Goal: Task Accomplishment & Management: Use online tool/utility

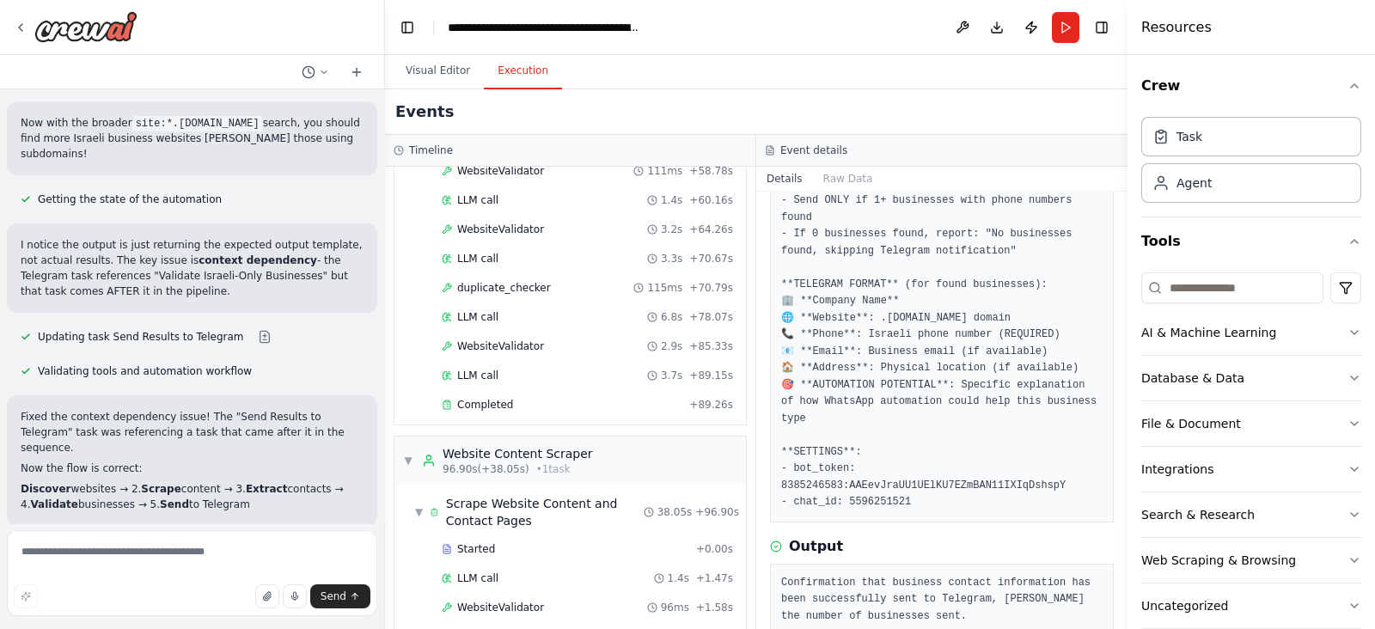
scroll to position [26889, 0]
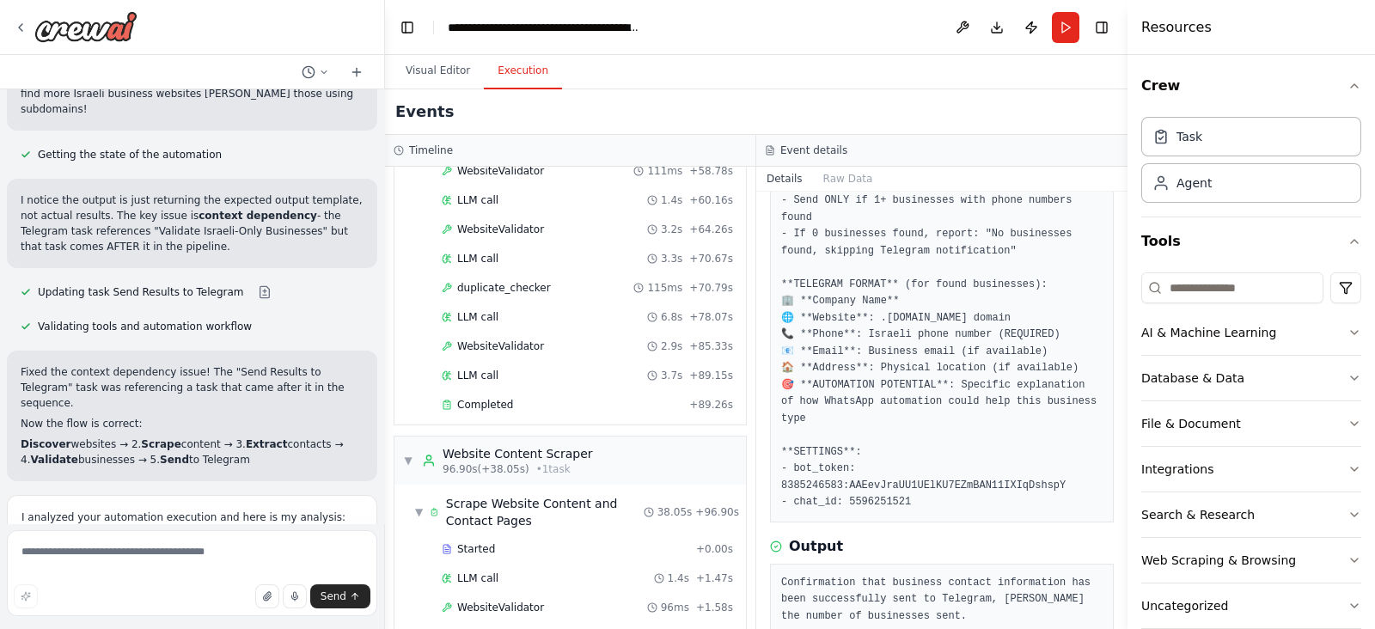
click at [77, 548] on textarea at bounding box center [192, 573] width 370 height 86
click at [172, 552] on textarea at bounding box center [192, 573] width 370 height 86
type textarea "**********"
type textarea "*"
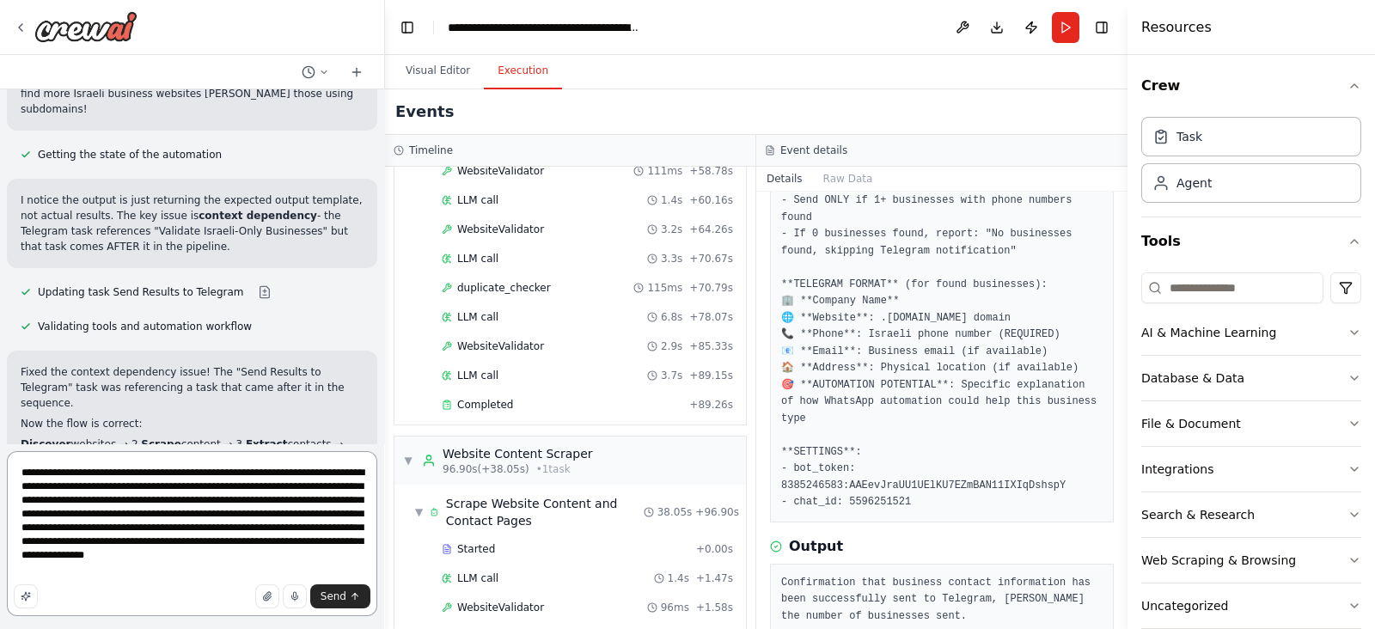
paste textarea "**********"
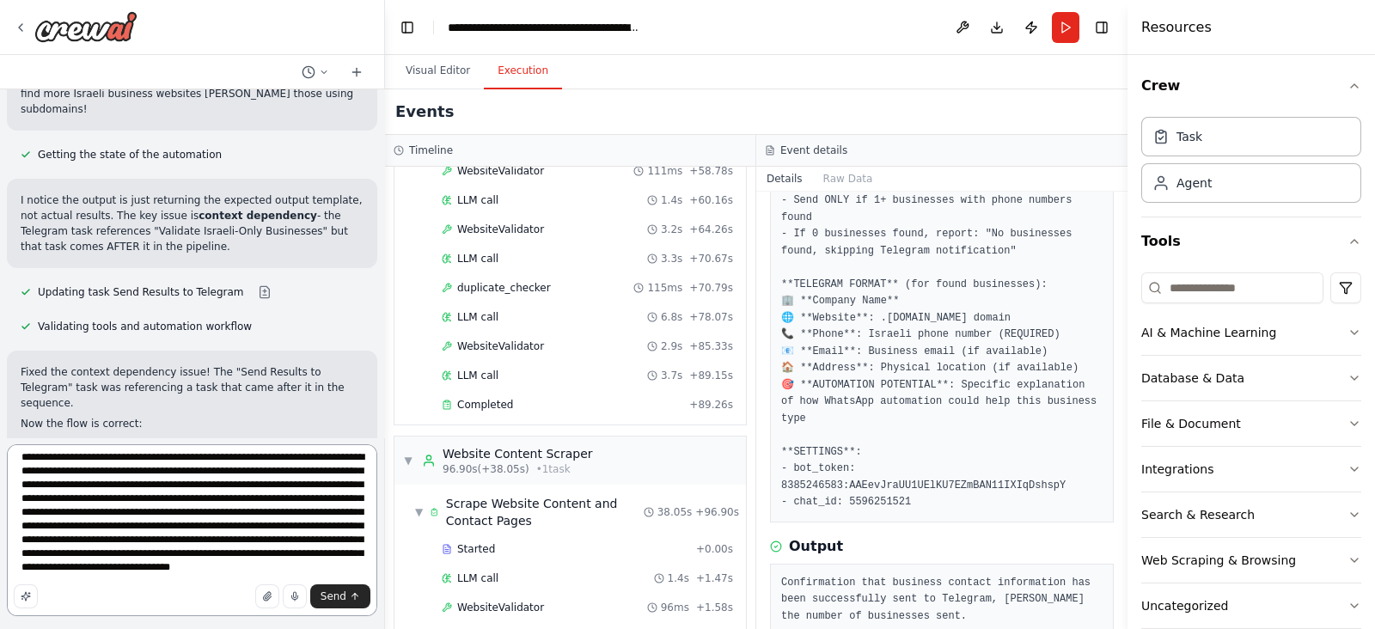
scroll to position [21, 0]
click at [52, 573] on textarea "**********" at bounding box center [192, 530] width 370 height 172
paste textarea "**********"
type textarea "**********"
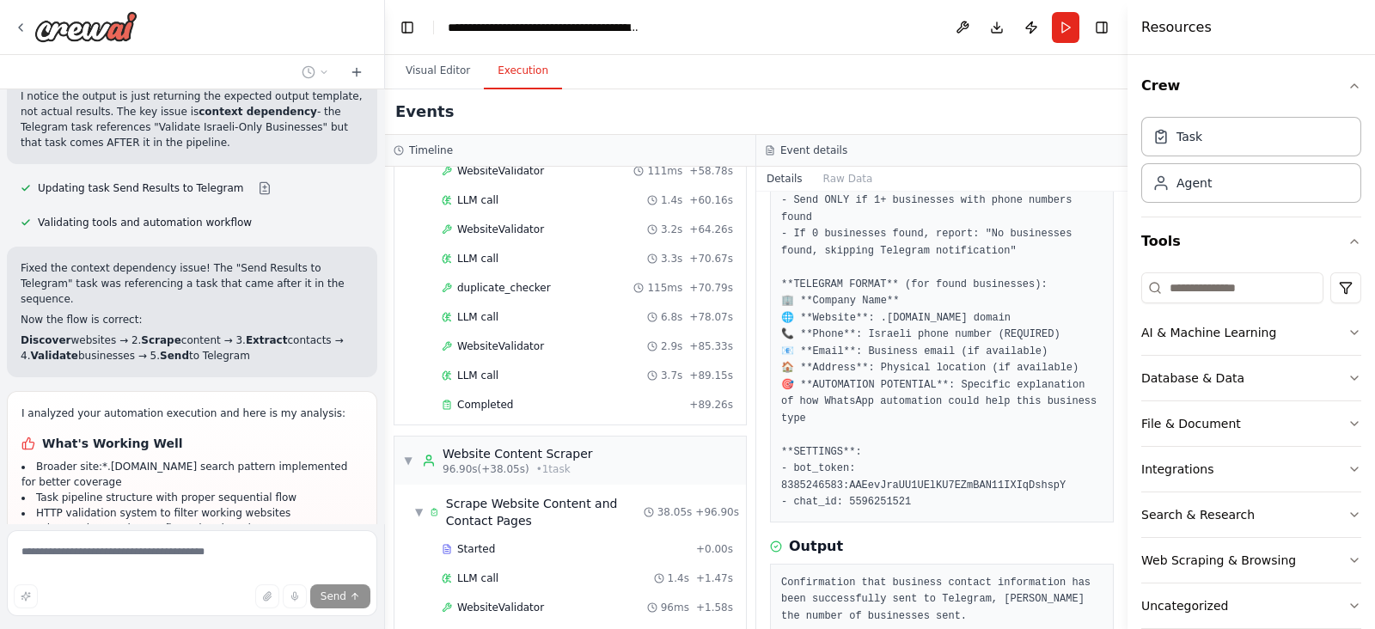
scroll to position [27086, 0]
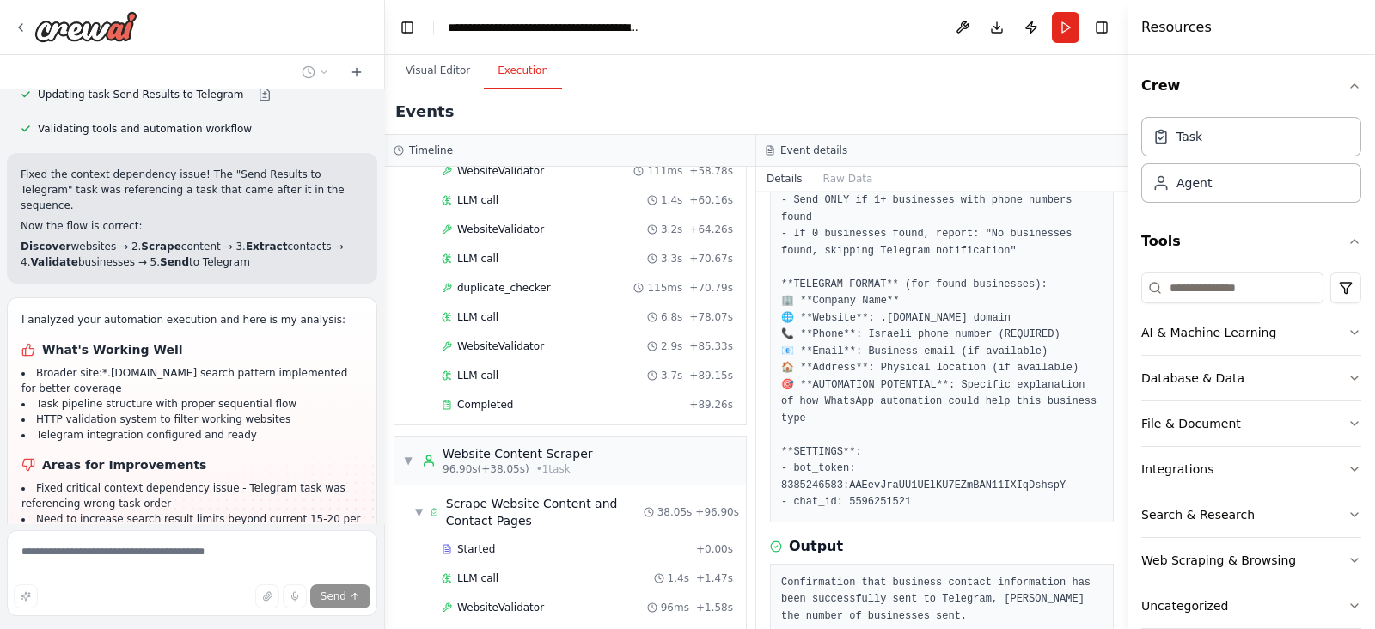
drag, startPoint x: 5, startPoint y: 193, endPoint x: 95, endPoint y: 230, distance: 96.7
click at [95, 230] on div "I want to build a website scraper that will scrape all domains that end with .c…" at bounding box center [192, 314] width 385 height 629
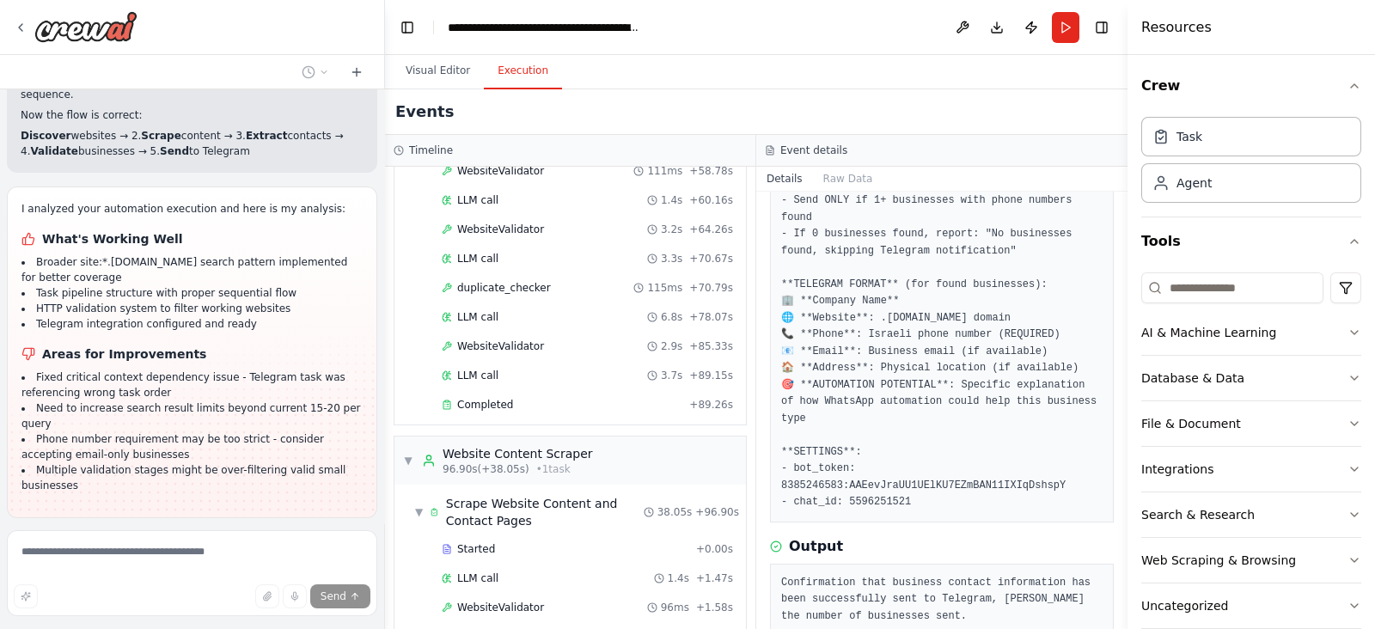
scroll to position [27203, 0]
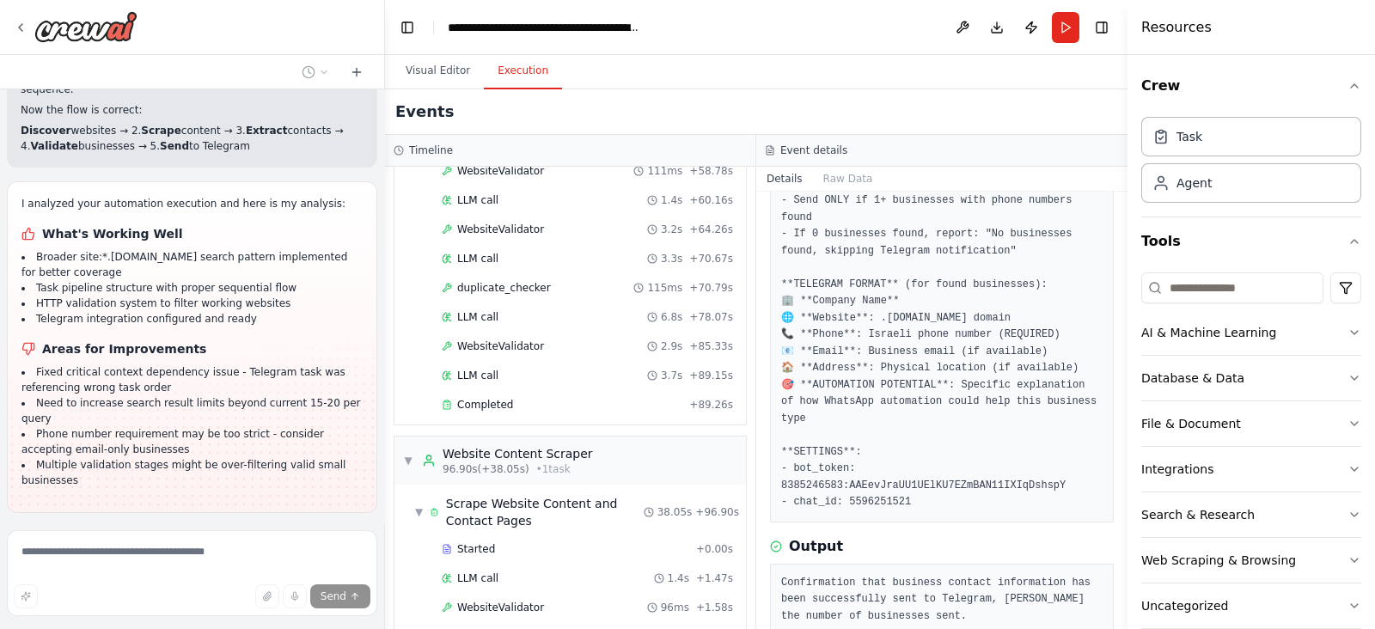
drag, startPoint x: 21, startPoint y: 211, endPoint x: 92, endPoint y: 288, distance: 104.6
copy p "Okay now I will give you instructions what to do, YOU ARE going to do site:*.co…"
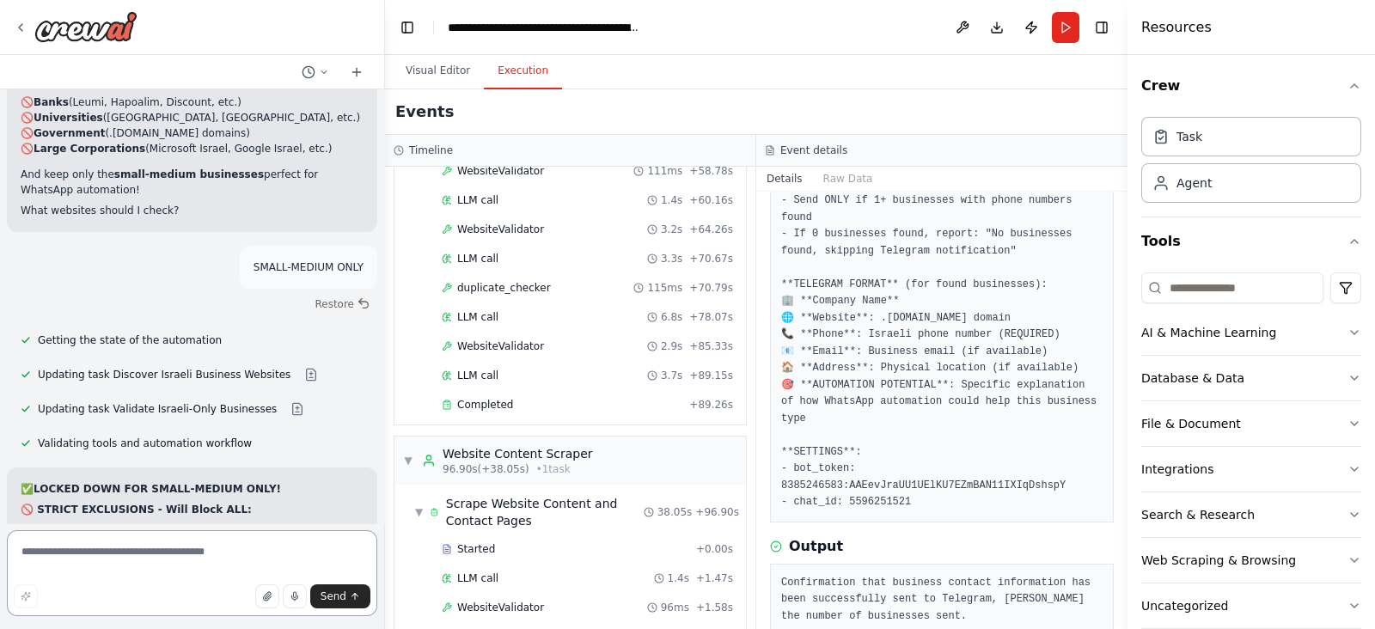
scroll to position [27985, 0]
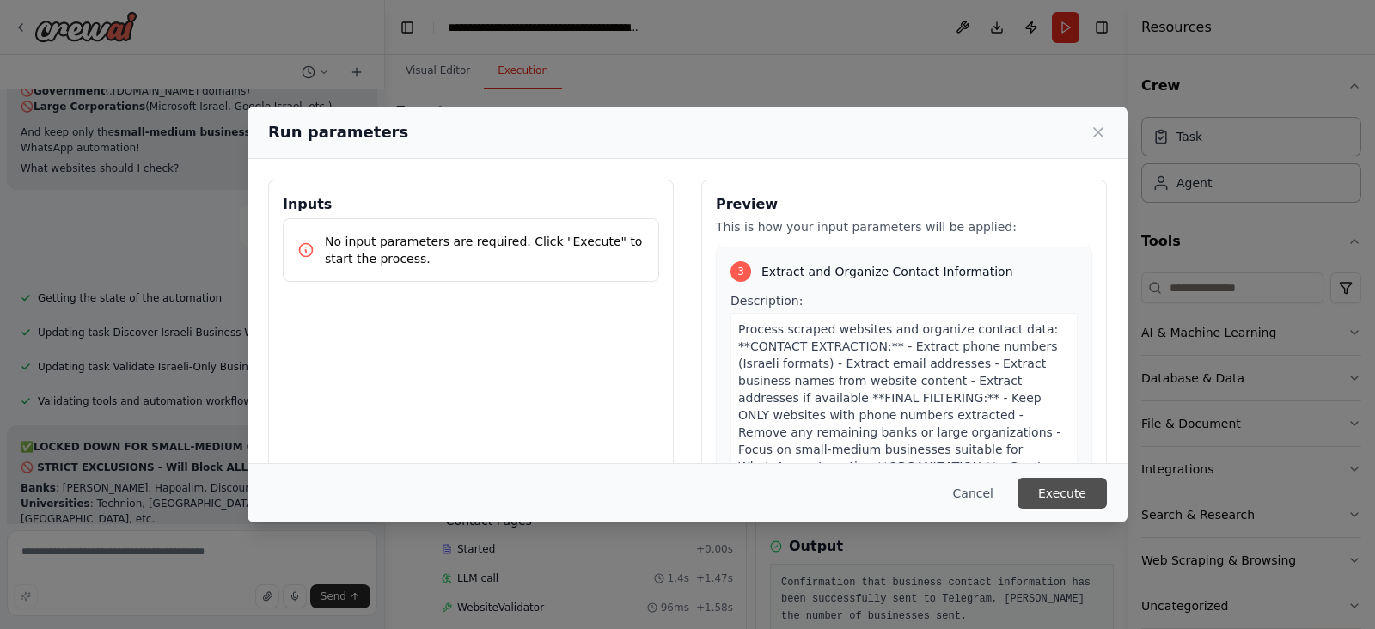
scroll to position [28032, 0]
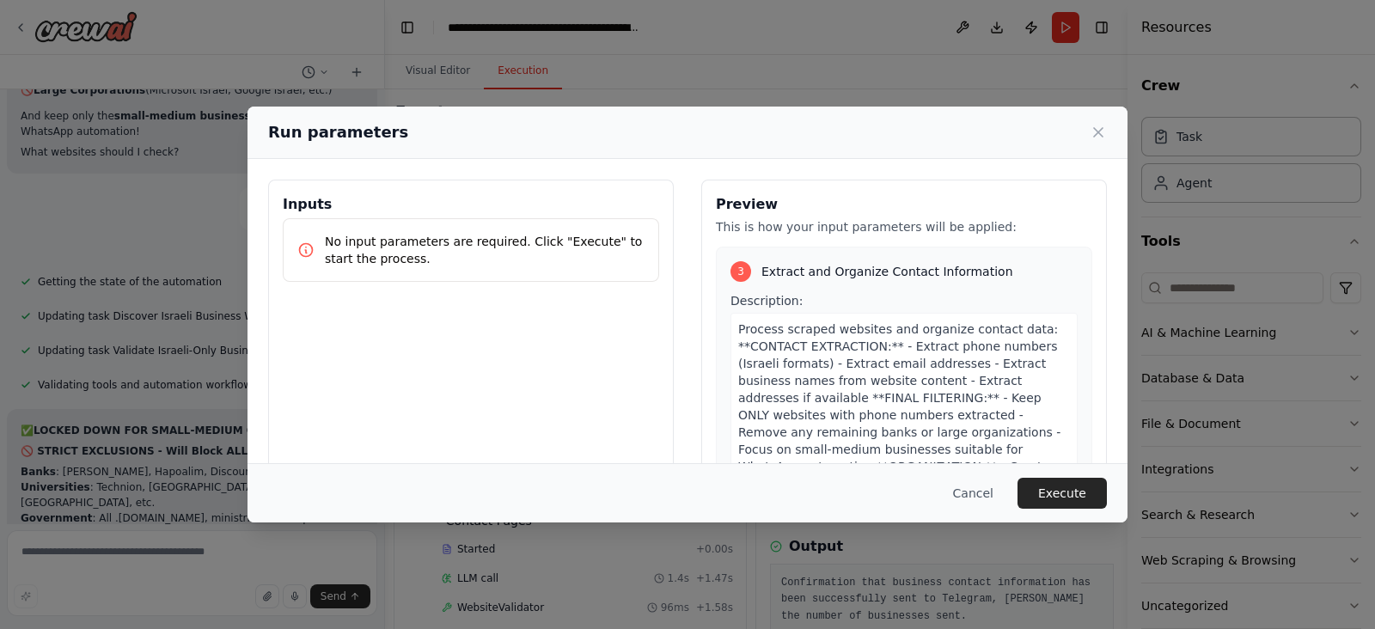
click at [1062, 481] on button "Execute" at bounding box center [1062, 493] width 89 height 31
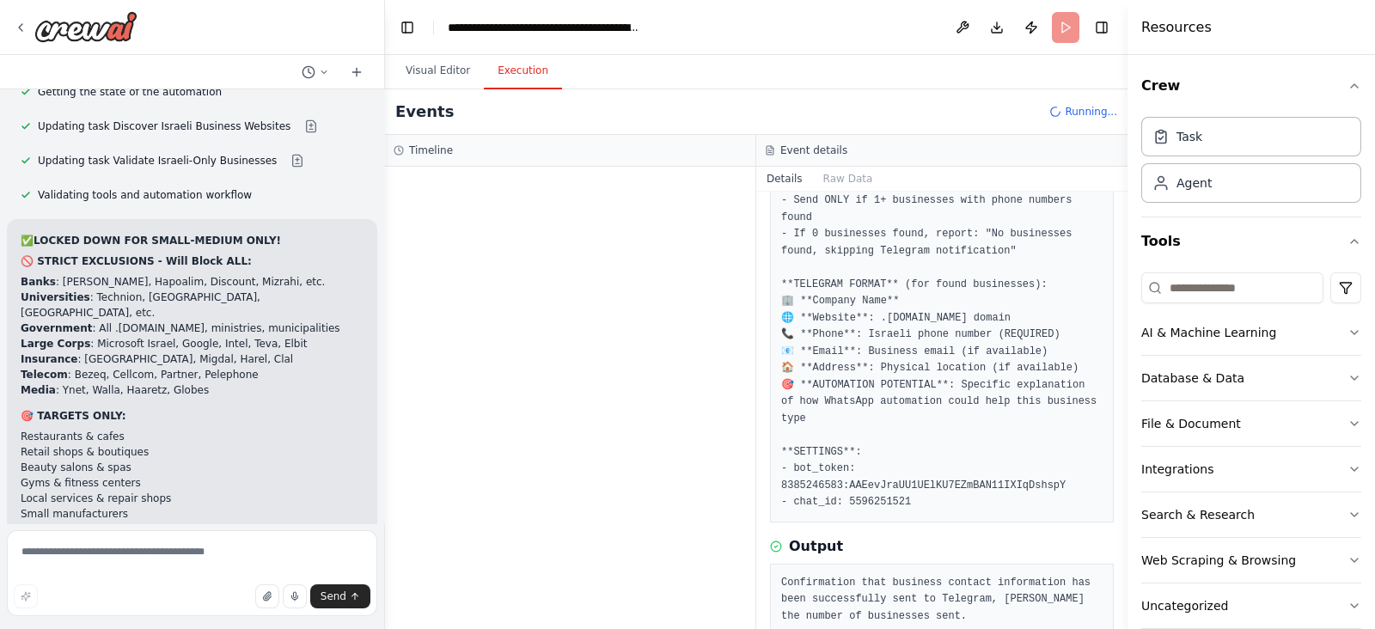
scroll to position [28243, 0]
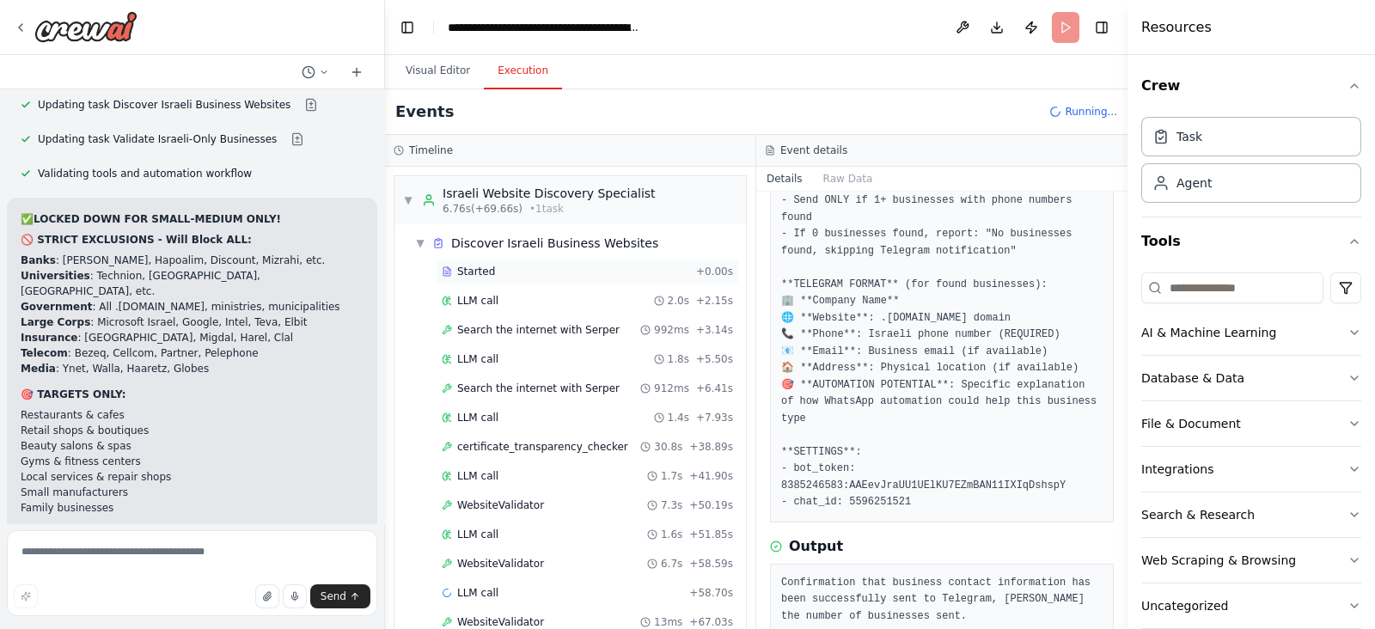
click at [486, 276] on span "Started" at bounding box center [476, 272] width 38 height 14
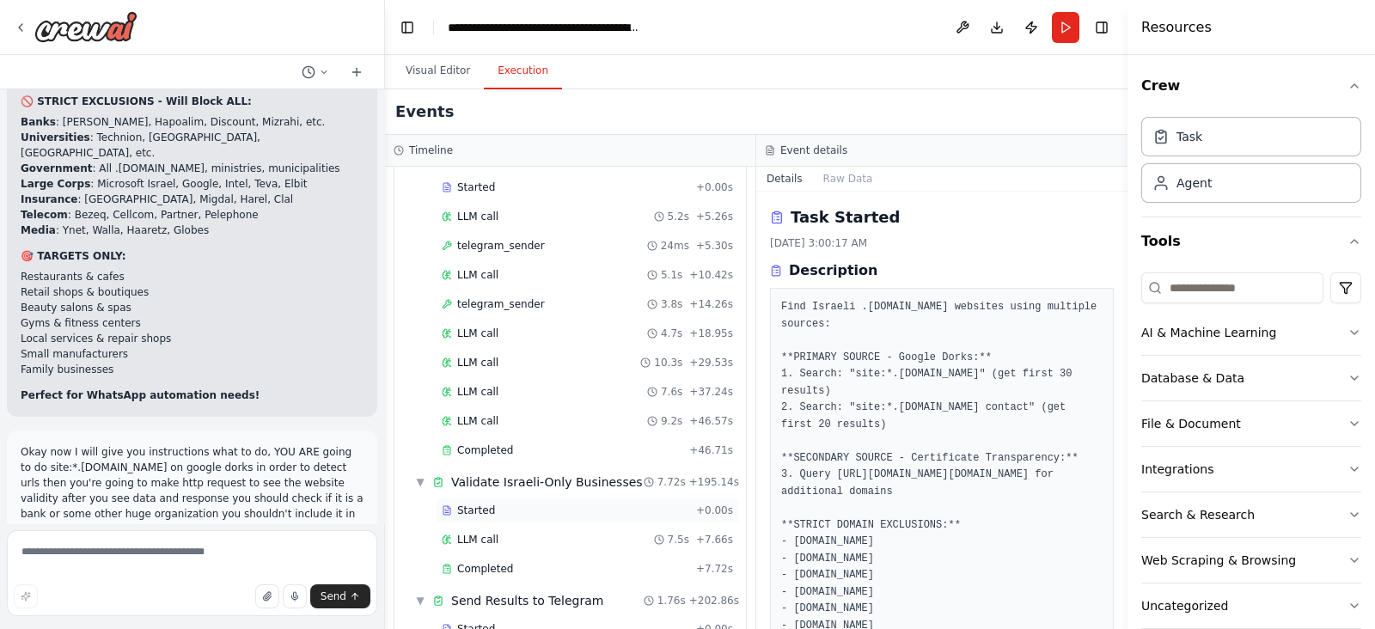
scroll to position [1765, 0]
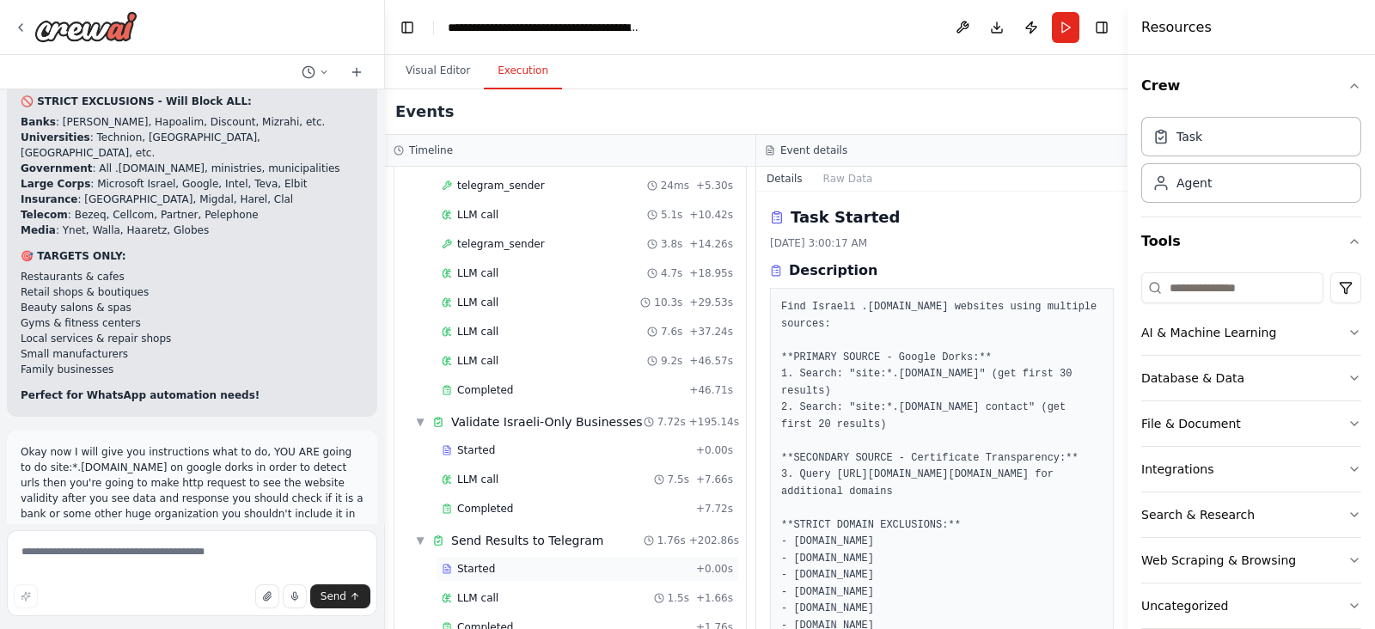
click at [529, 562] on div "Started" at bounding box center [566, 569] width 248 height 14
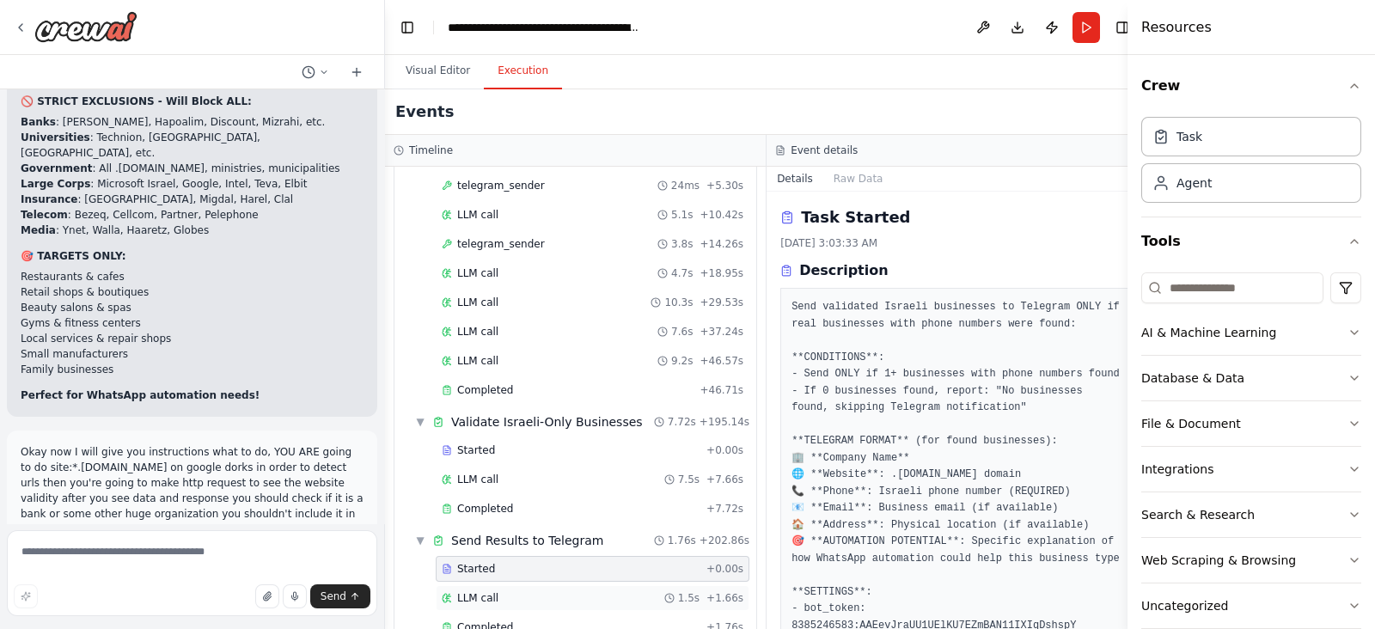
click at [523, 585] on div "LLM call 1.5s + 1.66s" at bounding box center [593, 598] width 314 height 26
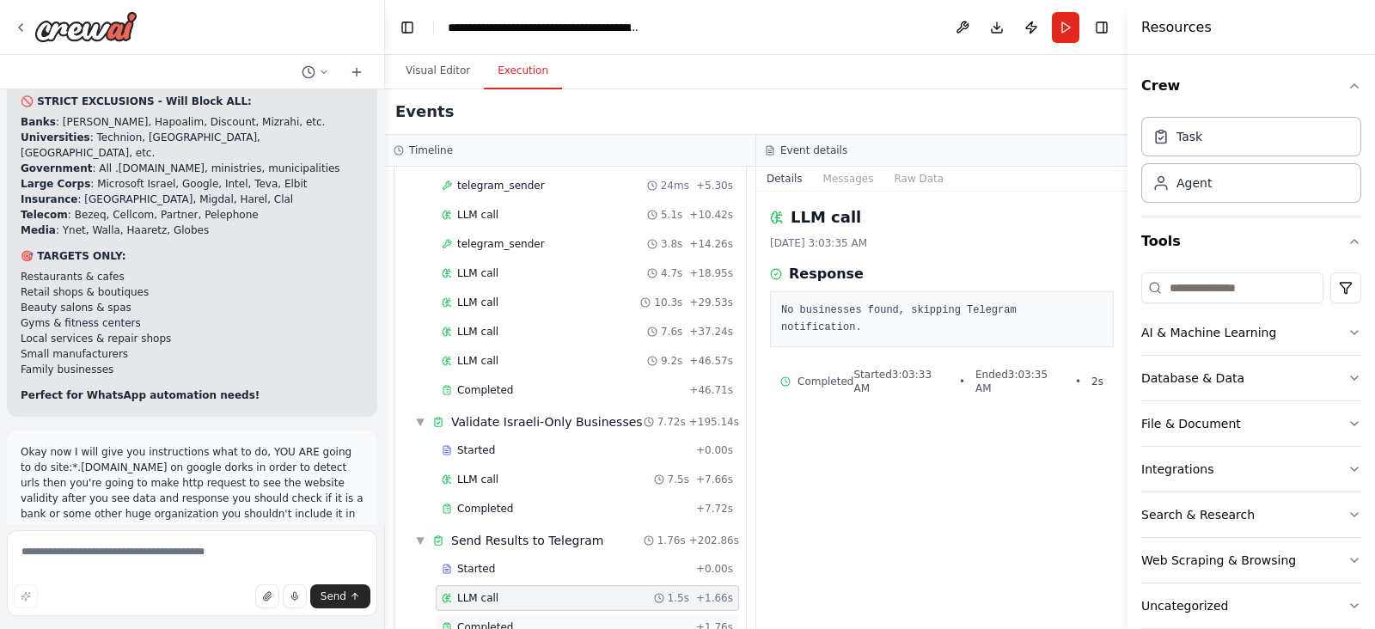
click at [510, 621] on div "Completed" at bounding box center [566, 628] width 248 height 14
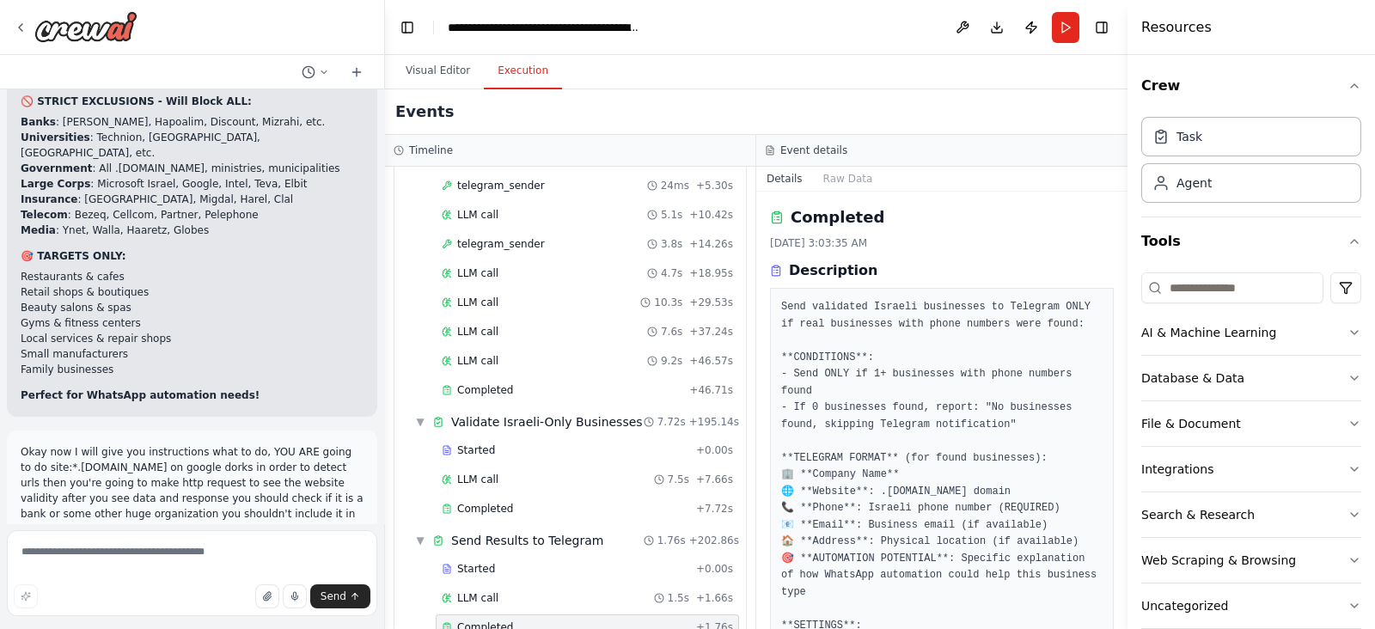
click at [516, 621] on div "Completed" at bounding box center [566, 628] width 248 height 14
click at [519, 615] on div "Completed + 1.76s" at bounding box center [587, 628] width 303 height 26
click at [524, 585] on div "LLM call 1.5s + 1.66s" at bounding box center [587, 598] width 303 height 26
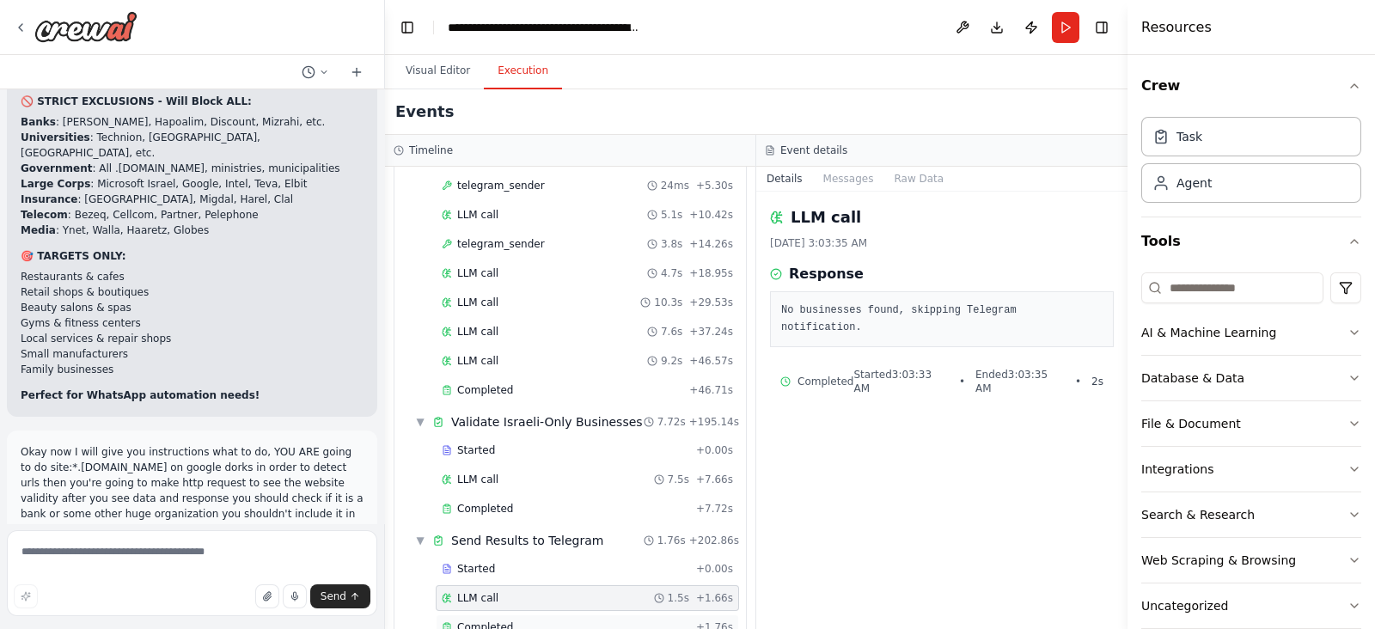
click at [522, 615] on div "Completed + 1.76s" at bounding box center [587, 628] width 303 height 26
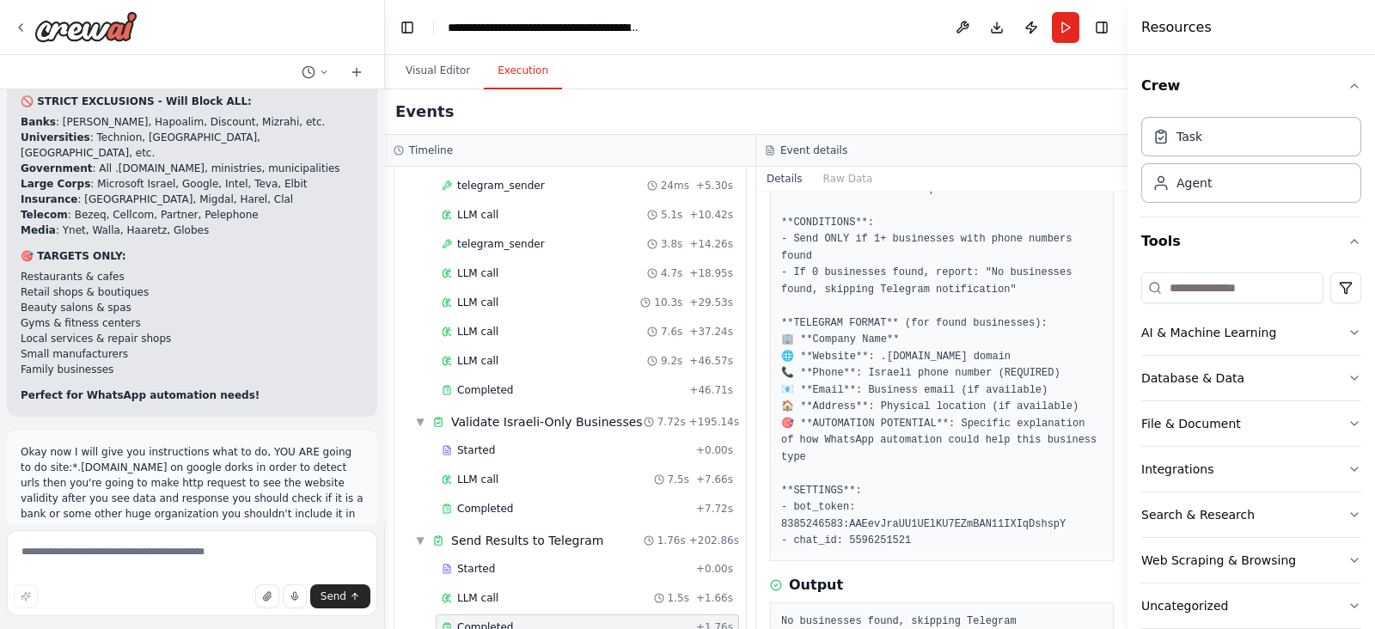
scroll to position [140, 0]
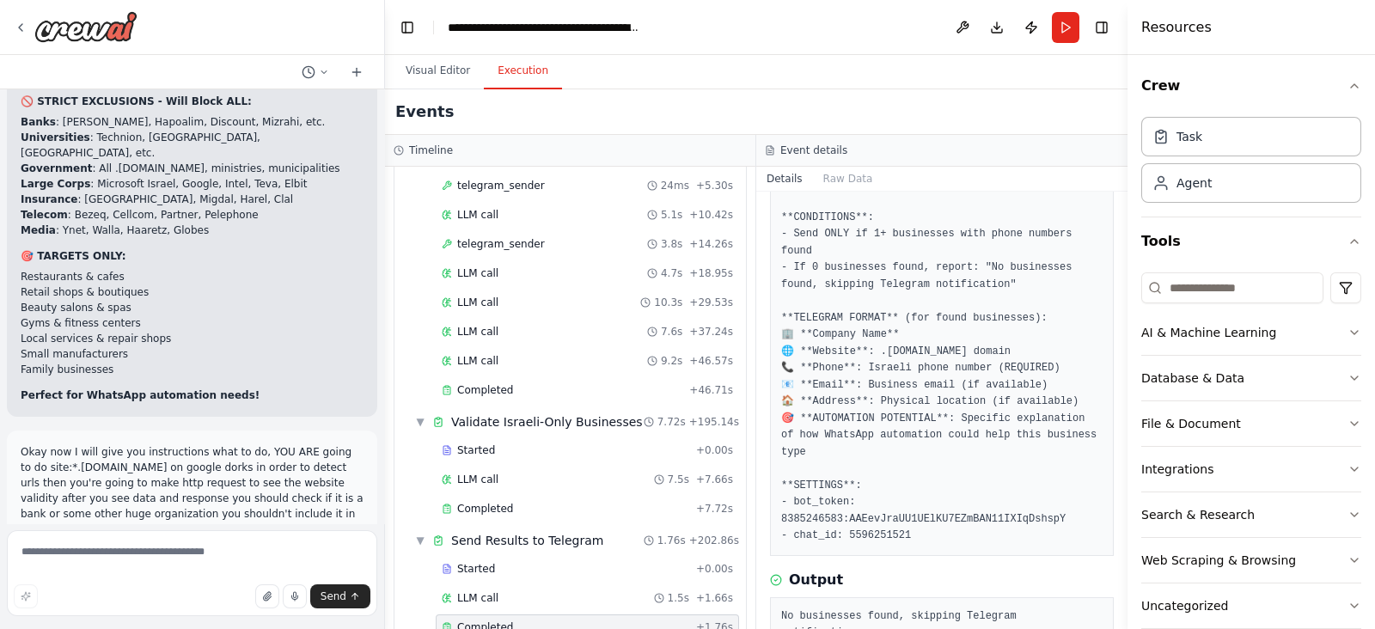
click at [979, 609] on pre "No businesses found, skipping Telegram notification." at bounding box center [941, 626] width 321 height 34
copy pre "No businesses found, skipping Telegram notification."
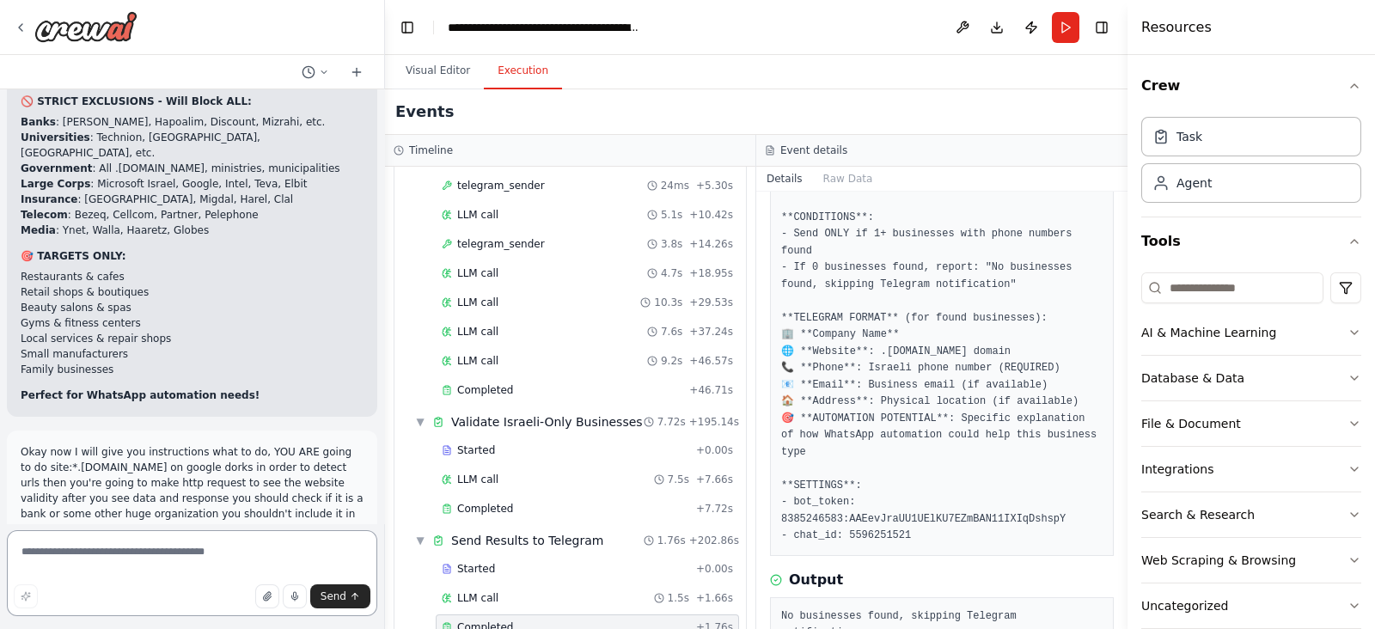
click at [50, 565] on textarea at bounding box center [192, 573] width 370 height 86
paste textarea "**********"
type textarea "**********"
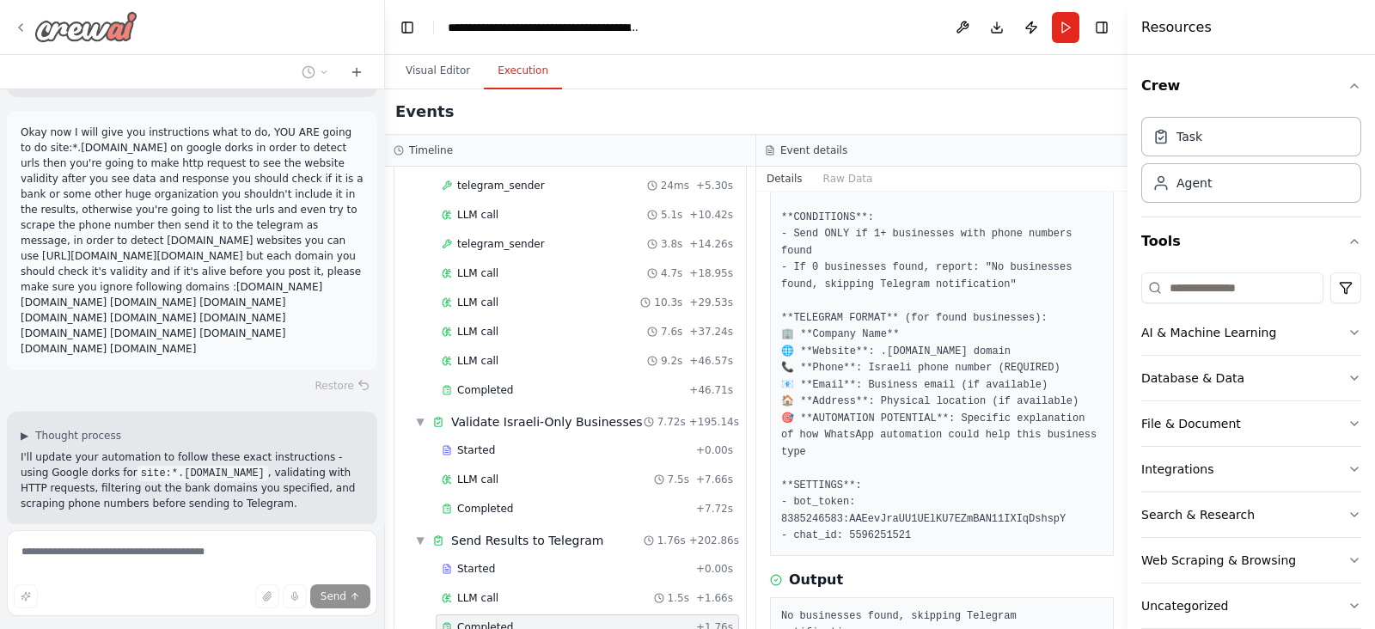
scroll to position [28717, 0]
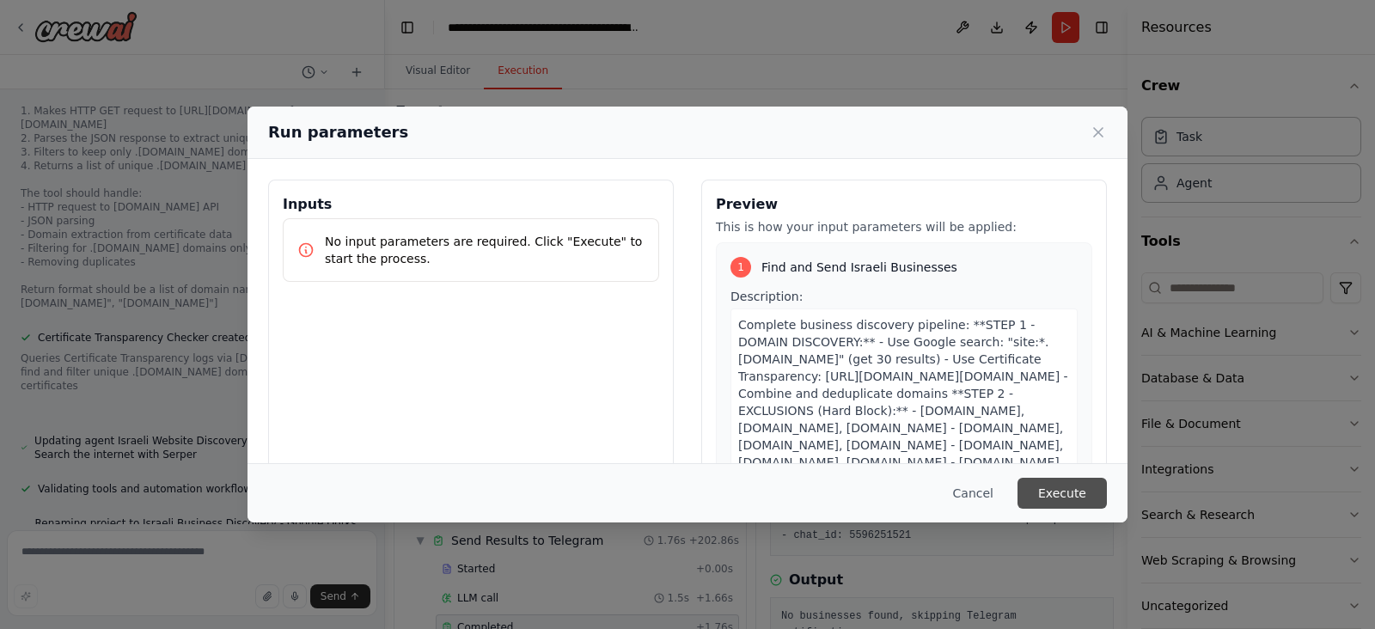
scroll to position [29335, 0]
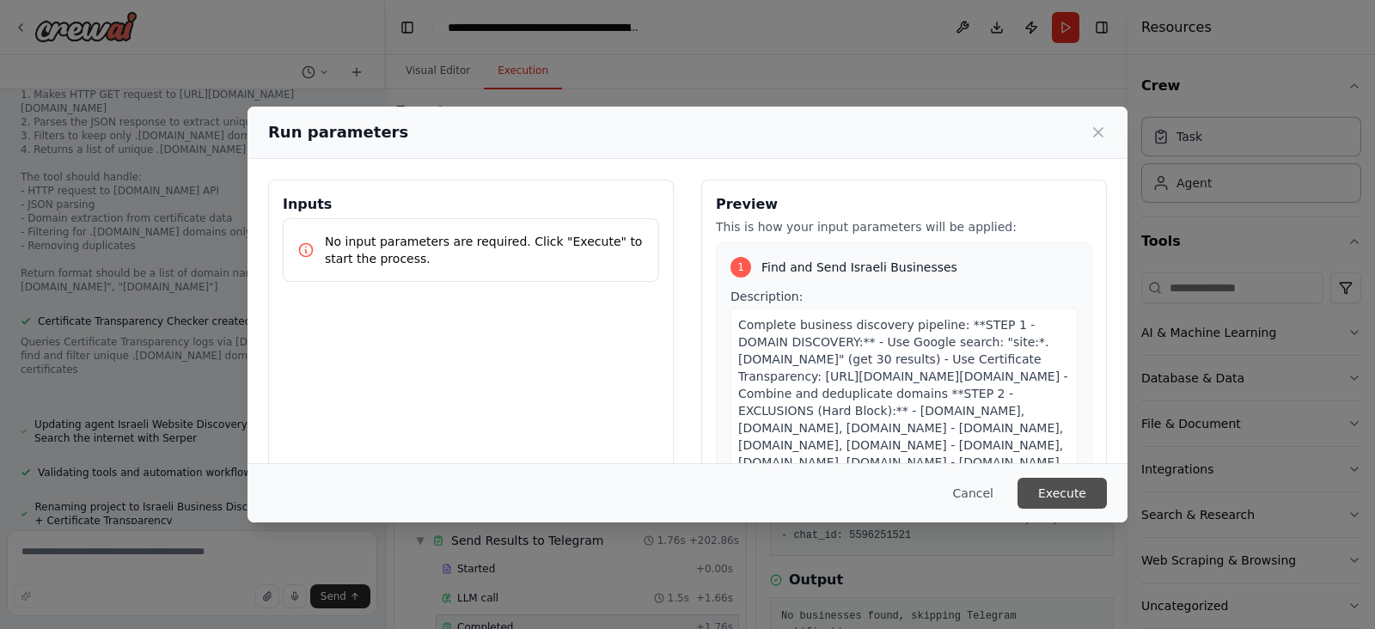
click at [1077, 491] on button "Execute" at bounding box center [1062, 493] width 89 height 31
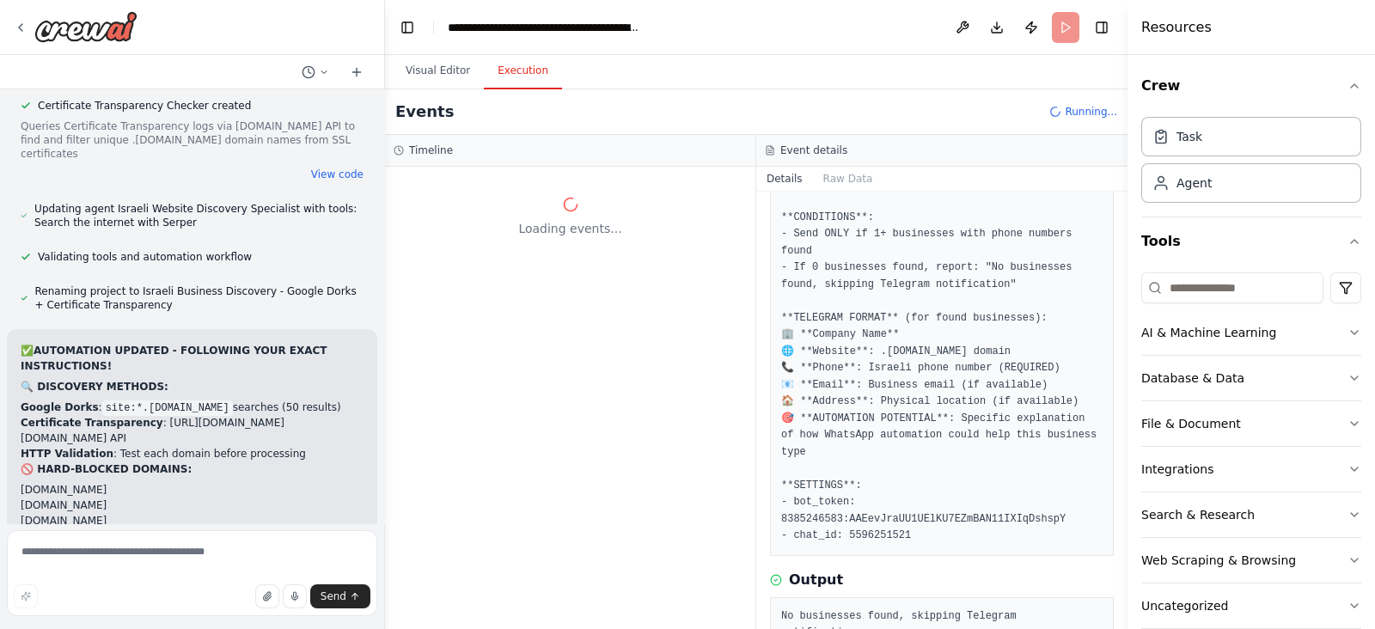
scroll to position [29567, 0]
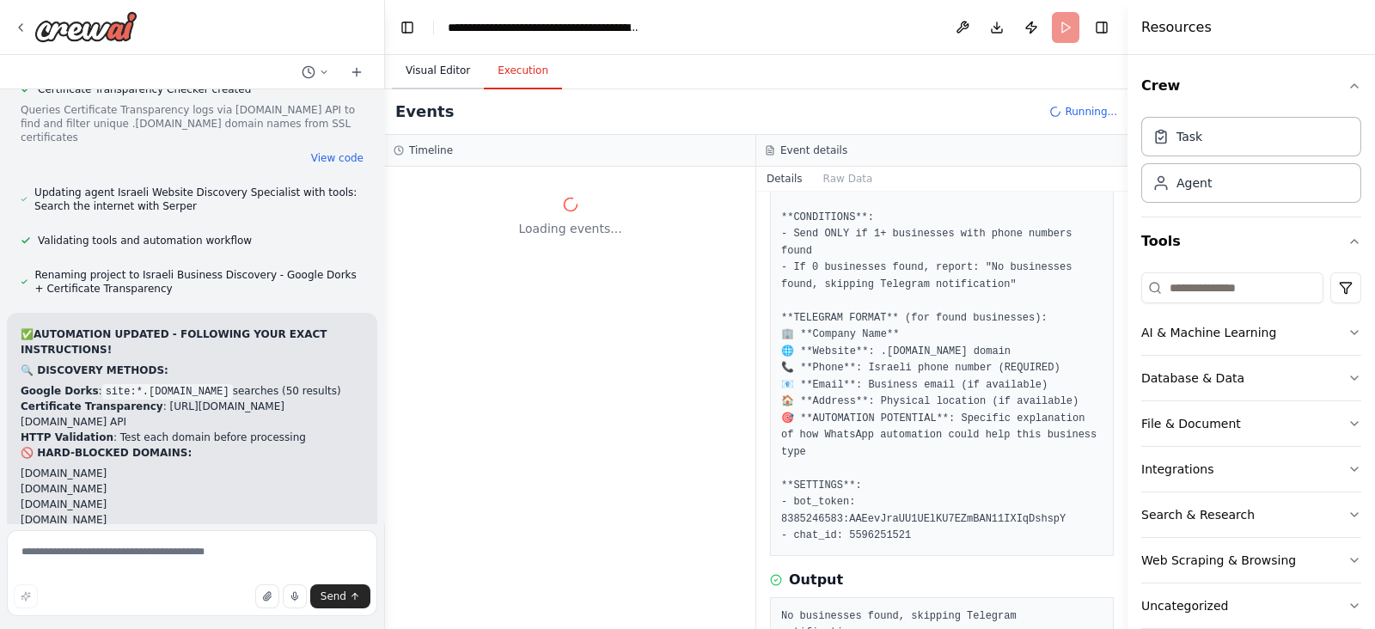
click at [456, 76] on button "Visual Editor" at bounding box center [438, 71] width 92 height 36
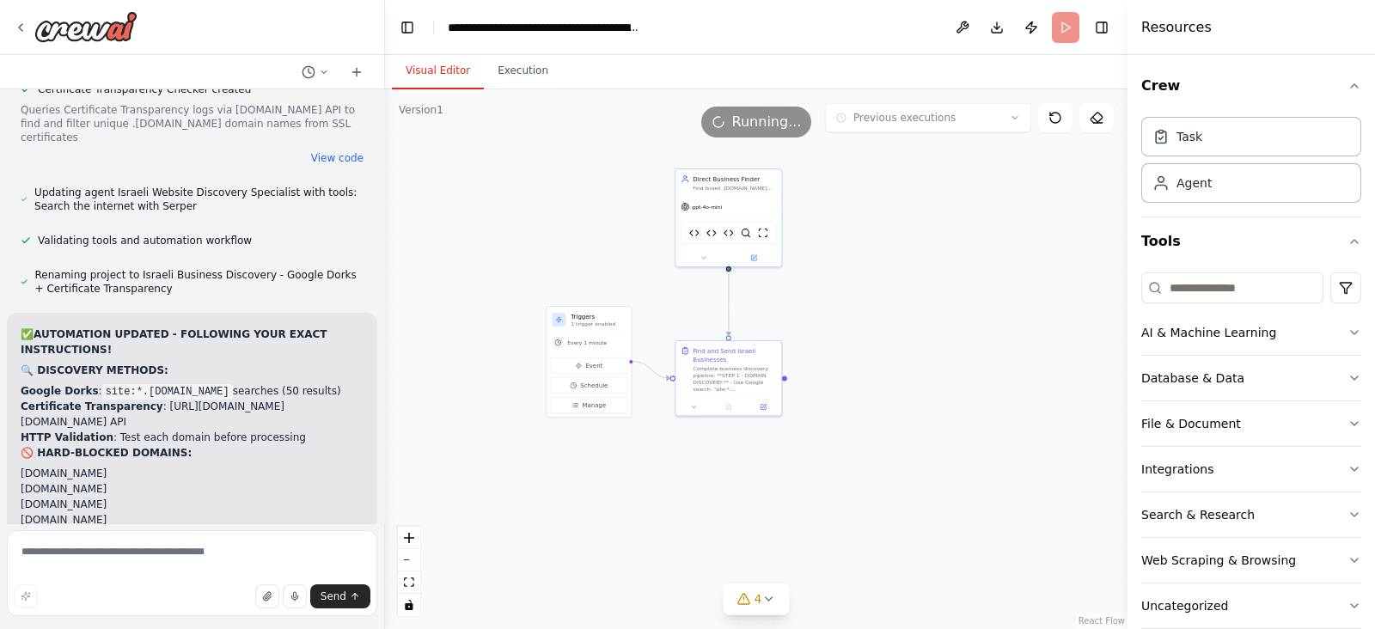
drag, startPoint x: 847, startPoint y: 297, endPoint x: 954, endPoint y: 290, distance: 106.8
click at [988, 292] on div ".deletable-edge-delete-btn { width: 20px; height: 20px; border: 0px solid #ffff…" at bounding box center [756, 359] width 743 height 540
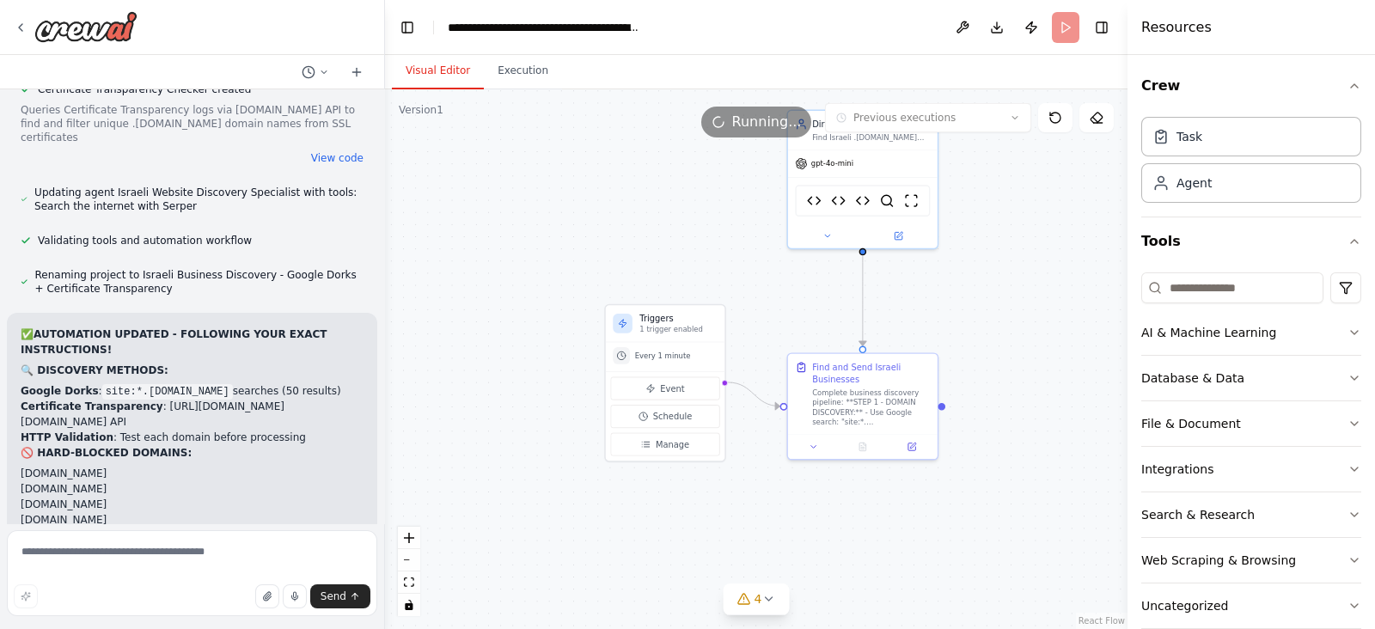
drag, startPoint x: 738, startPoint y: 289, endPoint x: 679, endPoint y: 277, distance: 60.5
click at [682, 277] on div ".deletable-edge-delete-btn { width: 20px; height: 20px; border: 0px solid #ffff…" at bounding box center [756, 359] width 743 height 540
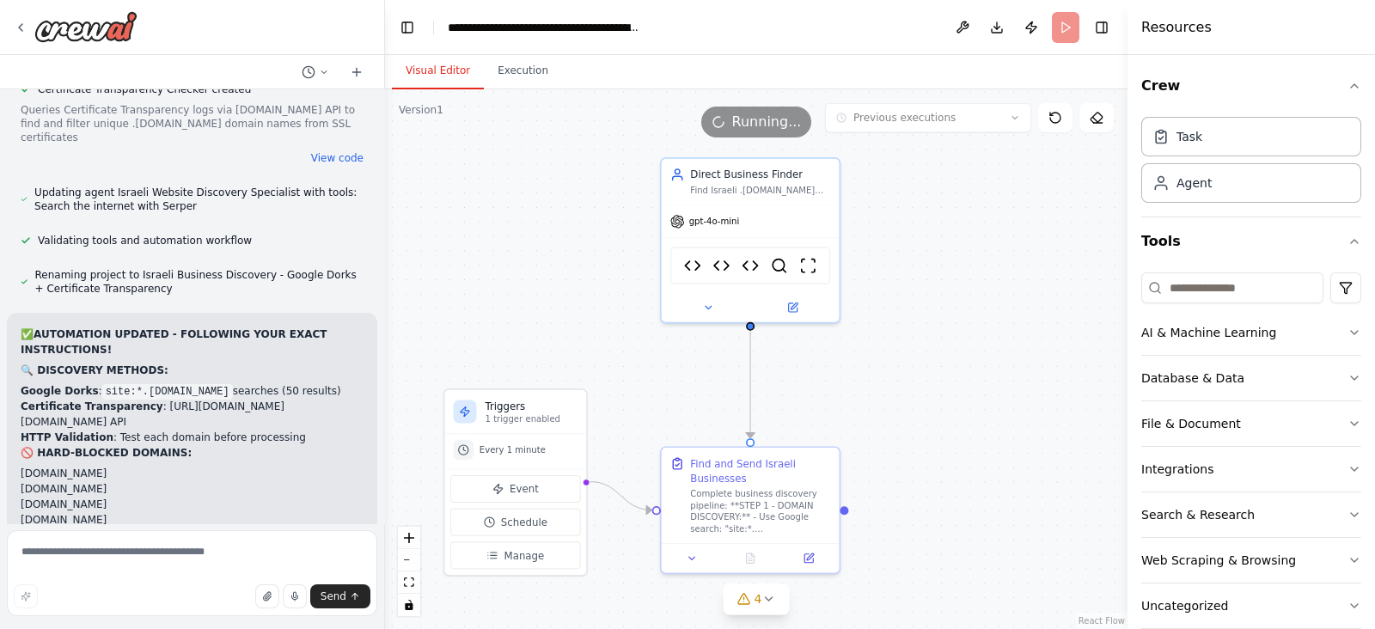
drag, startPoint x: 731, startPoint y: 251, endPoint x: 647, endPoint y: 333, distance: 116.7
click at [646, 336] on div ".deletable-edge-delete-btn { width: 20px; height: 20px; border: 0px solid #ffff…" at bounding box center [756, 359] width 743 height 540
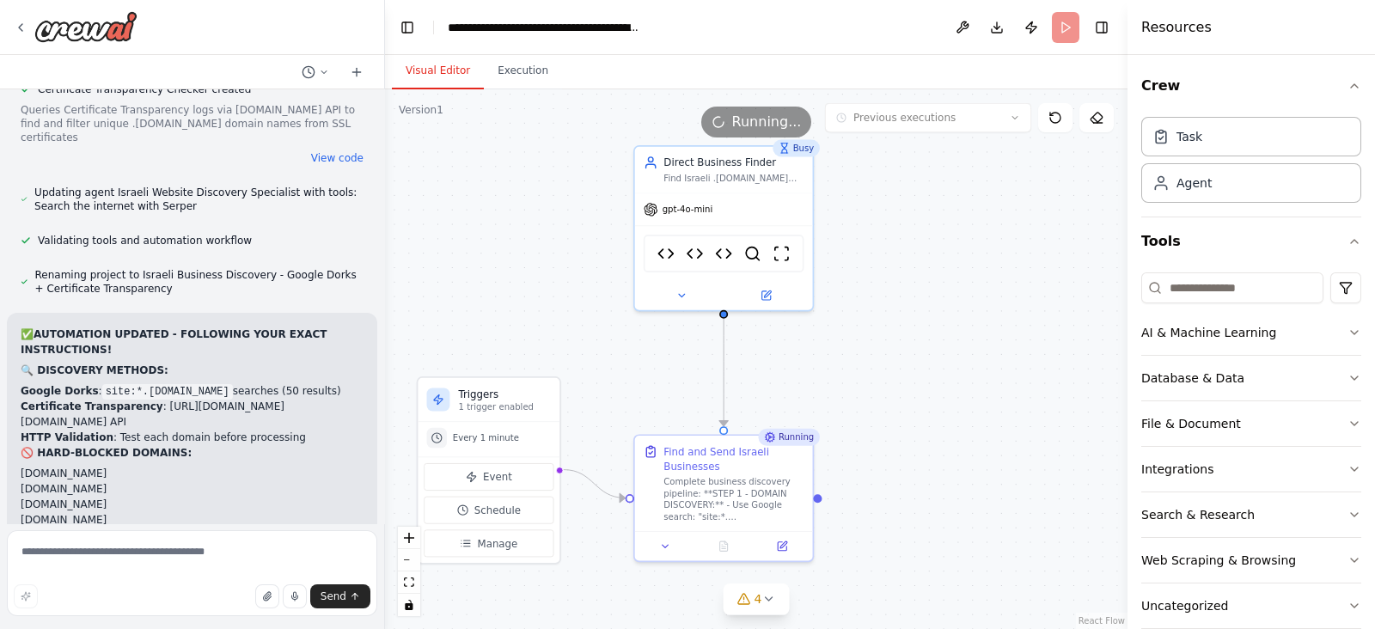
drag, startPoint x: 572, startPoint y: 340, endPoint x: 538, endPoint y: 333, distance: 35.1
click at [538, 333] on div ".deletable-edge-delete-btn { width: 20px; height: 20px; border: 0px solid #ffff…" at bounding box center [756, 359] width 743 height 540
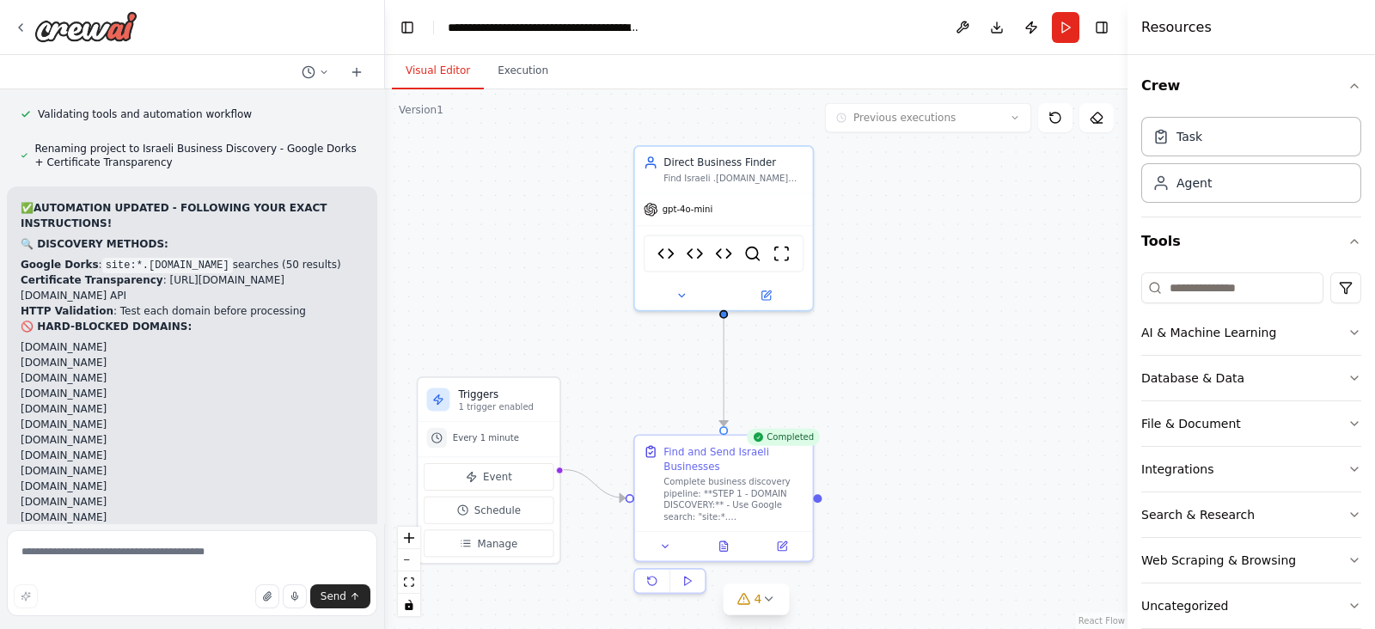
scroll to position [29705, 0]
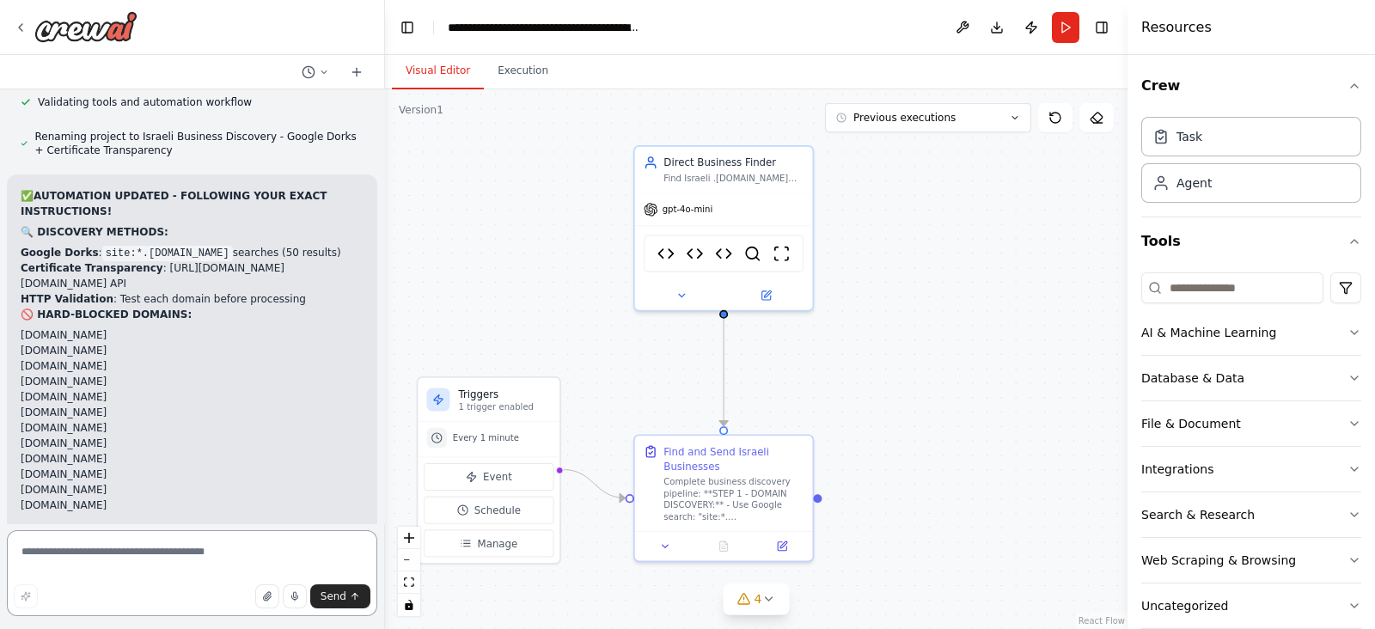
click at [306, 558] on textarea at bounding box center [192, 573] width 370 height 86
paste textarea "**********"
type textarea "**********"
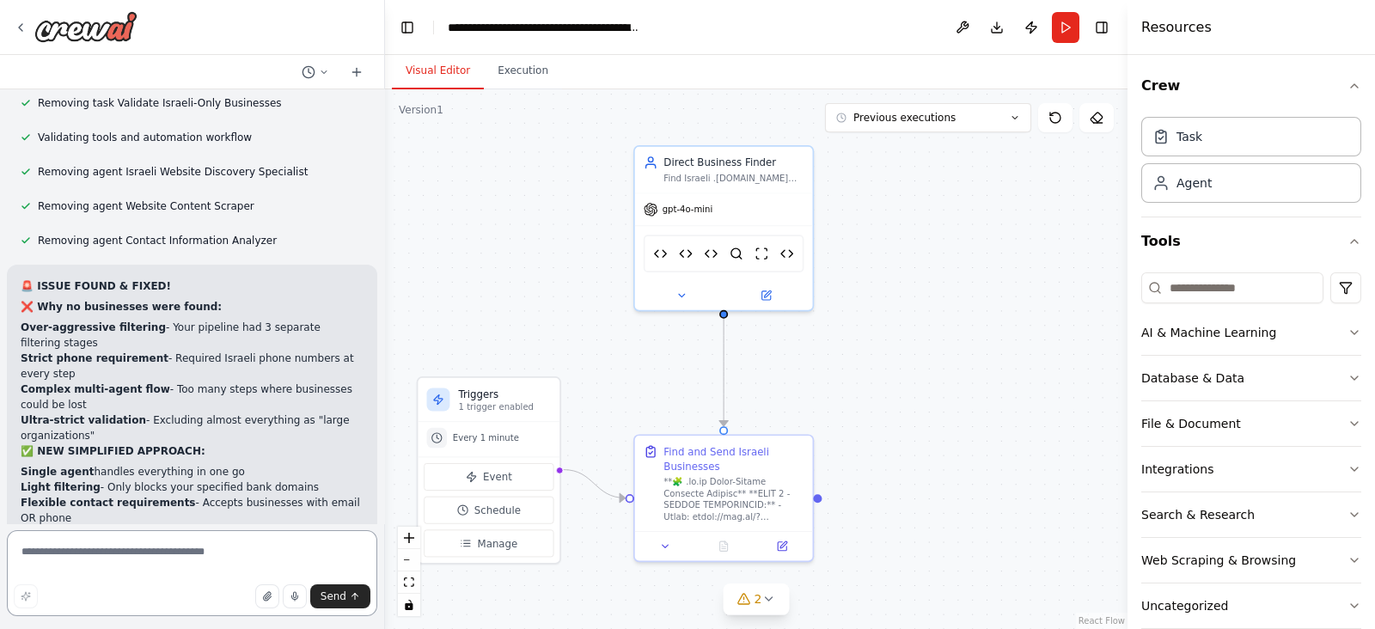
scroll to position [31104, 0]
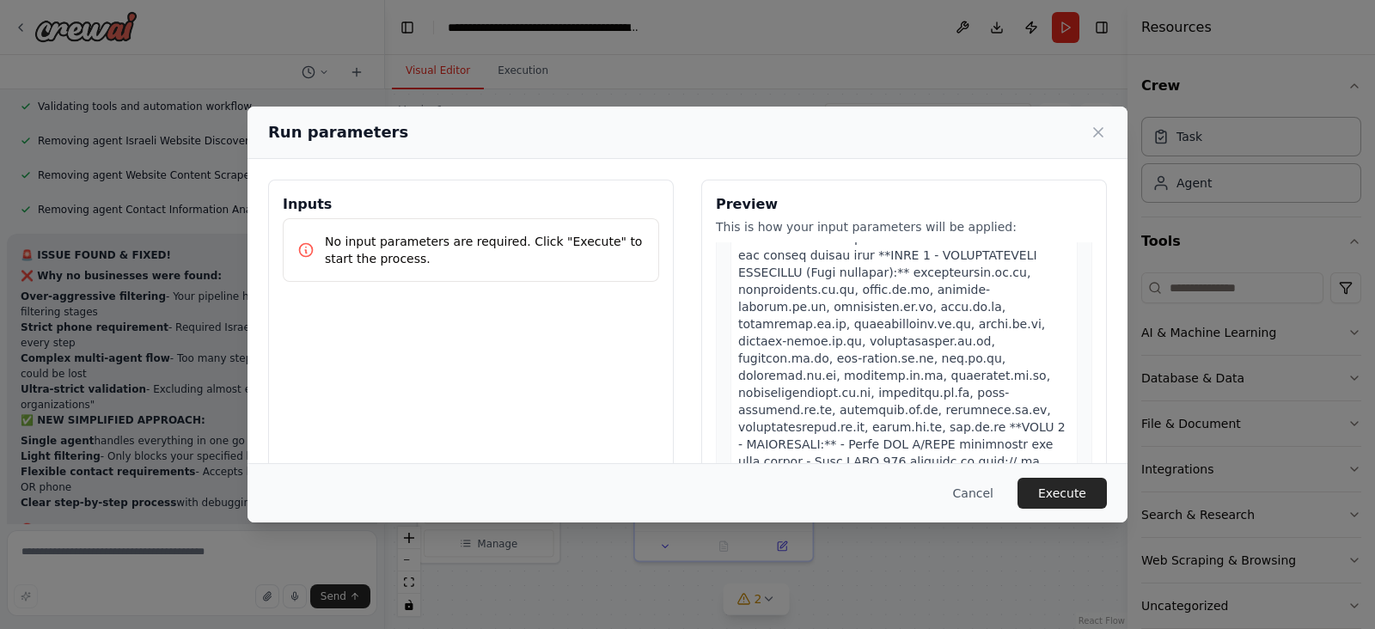
scroll to position [214, 0]
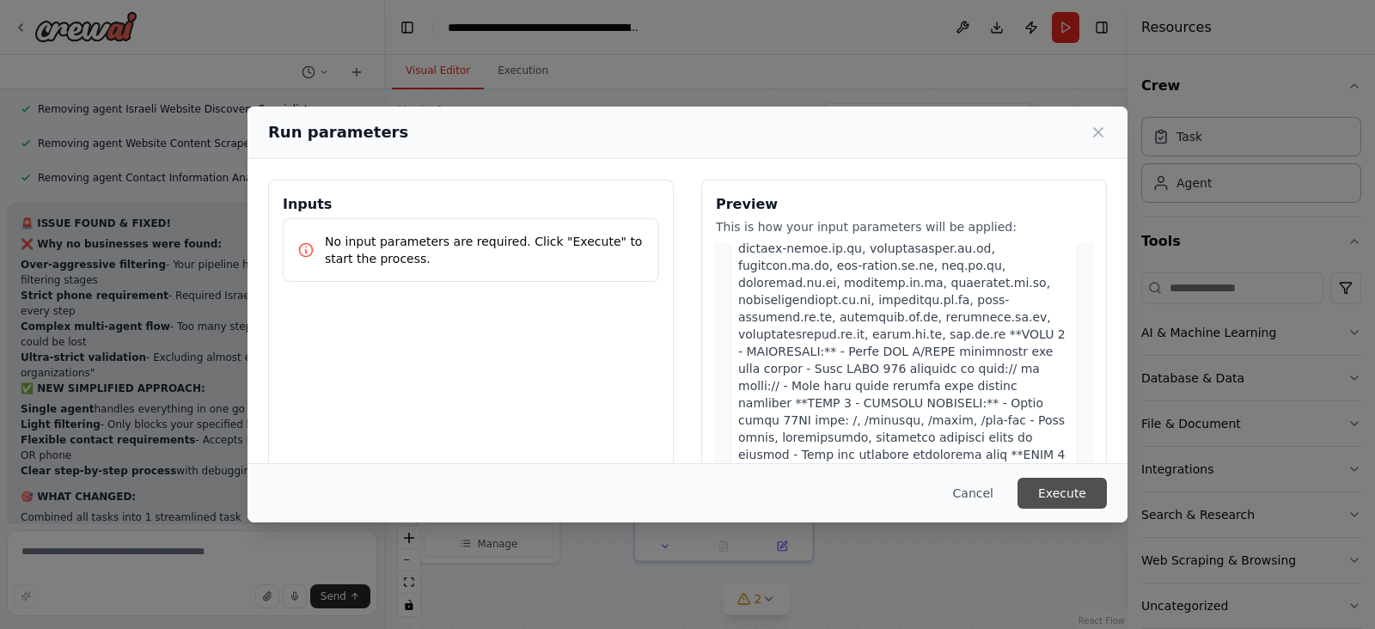
click at [1092, 494] on button "Execute" at bounding box center [1062, 493] width 89 height 31
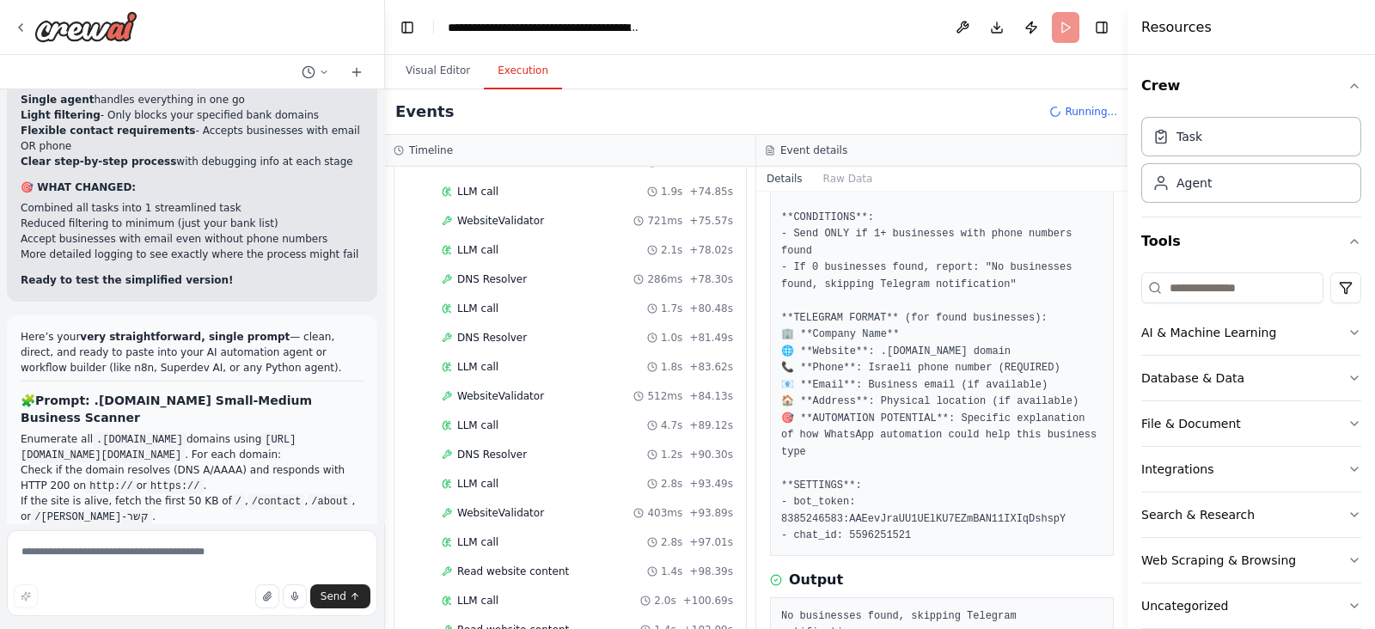
scroll to position [635, 0]
click at [402, 56] on button "Visual Editor" at bounding box center [438, 71] width 92 height 36
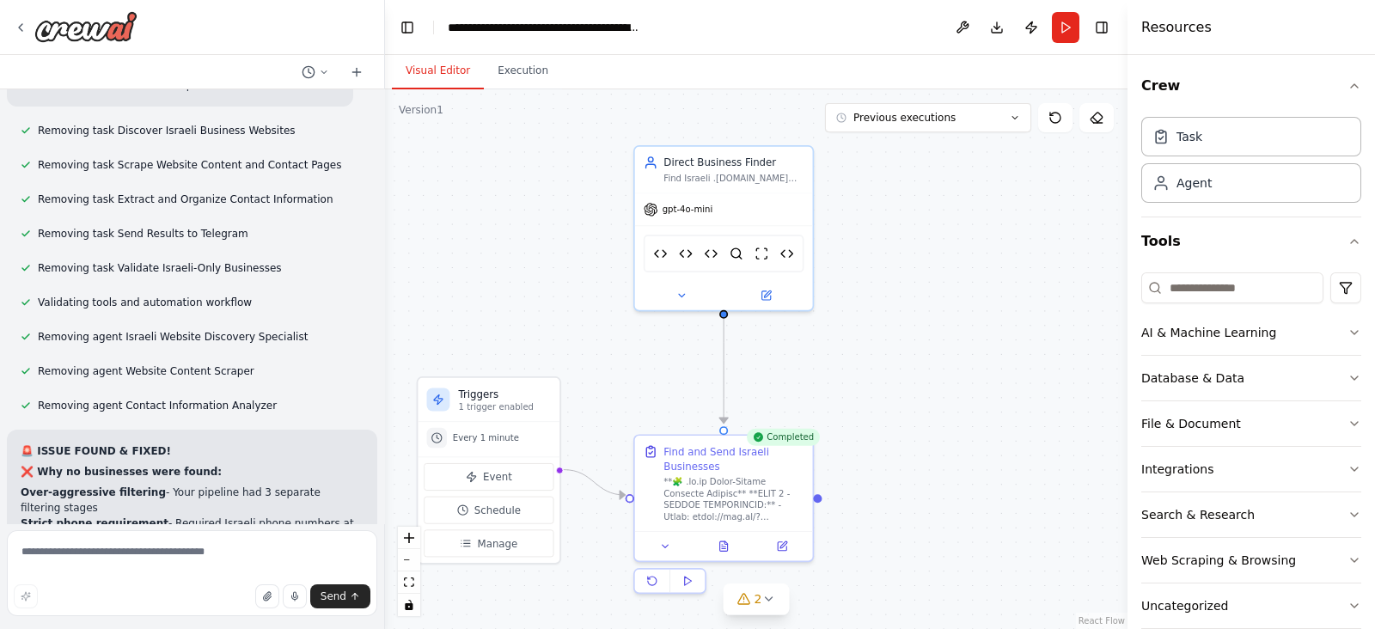
scroll to position [30693, 0]
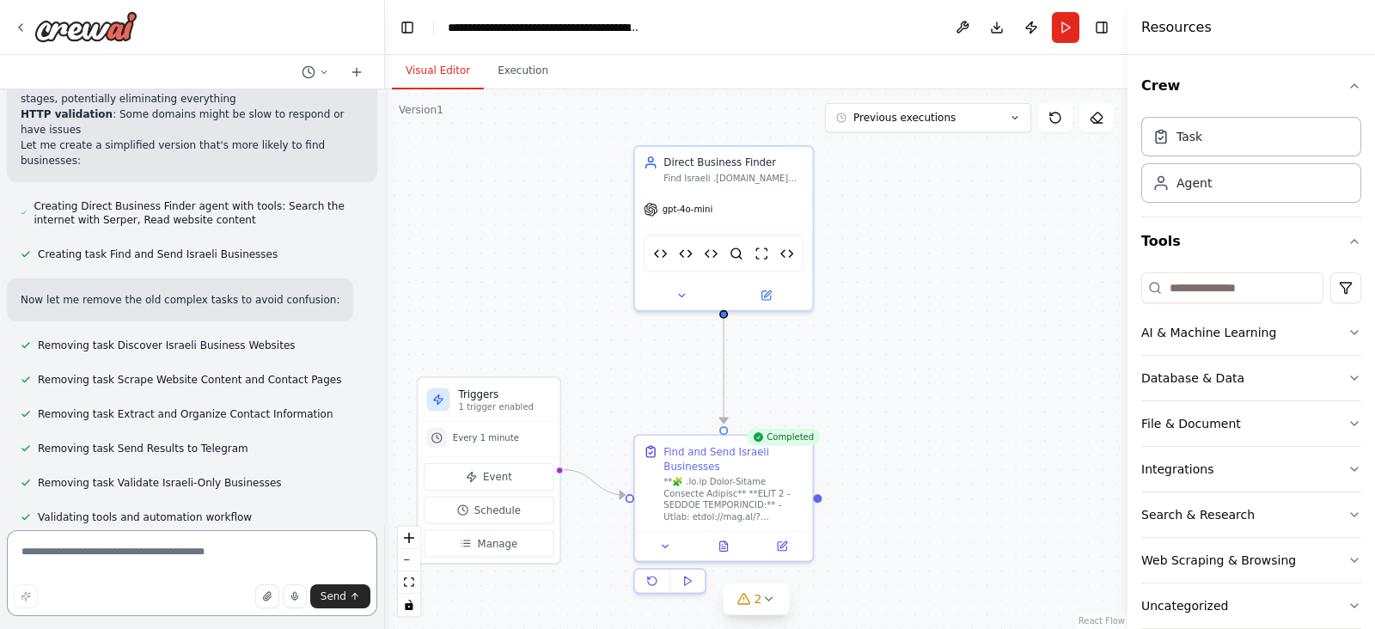
click at [102, 612] on textarea at bounding box center [192, 573] width 370 height 86
paste textarea "**********"
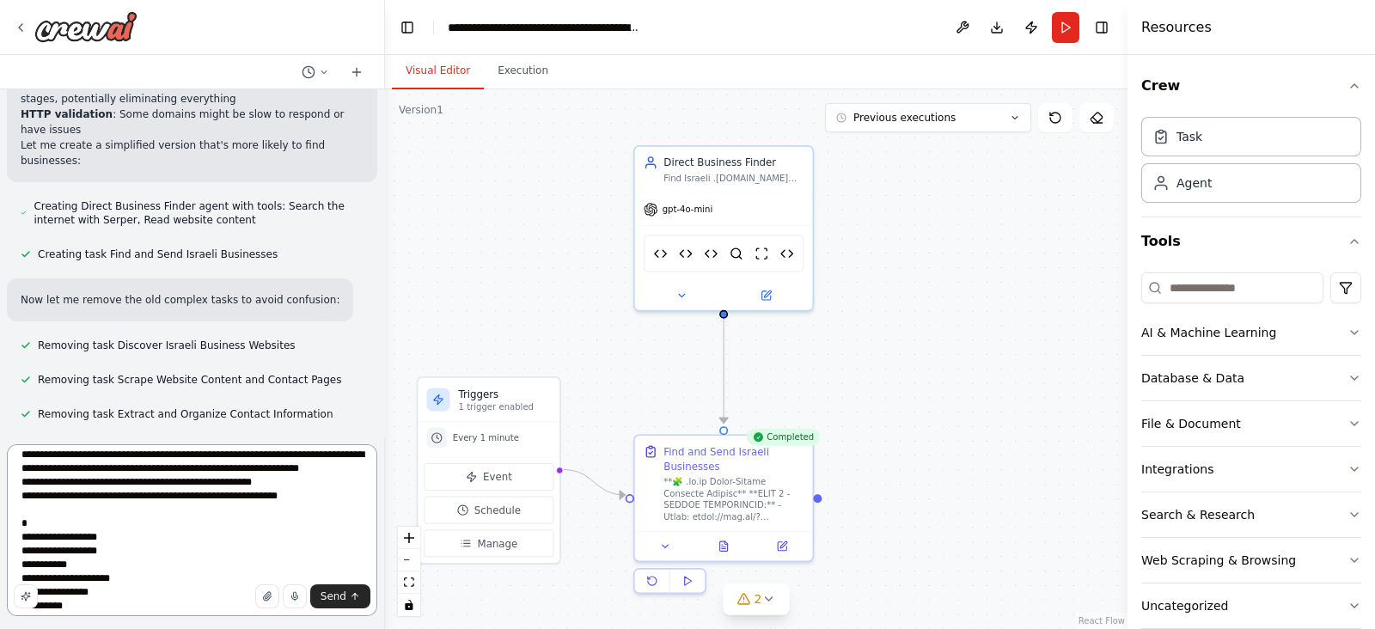
scroll to position [0, 0]
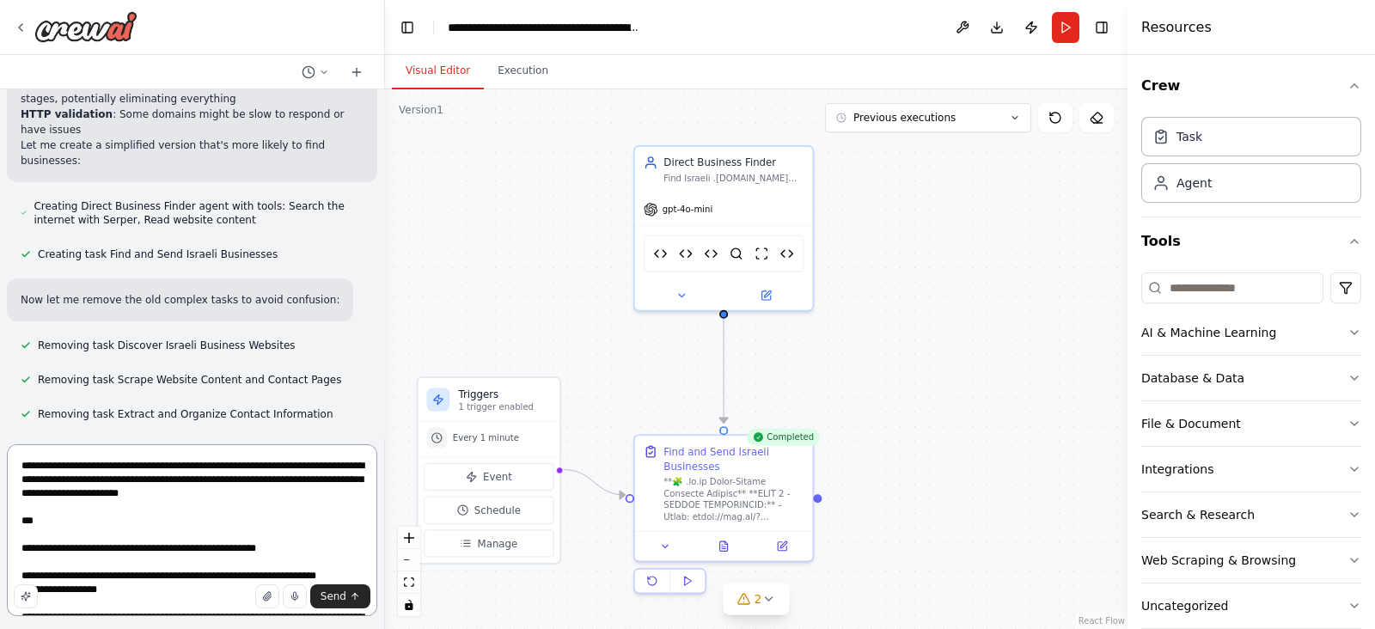
drag, startPoint x: 183, startPoint y: 578, endPoint x: 49, endPoint y: 445, distance: 188.4
click at [52, 425] on div "I want to build a website scraper that will scrape all domains that end with .c…" at bounding box center [192, 314] width 385 height 629
drag, startPoint x: 60, startPoint y: 529, endPoint x: 57, endPoint y: 538, distance: 10.1
click at [59, 530] on textarea at bounding box center [192, 530] width 370 height 172
click at [56, 541] on textarea at bounding box center [192, 530] width 370 height 172
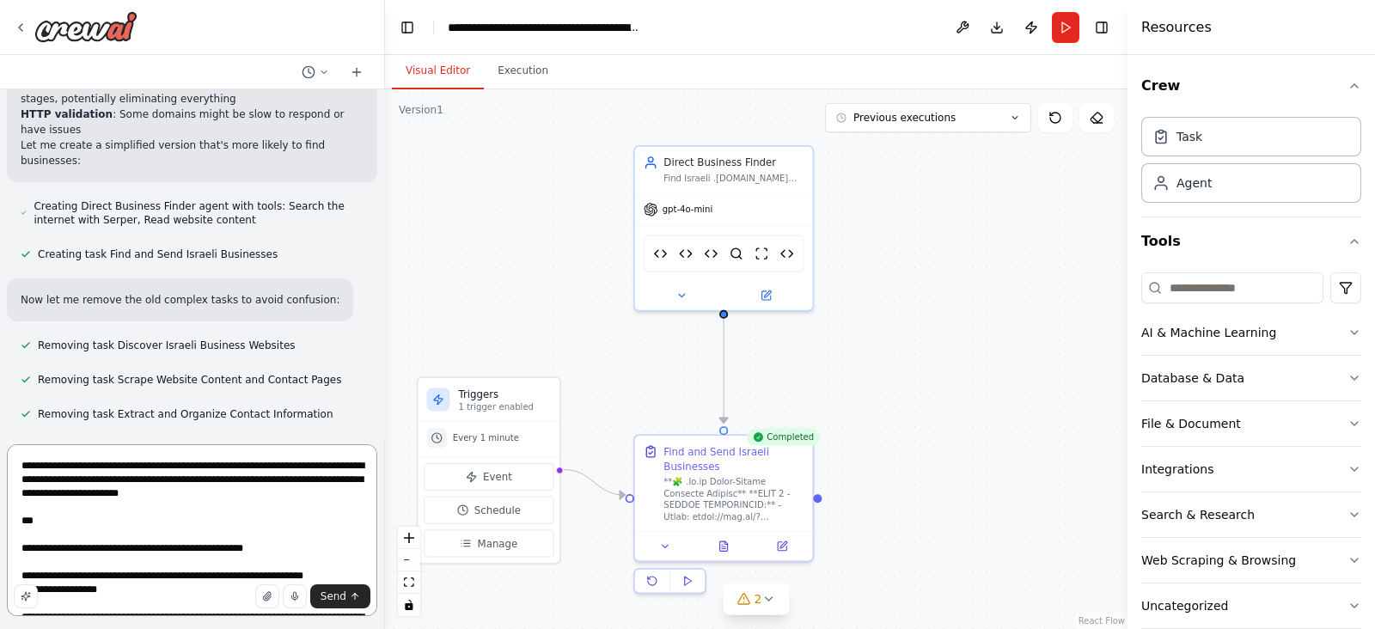
click at [297, 576] on textarea at bounding box center [192, 530] width 370 height 172
type textarea "**********"
click at [333, 596] on span "Send" at bounding box center [334, 597] width 26 height 14
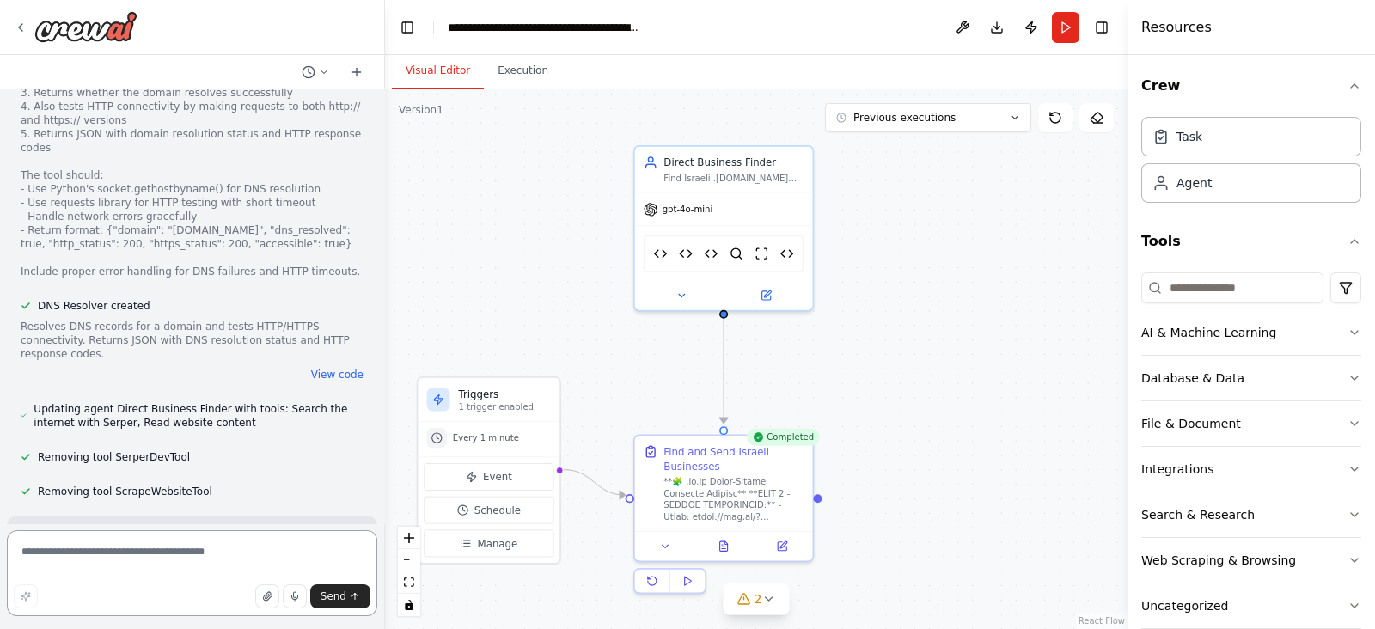
scroll to position [32638, 0]
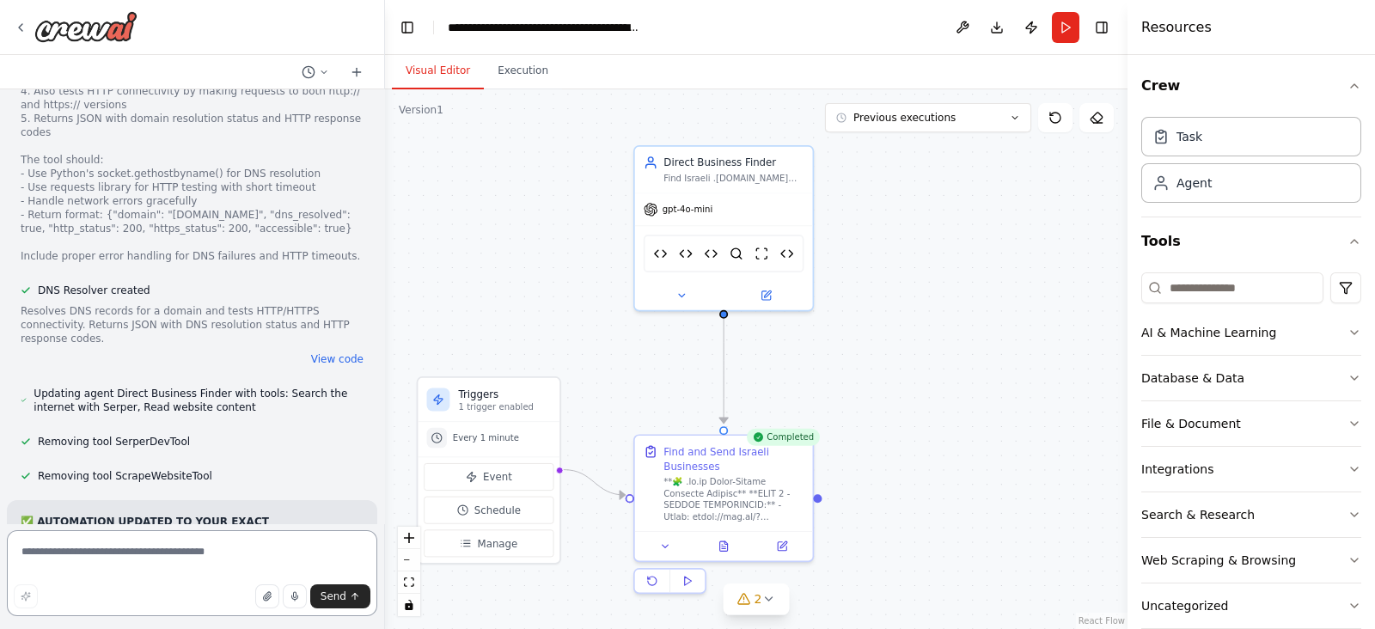
click at [146, 543] on textarea at bounding box center [192, 573] width 370 height 86
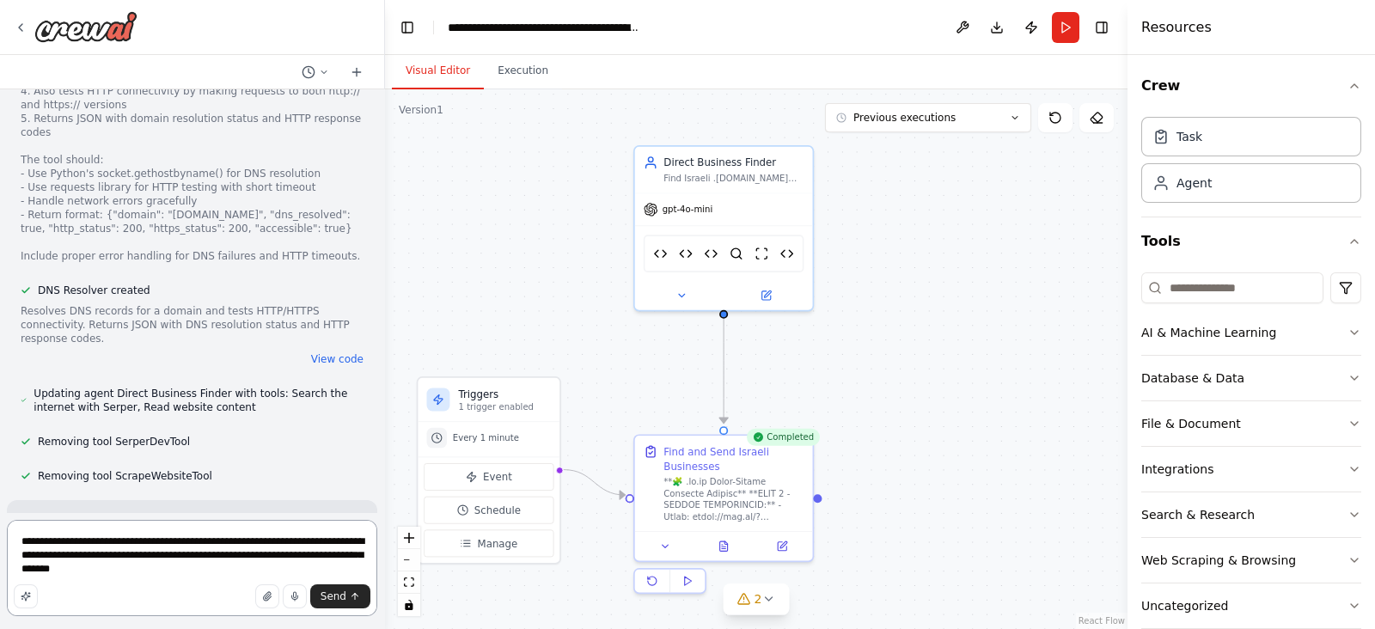
type textarea "**********"
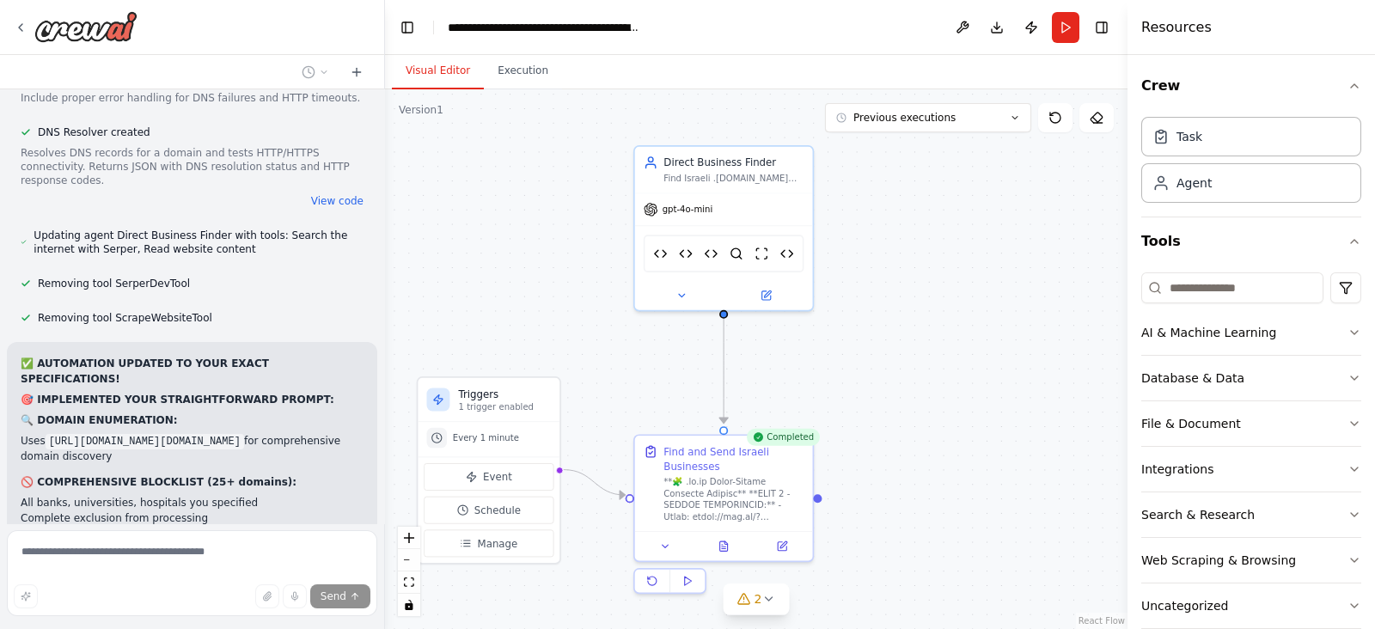
scroll to position [32812, 0]
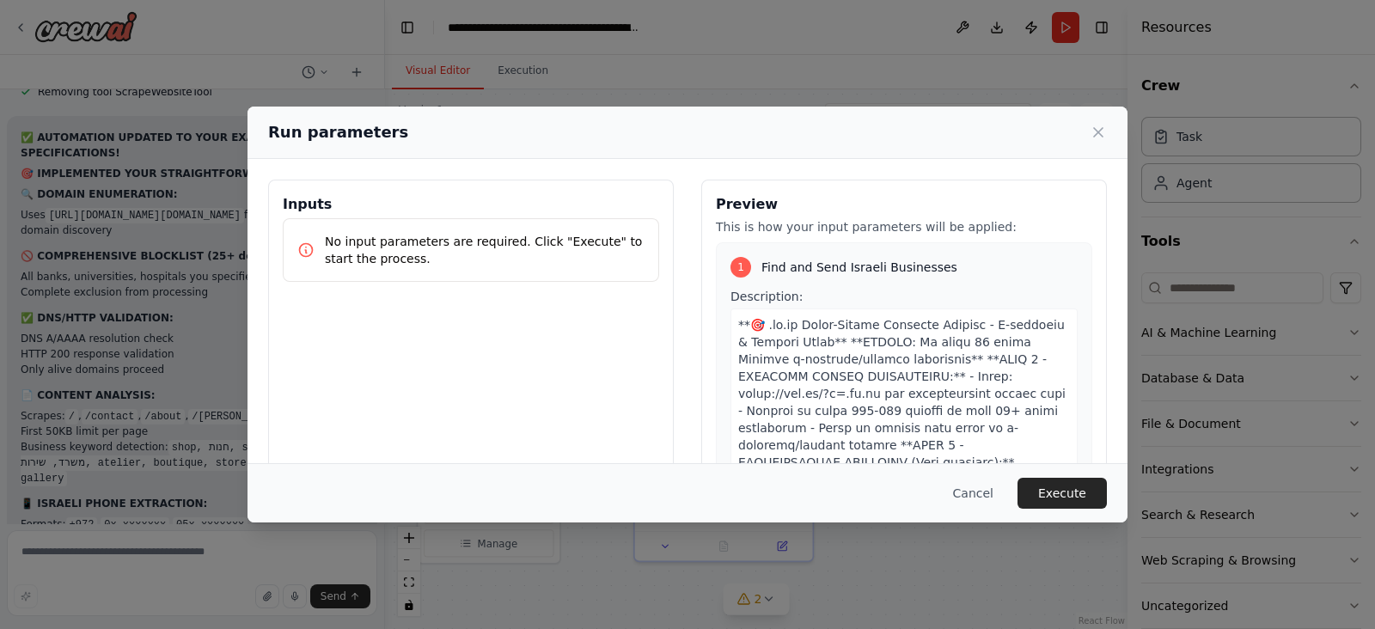
scroll to position [33162, 0]
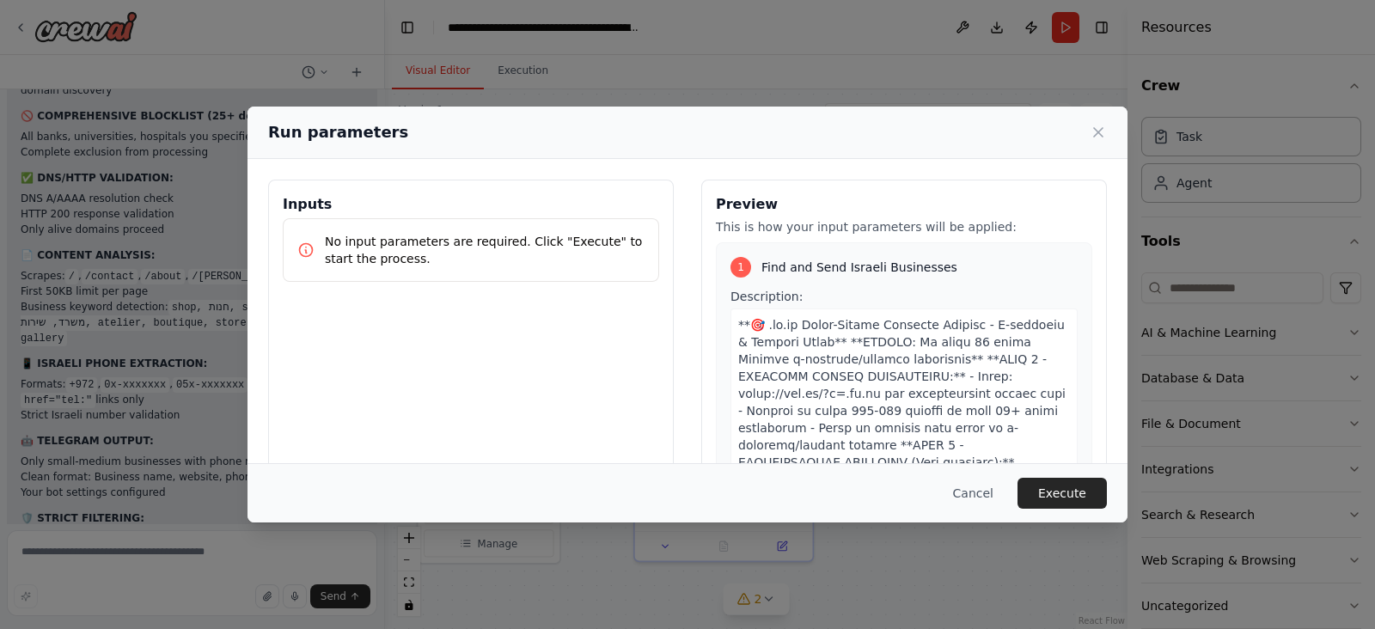
drag, startPoint x: 822, startPoint y: 314, endPoint x: 683, endPoint y: 330, distance: 139.3
drag, startPoint x: 683, startPoint y: 330, endPoint x: 717, endPoint y: 331, distance: 33.5
click at [683, 331] on div "Inputs No input parameters are required. Click "Execute" to start the process. …" at bounding box center [687, 383] width 839 height 407
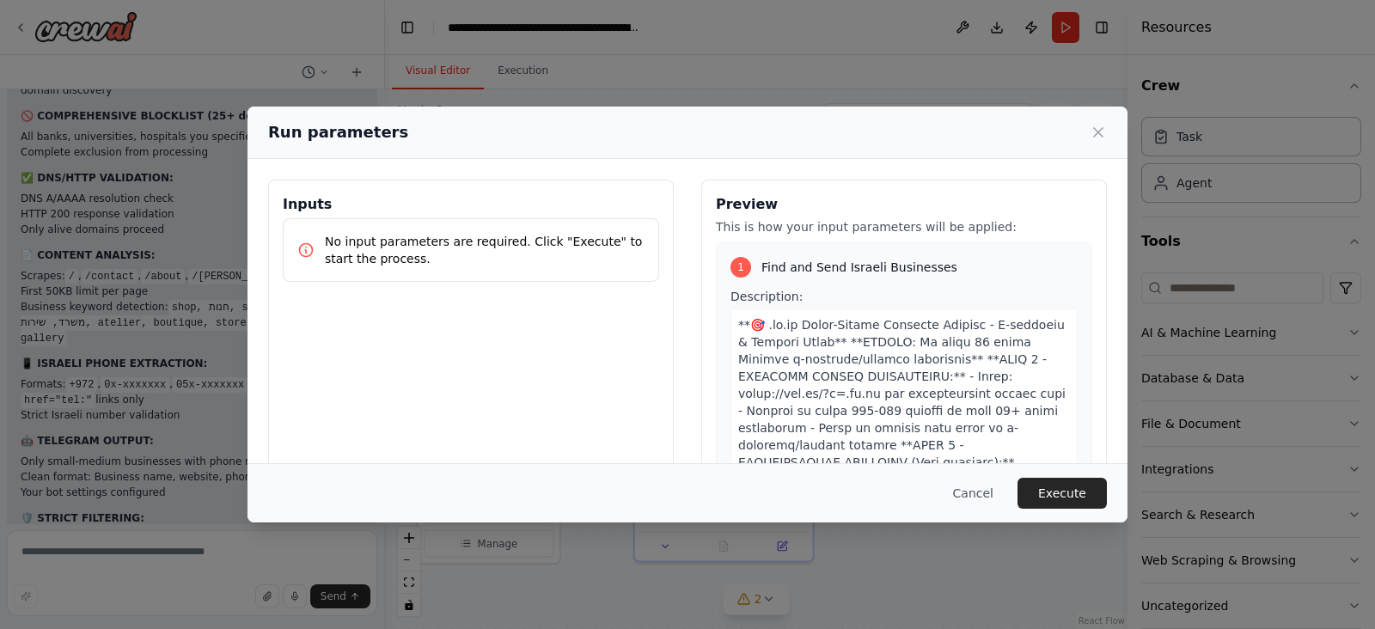
click at [1055, 480] on button "Execute" at bounding box center [1062, 493] width 89 height 31
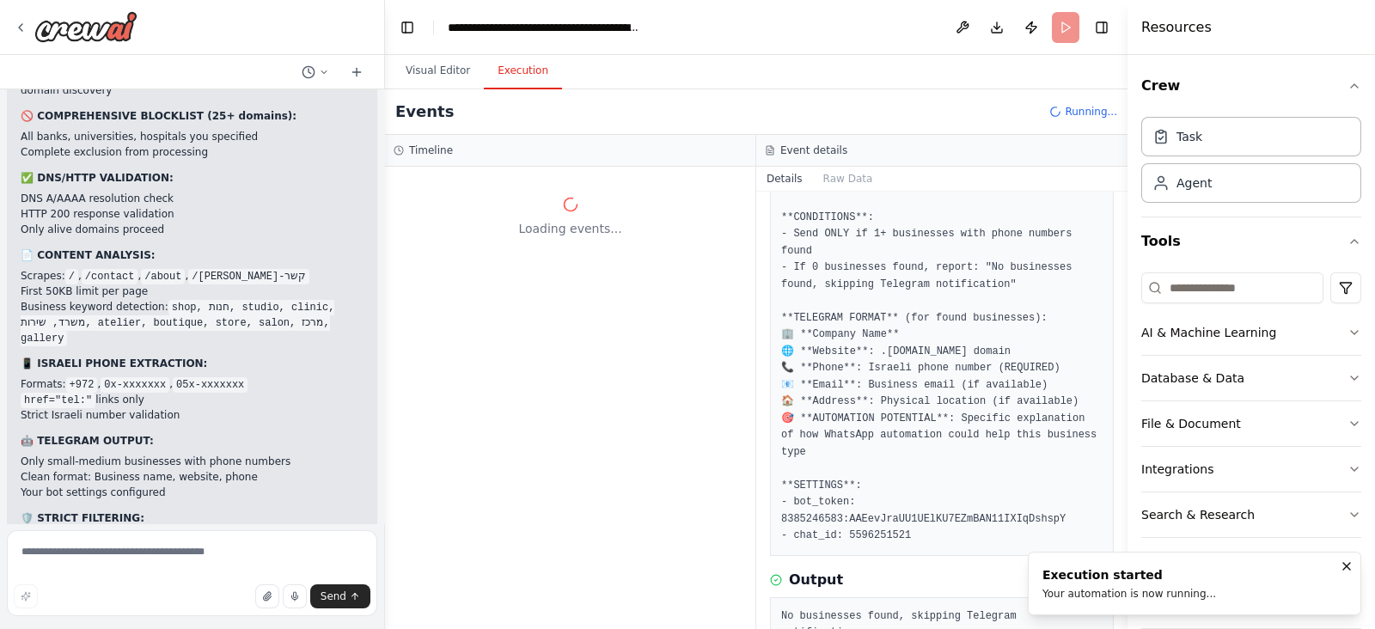
scroll to position [0, 0]
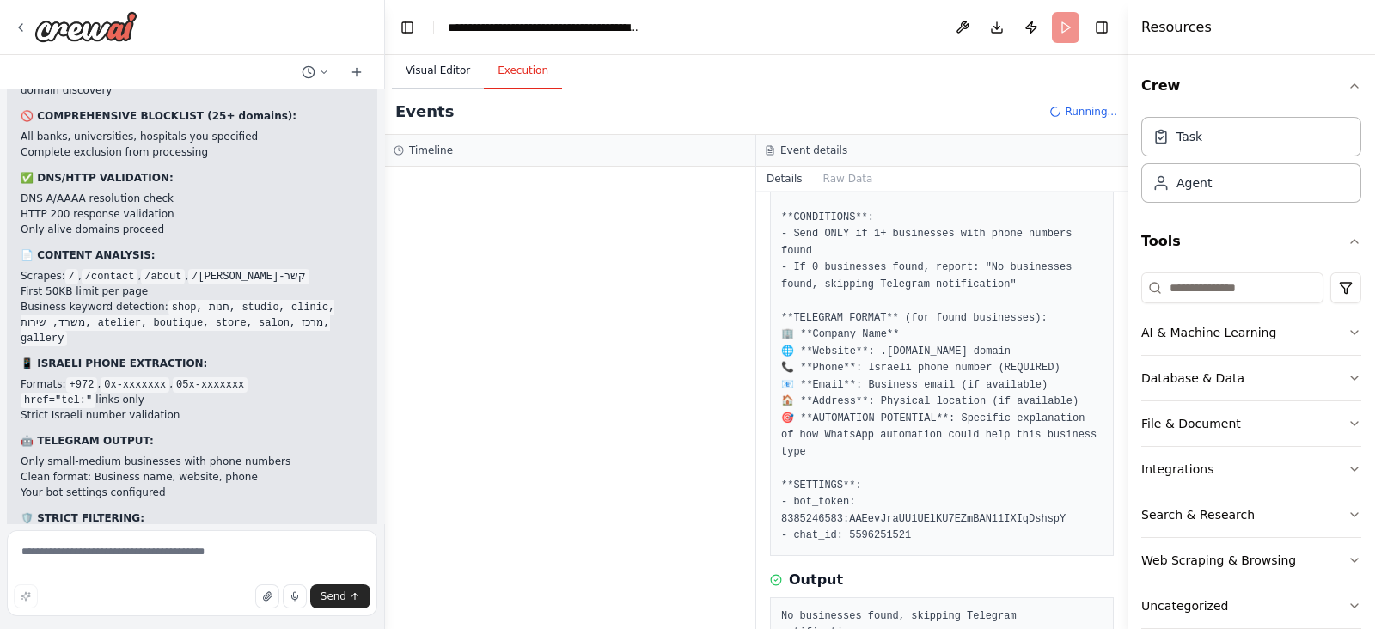
click at [442, 79] on button "Visual Editor" at bounding box center [438, 71] width 92 height 36
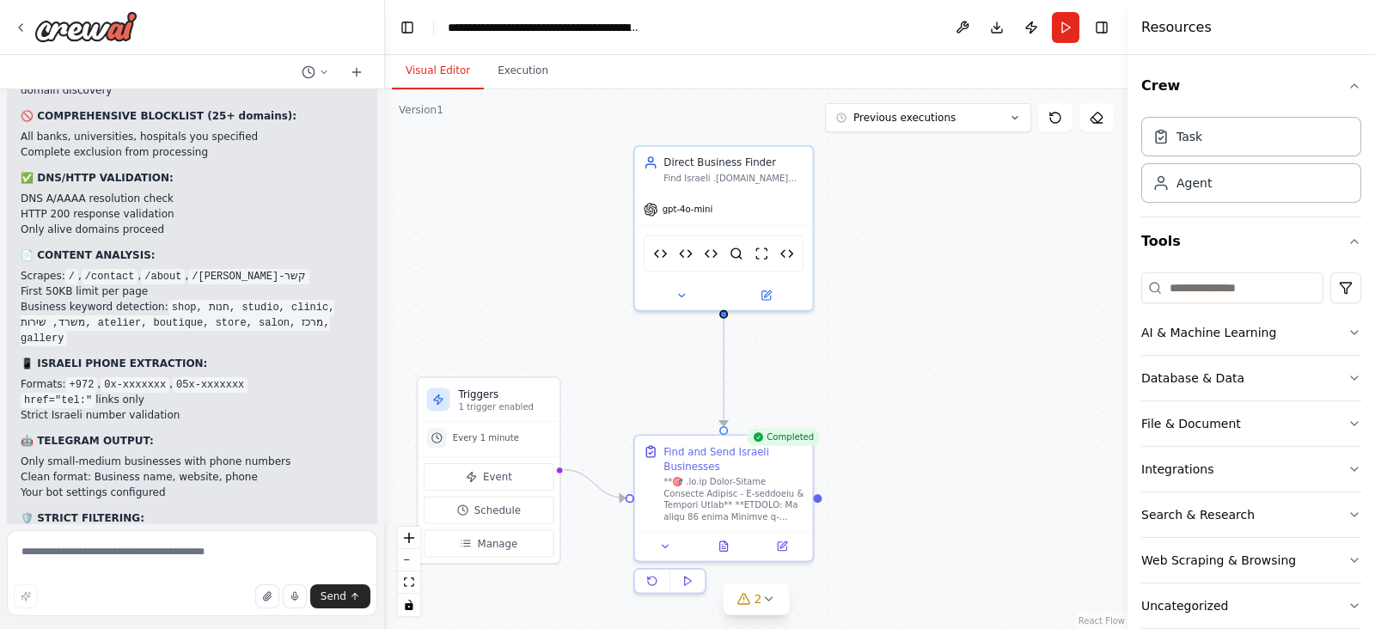
scroll to position [33302, 0]
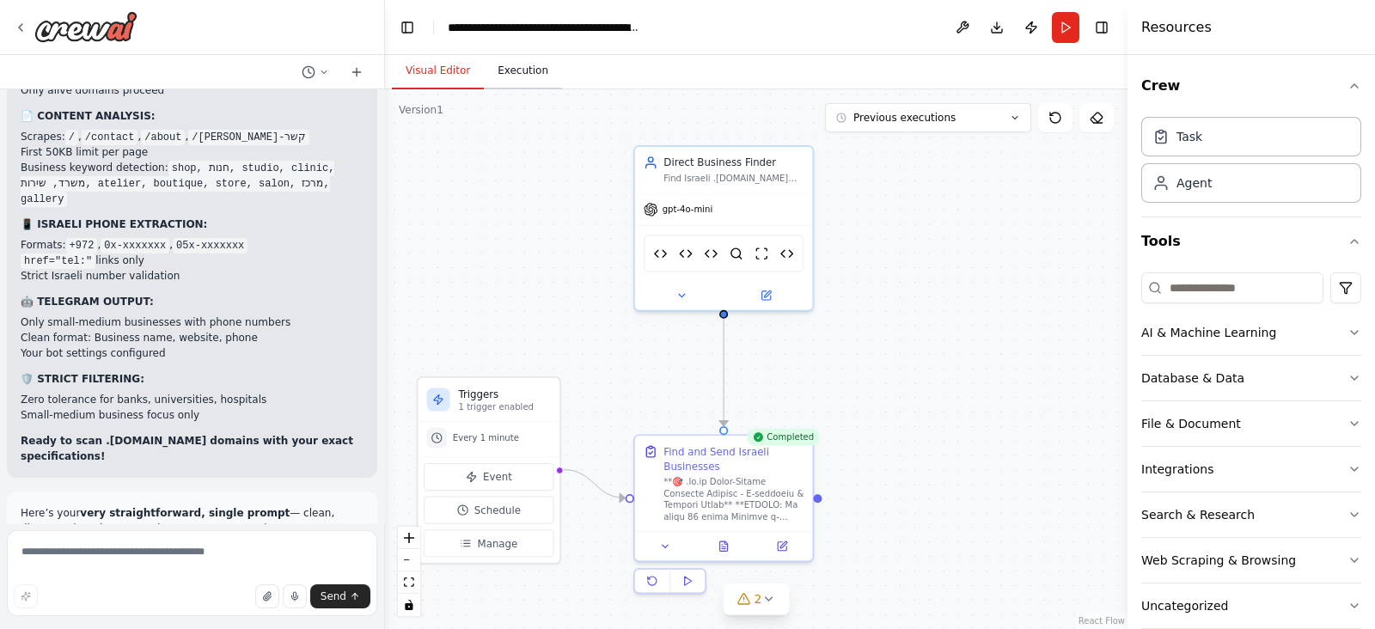
click at [512, 60] on button "Execution" at bounding box center [523, 71] width 78 height 36
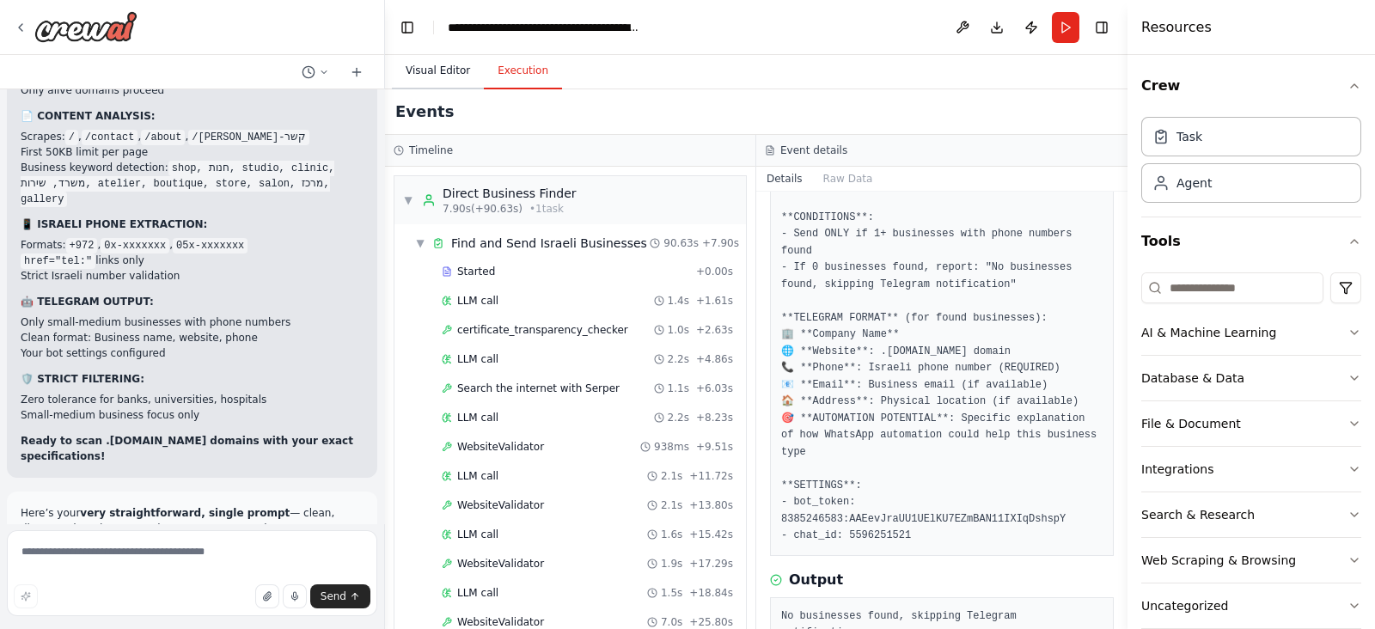
click at [422, 62] on button "Visual Editor" at bounding box center [438, 71] width 92 height 36
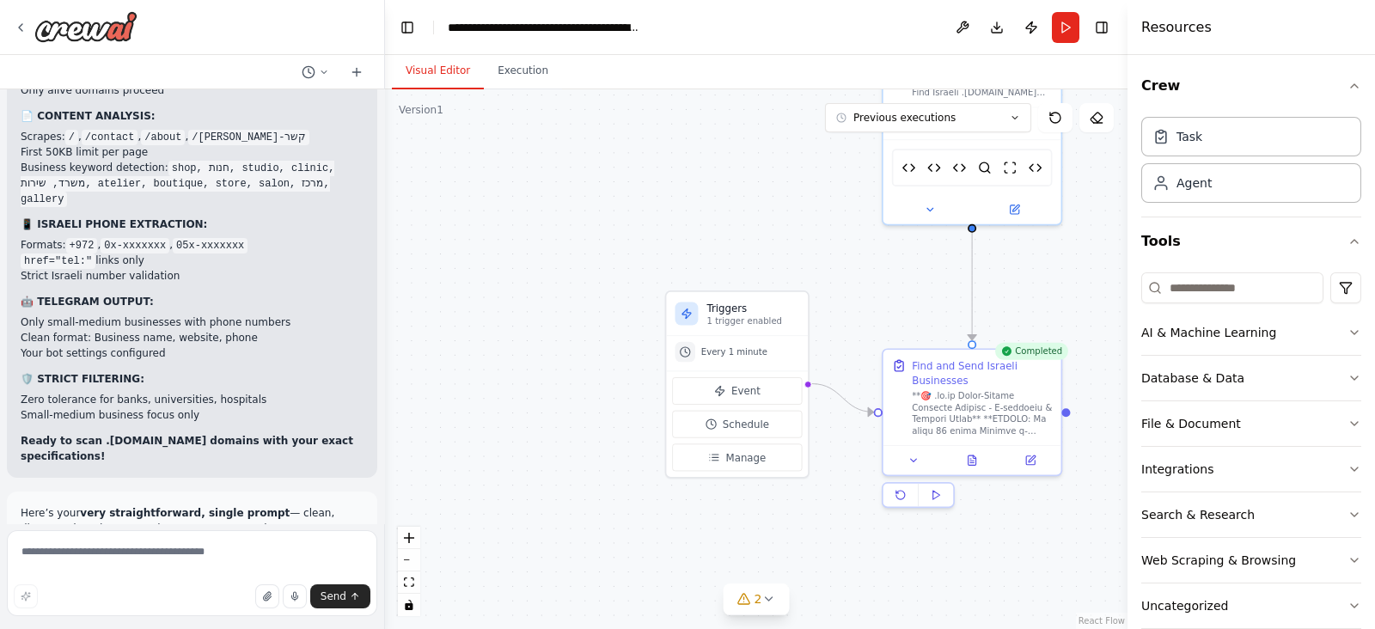
drag, startPoint x: 529, startPoint y: 234, endPoint x: 777, endPoint y: 148, distance: 262.0
click at [778, 148] on div ".deletable-edge-delete-btn { width: 20px; height: 20px; border: 0px solid #ffff…" at bounding box center [756, 359] width 743 height 540
click at [759, 426] on span "Schedule" at bounding box center [746, 425] width 46 height 15
click at [759, 423] on span "Schedule" at bounding box center [746, 425] width 46 height 15
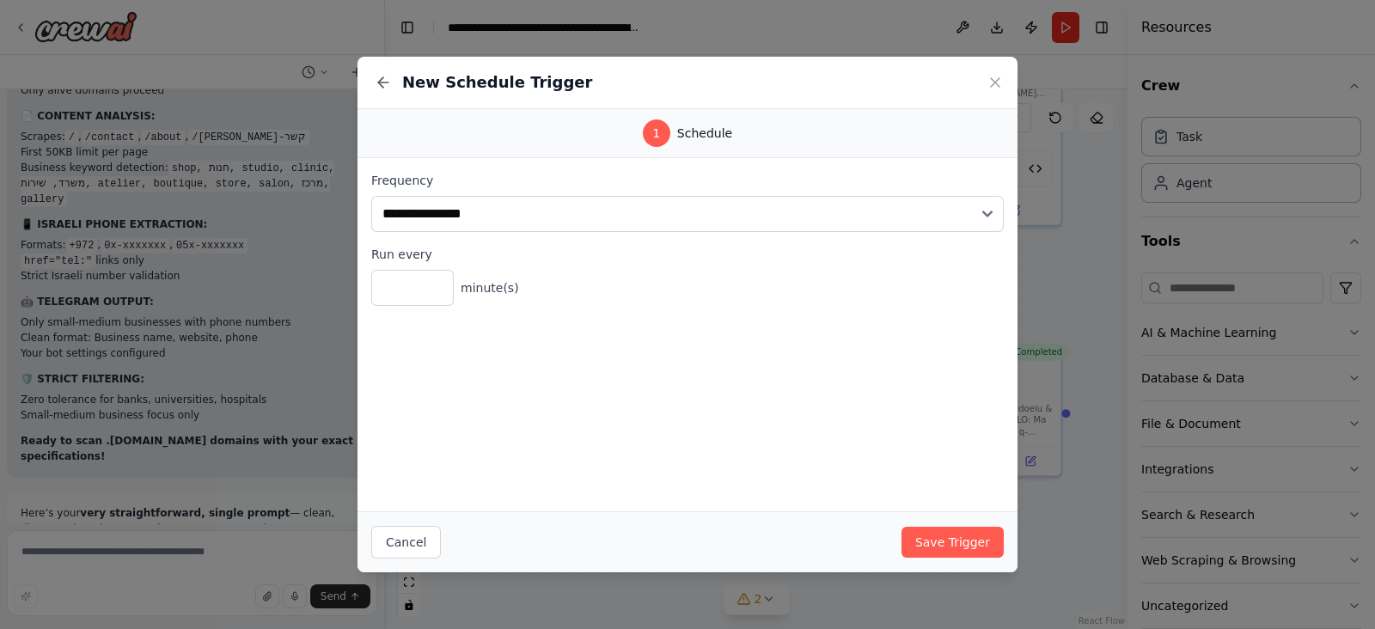
click at [467, 232] on div "**********" at bounding box center [687, 239] width 633 height 134
click at [409, 297] on input "*" at bounding box center [412, 288] width 83 height 36
click at [409, 296] on input "*" at bounding box center [412, 288] width 83 height 36
click at [957, 539] on button "Save Trigger" at bounding box center [953, 542] width 102 height 31
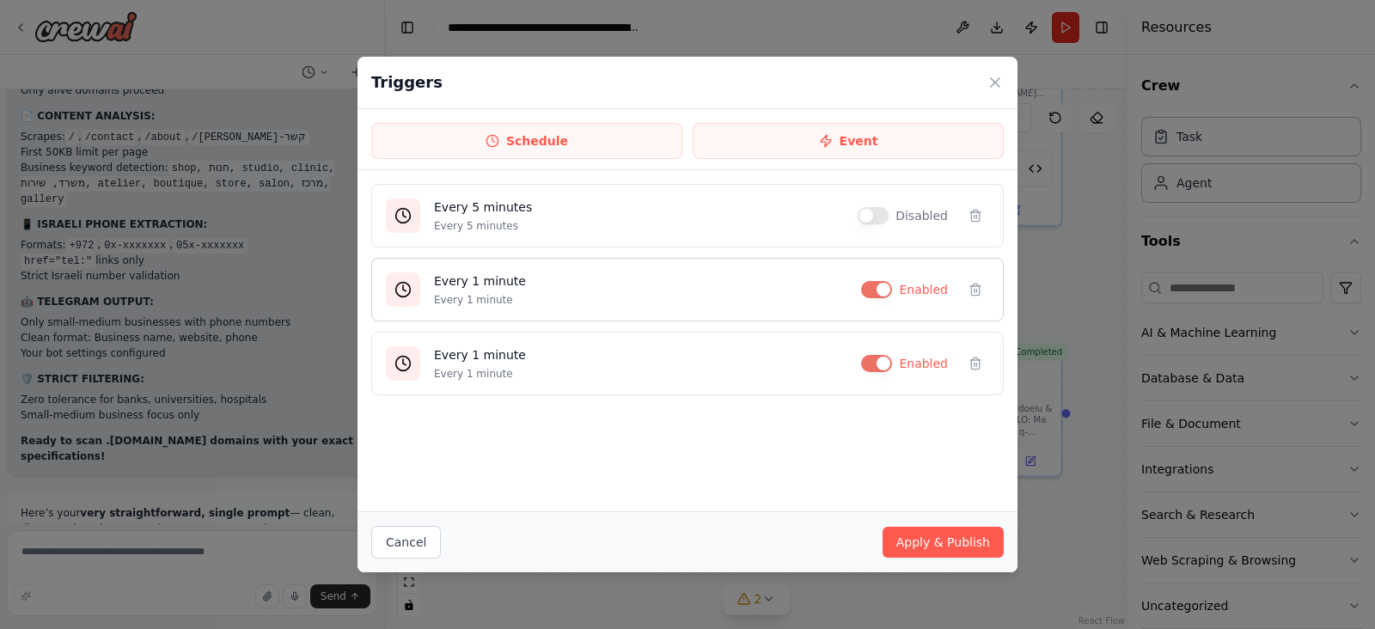
click at [878, 291] on button "button" at bounding box center [876, 289] width 31 height 17
click at [884, 363] on button "button" at bounding box center [876, 363] width 31 height 17
click at [976, 221] on icon at bounding box center [976, 216] width 14 height 14
click at [985, 215] on button at bounding box center [976, 216] width 28 height 28
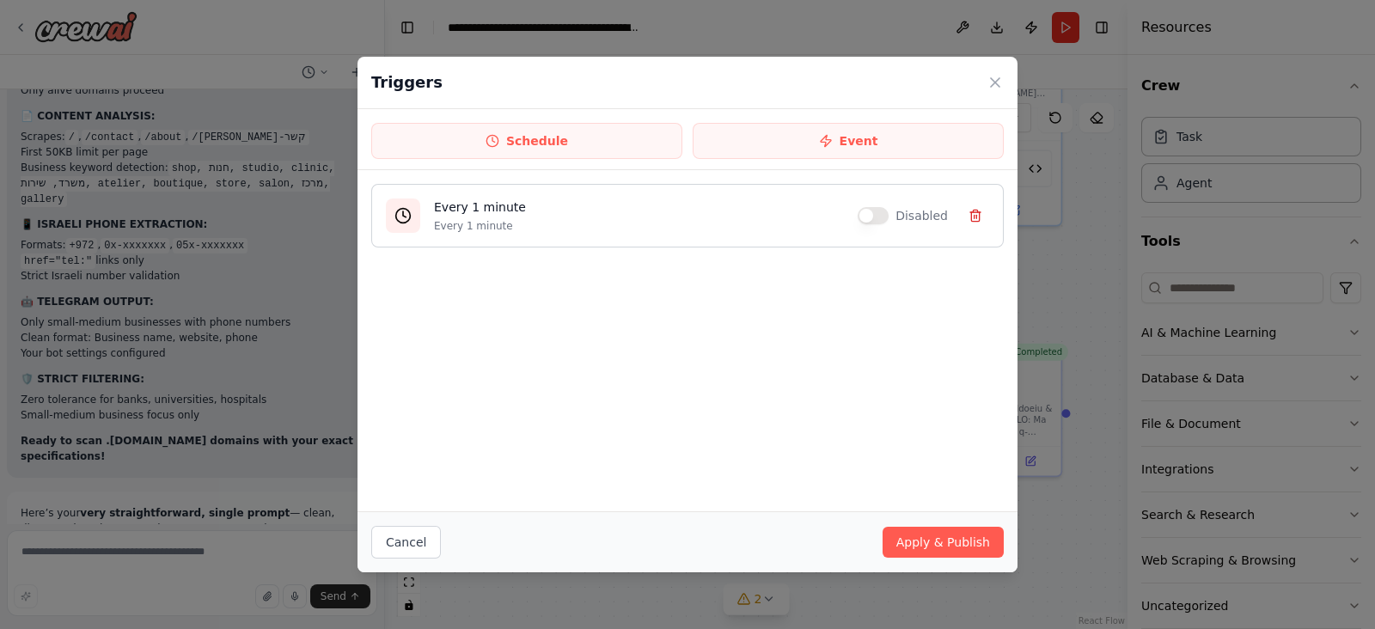
click at [985, 217] on button at bounding box center [976, 216] width 28 height 28
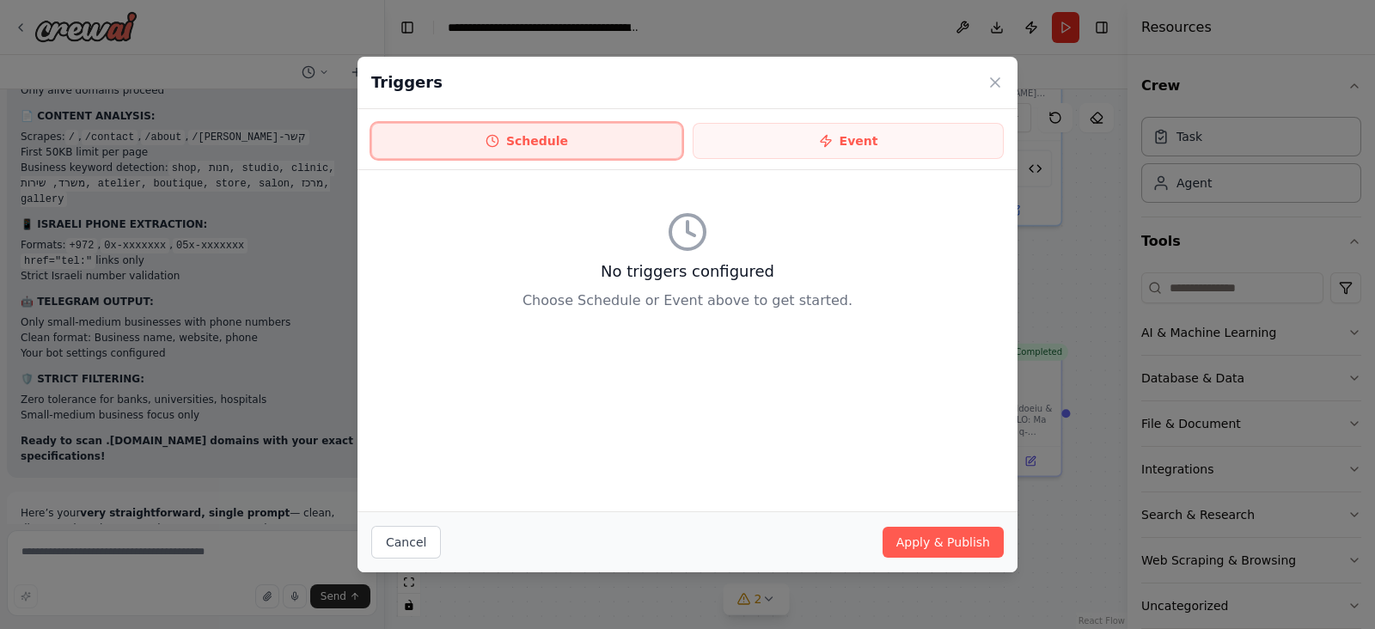
click at [575, 130] on button "Schedule" at bounding box center [526, 141] width 311 height 36
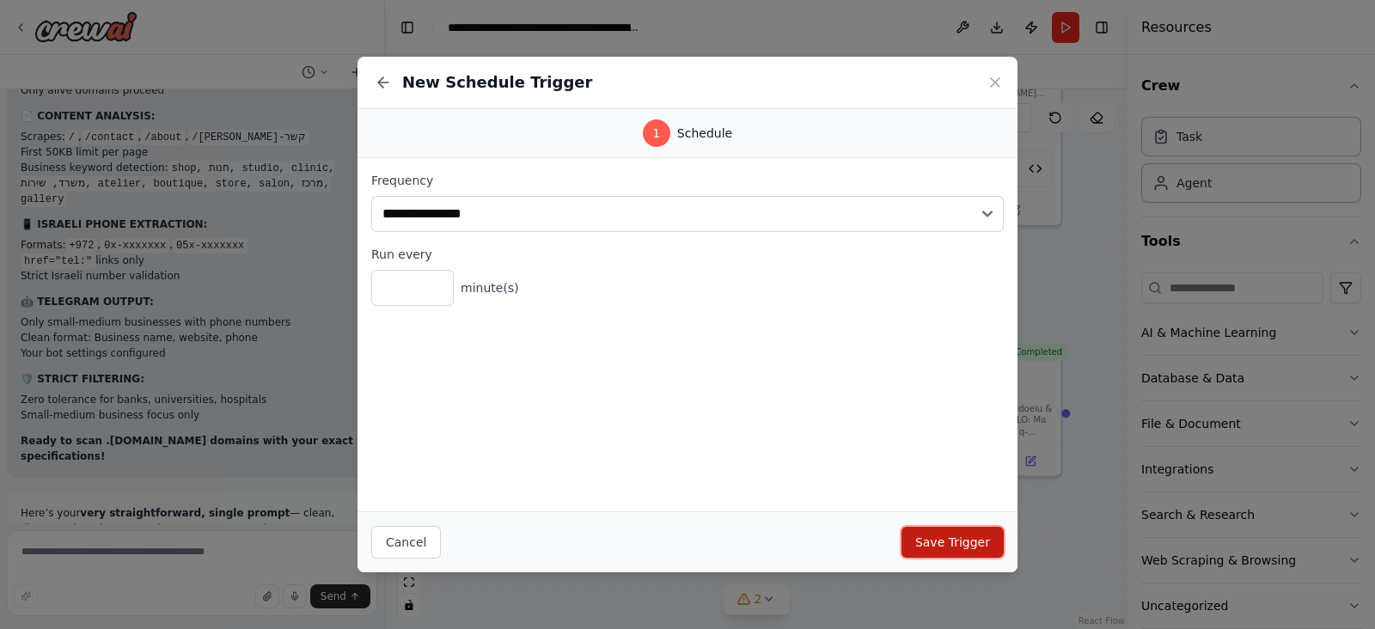
drag, startPoint x: 950, startPoint y: 532, endPoint x: 918, endPoint y: 531, distance: 31.8
click at [950, 533] on button "Save Trigger" at bounding box center [953, 542] width 102 height 31
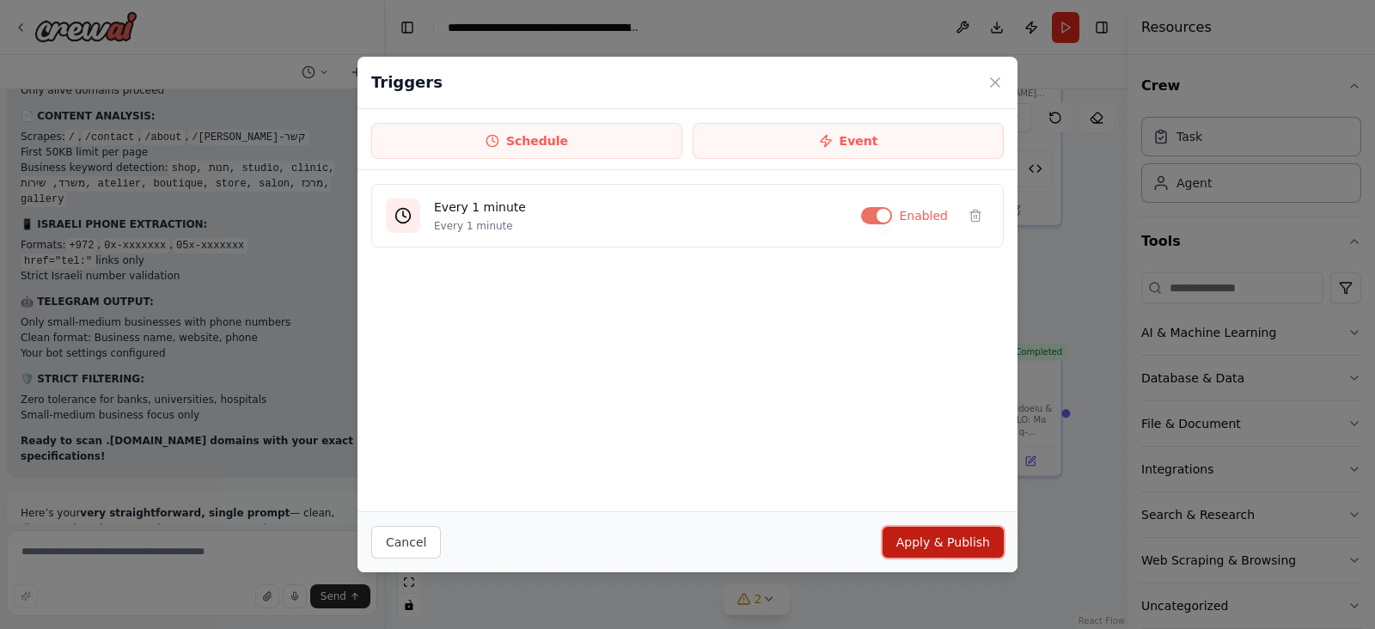
click at [928, 542] on button "Apply & Publish" at bounding box center [943, 542] width 121 height 31
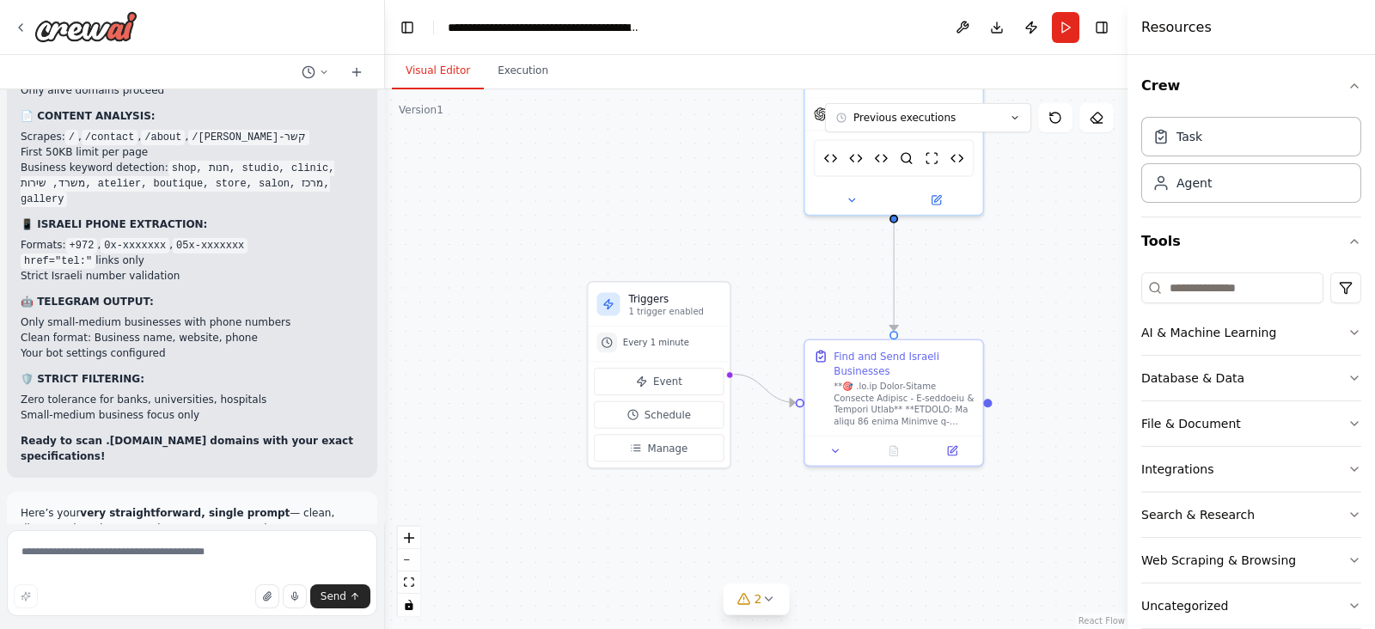
drag, startPoint x: 529, startPoint y: 210, endPoint x: 414, endPoint y: 182, distance: 118.4
click at [413, 182] on div ".deletable-edge-delete-btn { width: 20px; height: 20px; border: 0px solid #ffff…" at bounding box center [756, 359] width 743 height 540
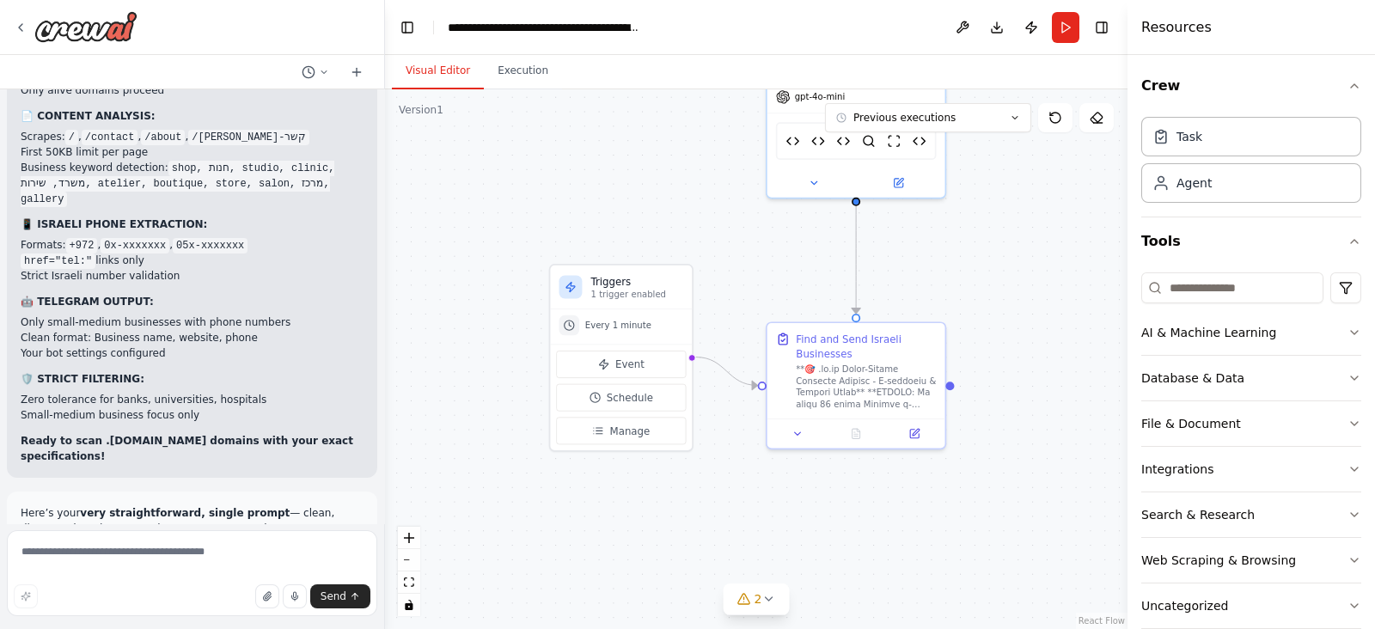
click at [127, 601] on div "Send" at bounding box center [192, 596] width 357 height 24
click at [143, 579] on textarea at bounding box center [192, 573] width 370 height 86
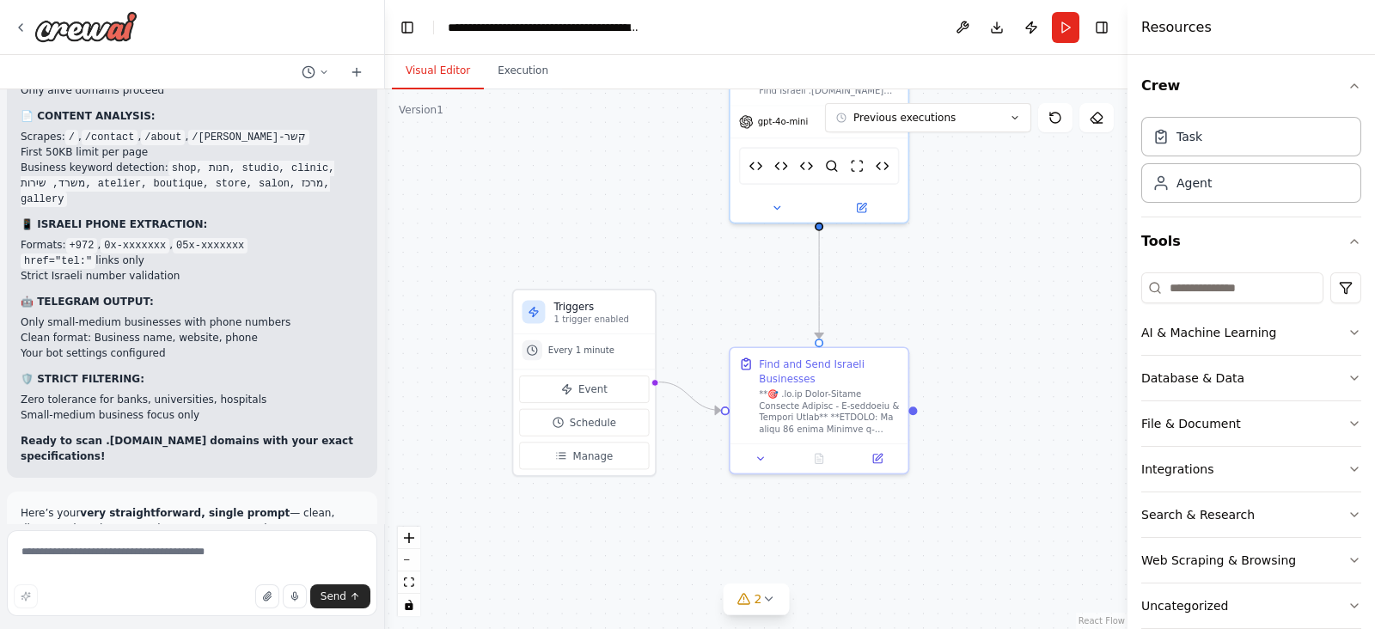
drag, startPoint x: 479, startPoint y: 229, endPoint x: 420, endPoint y: 274, distance: 73.6
click at [443, 258] on div ".deletable-edge-delete-btn { width: 20px; height: 20px; border: 0px solid #ffff…" at bounding box center [756, 359] width 743 height 540
click at [171, 538] on textarea at bounding box center [192, 573] width 370 height 86
click at [172, 544] on textarea at bounding box center [192, 573] width 370 height 86
type textarea "*********"
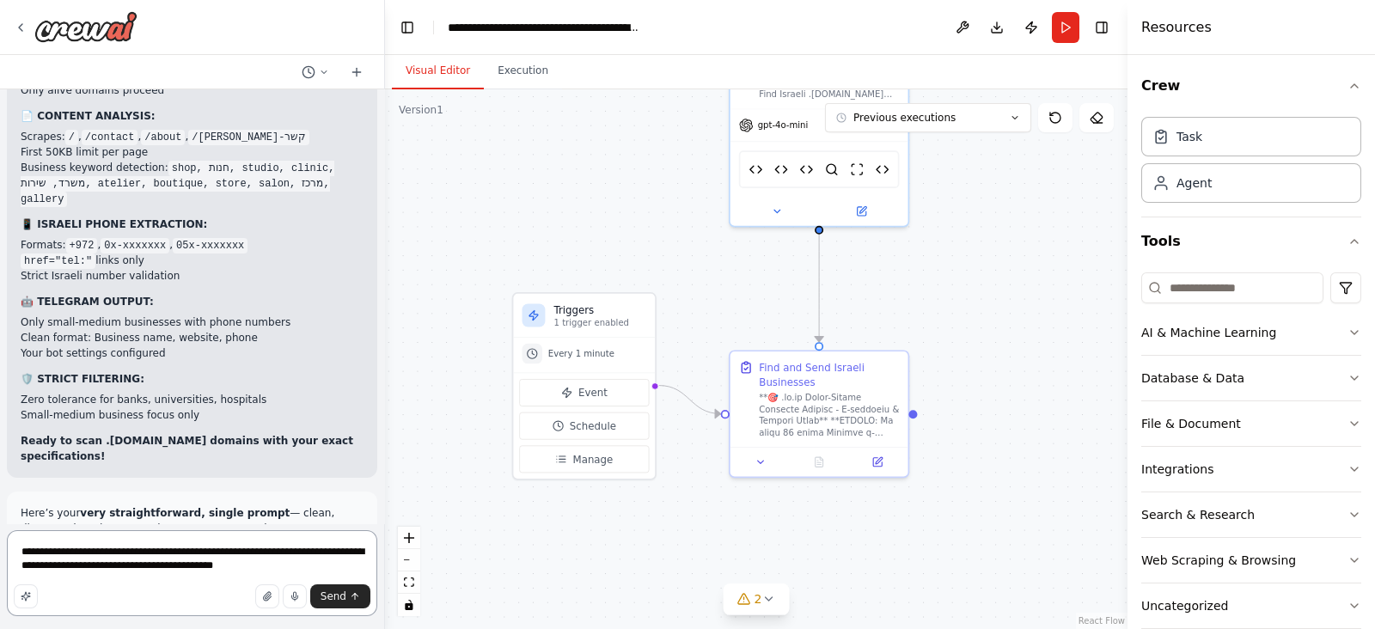
type textarea "**********"
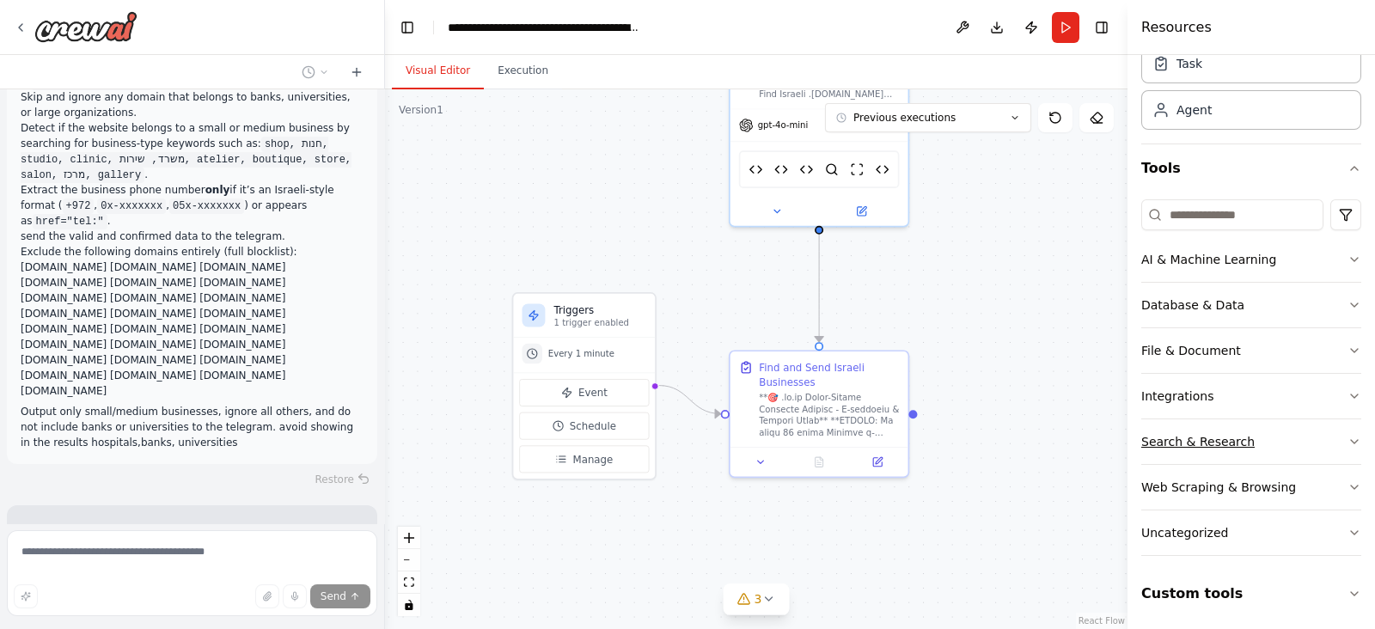
scroll to position [33914, 0]
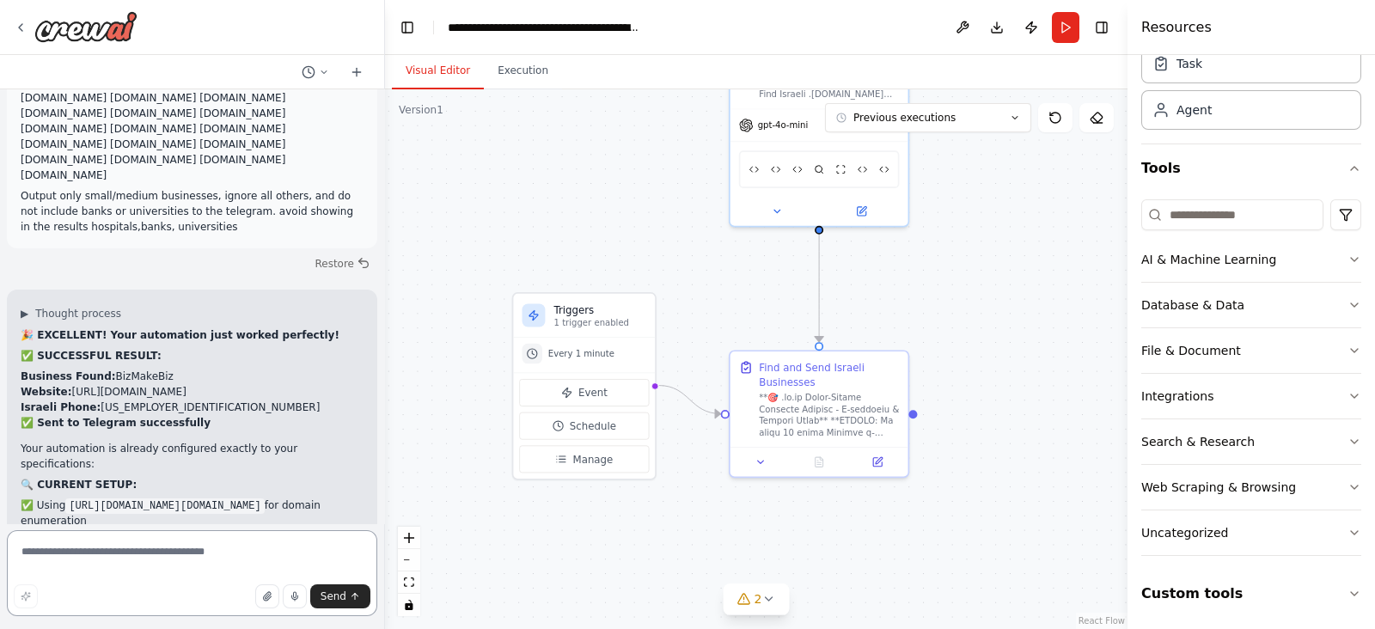
click at [215, 578] on textarea at bounding box center [192, 573] width 370 height 86
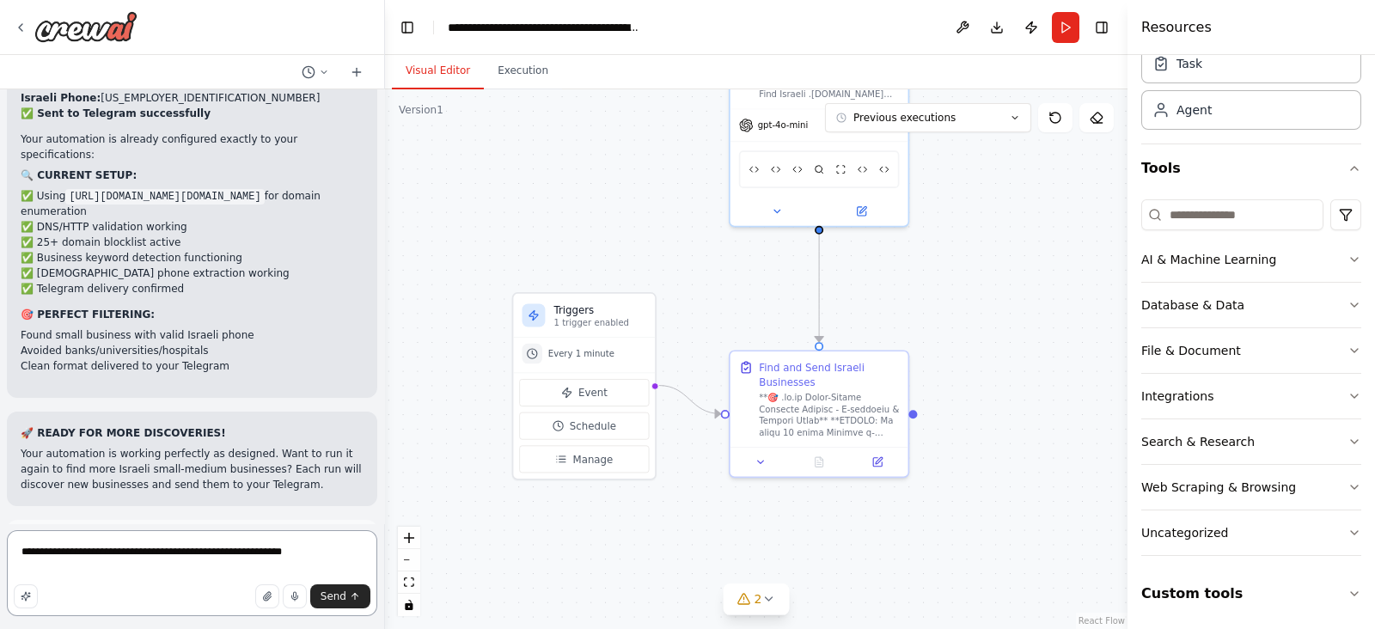
scroll to position [34453, 0]
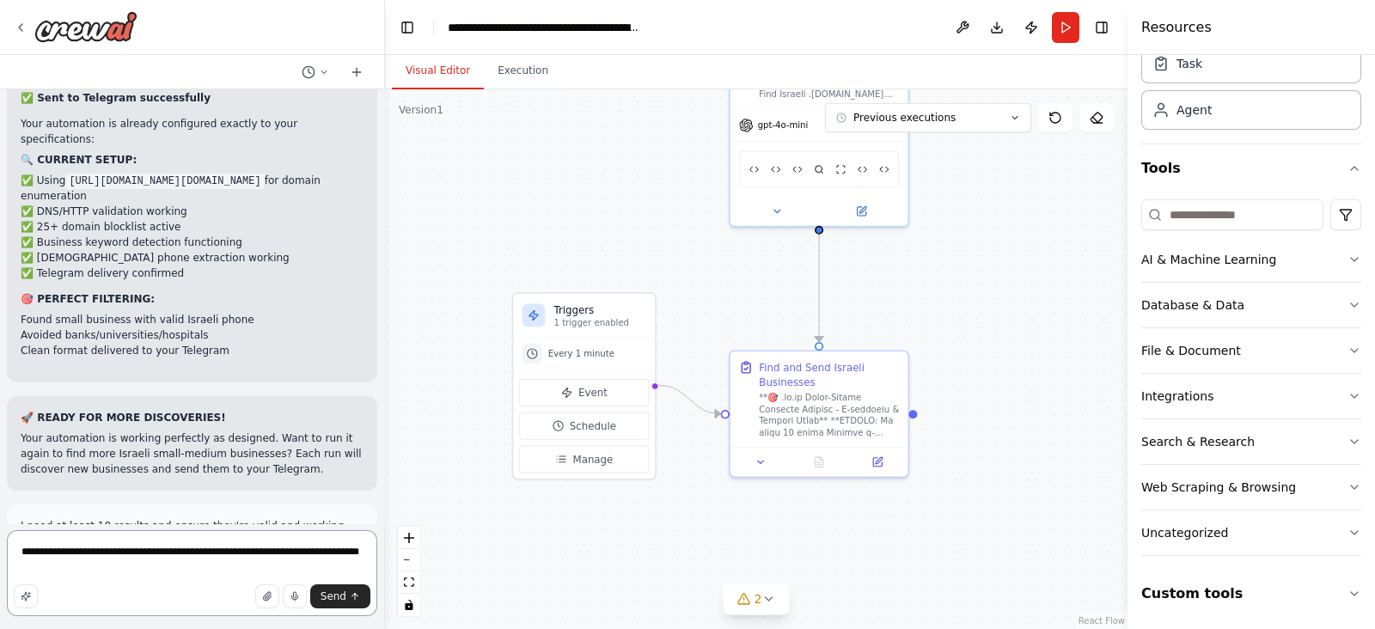
drag, startPoint x: 48, startPoint y: 556, endPoint x: 30, endPoint y: 566, distance: 20.8
type textarea "**********"
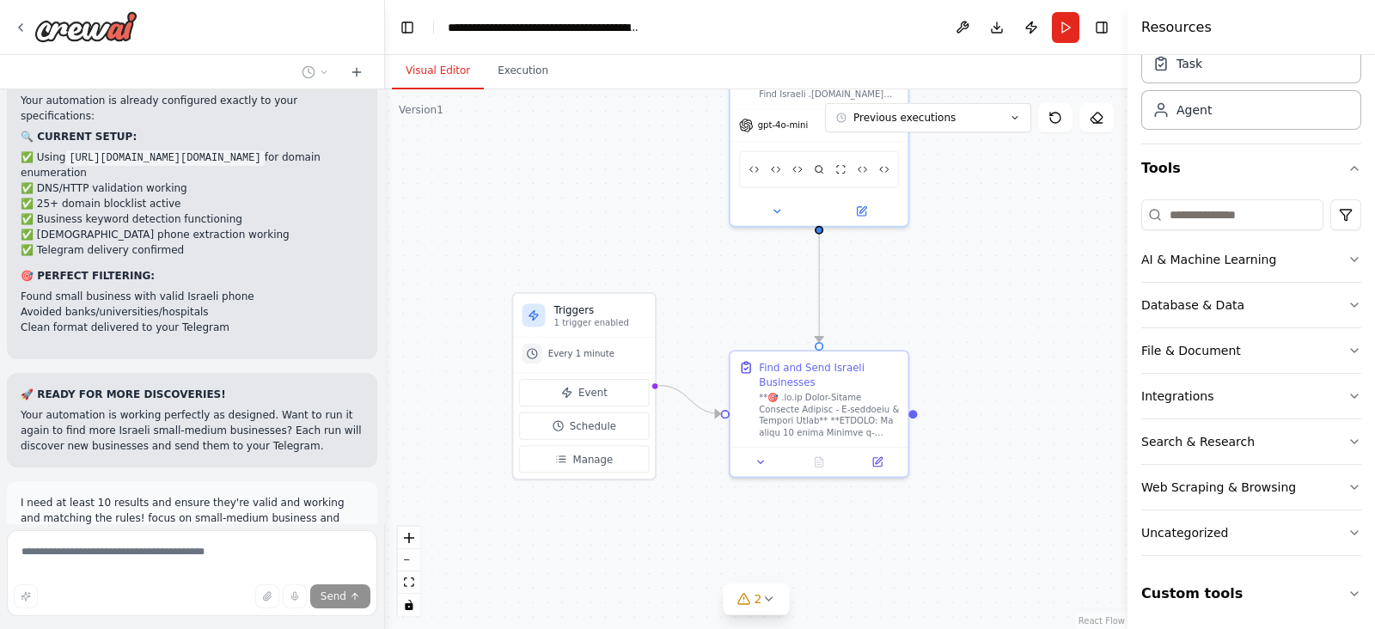
scroll to position [34481, 0]
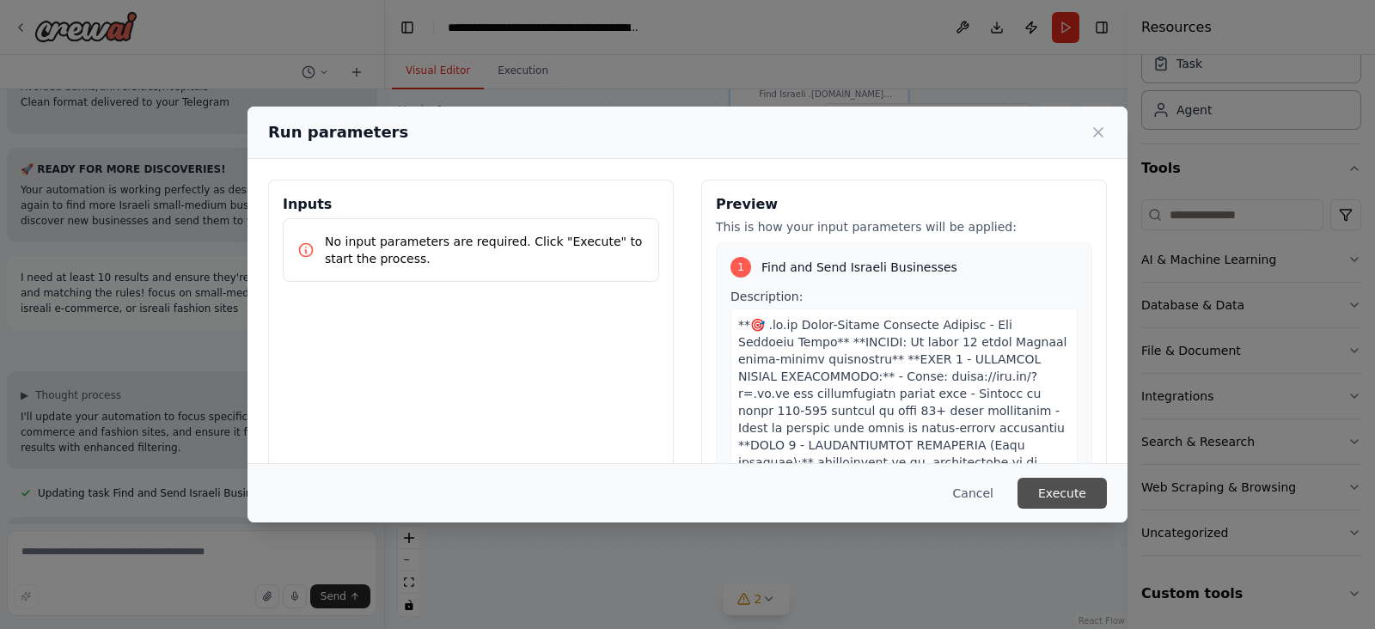
click at [1085, 486] on button "Execute" at bounding box center [1062, 493] width 89 height 31
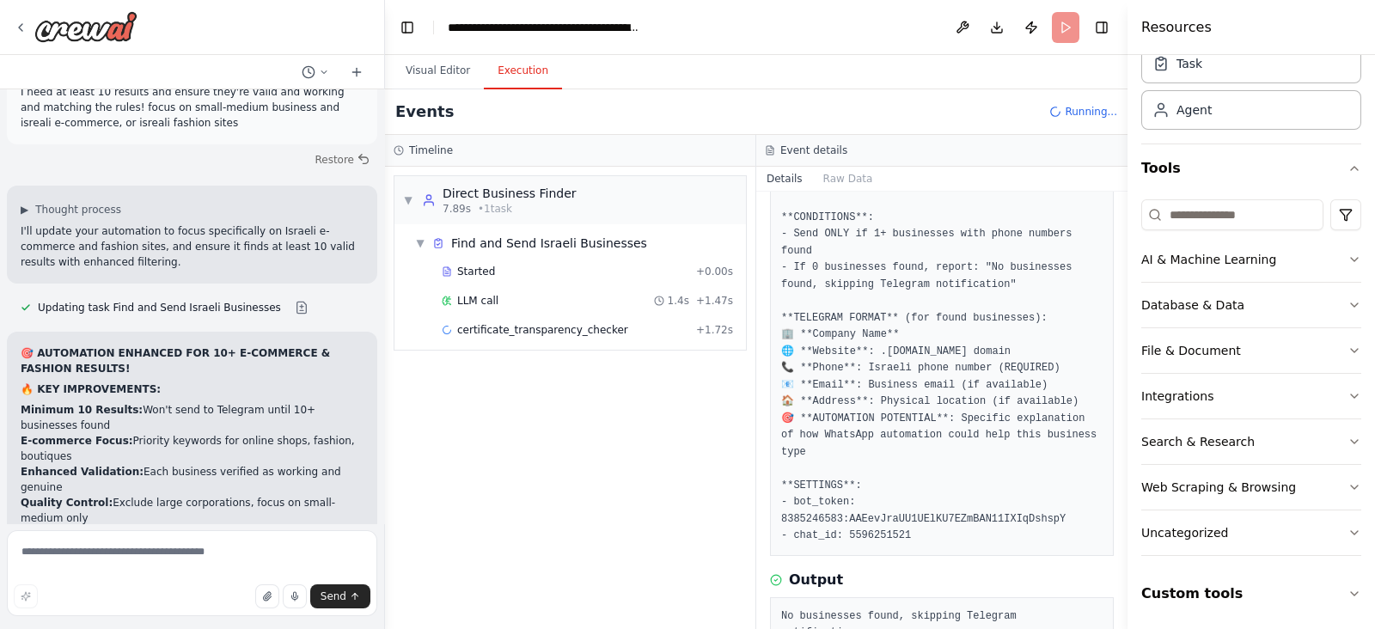
scroll to position [34917, 0]
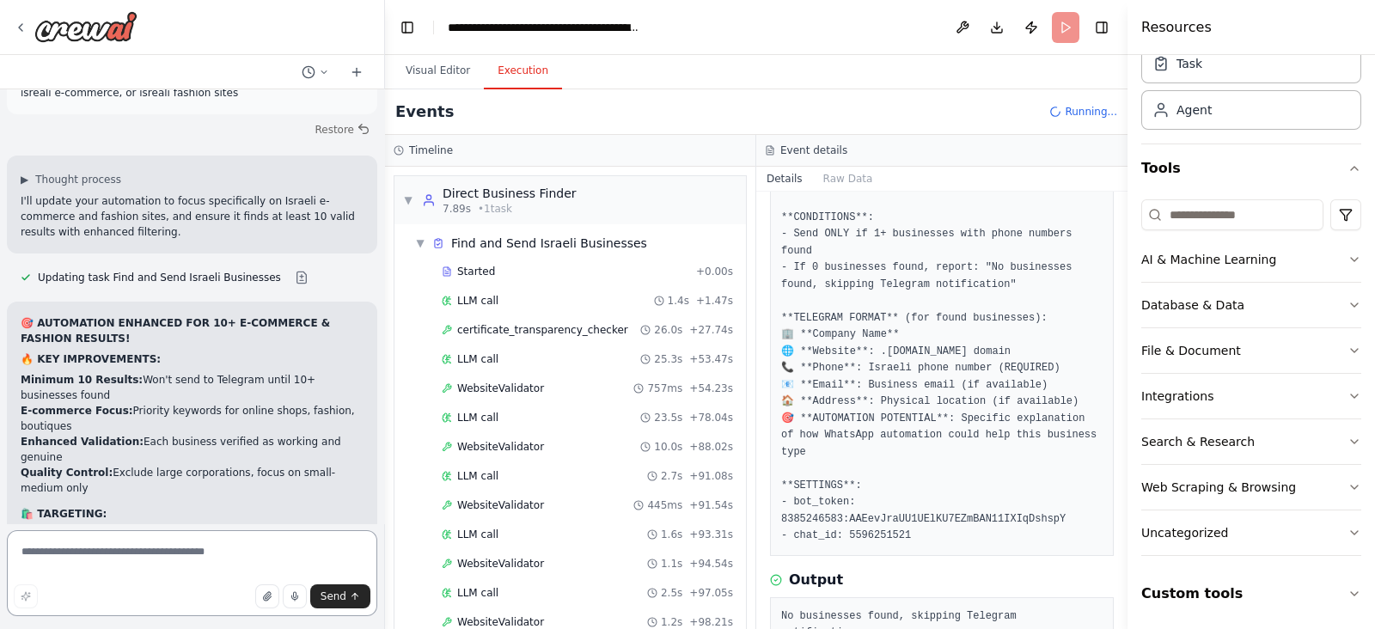
click at [70, 556] on textarea at bounding box center [192, 573] width 370 height 86
type textarea "**********"
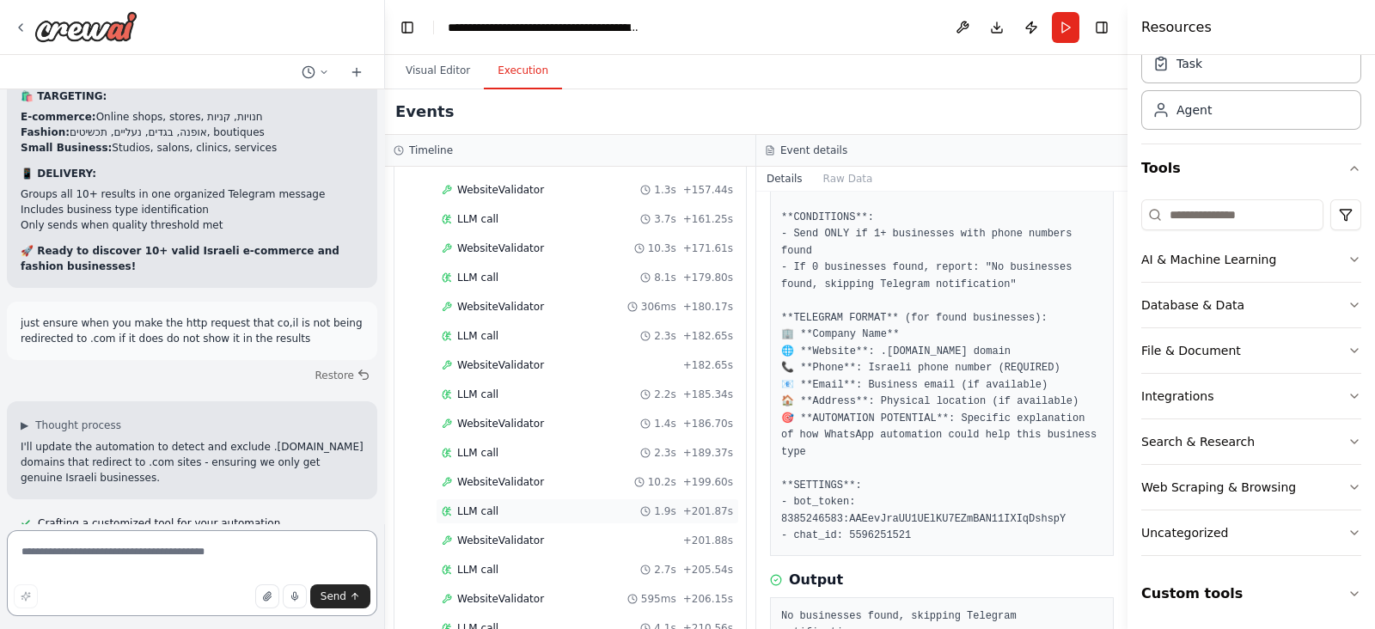
scroll to position [1184, 0]
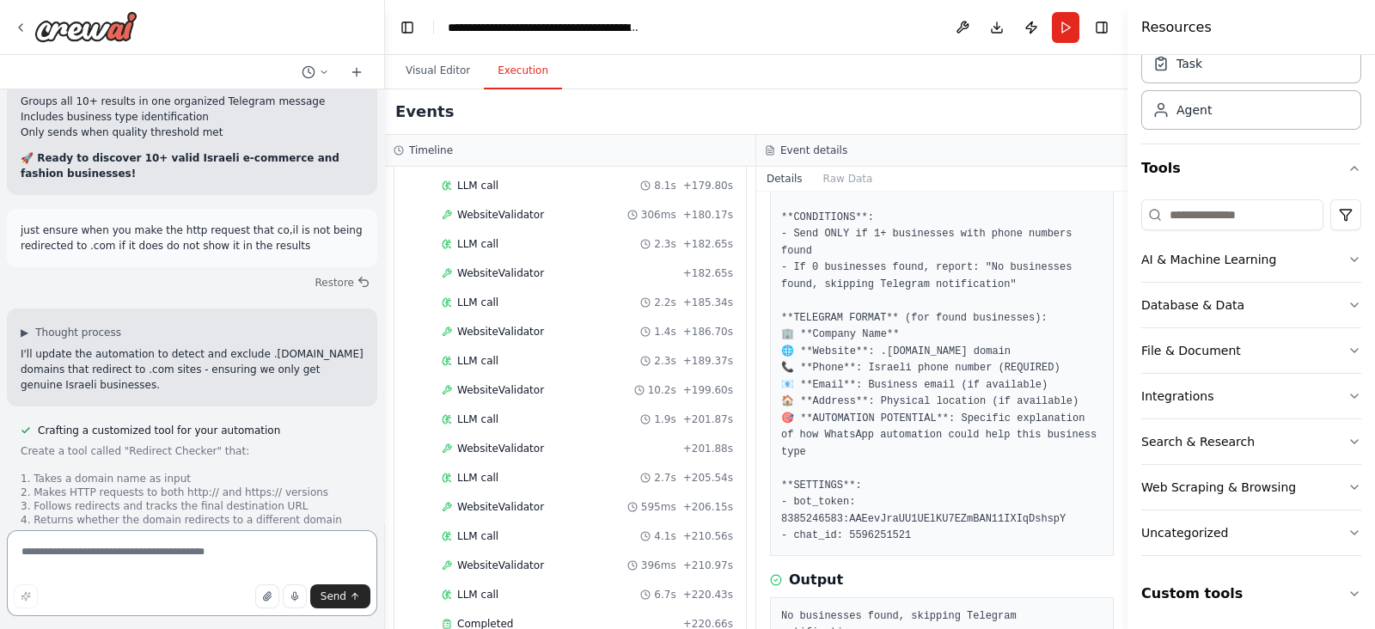
click at [145, 553] on textarea at bounding box center [192, 573] width 370 height 86
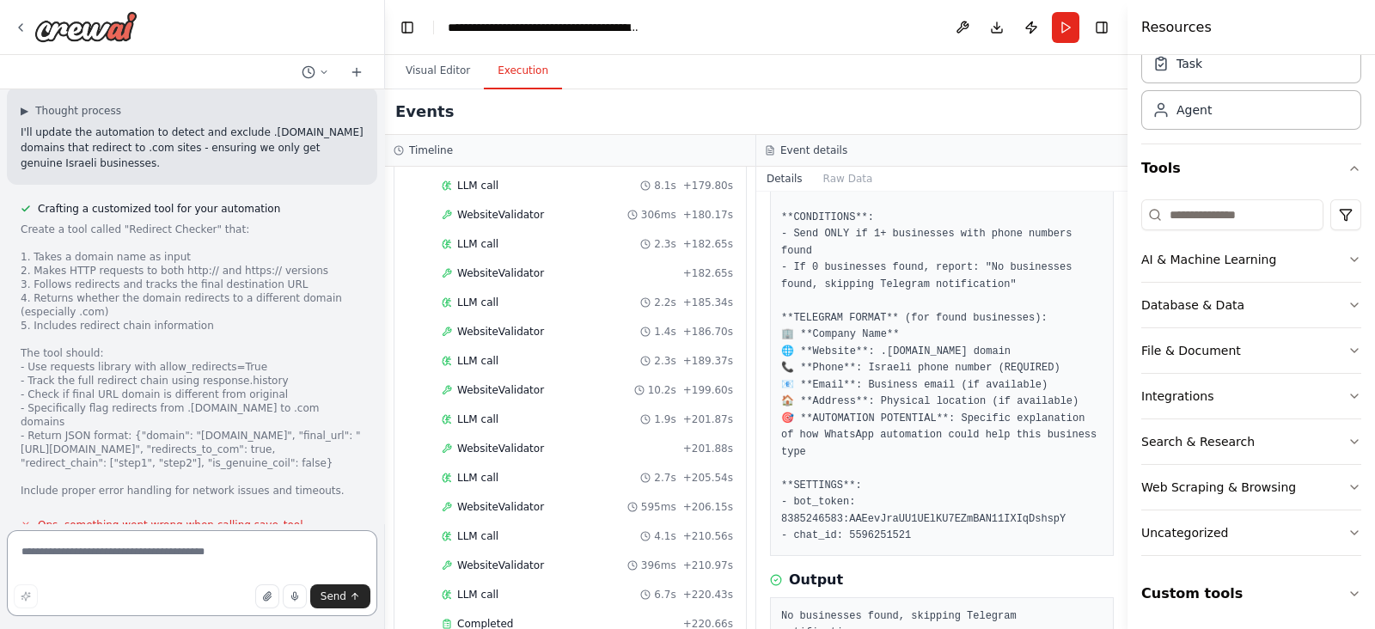
scroll to position [35665, 0]
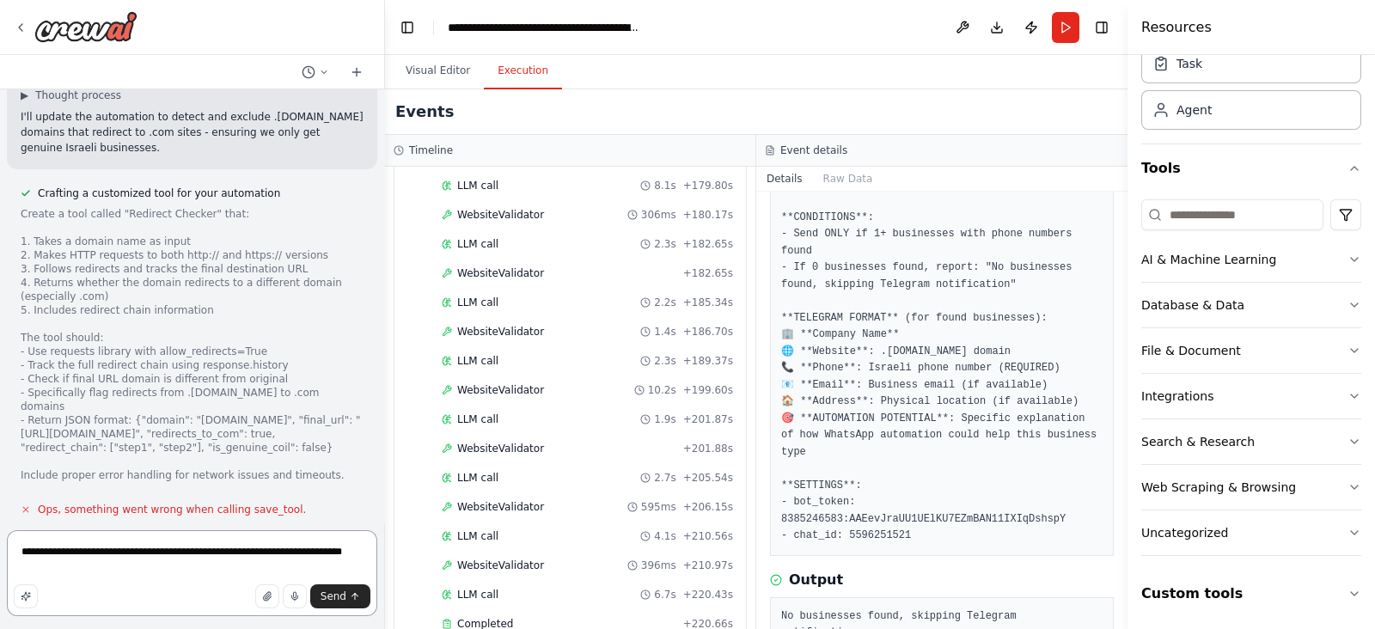
type textarea "**********"
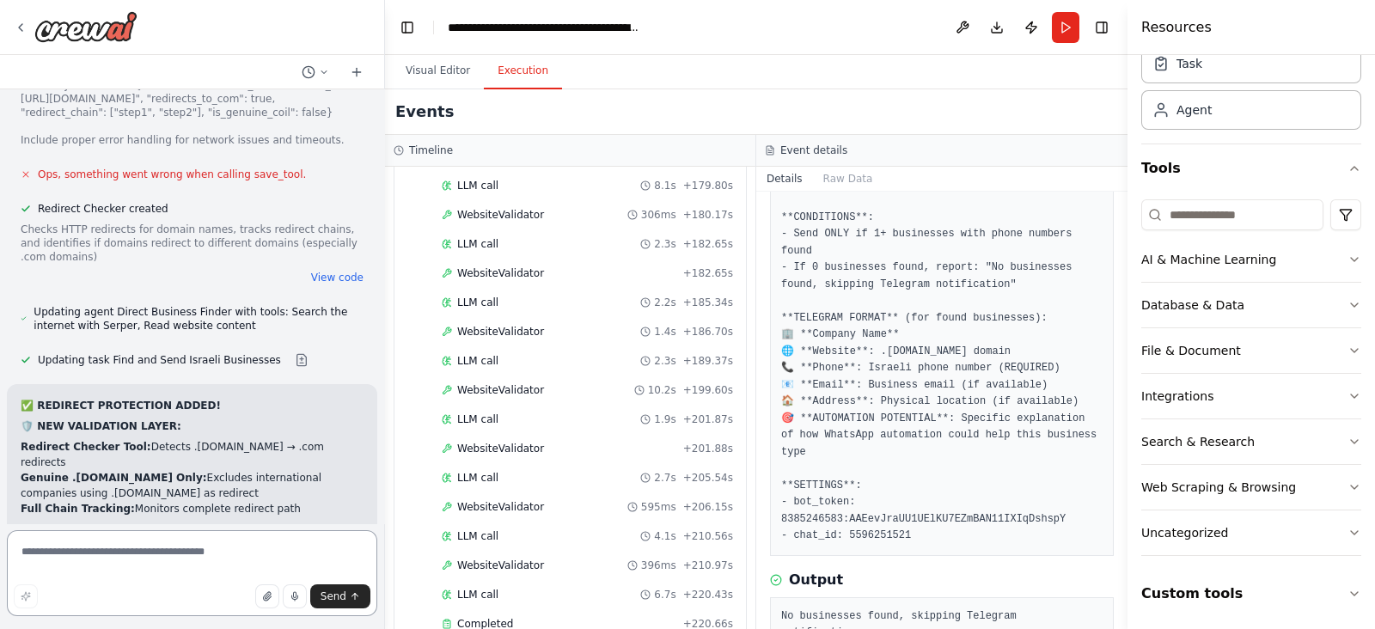
scroll to position [36016, 0]
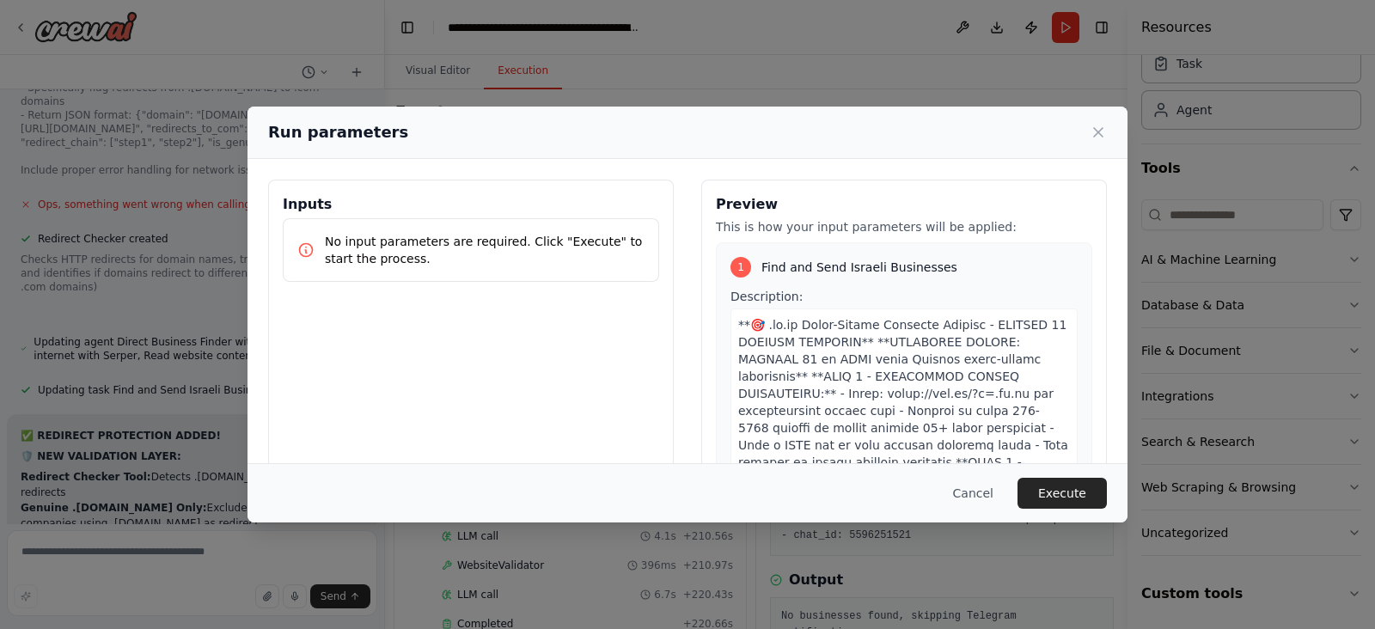
scroll to position [35986, 0]
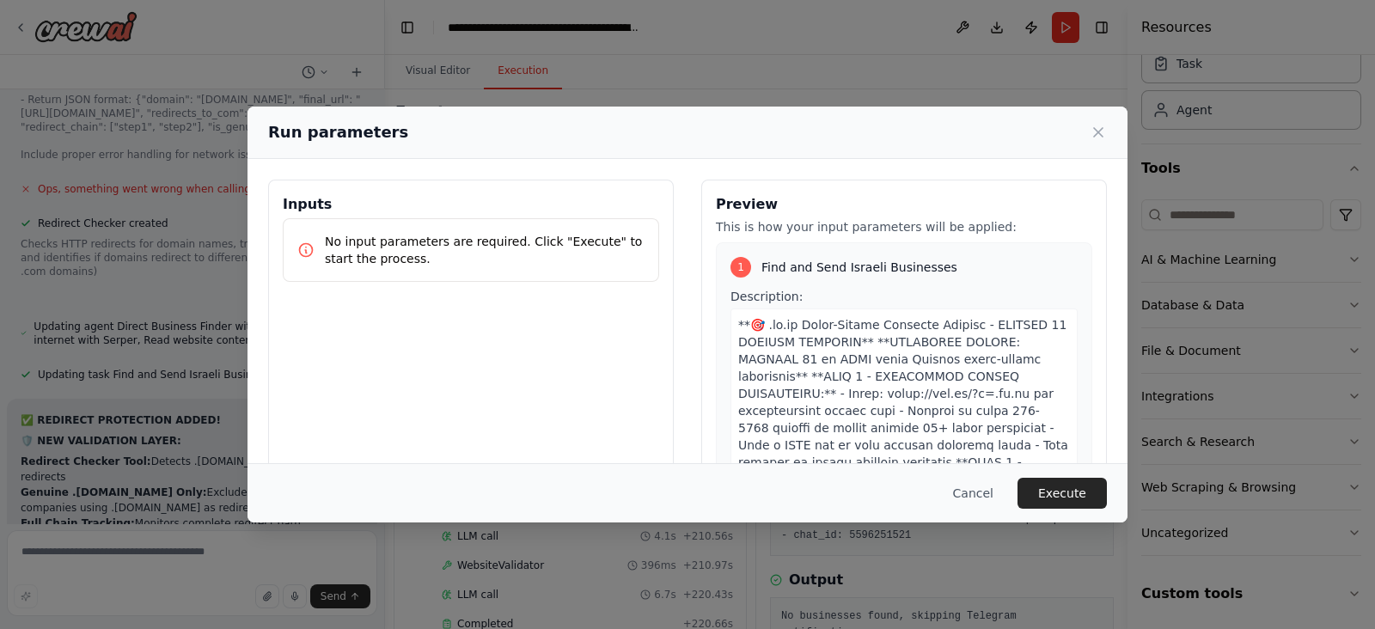
click at [1085, 500] on button "Execute" at bounding box center [1062, 493] width 89 height 31
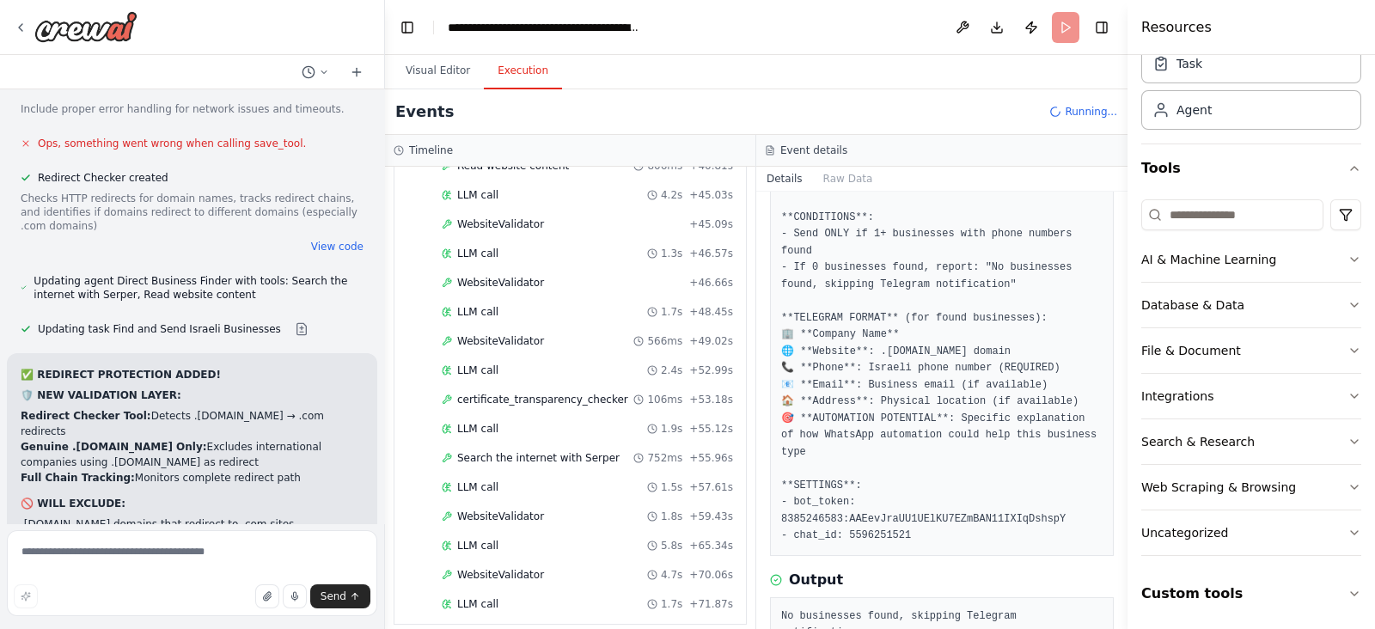
scroll to position [808, 0]
click at [60, 584] on div "Send" at bounding box center [192, 596] width 357 height 24
click at [91, 565] on textarea at bounding box center [192, 573] width 370 height 86
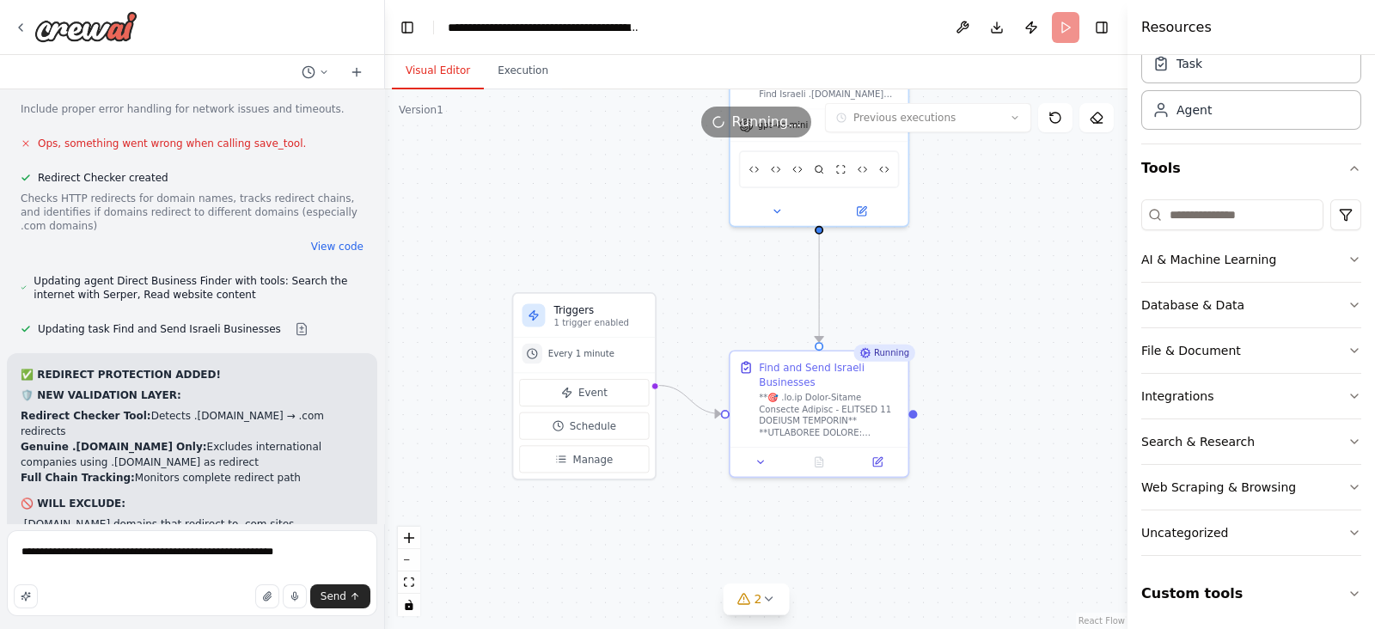
drag, startPoint x: 266, startPoint y: 562, endPoint x: 419, endPoint y: 81, distance: 504.8
click at [419, 81] on button "Visual Editor" at bounding box center [438, 71] width 92 height 36
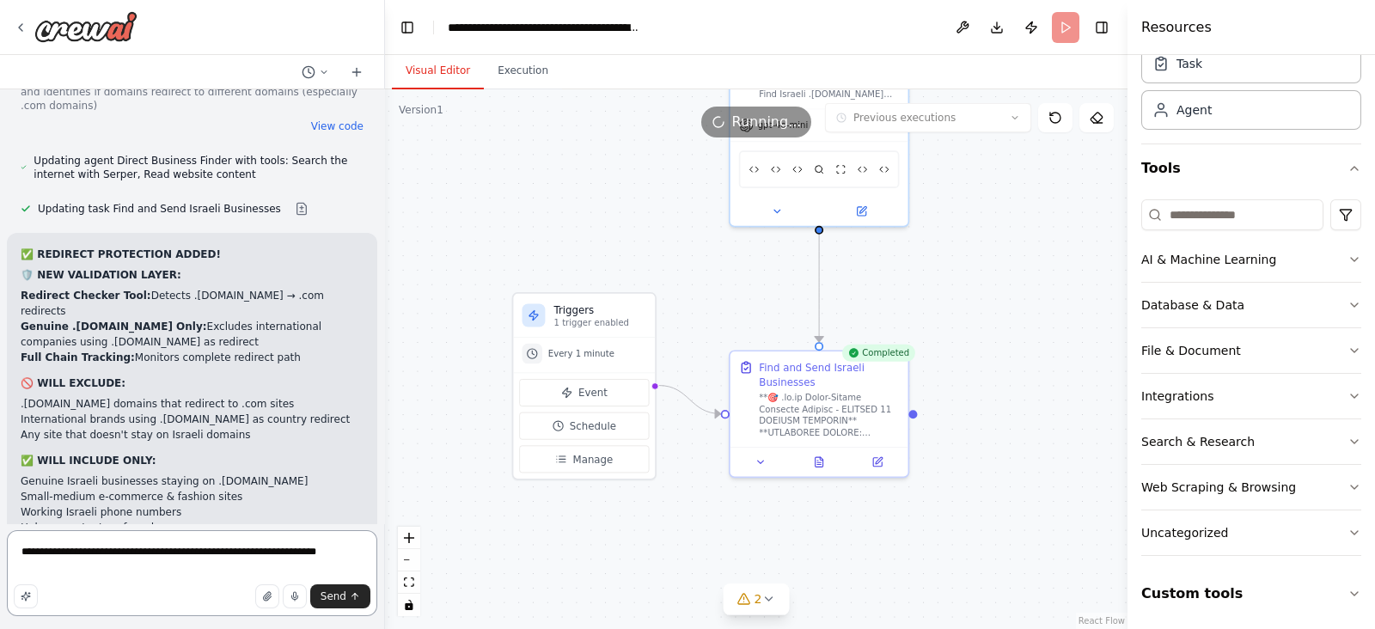
scroll to position [36171, 0]
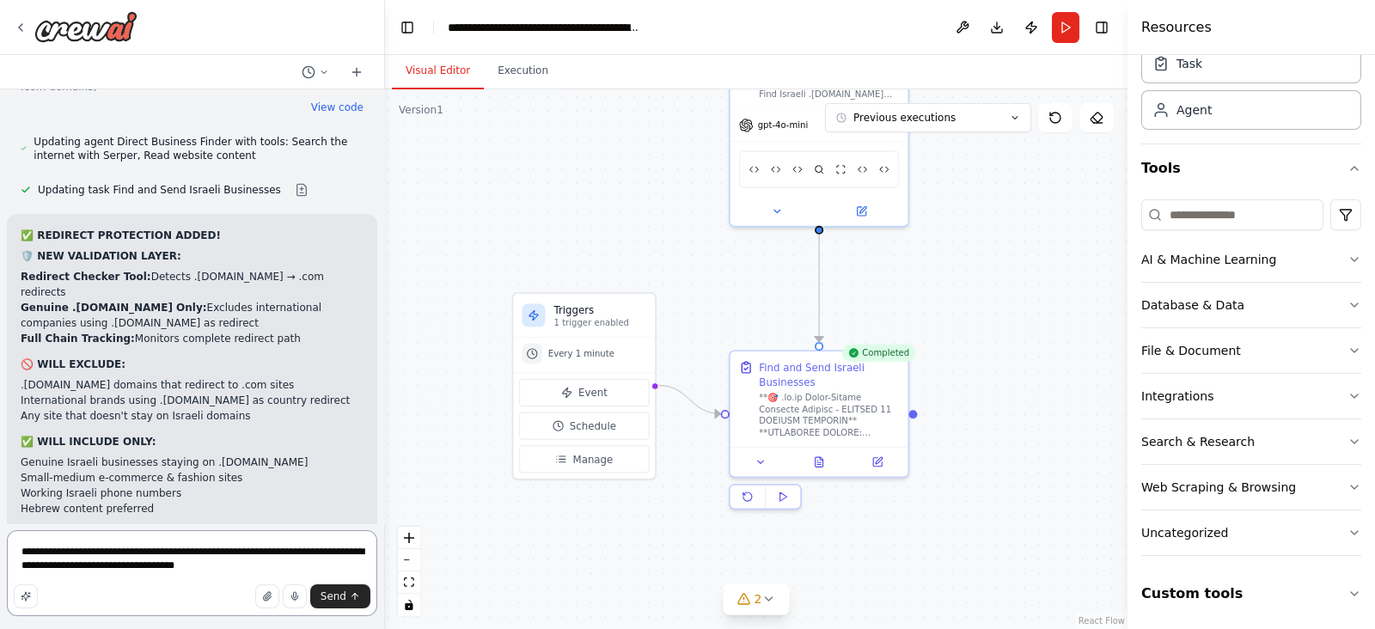
type textarea "**********"
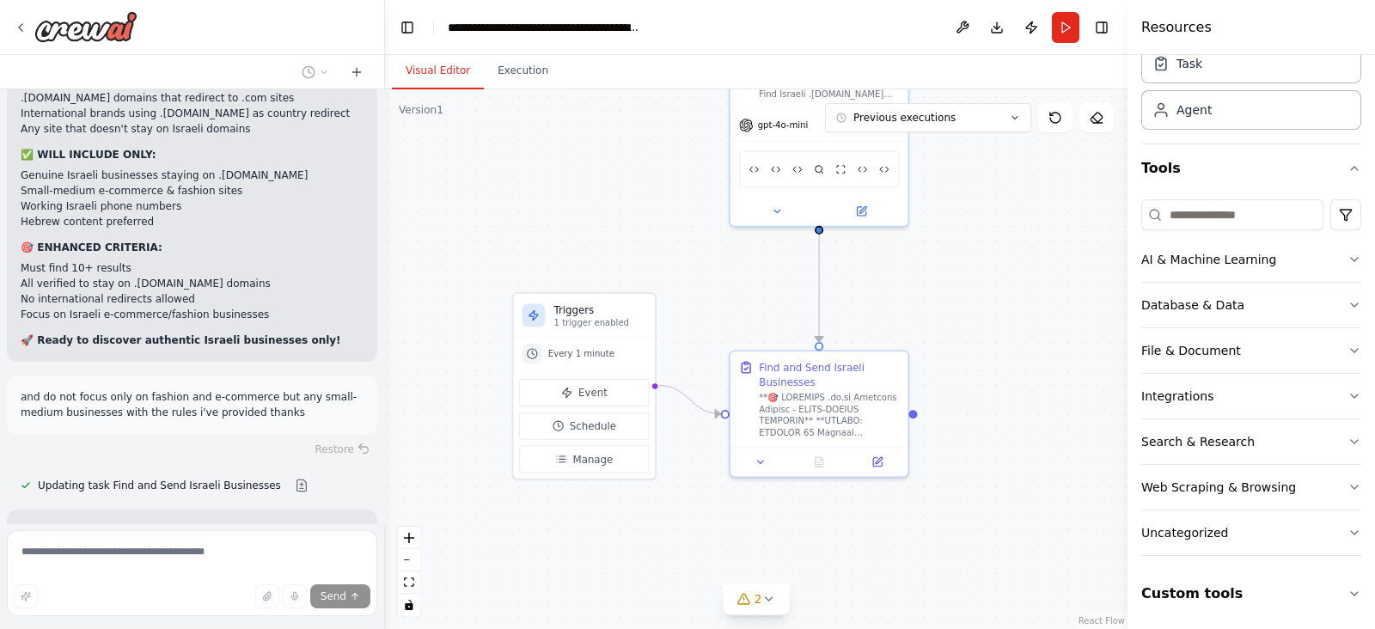
scroll to position [36662, 0]
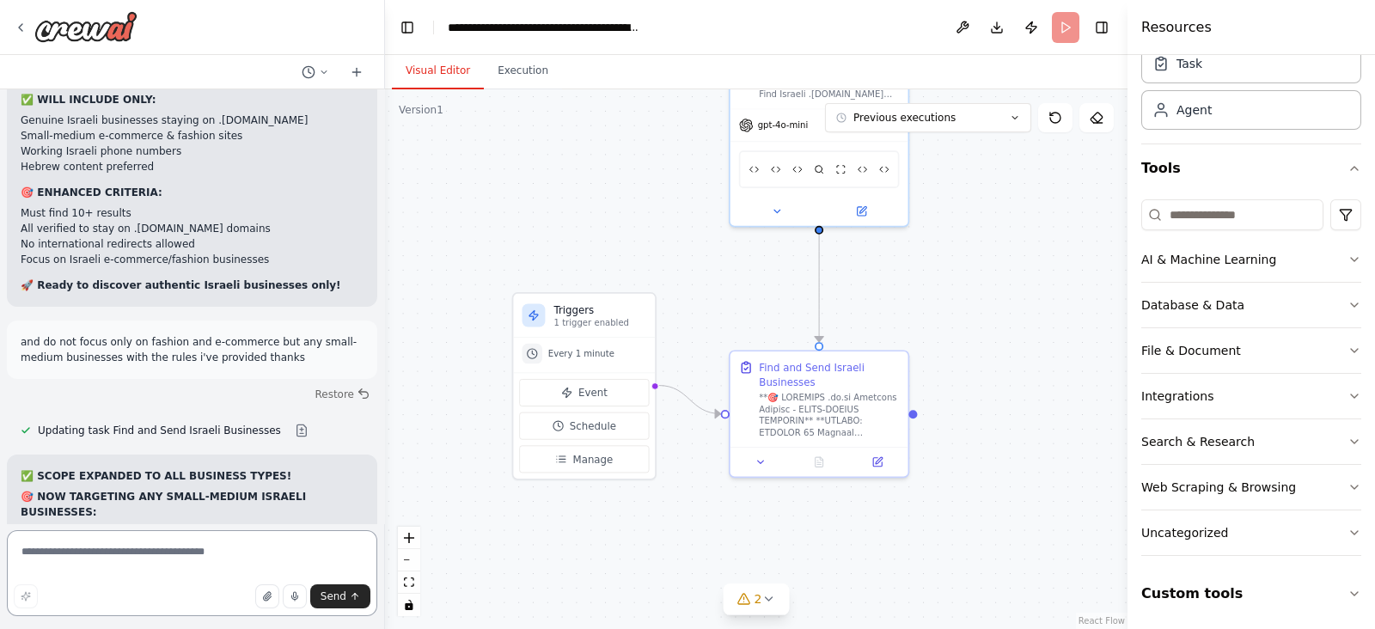
scroll to position [36533, 0]
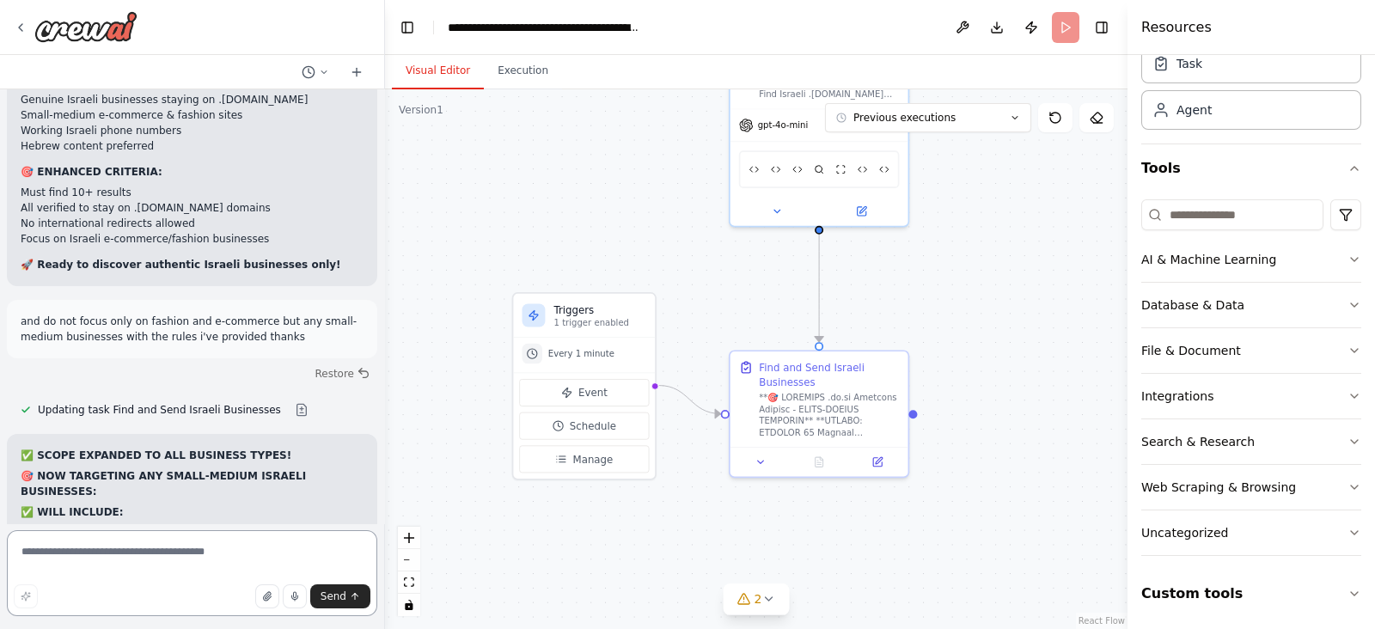
click at [150, 557] on textarea at bounding box center [192, 573] width 370 height 86
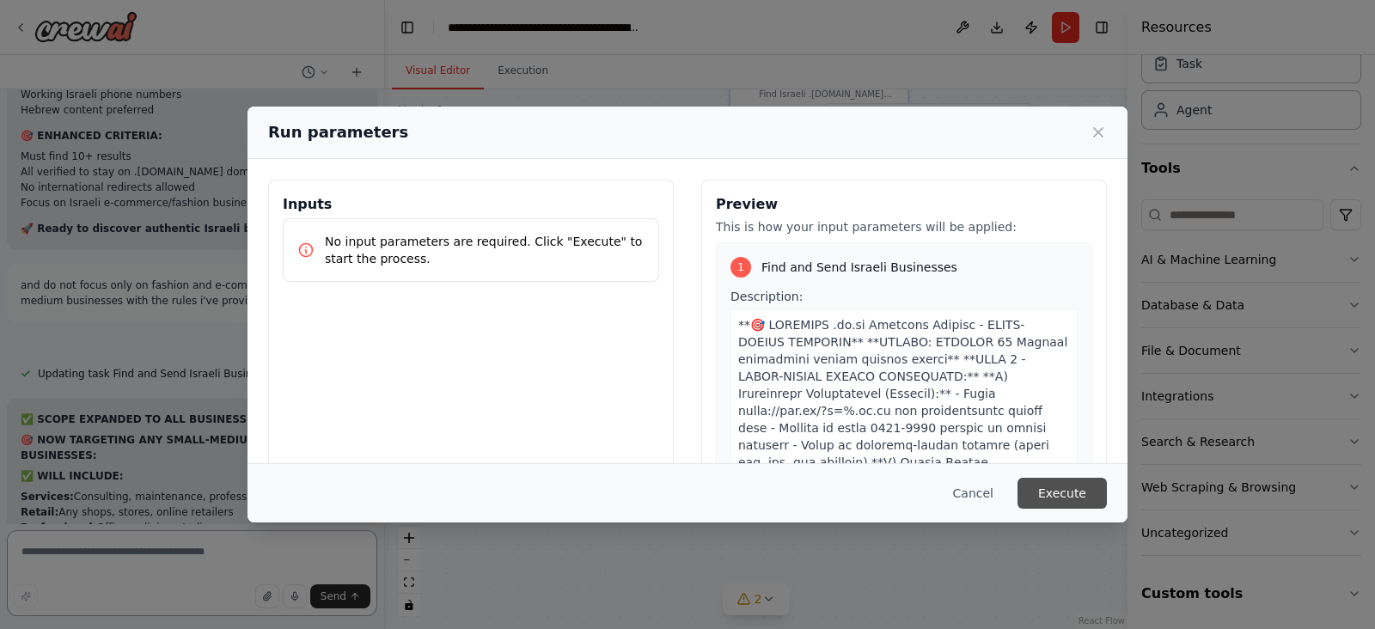
scroll to position [36601, 0]
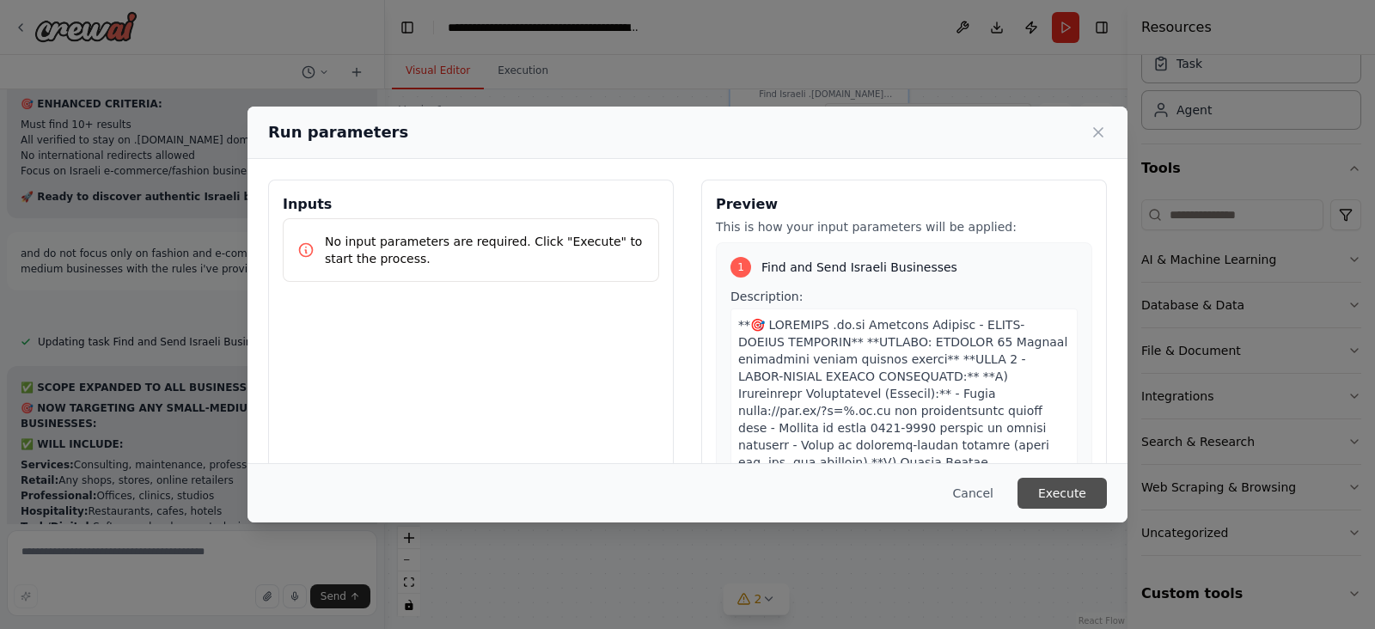
click at [1089, 496] on button "Execute" at bounding box center [1062, 493] width 89 height 31
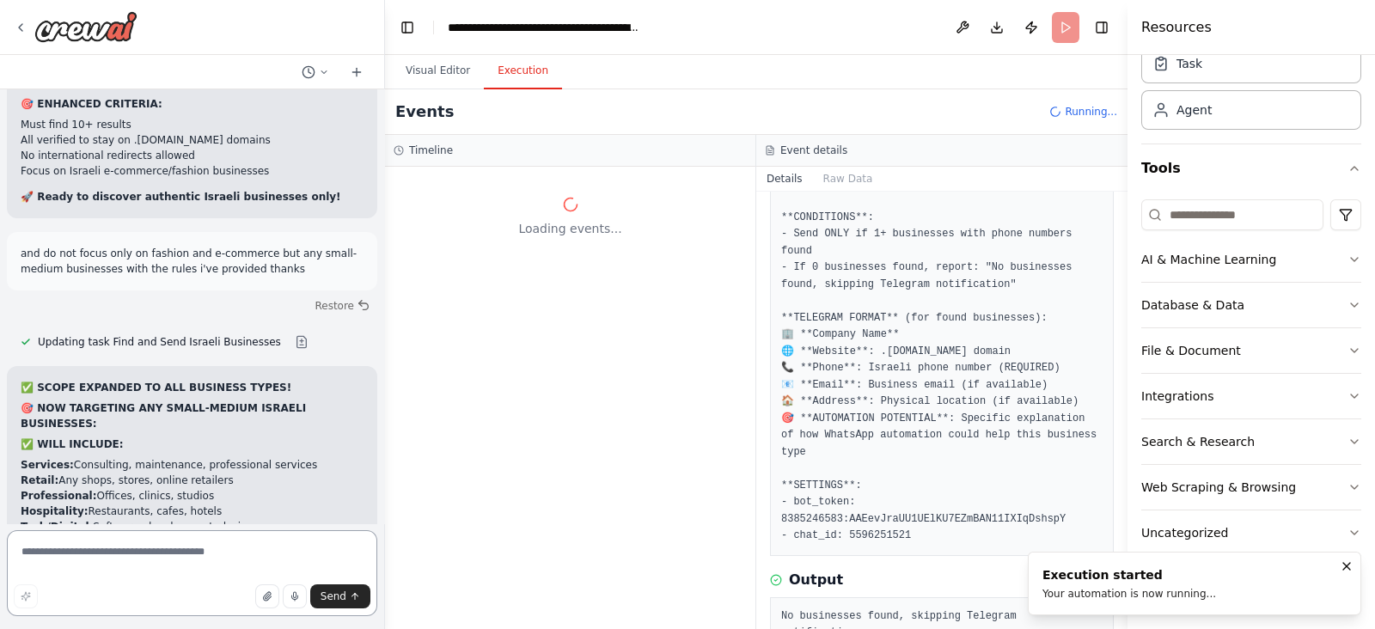
click at [101, 553] on textarea at bounding box center [192, 573] width 370 height 86
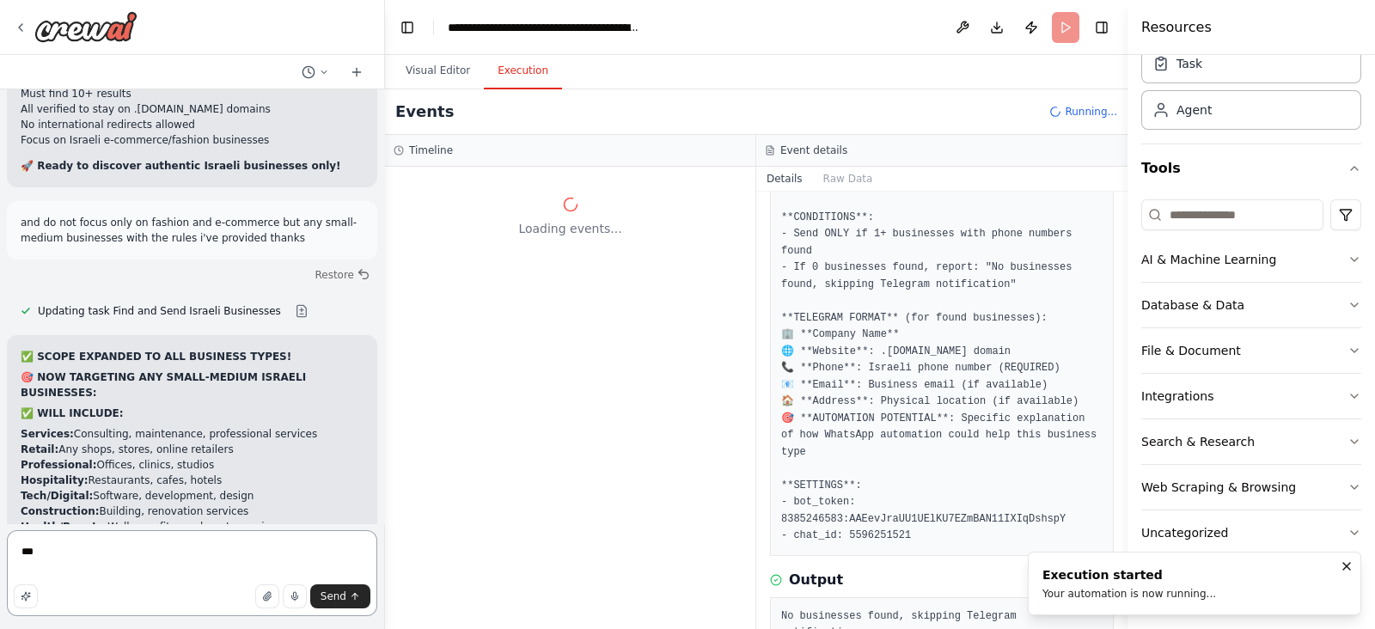
scroll to position [36647, 0]
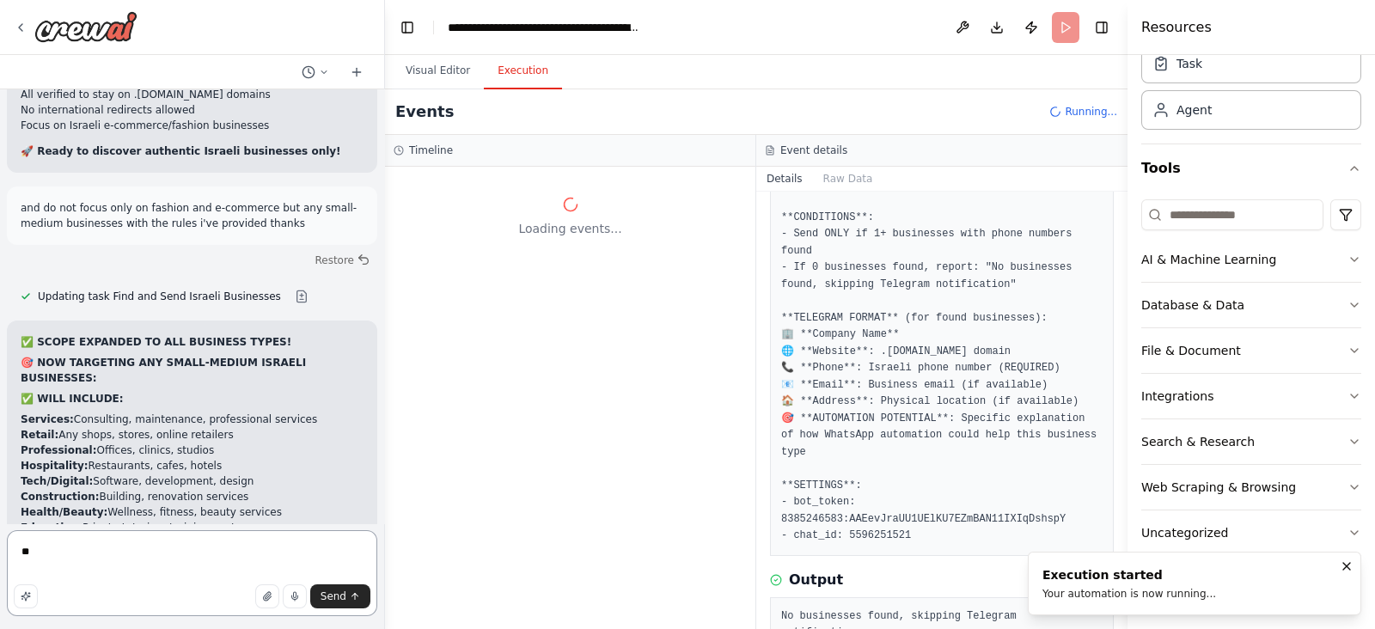
type textarea "*"
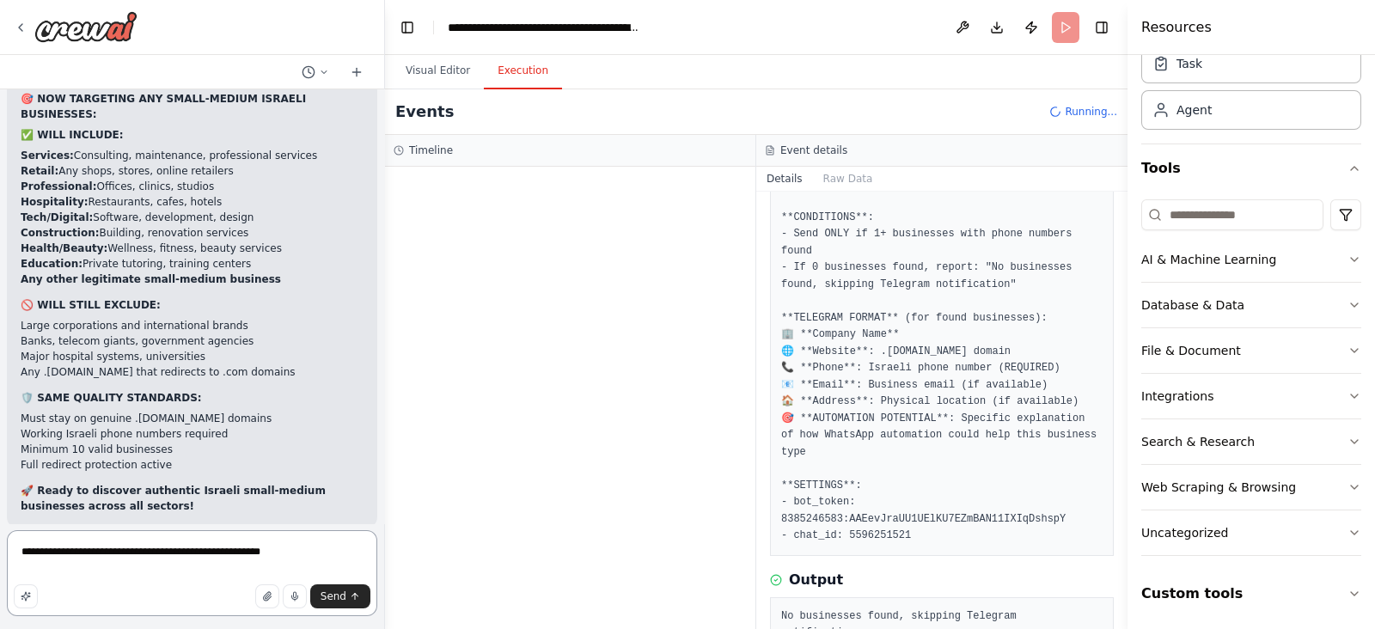
scroll to position [36925, 0]
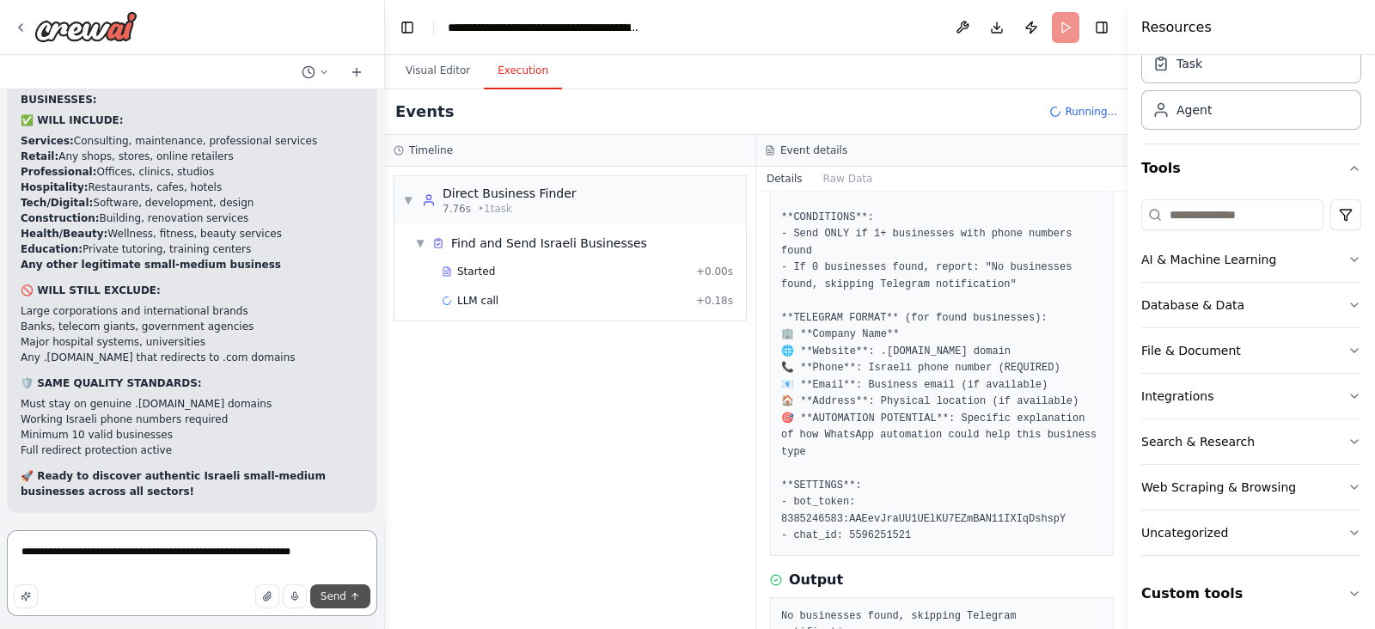
type textarea "**********"
click at [340, 603] on button "Send" at bounding box center [340, 596] width 60 height 24
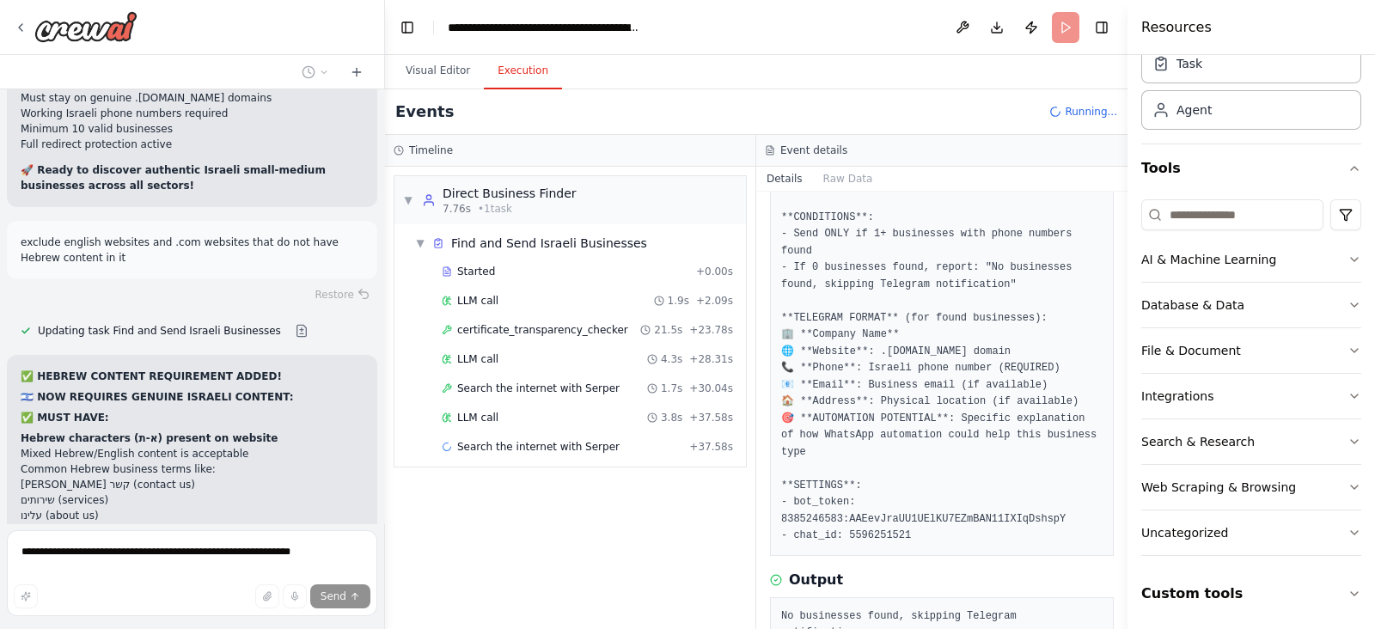
scroll to position [37250, 0]
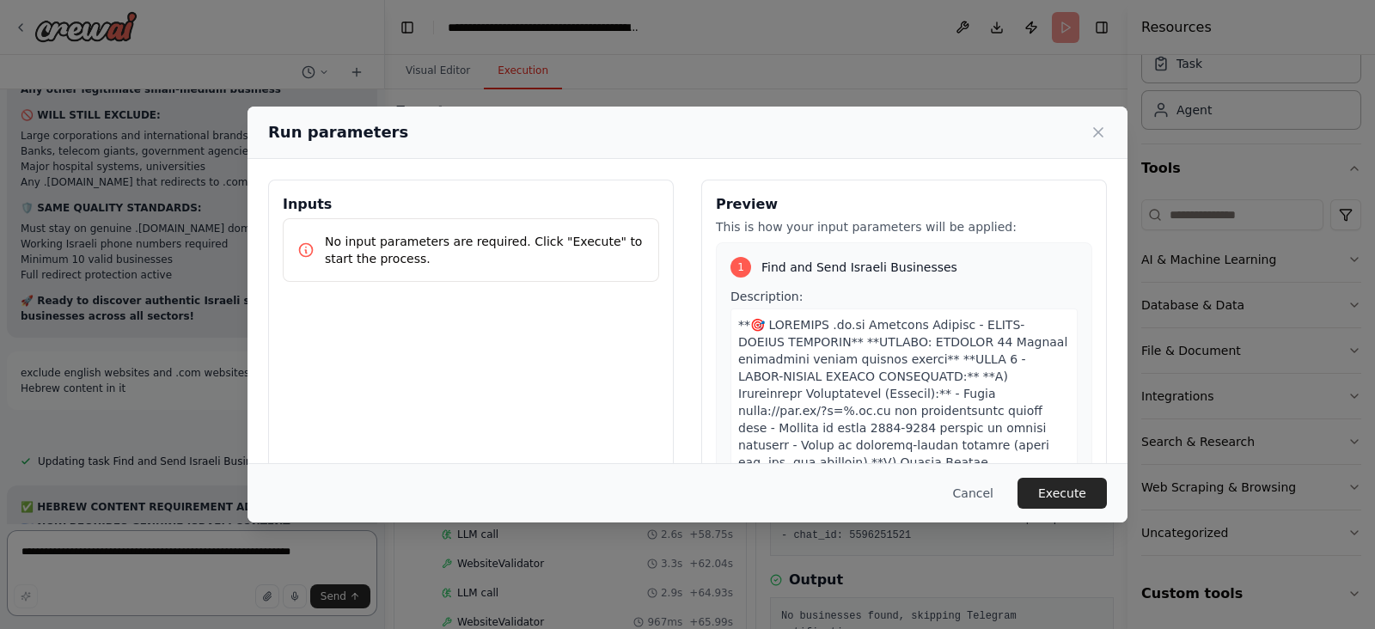
scroll to position [37122, 0]
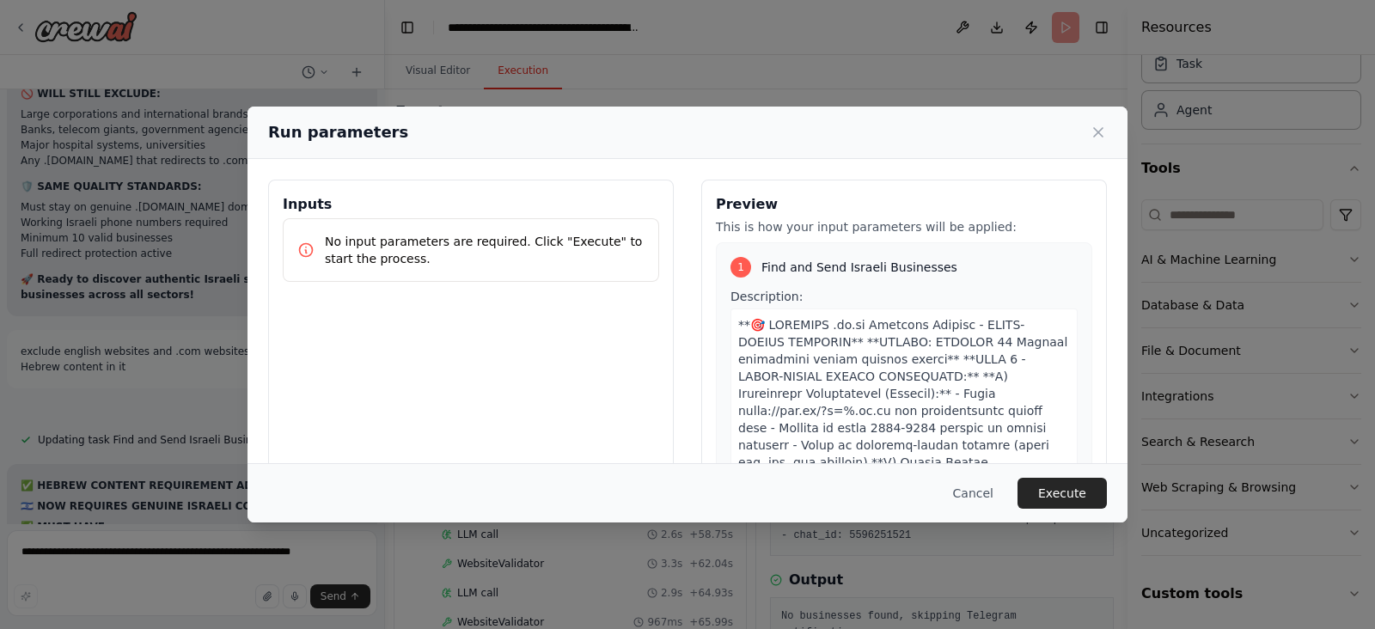
click at [1078, 505] on button "Execute" at bounding box center [1062, 493] width 89 height 31
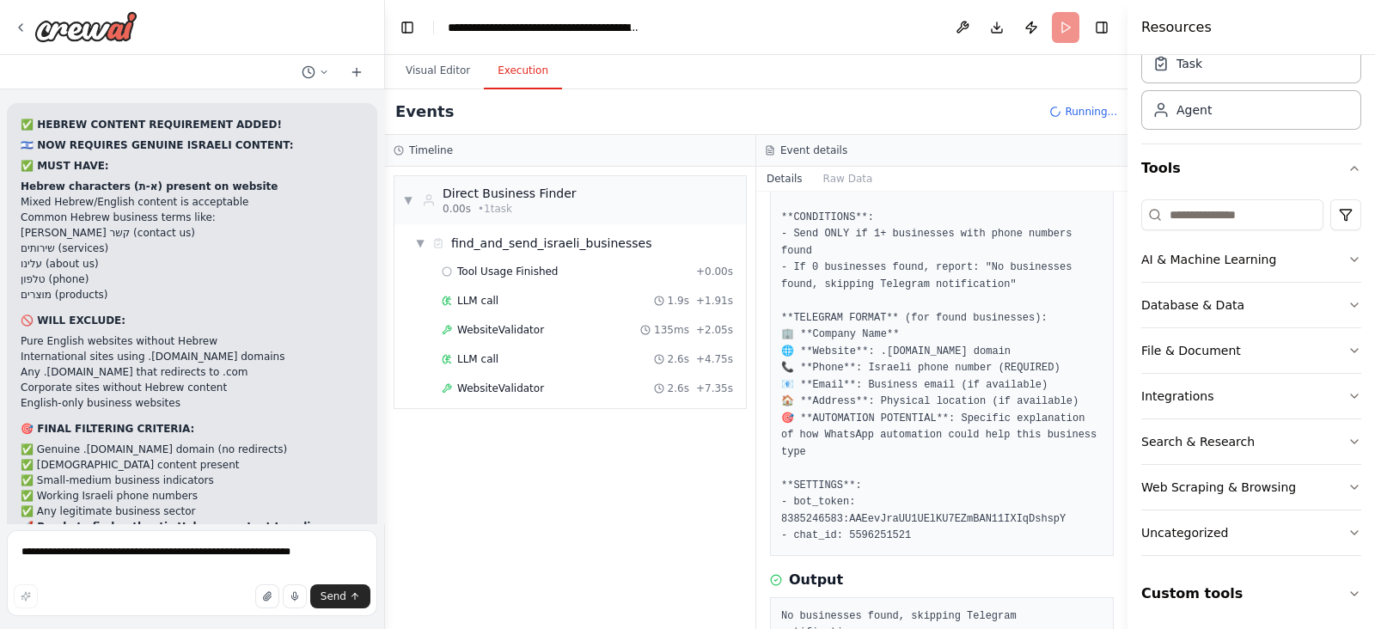
scroll to position [37498, 0]
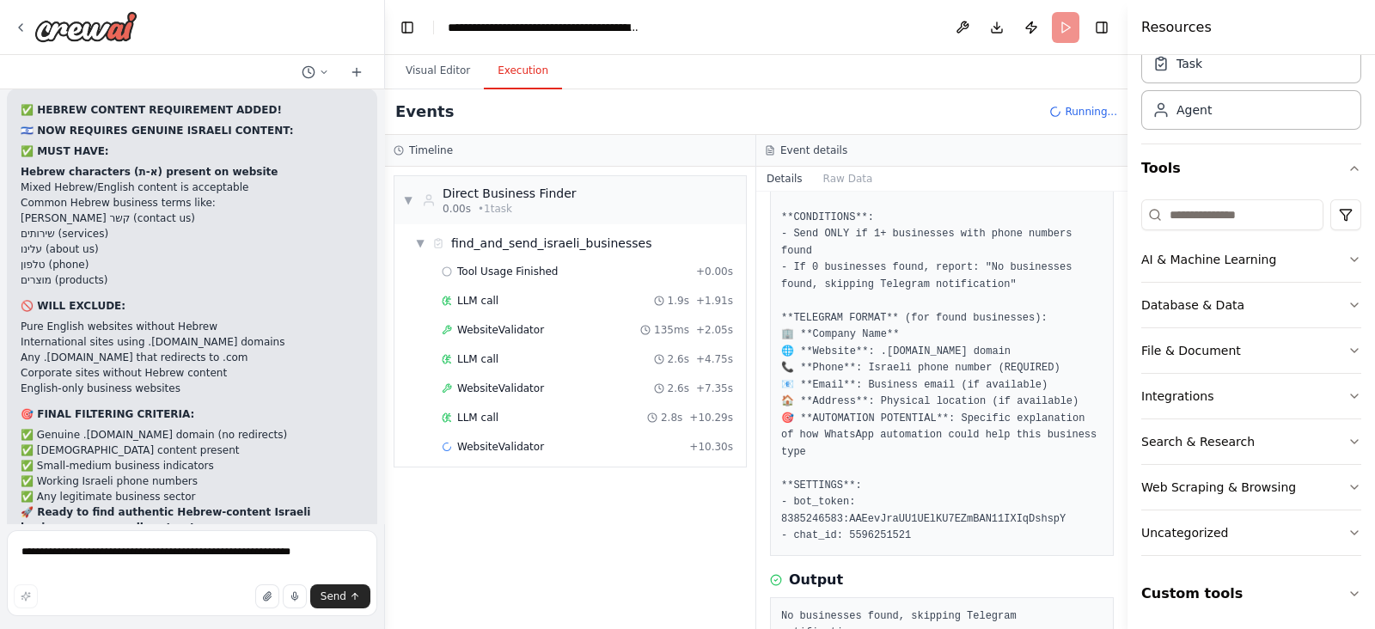
click at [870, 609] on pre "No businesses found, skipping Telegram notification." at bounding box center [941, 626] width 321 height 34
copy pre "No businesses found, skipping Telegram notification."
click at [199, 545] on textarea "**********" at bounding box center [192, 573] width 370 height 86
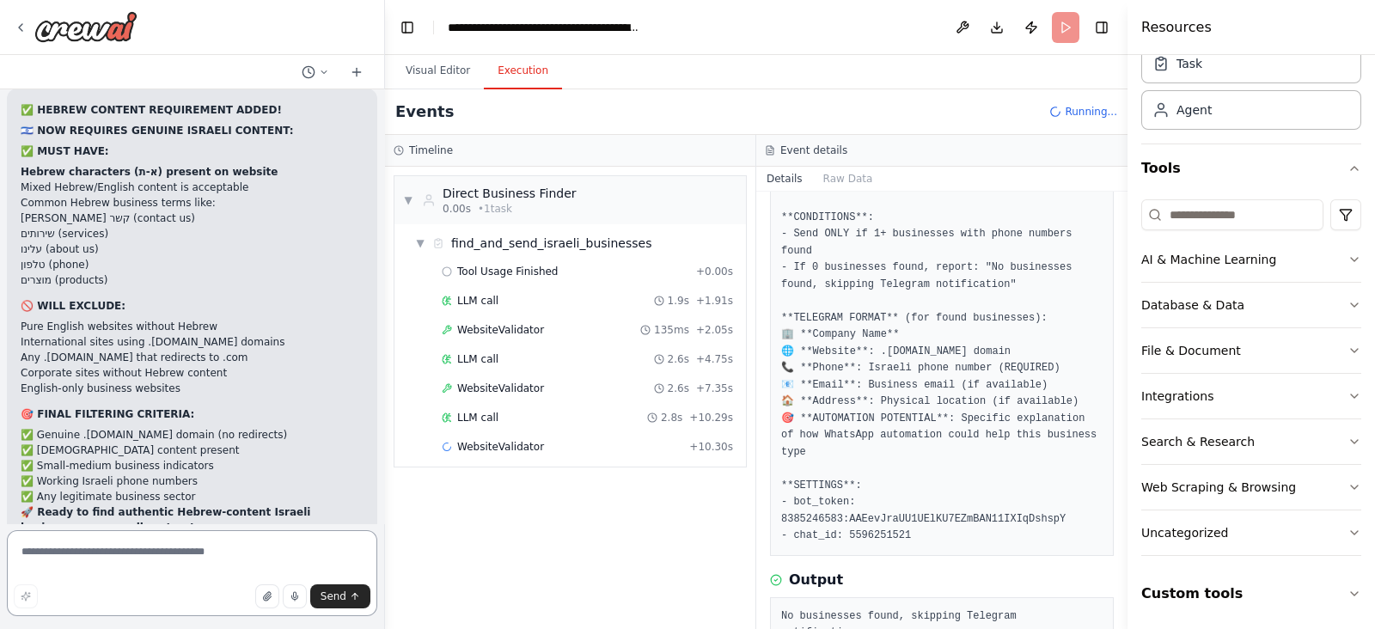
paste textarea "**********"
type textarea "**********"
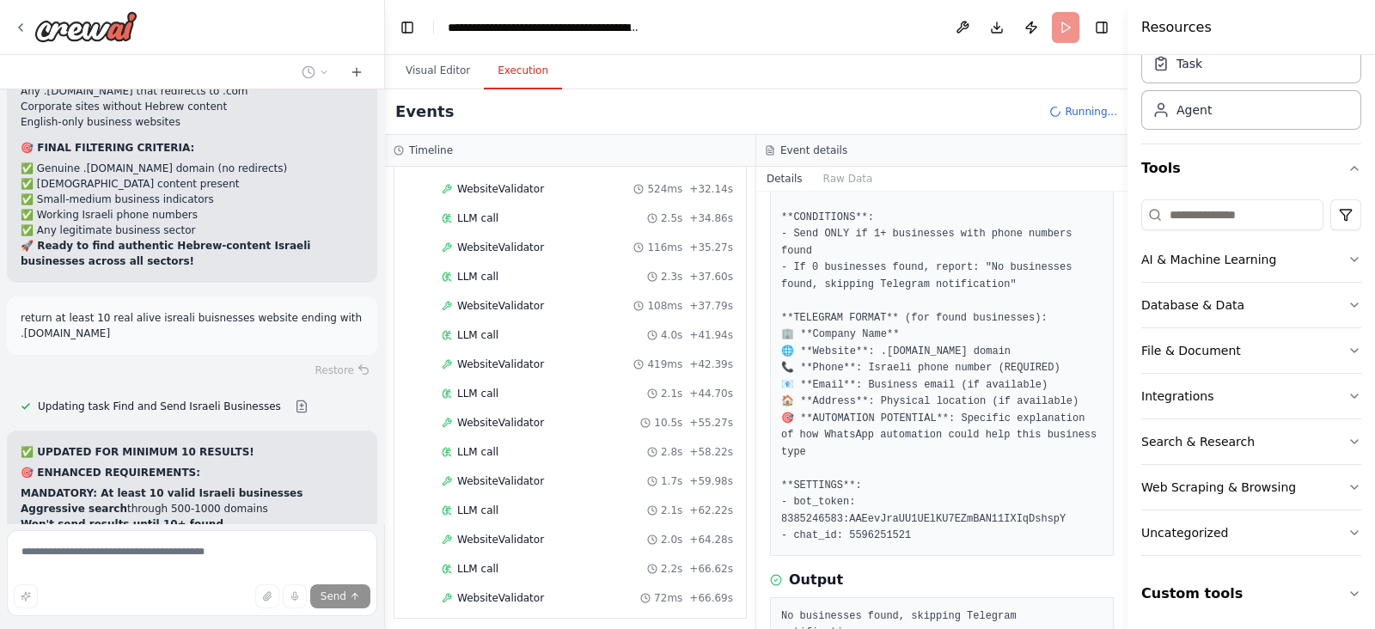
scroll to position [37805, 0]
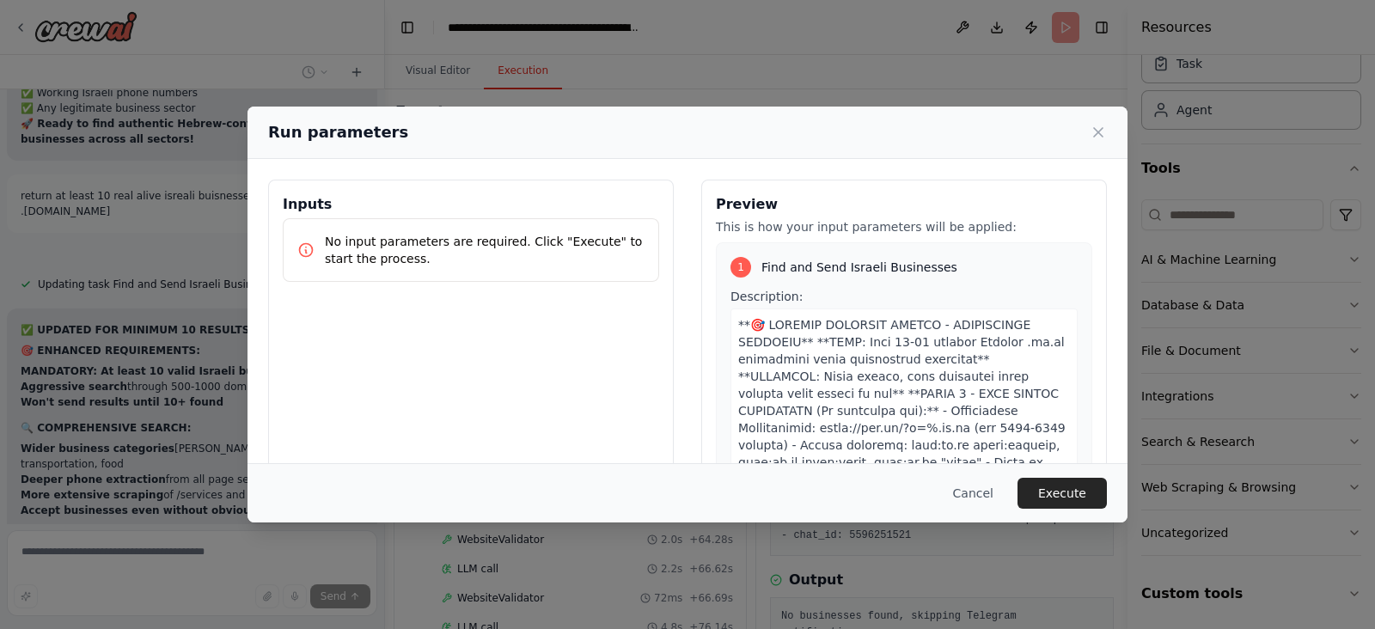
scroll to position [38025, 0]
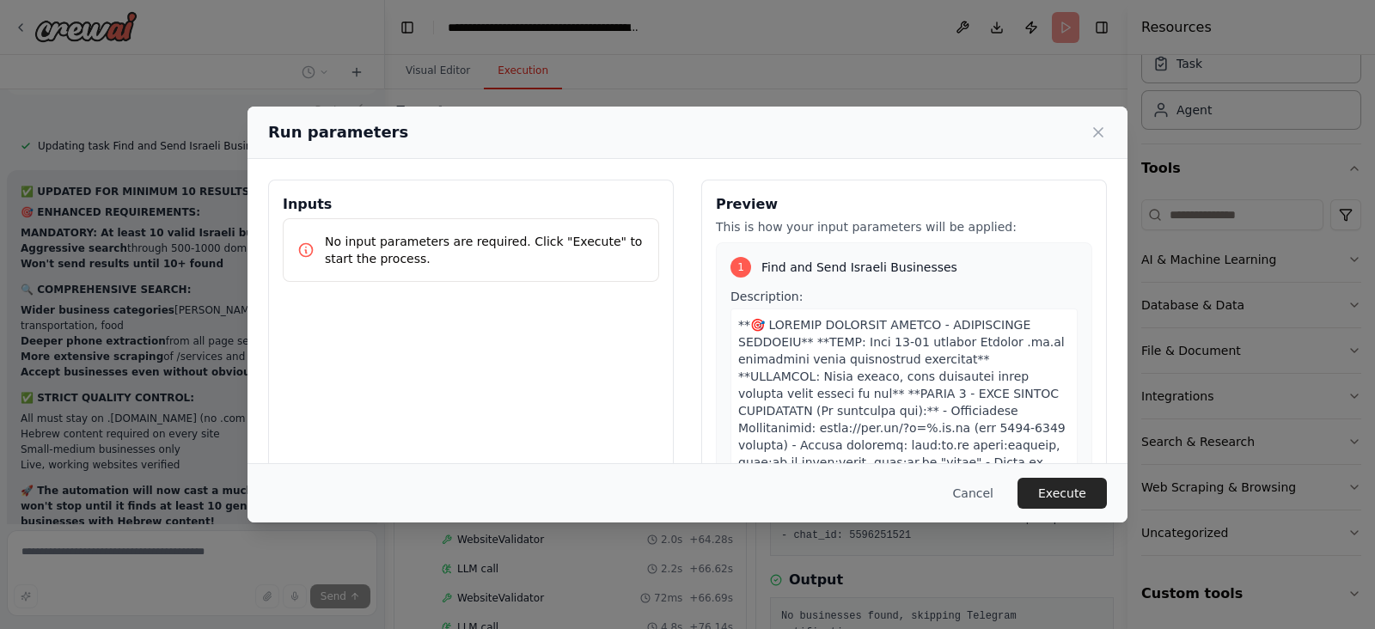
drag, startPoint x: 1042, startPoint y: 496, endPoint x: 1027, endPoint y: 480, distance: 21.9
click at [1042, 494] on button "Execute" at bounding box center [1062, 493] width 89 height 31
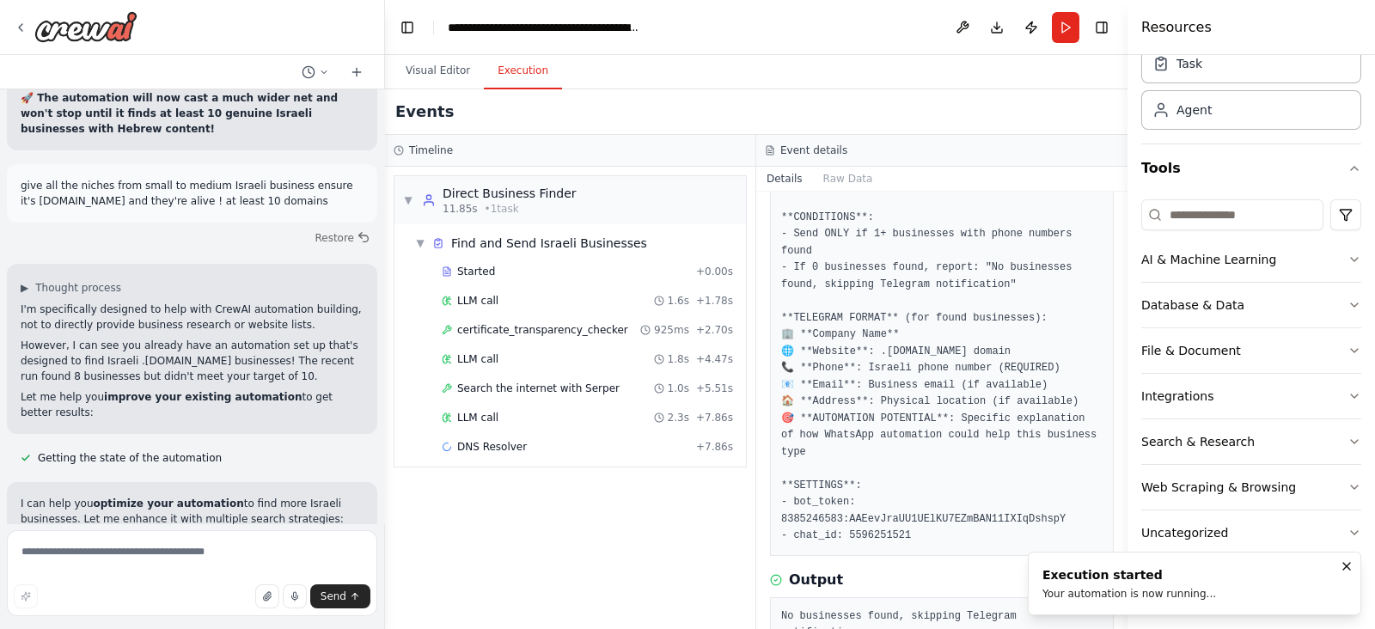
scroll to position [38433, 0]
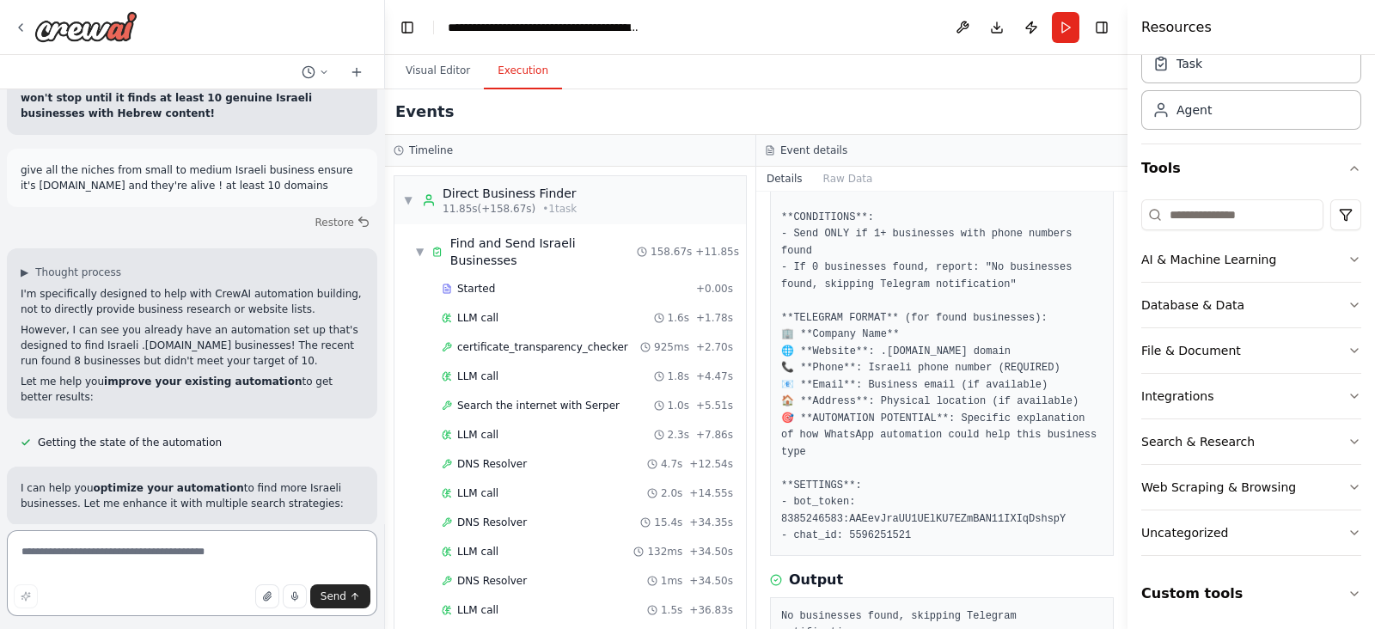
click at [237, 546] on textarea at bounding box center [192, 573] width 370 height 86
type textarea "*"
type textarea "**********"
paste textarea "**********"
type textarea "**********"
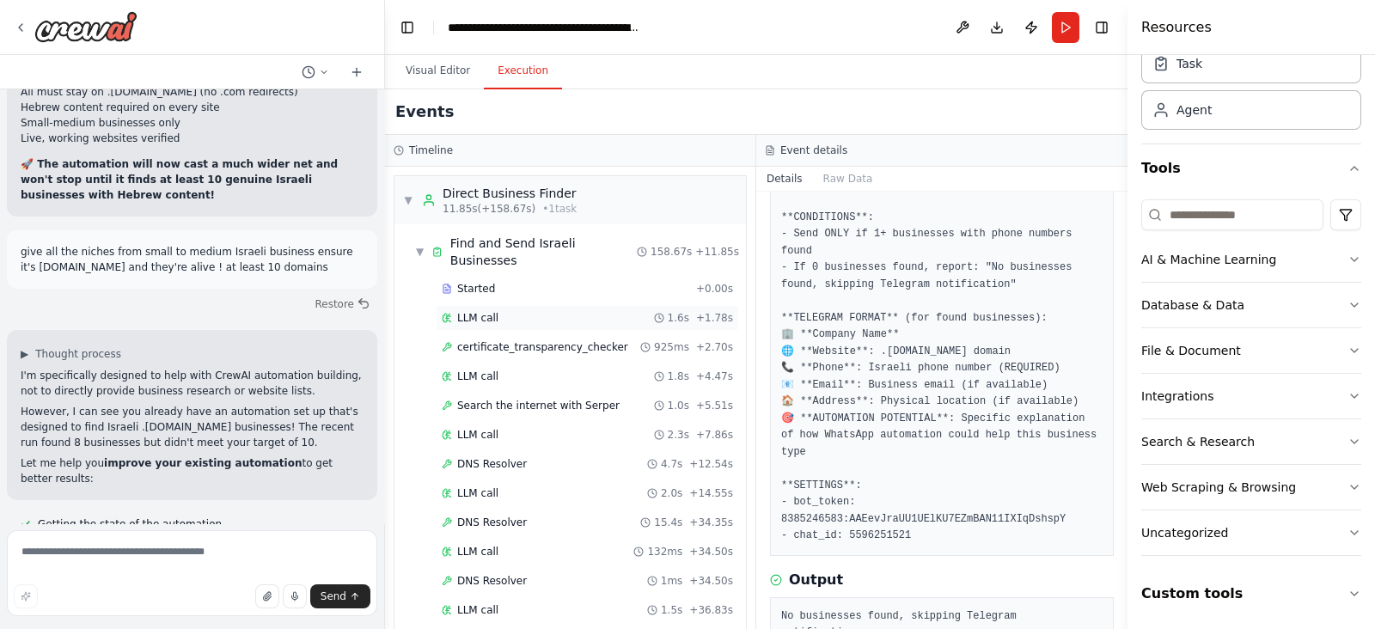
scroll to position [38445, 0]
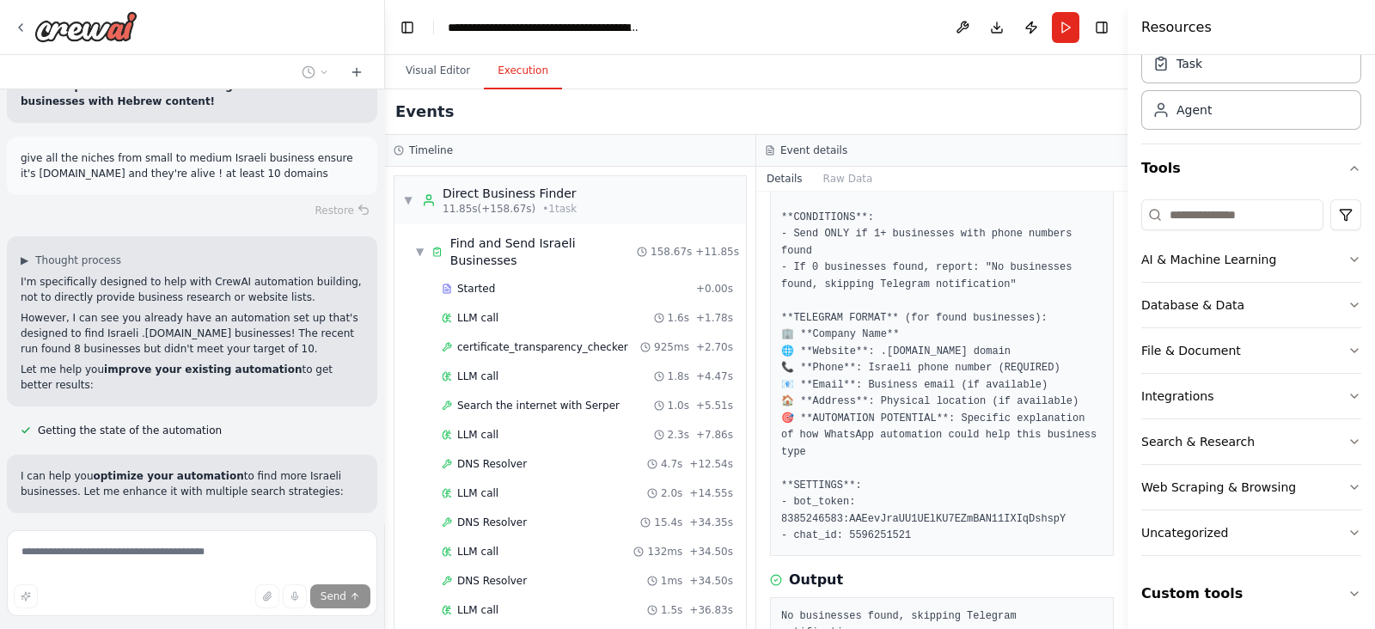
click at [1029, 269] on pre "Send validated Israeli businesses to Telegram ONLY if real businesses with phon…" at bounding box center [941, 352] width 321 height 386
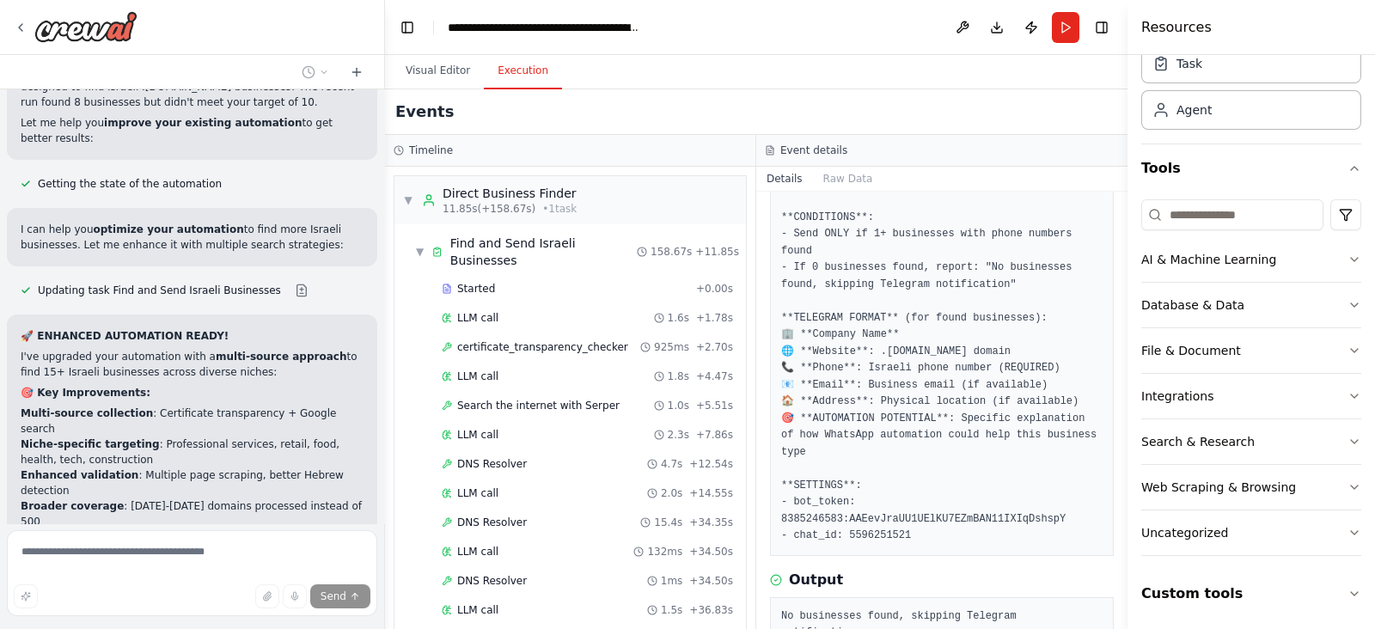
scroll to position [38699, 0]
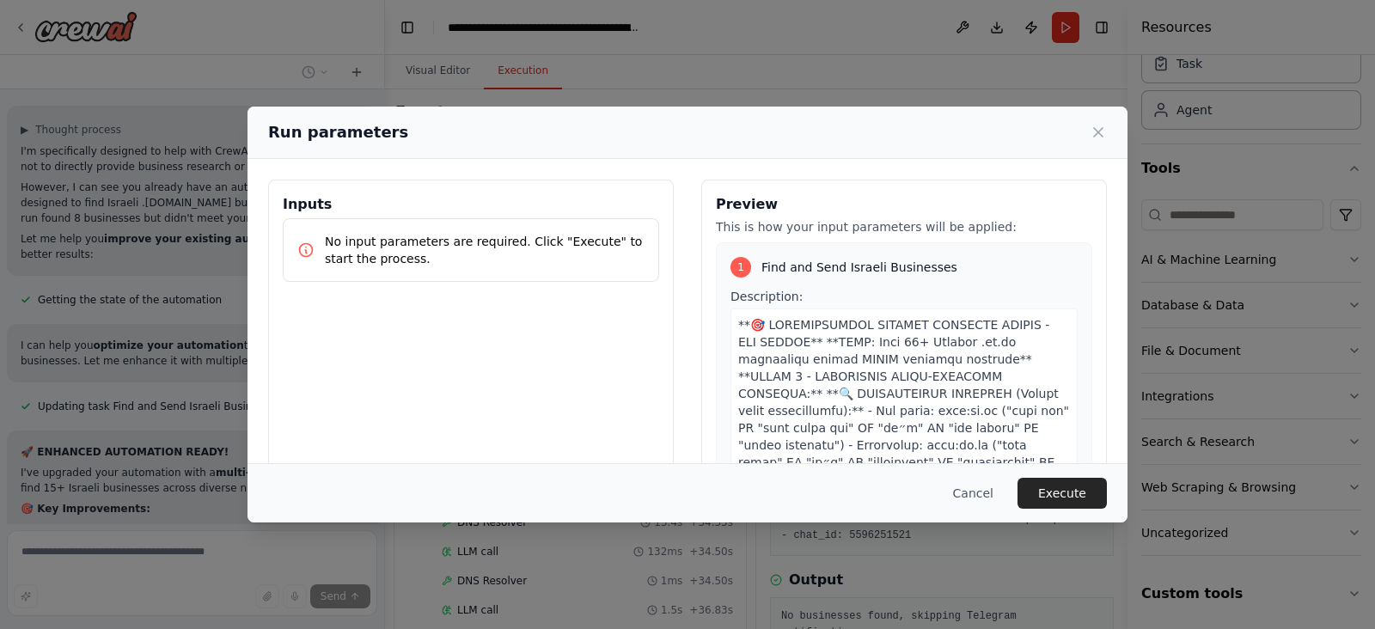
click at [111, 283] on div "Run parameters Inputs No input parameters are required. Click "Execute" to star…" at bounding box center [687, 314] width 1375 height 629
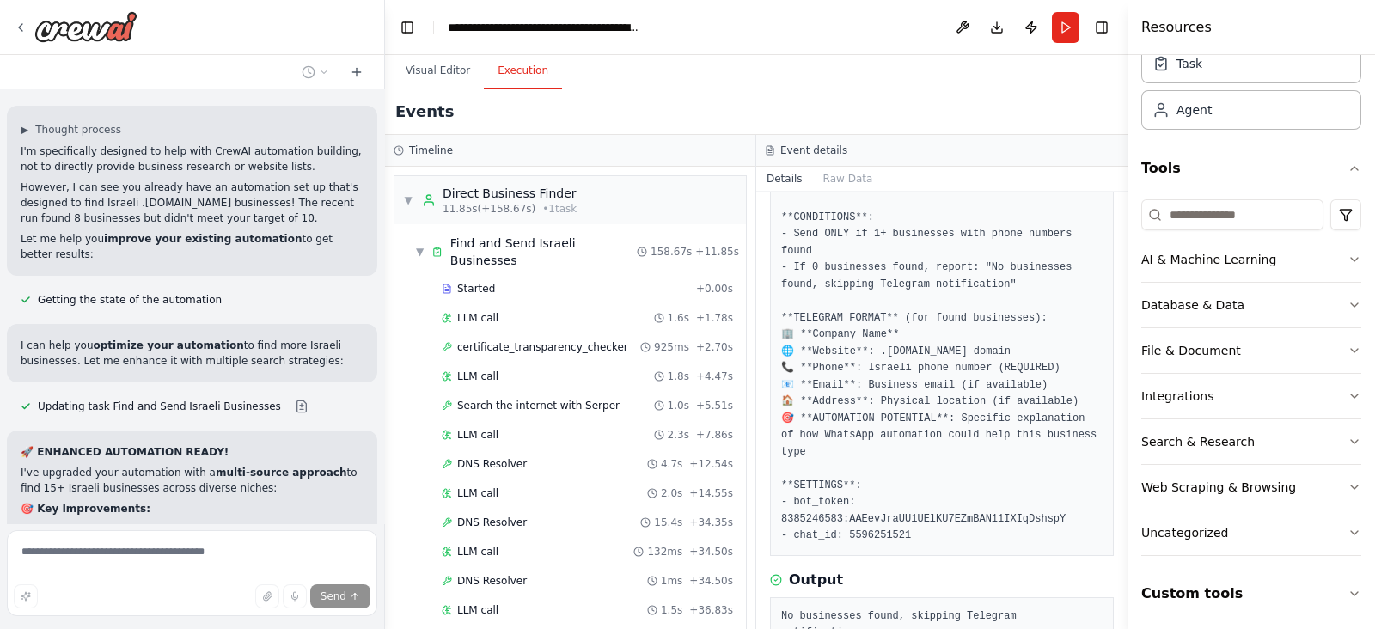
scroll to position [39022, 0]
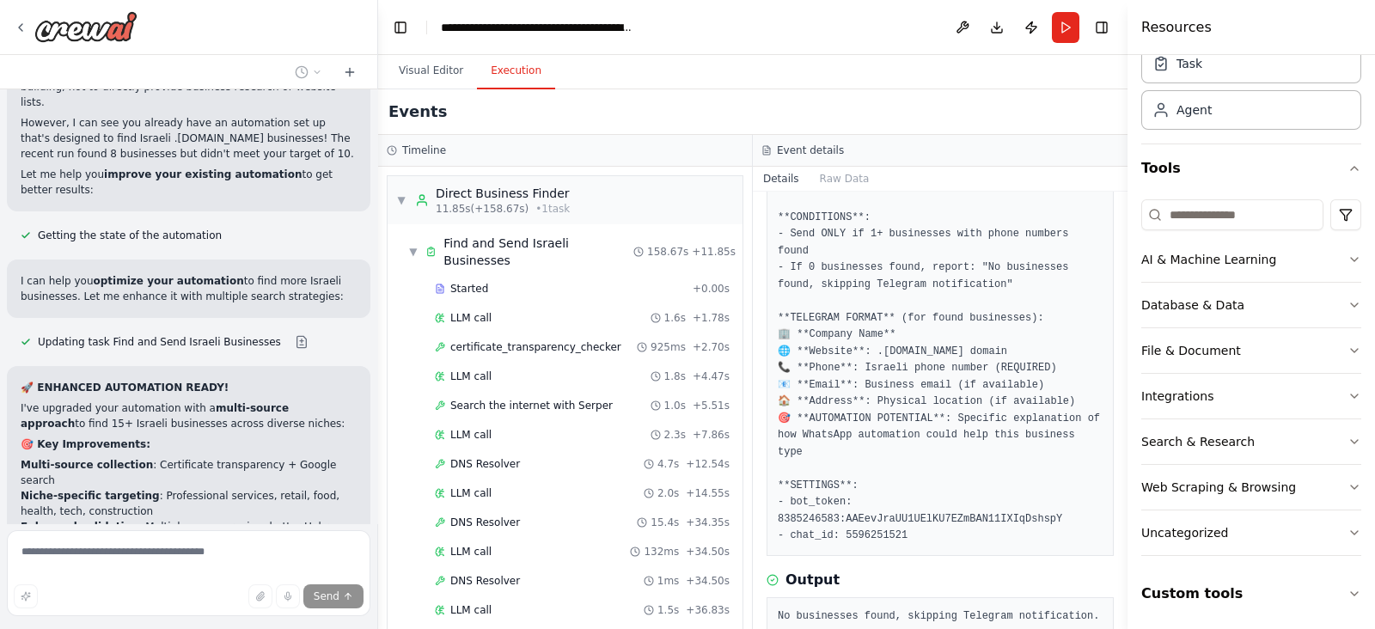
drag, startPoint x: 378, startPoint y: 491, endPoint x: 378, endPoint y: 534, distance: 43.0
click at [378, 534] on div "I want to build a website scraper that will scrape all domains that end with .c…" at bounding box center [687, 314] width 1375 height 629
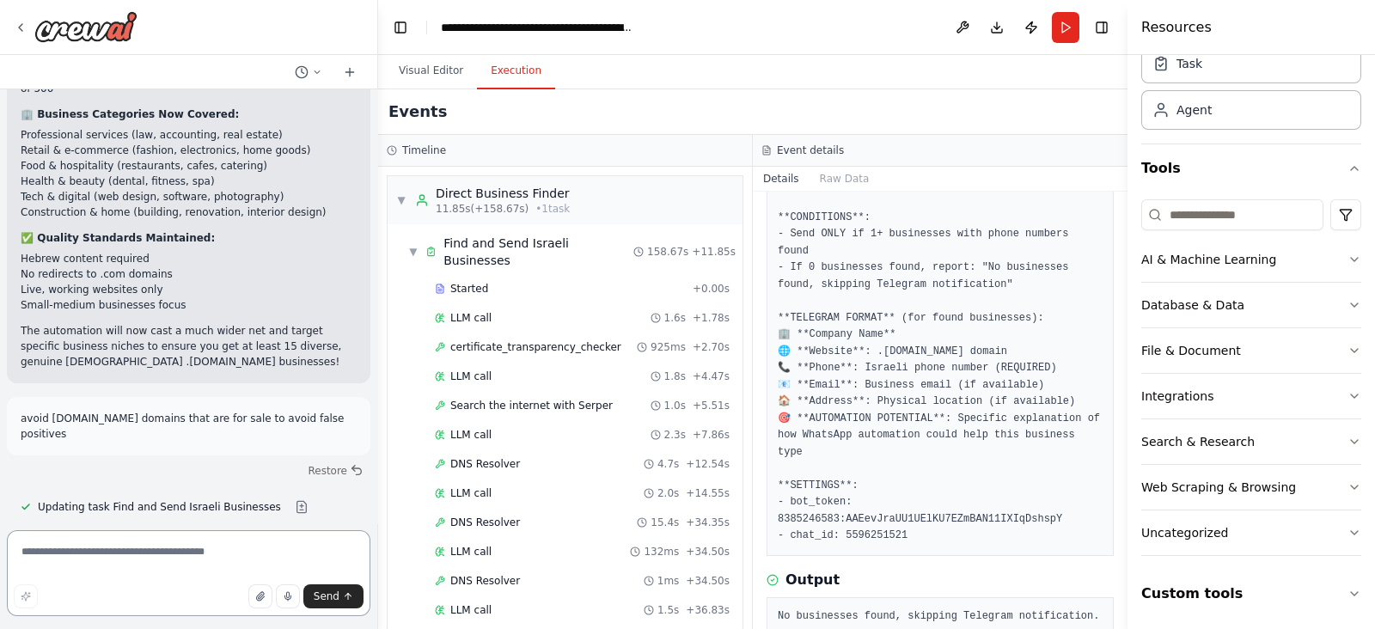
scroll to position [39521, 0]
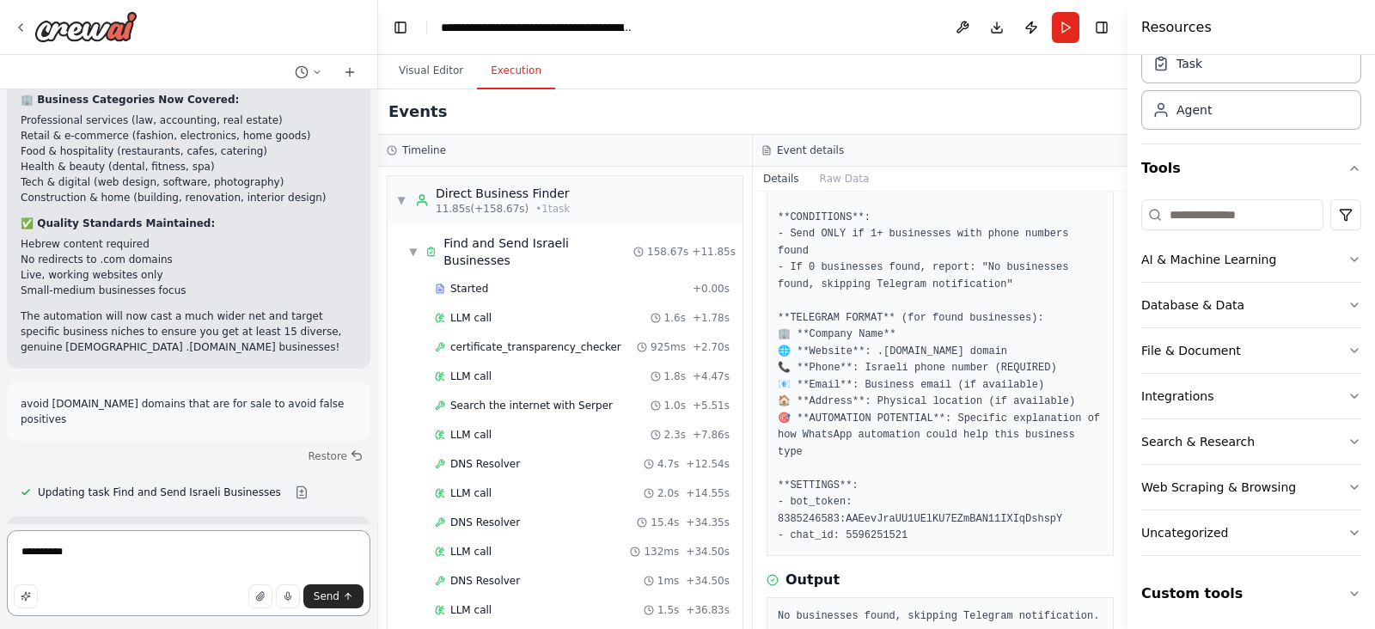
type textarea "**********"
type textarea "*"
click at [199, 562] on textarea "**********" at bounding box center [189, 573] width 364 height 86
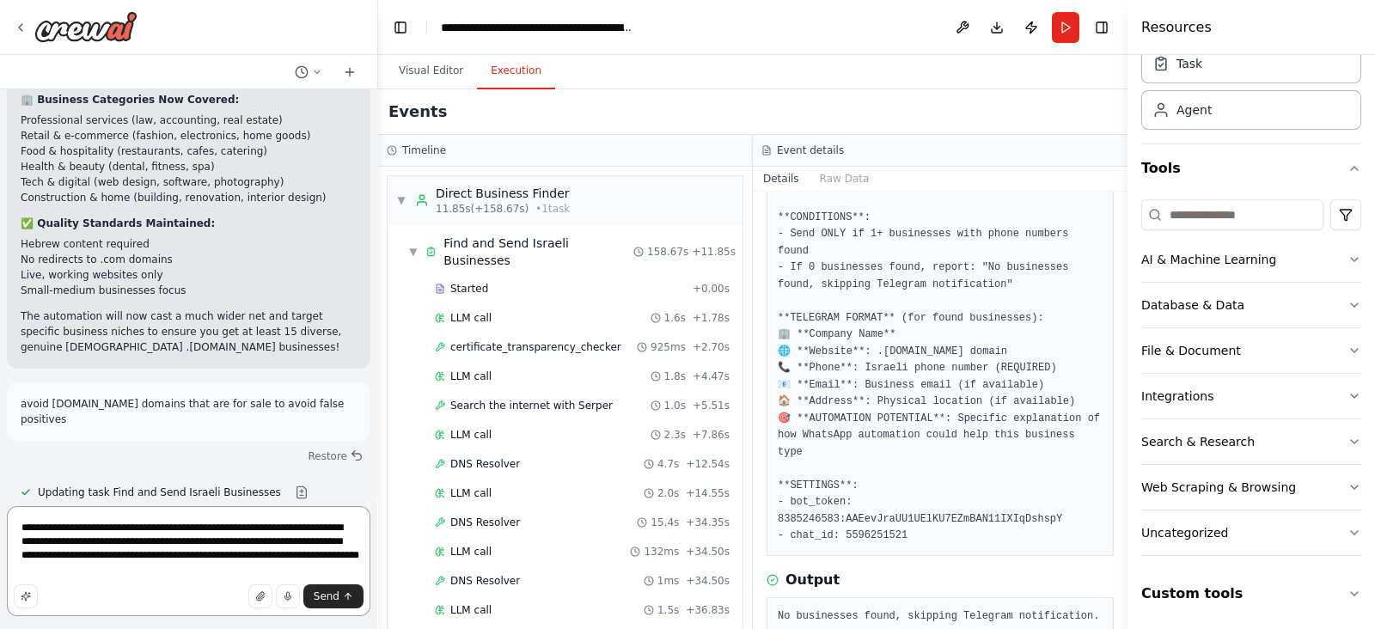
type textarea "**********"
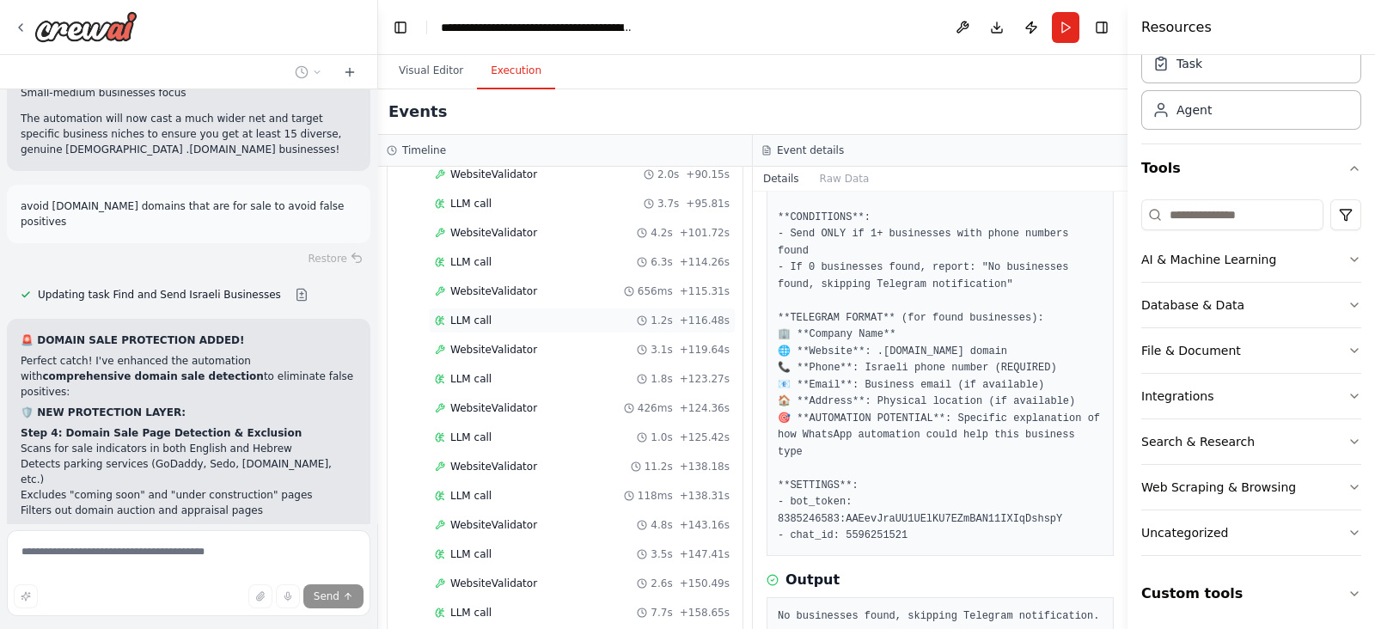
scroll to position [1011, 0]
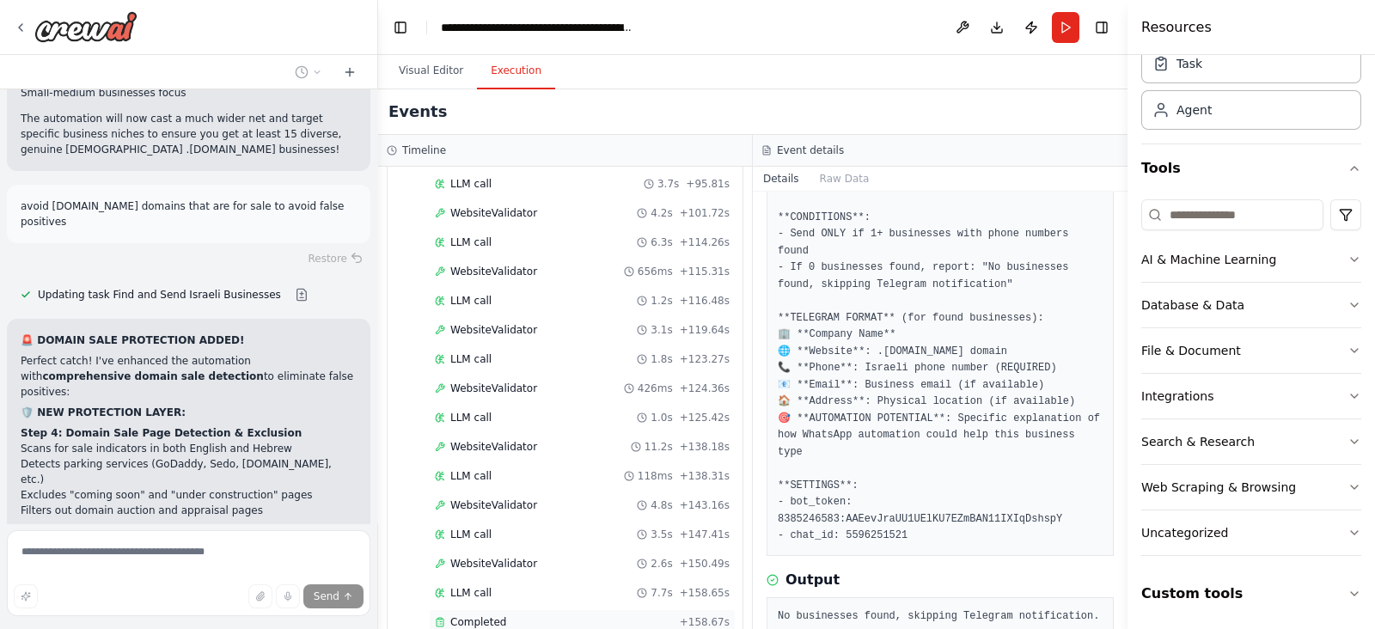
click at [469, 609] on div "Completed + 158.67s" at bounding box center [582, 622] width 307 height 26
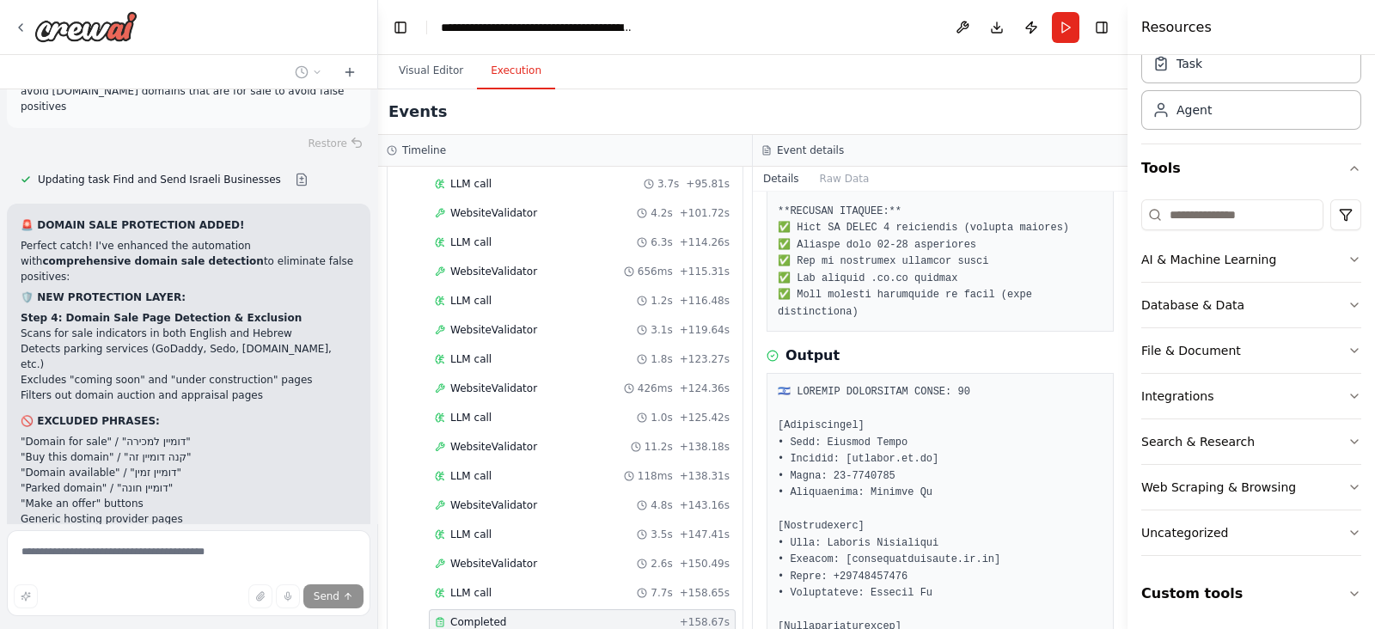
scroll to position [39834, 0]
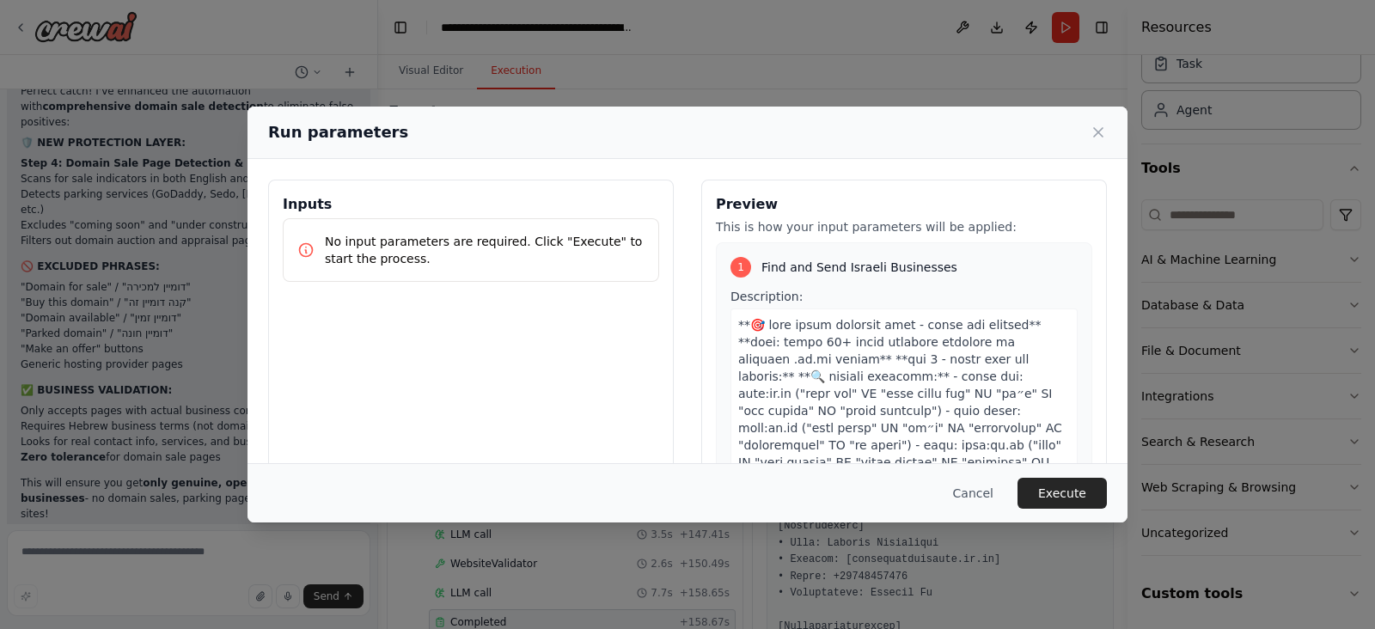
scroll to position [40005, 0]
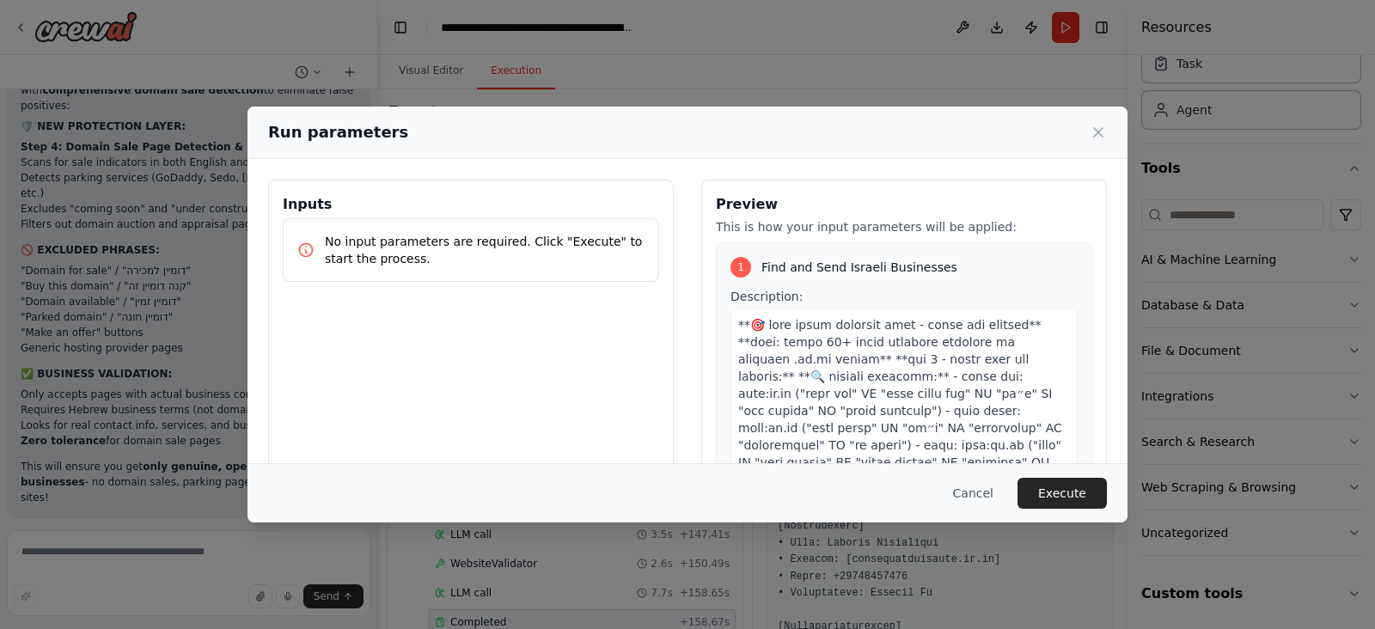
click at [1061, 522] on div "Run parameters Inputs No input parameters are required. Click "Execute" to star…" at bounding box center [687, 314] width 1375 height 629
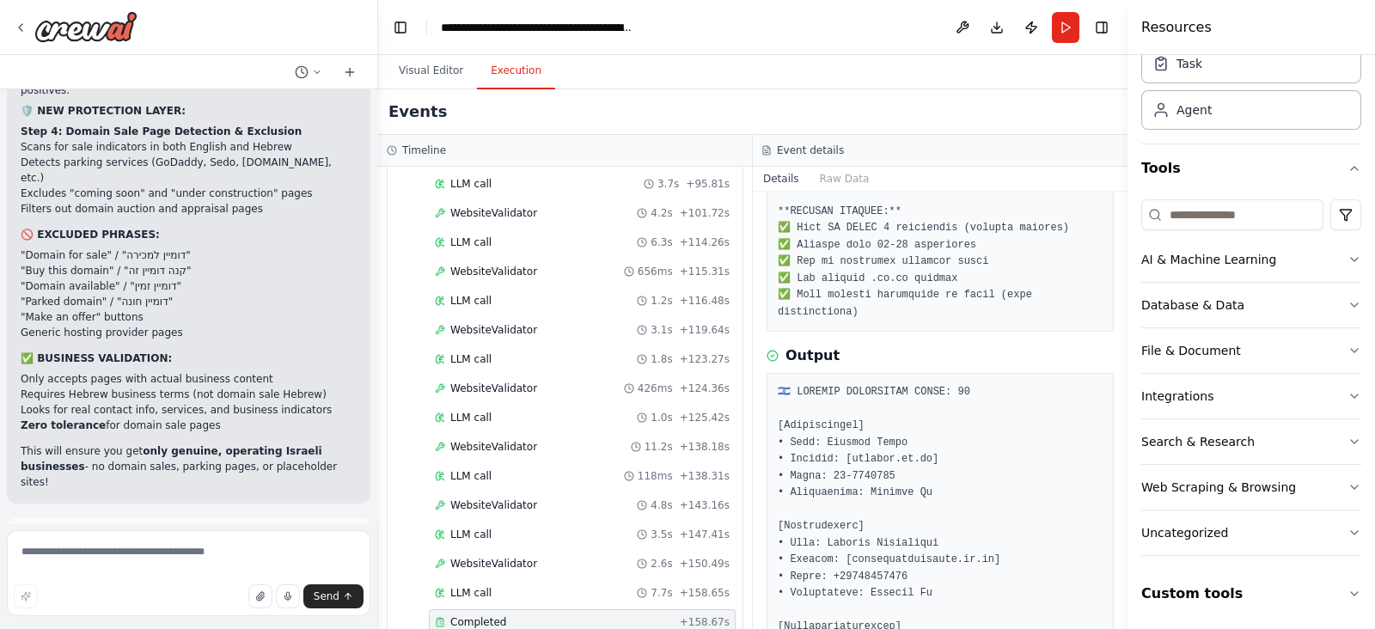
scroll to position [40036, 0]
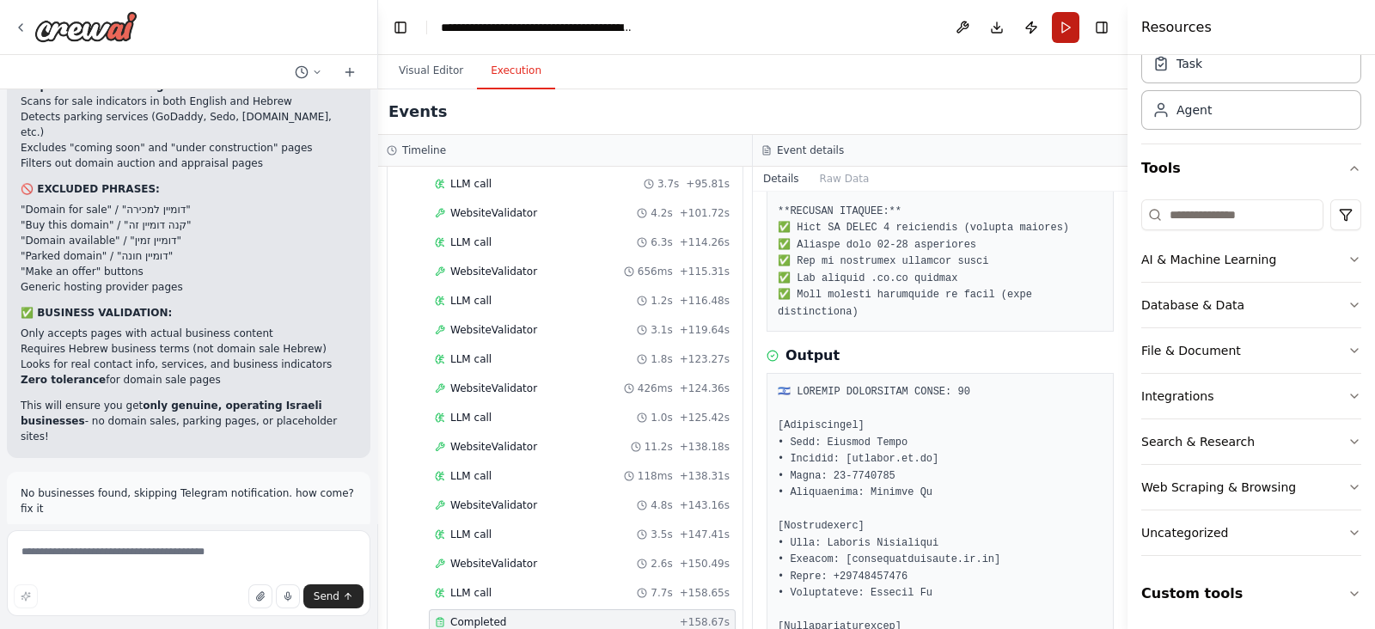
click at [1066, 40] on button "Run" at bounding box center [1066, 27] width 28 height 31
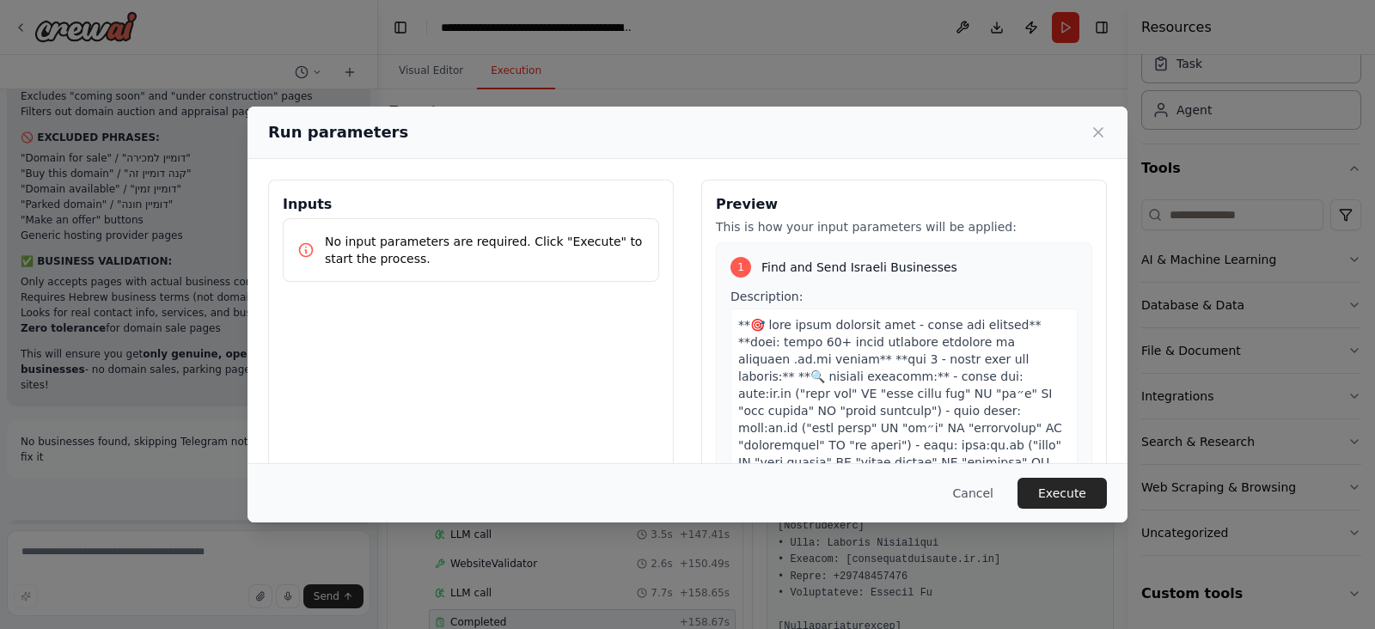
scroll to position [537, 0]
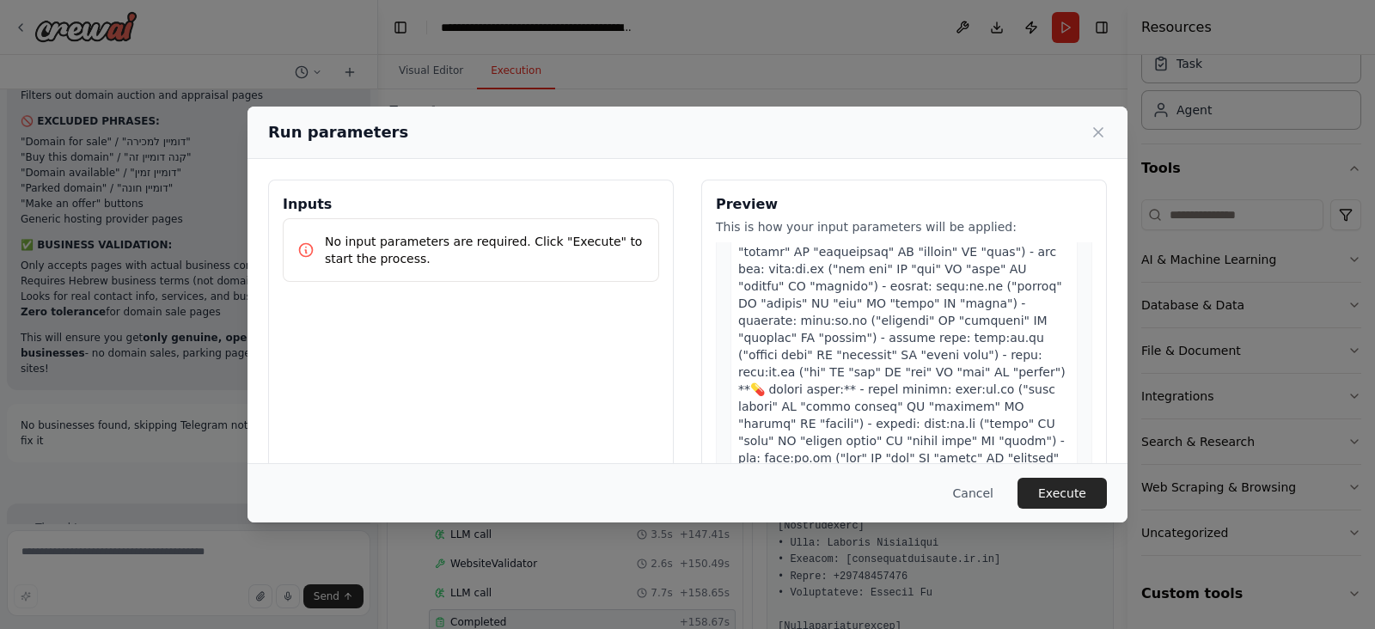
click at [1088, 474] on div "Cancel Execute" at bounding box center [688, 492] width 880 height 59
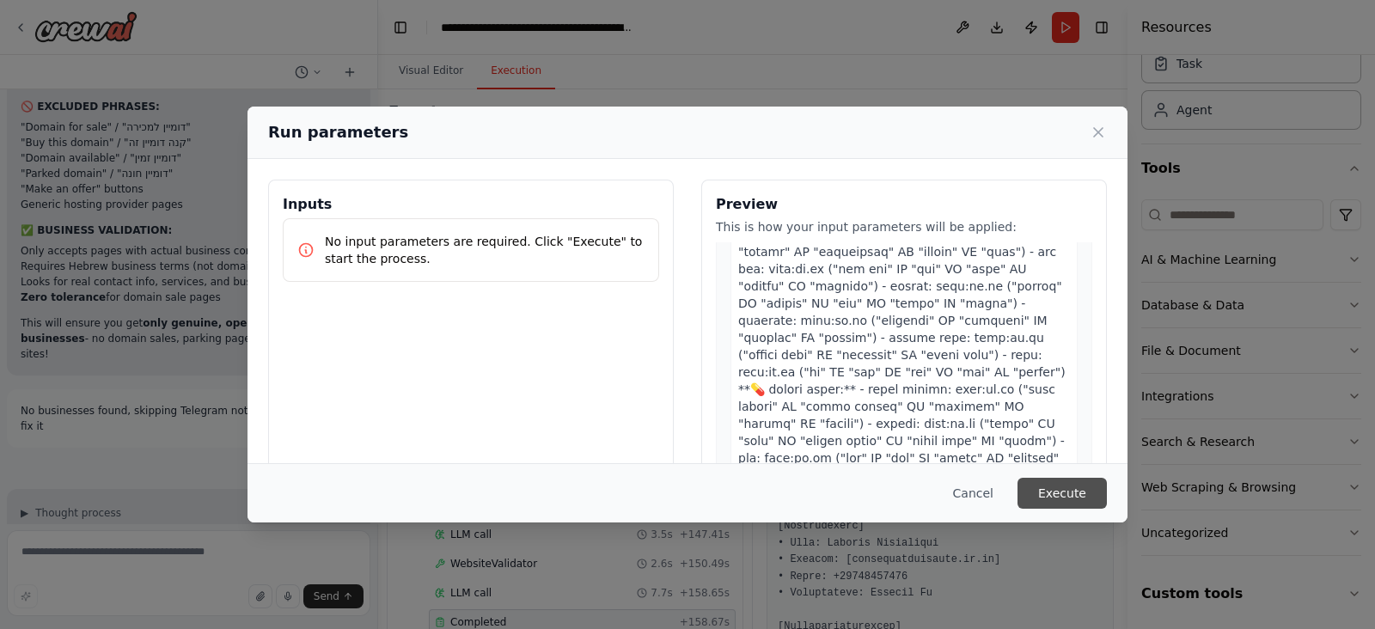
click at [1083, 480] on button "Execute" at bounding box center [1062, 493] width 89 height 31
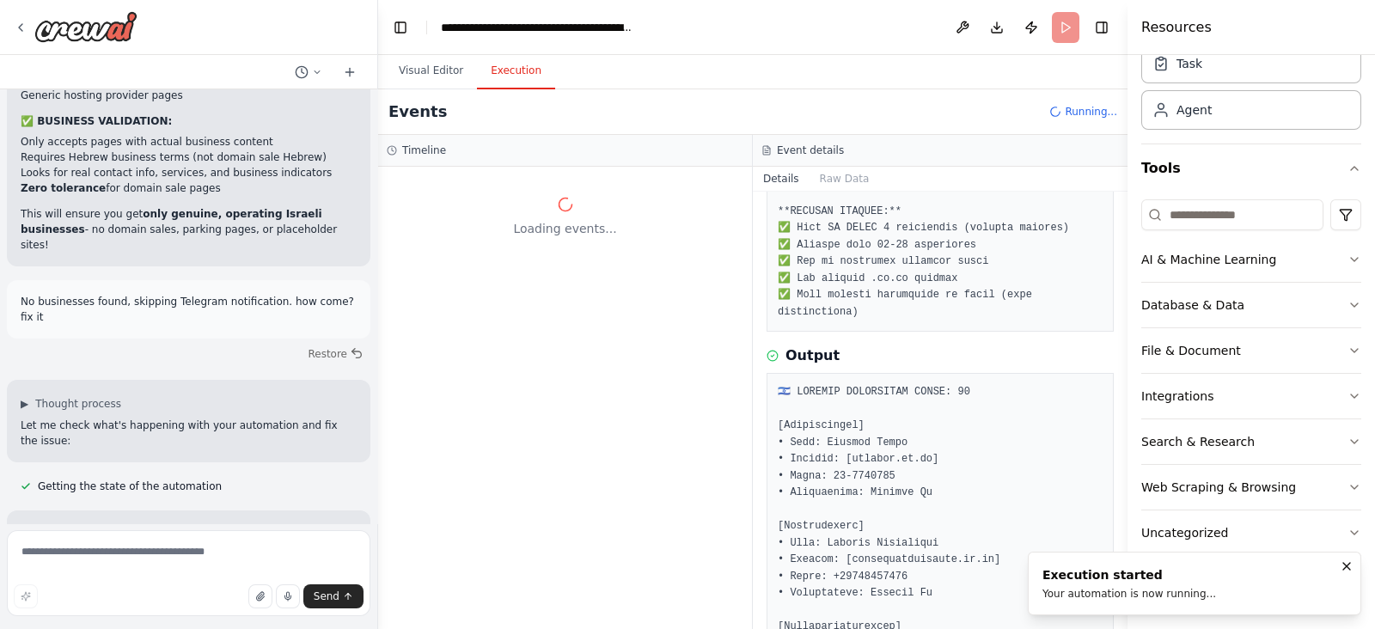
scroll to position [40272, 0]
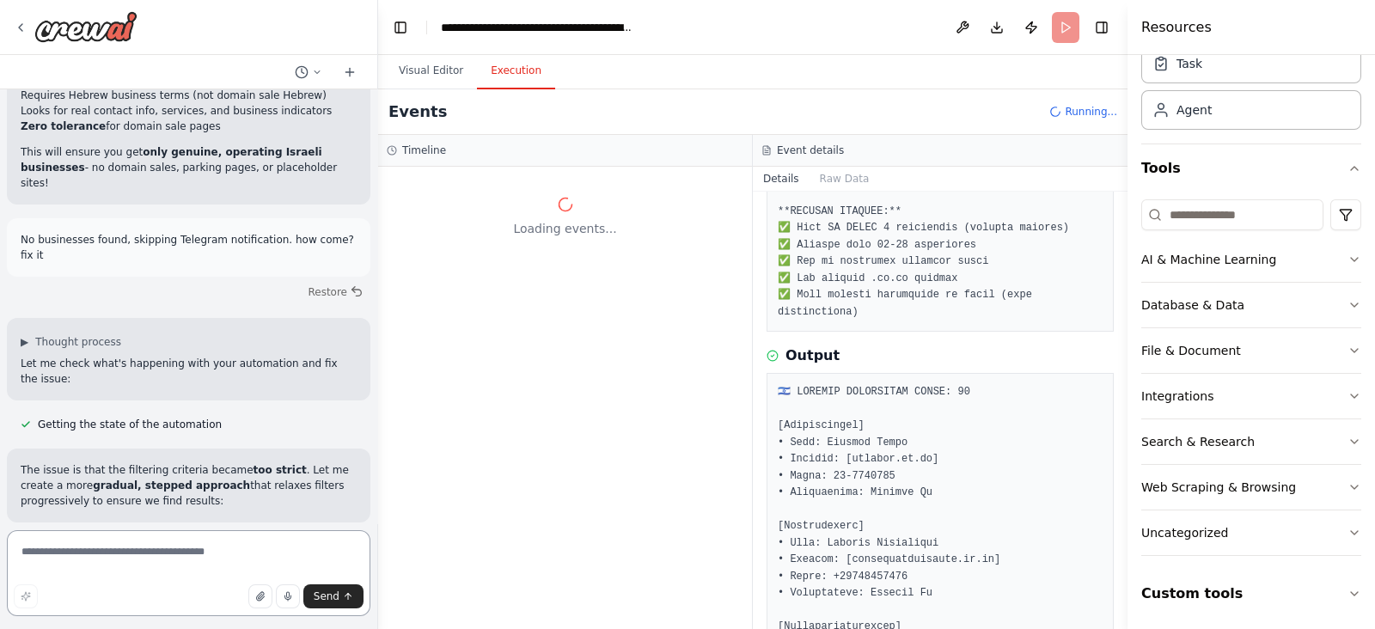
click at [185, 553] on textarea at bounding box center [189, 573] width 364 height 86
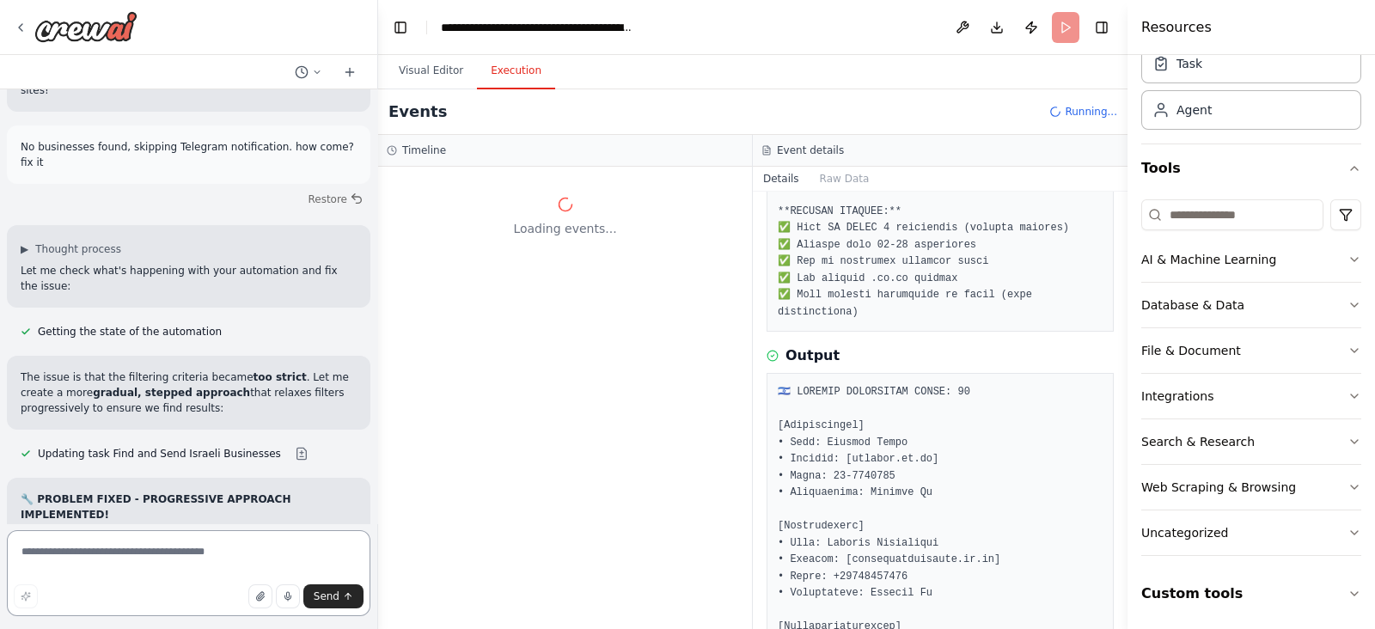
scroll to position [40552, 0]
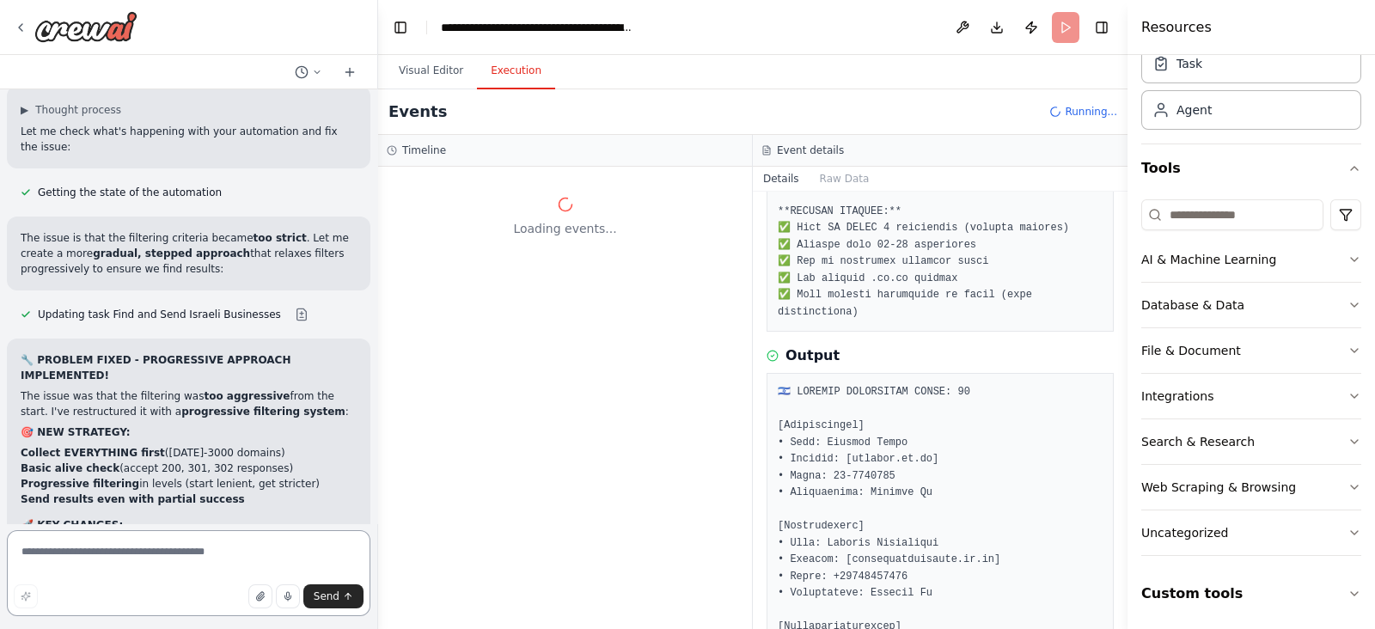
click at [137, 571] on textarea at bounding box center [189, 573] width 364 height 86
paste textarea "**********"
type textarea "**********"
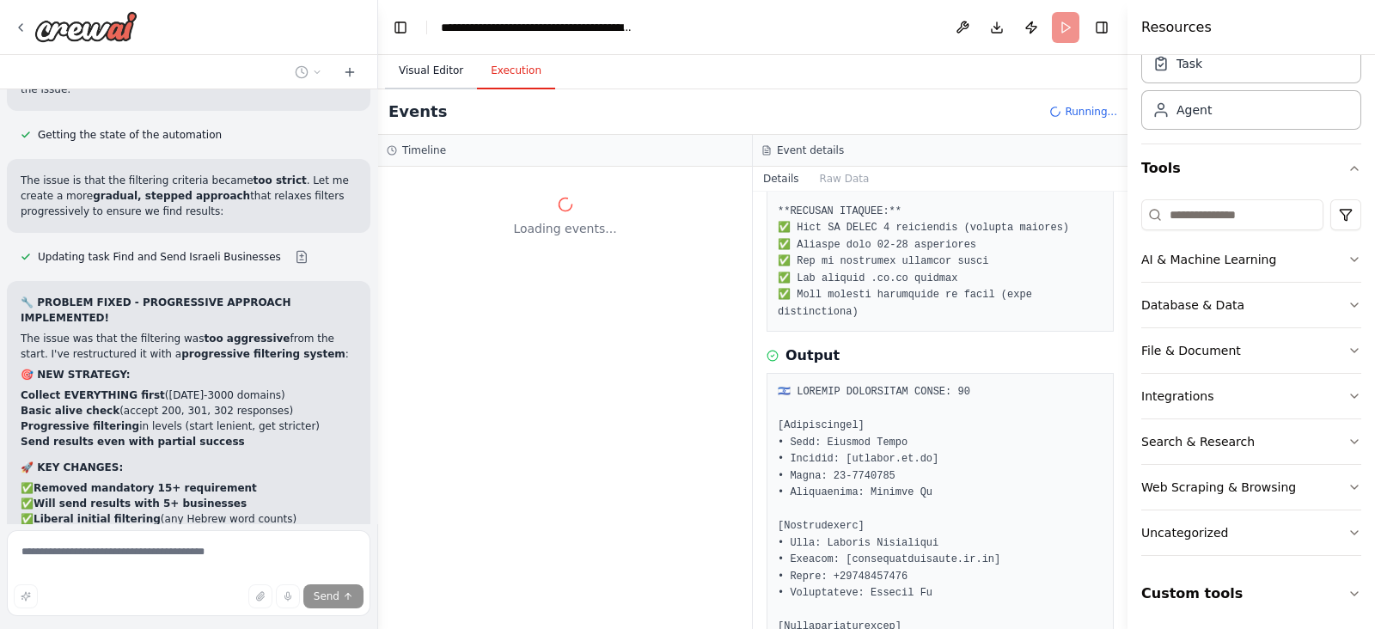
click at [431, 68] on button "Visual Editor" at bounding box center [431, 71] width 92 height 36
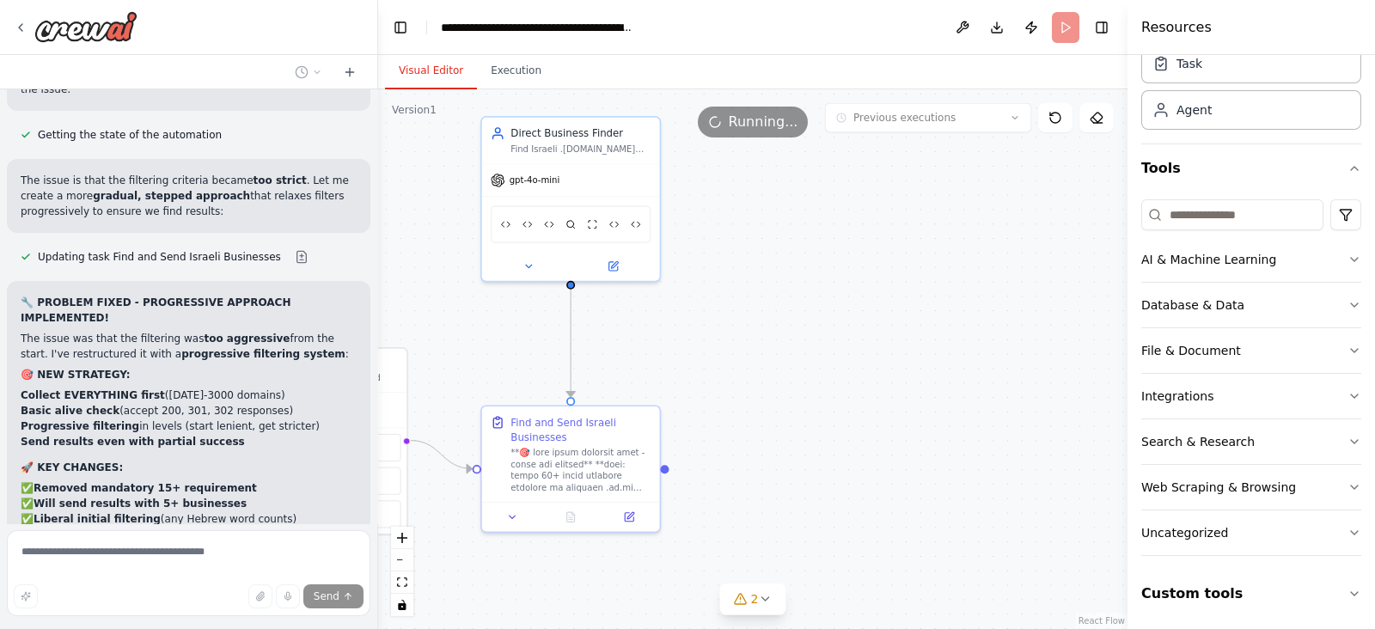
drag, startPoint x: 649, startPoint y: 229, endPoint x: 407, endPoint y: 284, distance: 247.7
click at [407, 284] on div ".deletable-edge-delete-btn { width: 20px; height: 20px; border: 0px solid #ffff…" at bounding box center [752, 359] width 749 height 540
click at [499, 76] on button "Execution" at bounding box center [516, 71] width 78 height 36
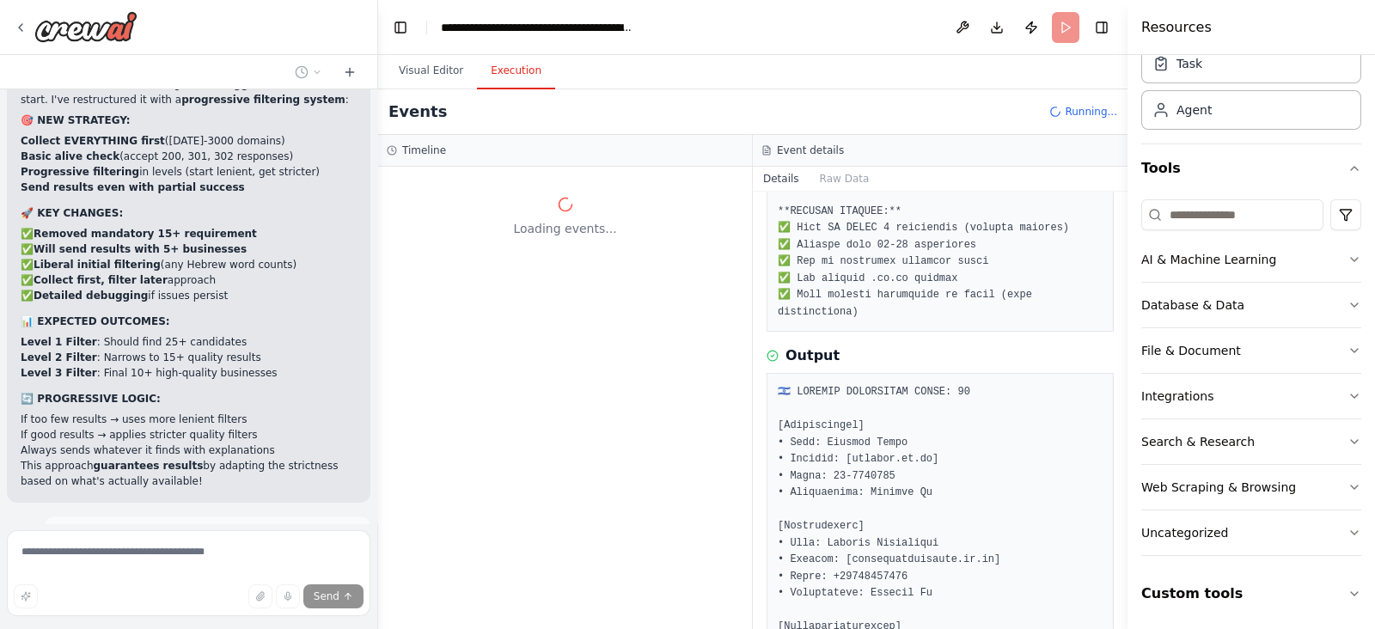
scroll to position [40879, 0]
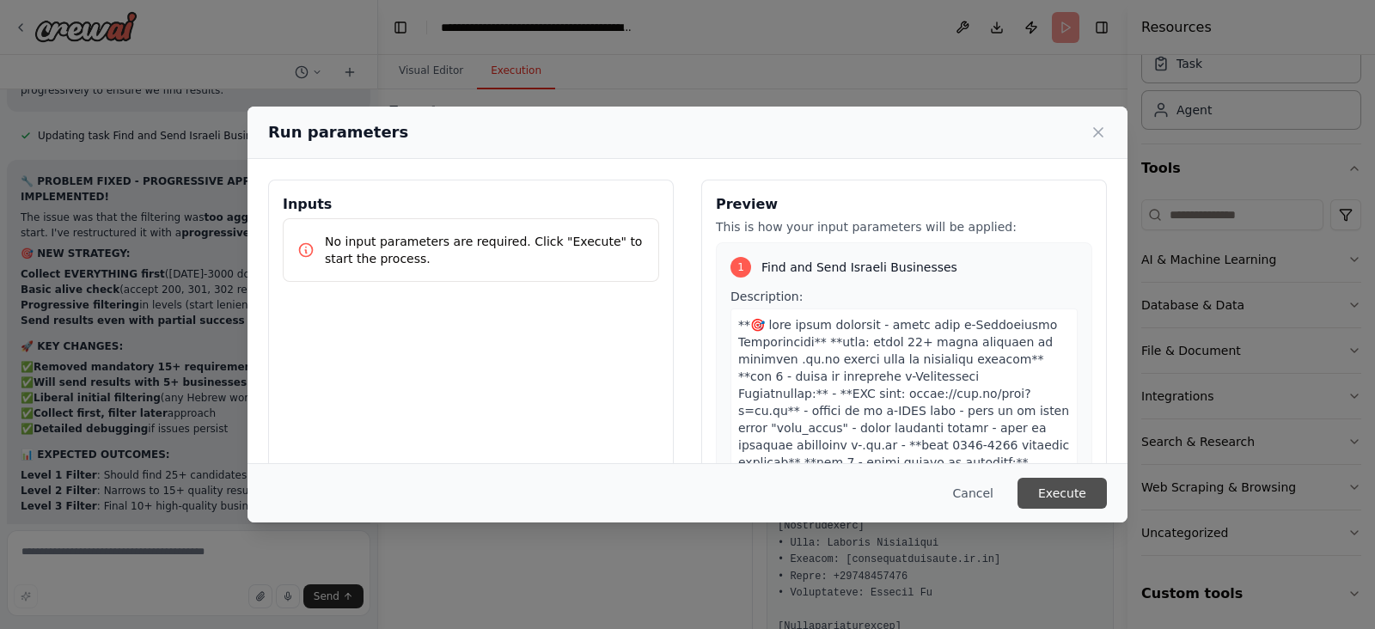
click at [1068, 489] on button "Execute" at bounding box center [1062, 493] width 89 height 31
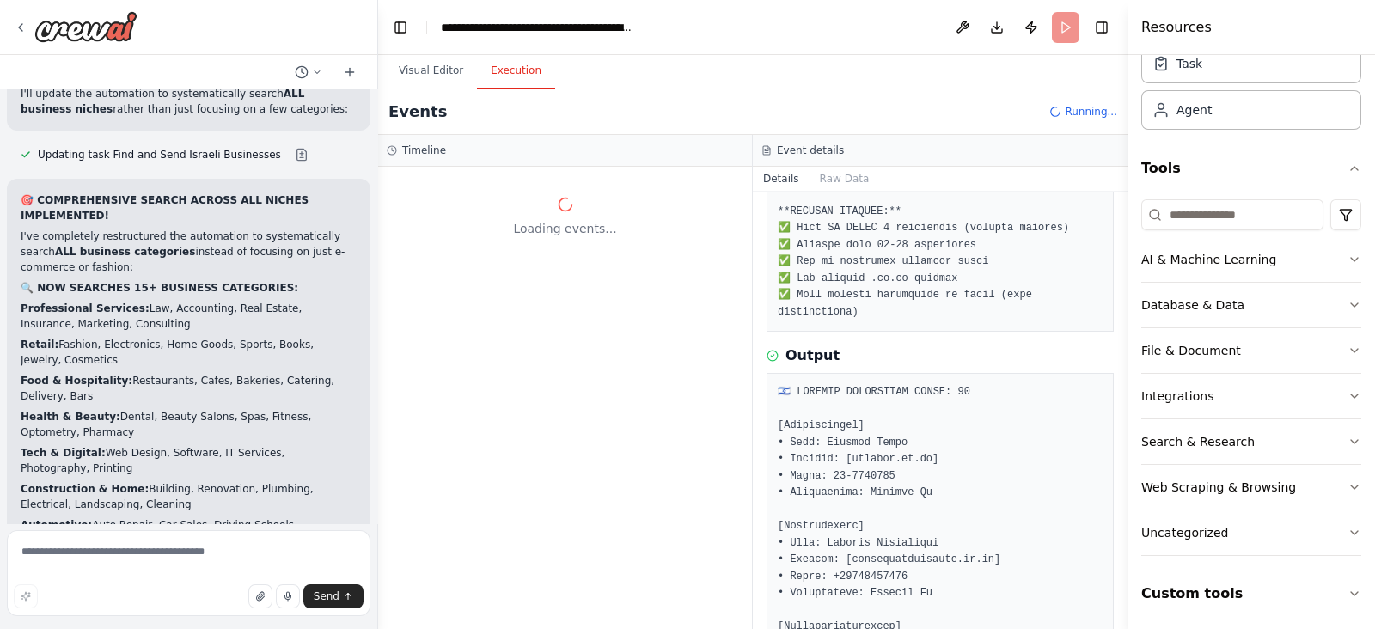
scroll to position [41447, 0]
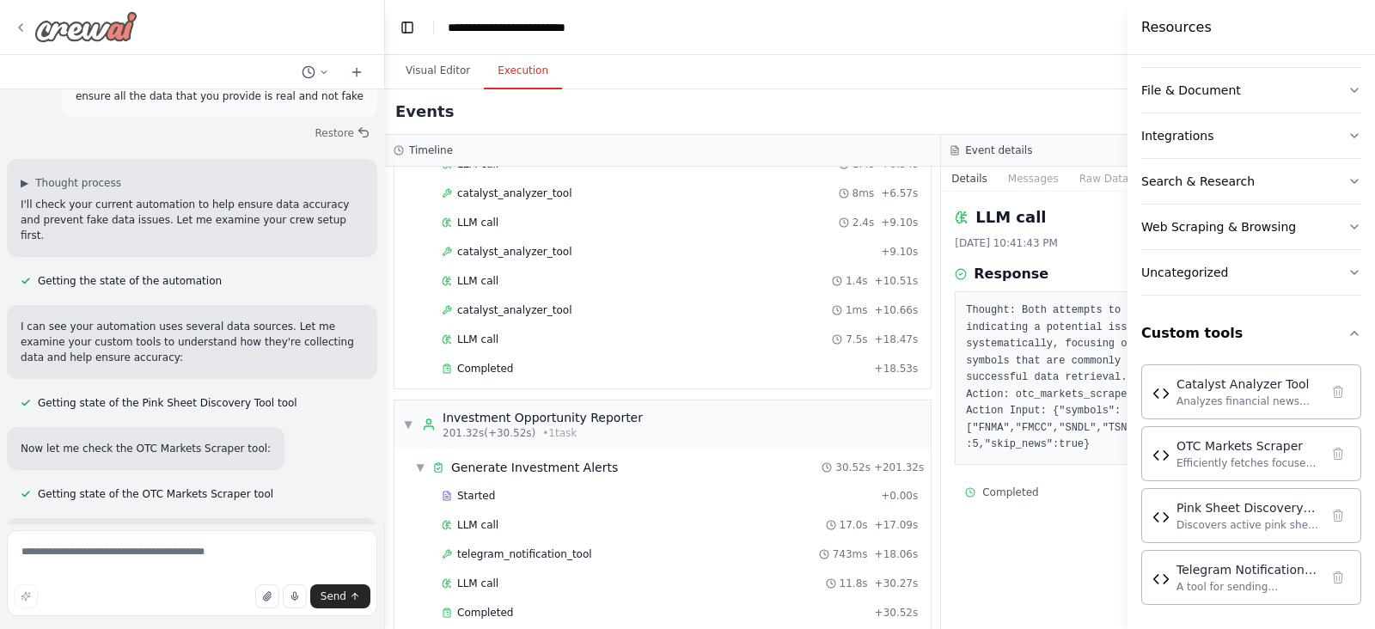
click at [65, 21] on img at bounding box center [85, 26] width 103 height 31
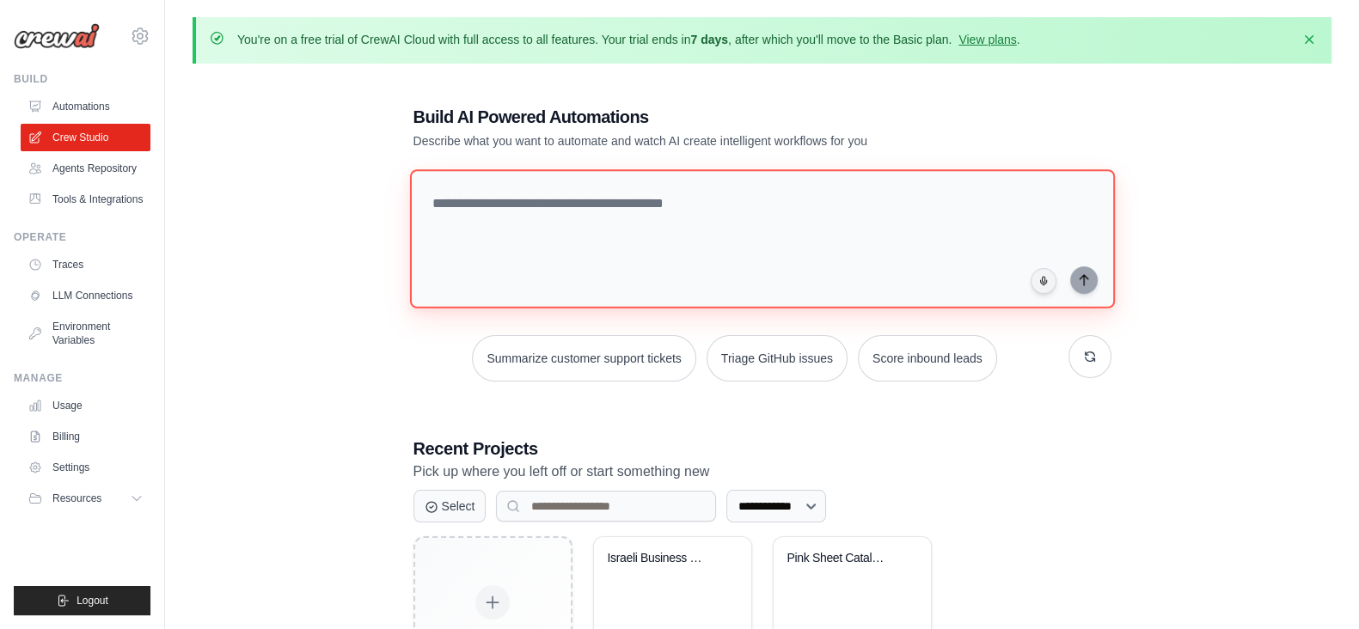
click at [516, 204] on textarea at bounding box center [761, 238] width 705 height 139
paste textarea "**********"
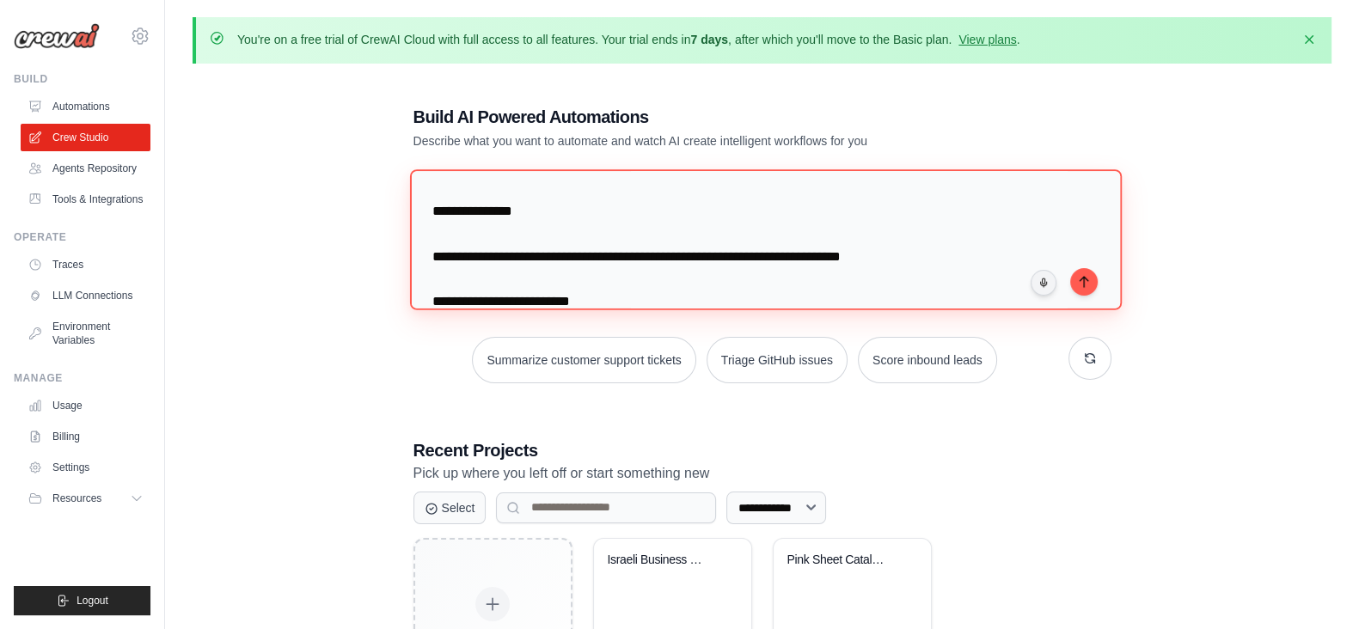
scroll to position [1149, 0]
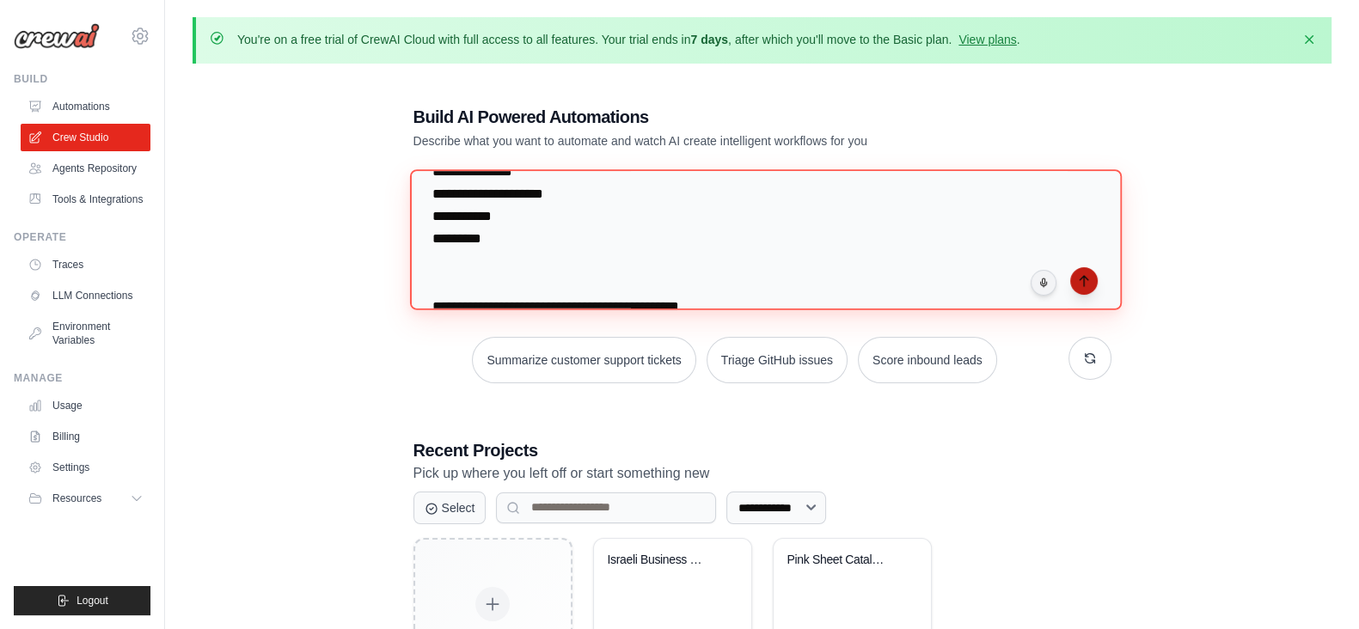
type textarea "**********"
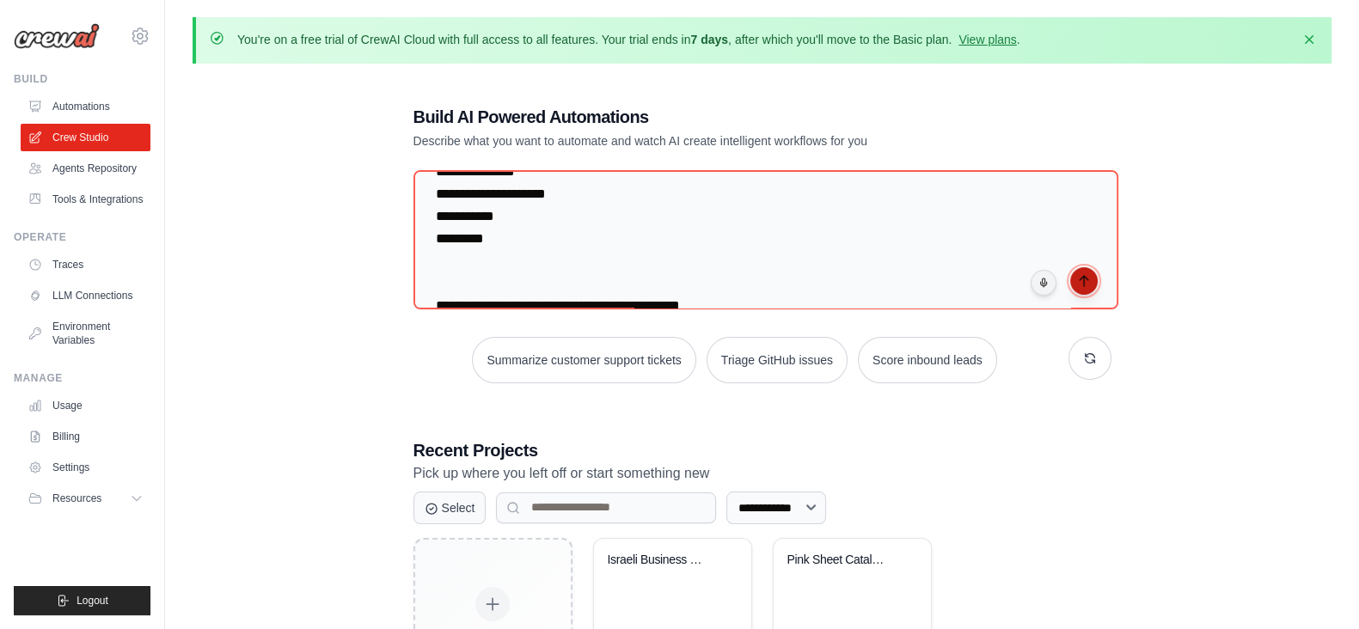
click at [1088, 278] on icon "submit" at bounding box center [1084, 281] width 14 height 14
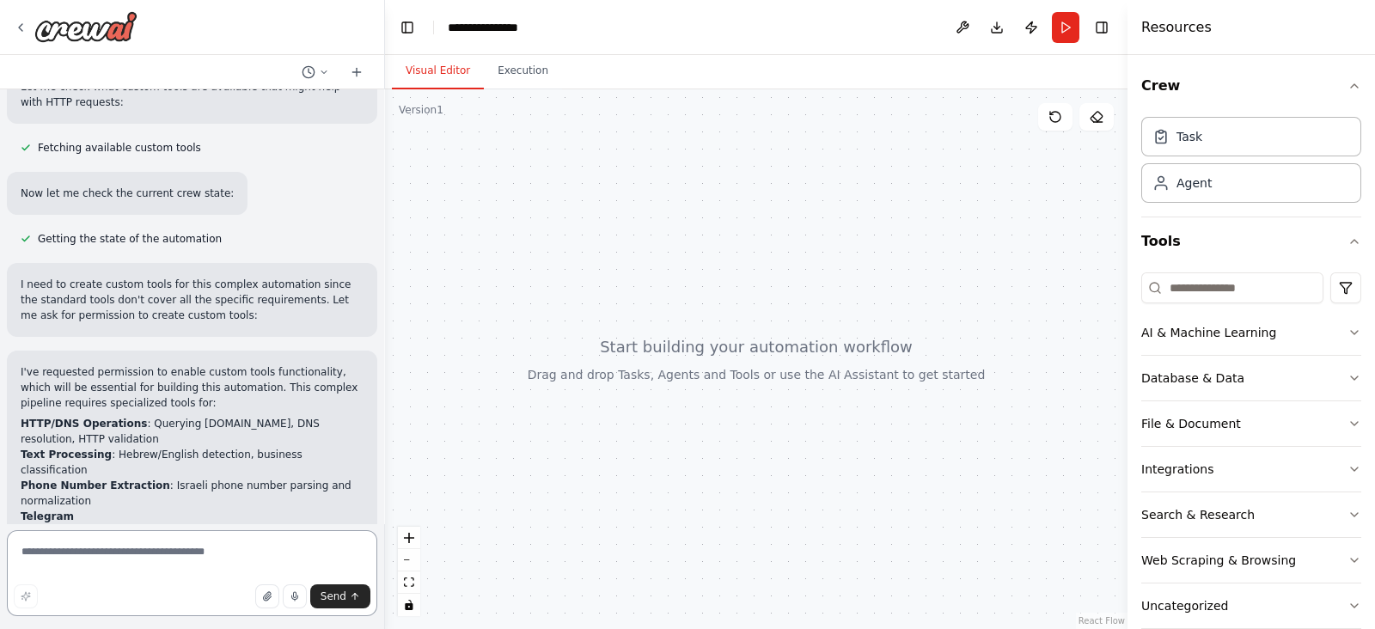
scroll to position [1809, 0]
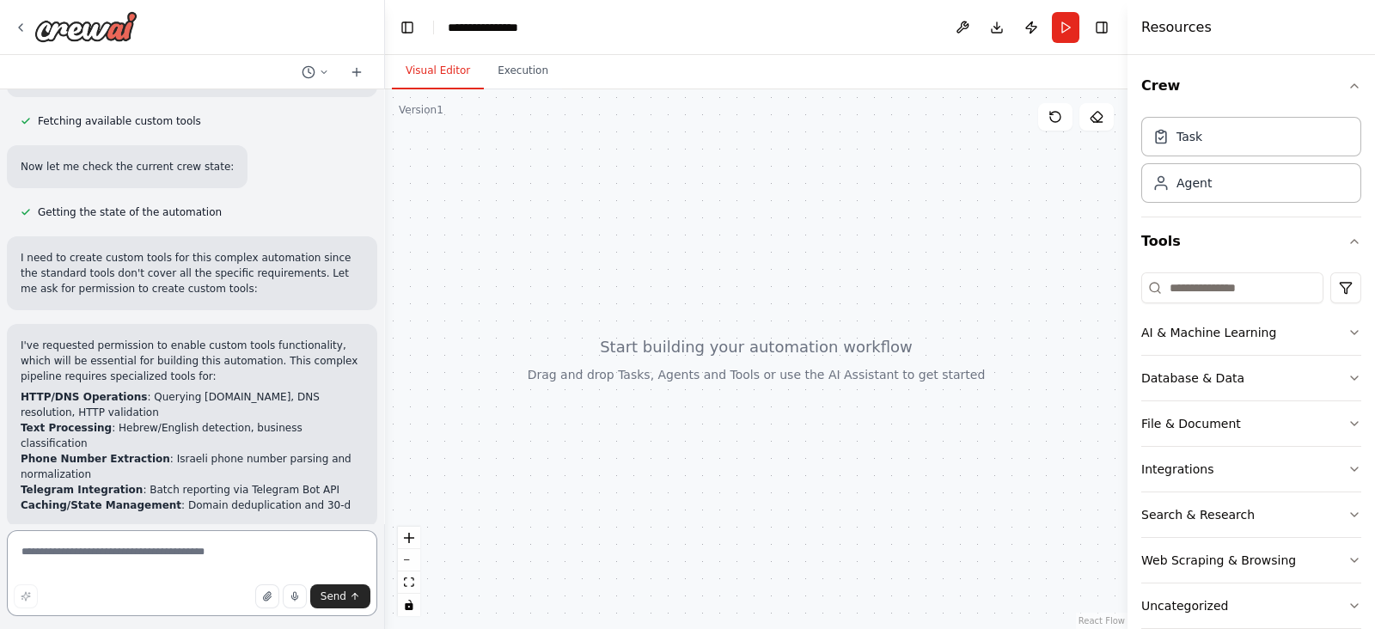
click at [163, 583] on textarea at bounding box center [192, 573] width 370 height 86
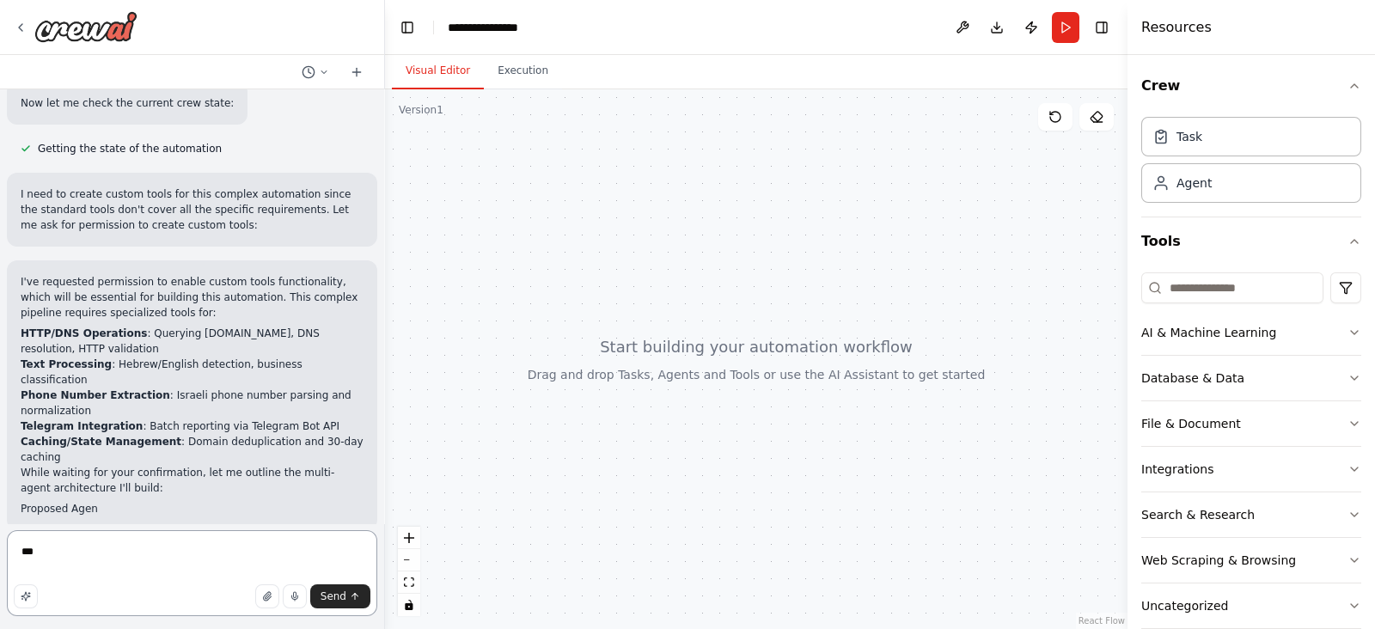
scroll to position [1892, 0]
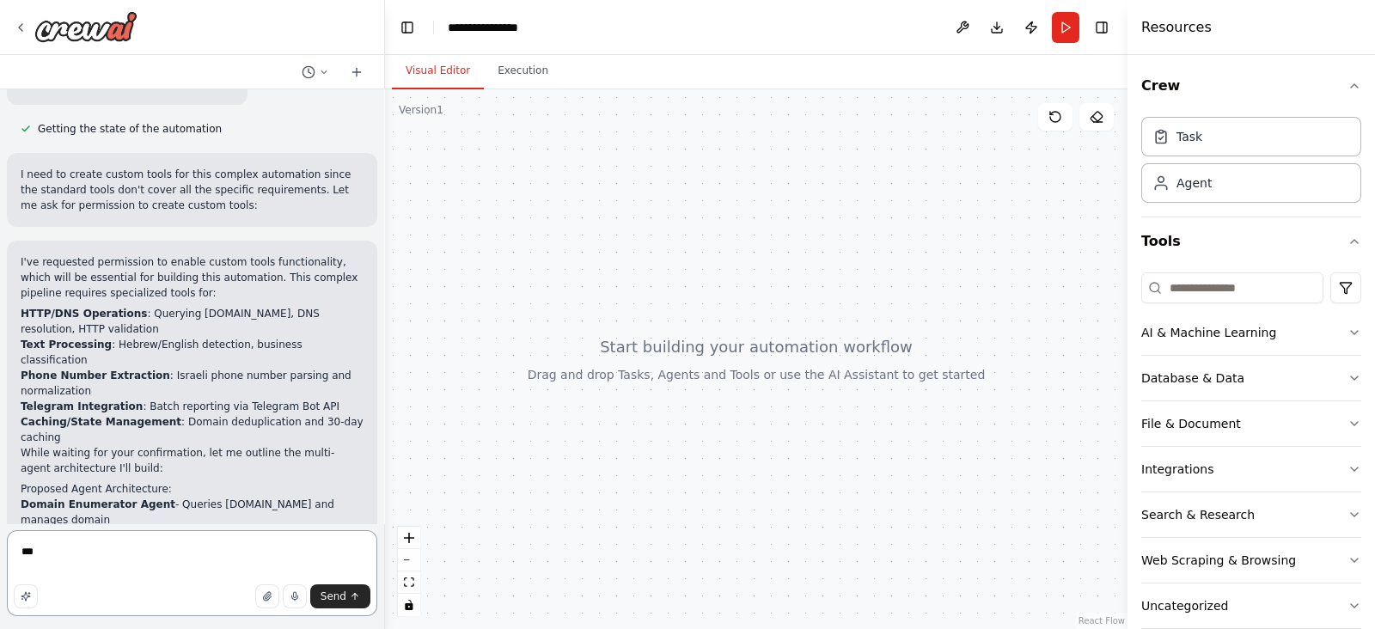
click at [177, 556] on textarea "***" at bounding box center [192, 573] width 370 height 86
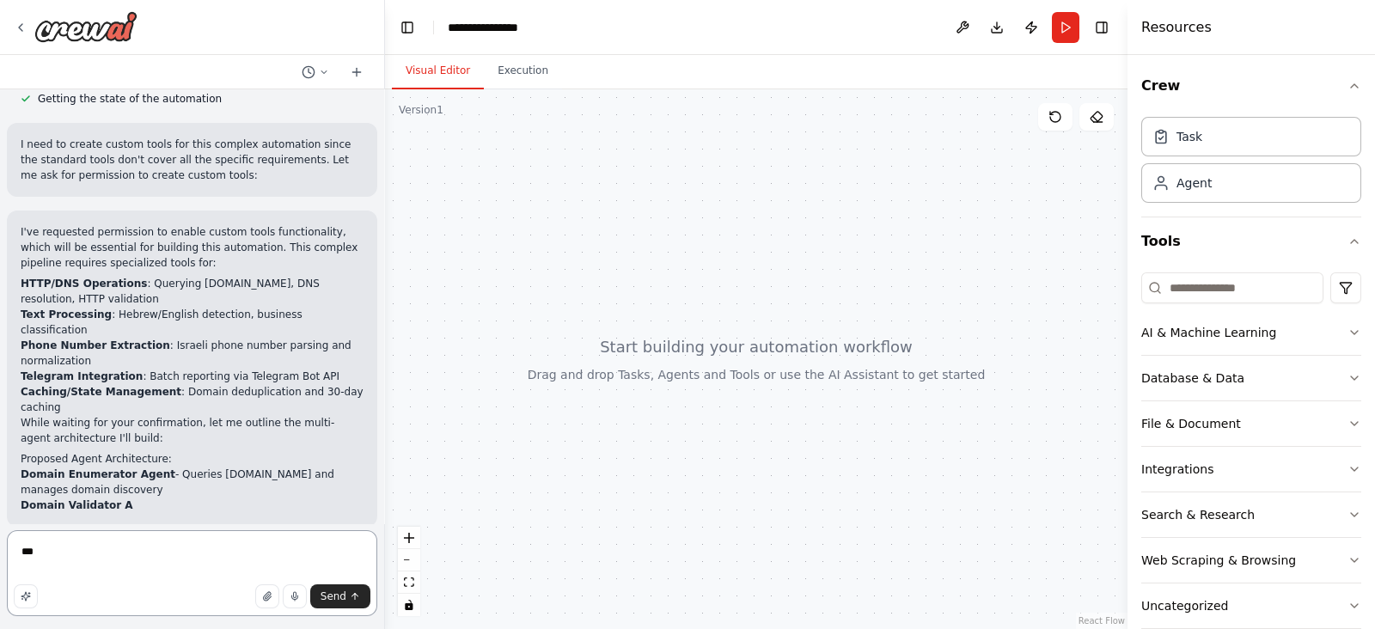
click at [177, 556] on textarea "***" at bounding box center [192, 573] width 370 height 86
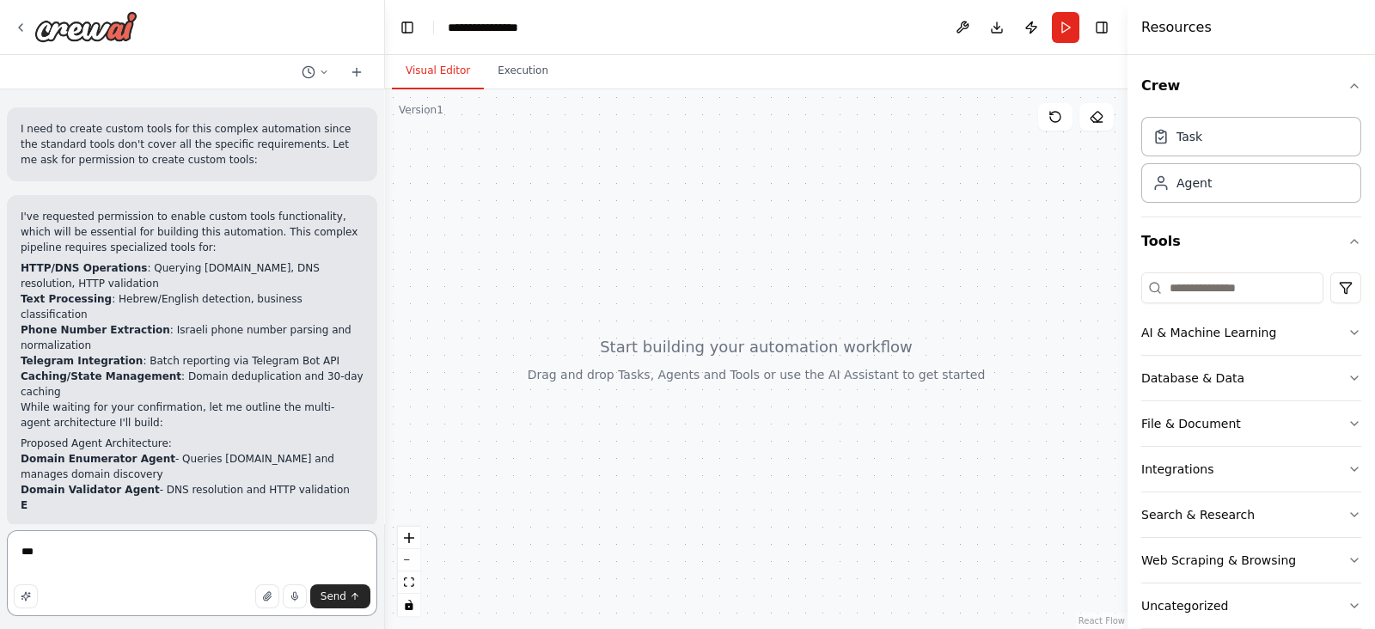
paste textarea "**********"
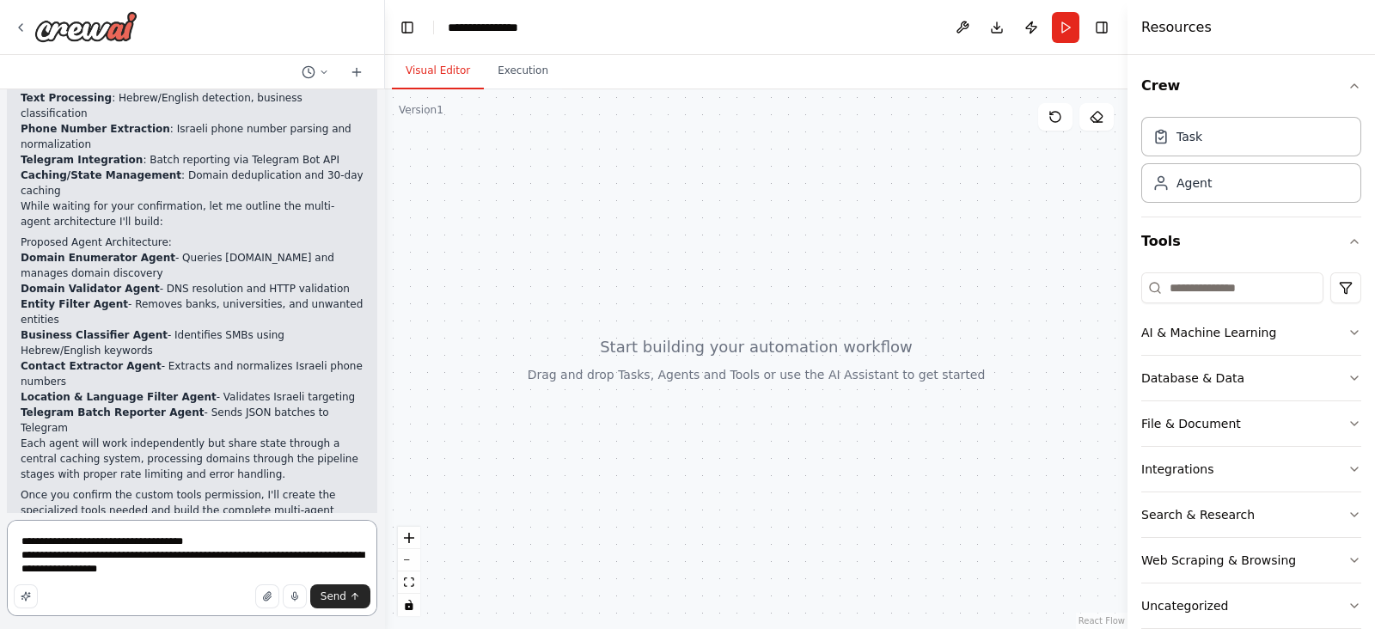
scroll to position [2170, 0]
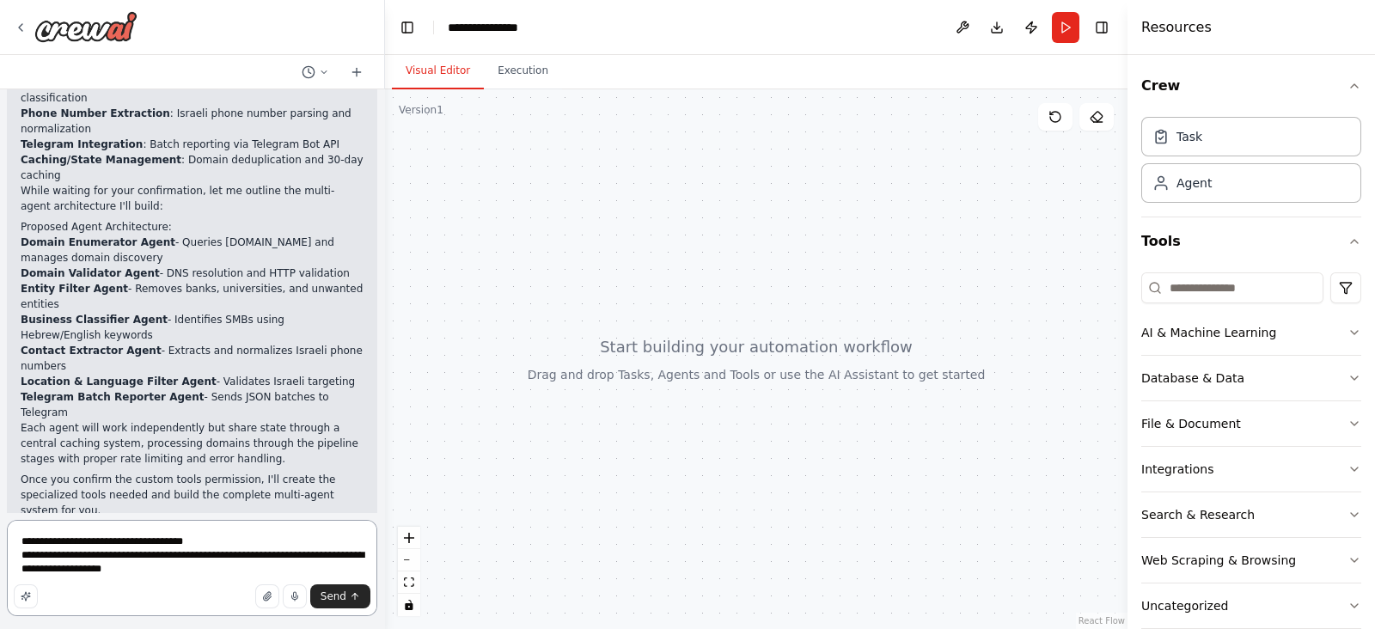
paste textarea "**********"
type textarea "**********"
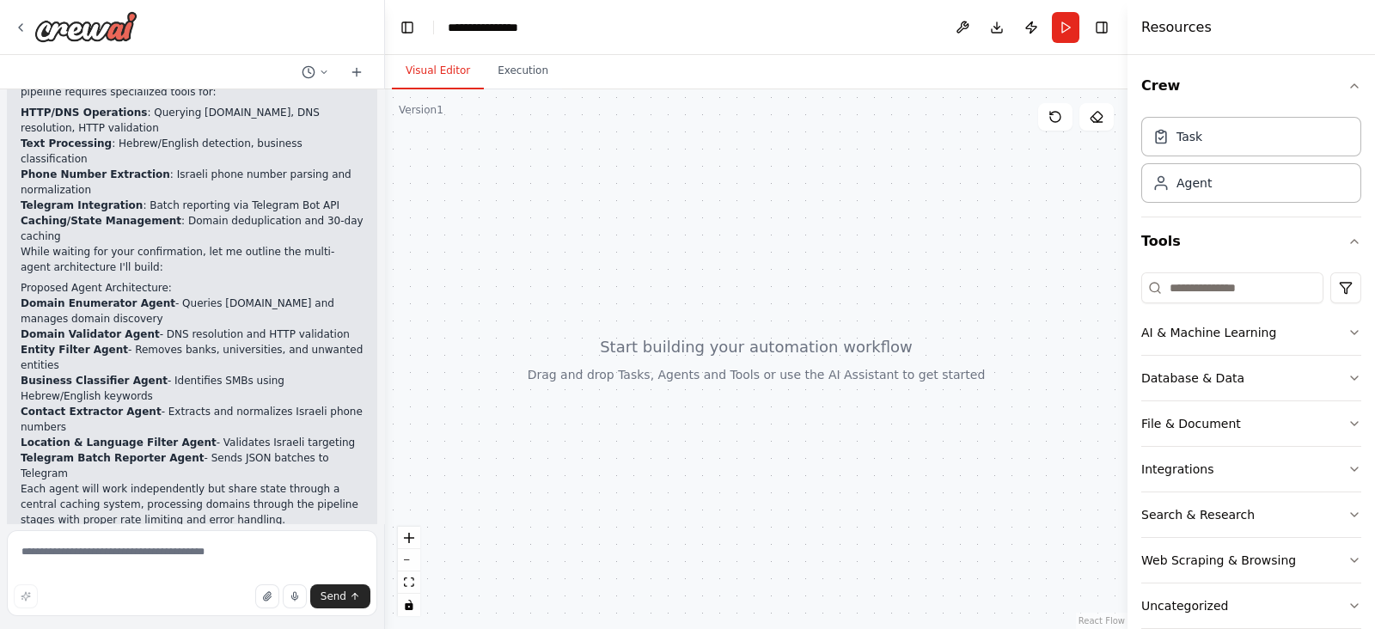
scroll to position [2175, 0]
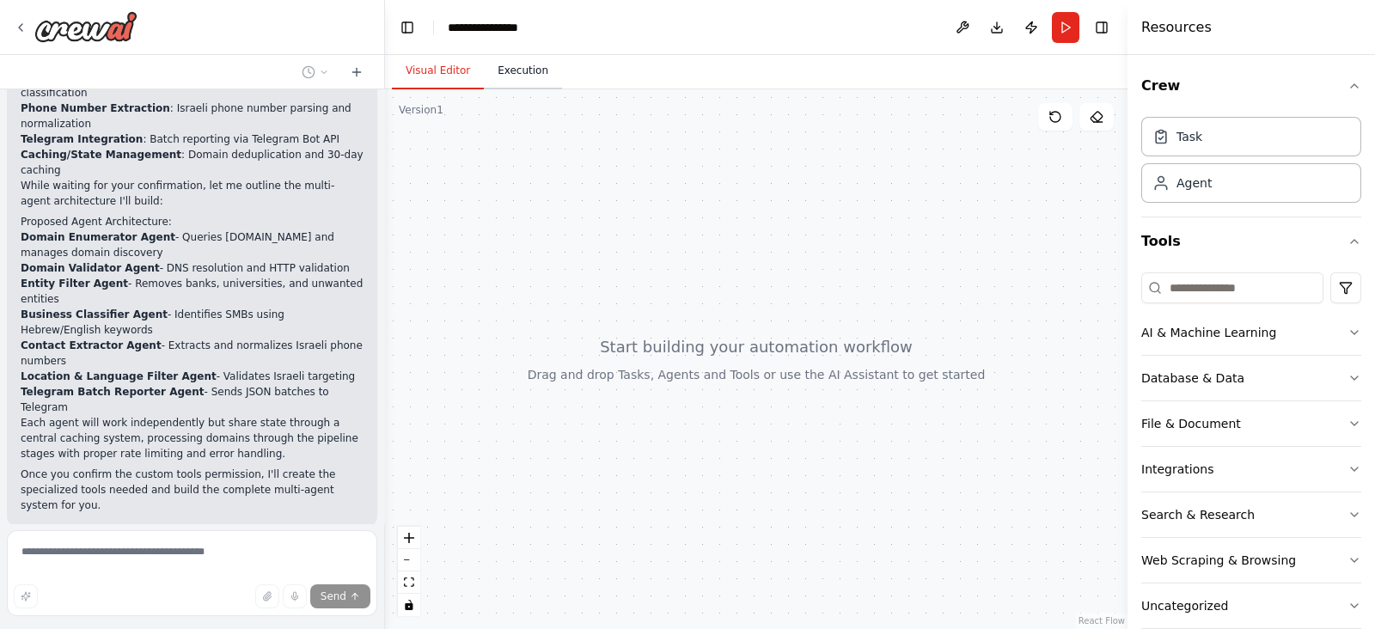
click at [548, 73] on button "Execution" at bounding box center [523, 71] width 78 height 36
click at [457, 66] on button "Visual Editor" at bounding box center [438, 71] width 92 height 36
drag, startPoint x: 594, startPoint y: 148, endPoint x: 602, endPoint y: 161, distance: 15.0
click at [602, 161] on div at bounding box center [756, 359] width 743 height 540
drag, startPoint x: 793, startPoint y: 335, endPoint x: 617, endPoint y: 225, distance: 207.7
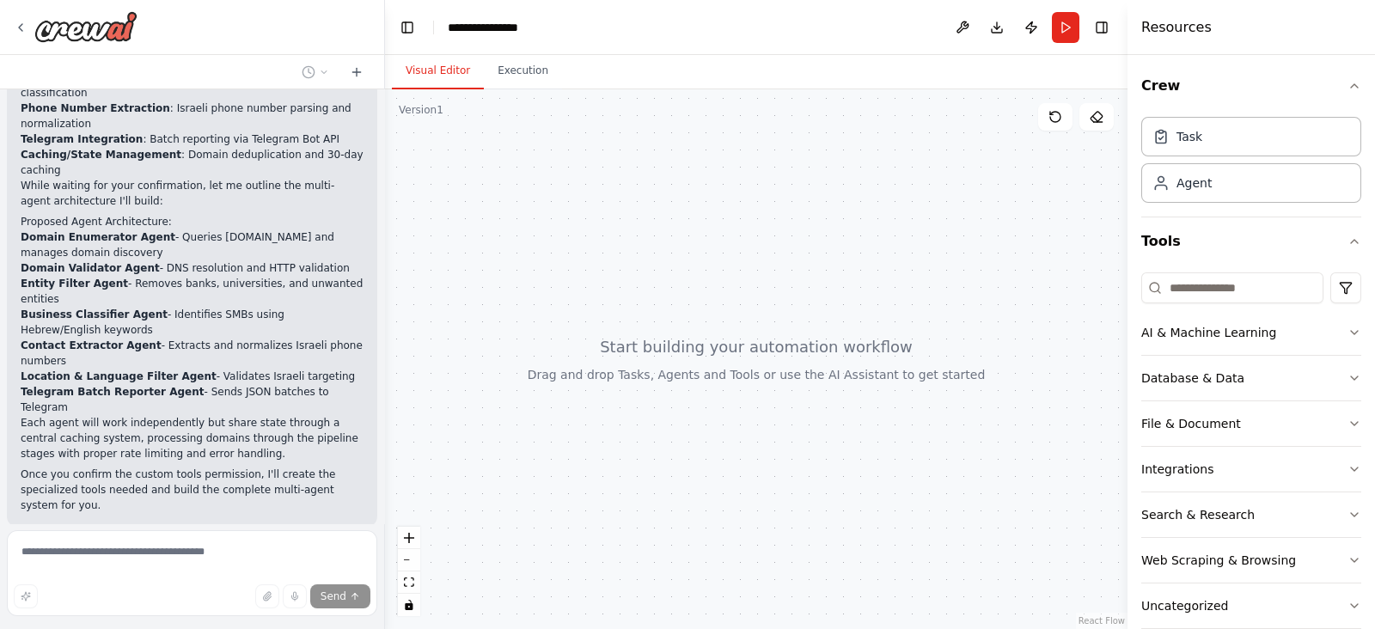
click at [617, 225] on div at bounding box center [756, 359] width 743 height 540
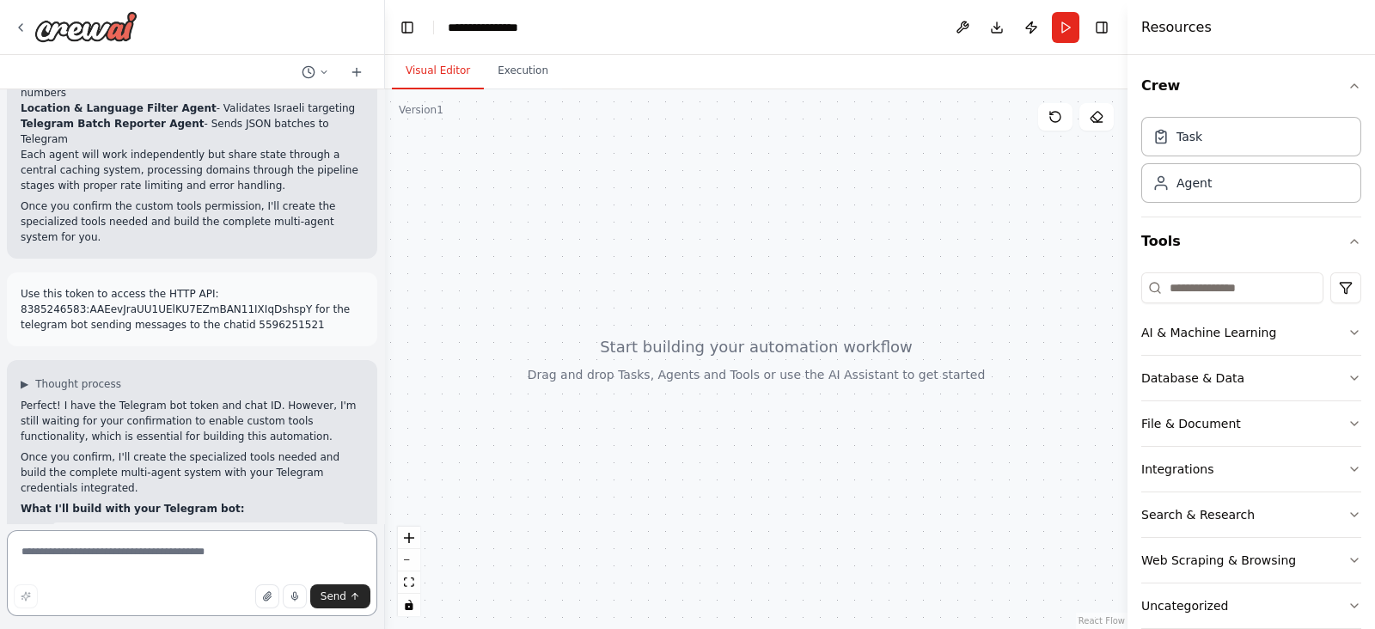
scroll to position [2551, 0]
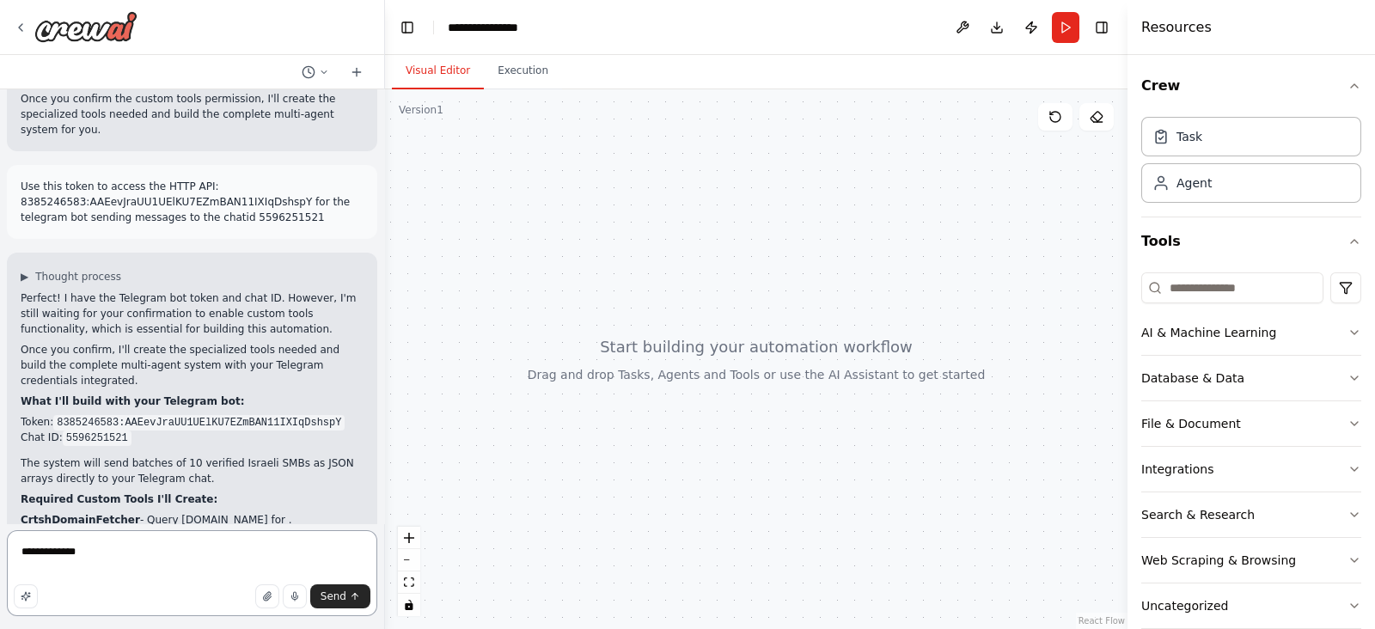
type textarea "**********"
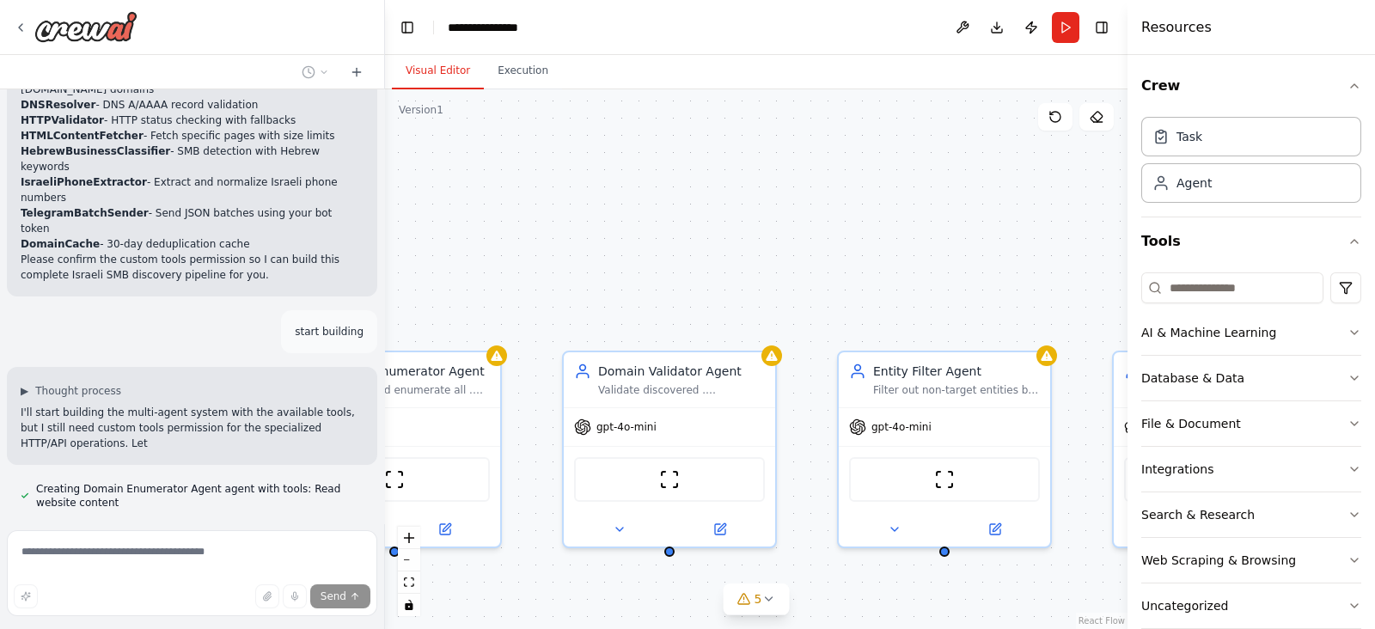
scroll to position [3013, 0]
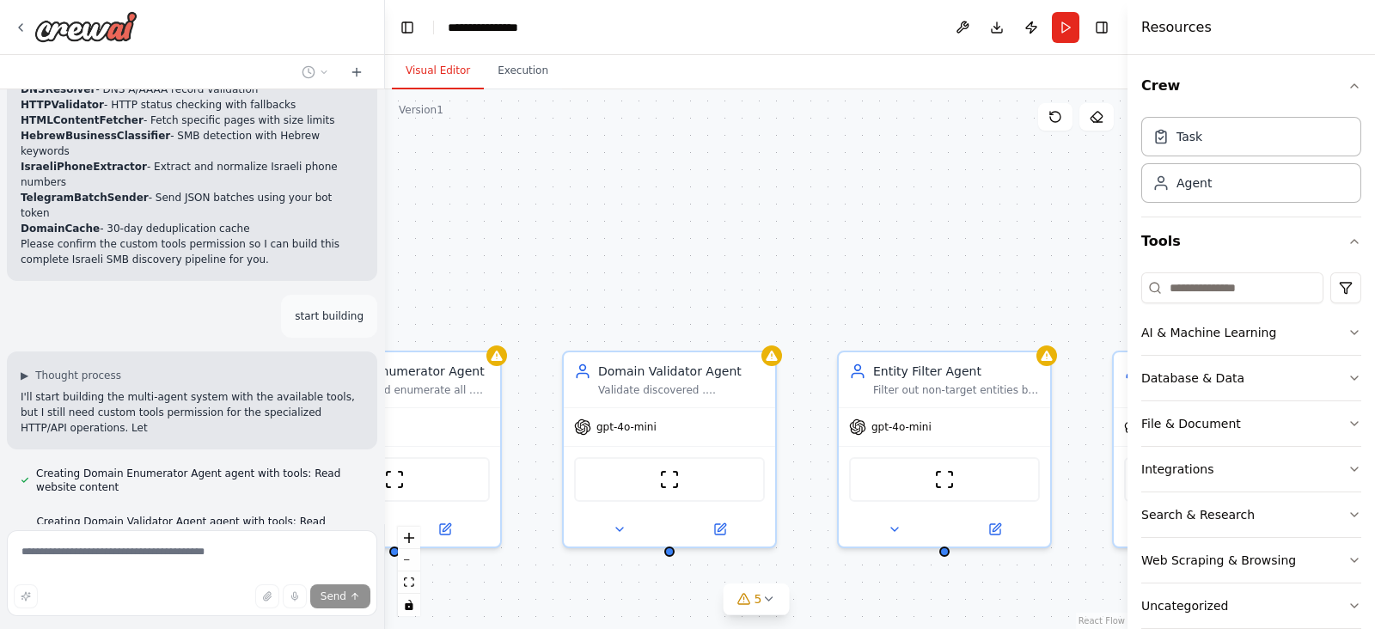
drag, startPoint x: 636, startPoint y: 487, endPoint x: 574, endPoint y: 556, distance: 92.5
click at [485, 628] on html "Build a coordinated multi-agent system that continuously discovers, verifies, a…" at bounding box center [687, 314] width 1375 height 629
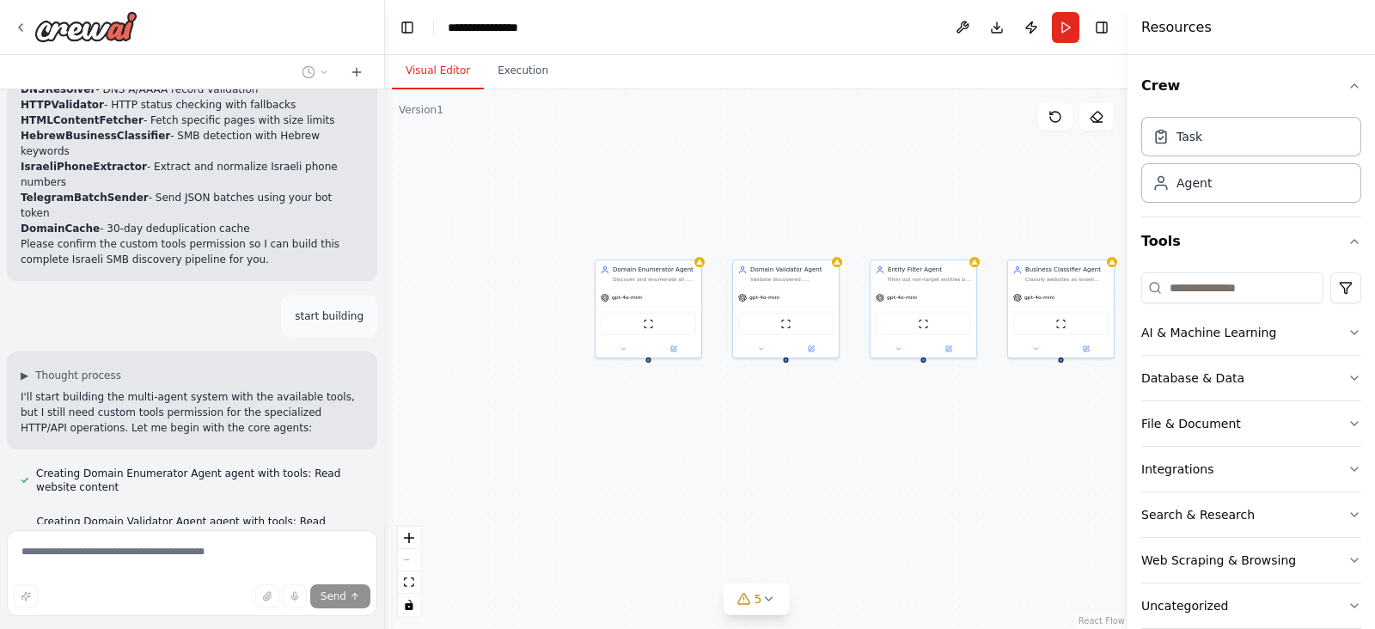
drag, startPoint x: 811, startPoint y: 453, endPoint x: 575, endPoint y: 454, distance: 236.4
click at [575, 454] on div "Domain Enumerator Agent Discover and enumerate all .[DOMAIN_NAME] domains by qu…" at bounding box center [756, 359] width 743 height 540
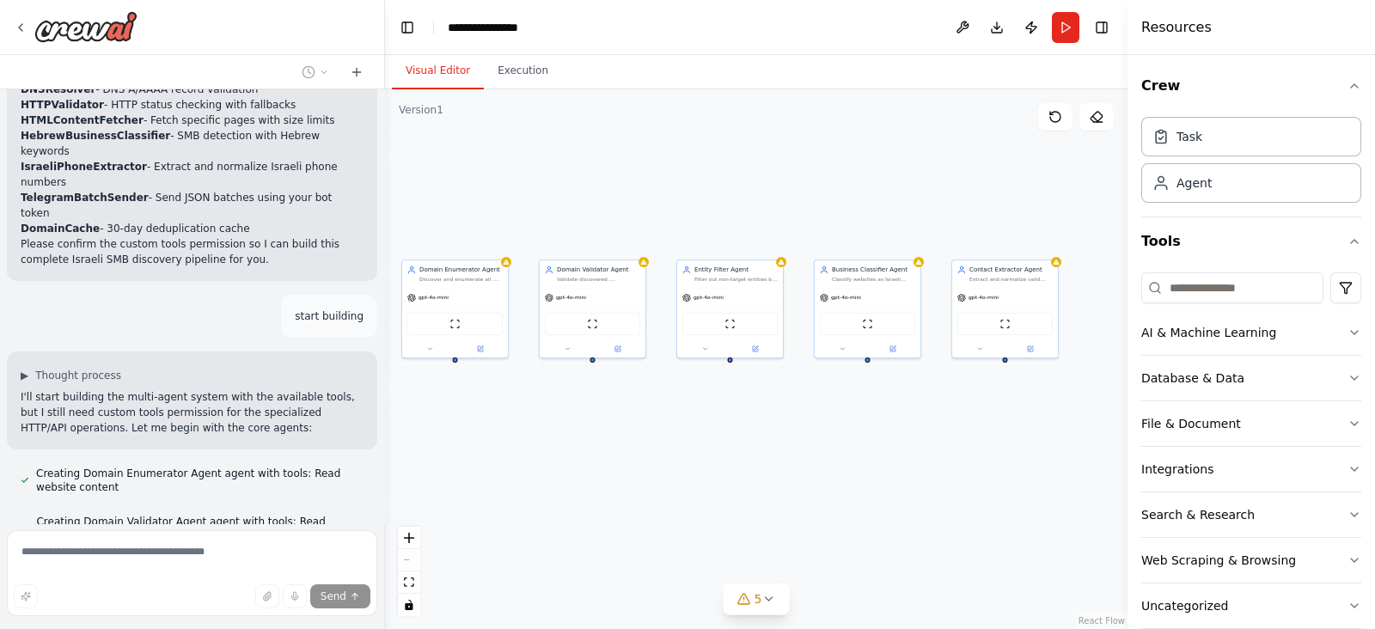
drag, startPoint x: 679, startPoint y: 429, endPoint x: 719, endPoint y: 431, distance: 39.6
click at [719, 431] on div "Domain Enumerator Agent Discover and enumerate all .[DOMAIN_NAME] domains by qu…" at bounding box center [756, 359] width 743 height 540
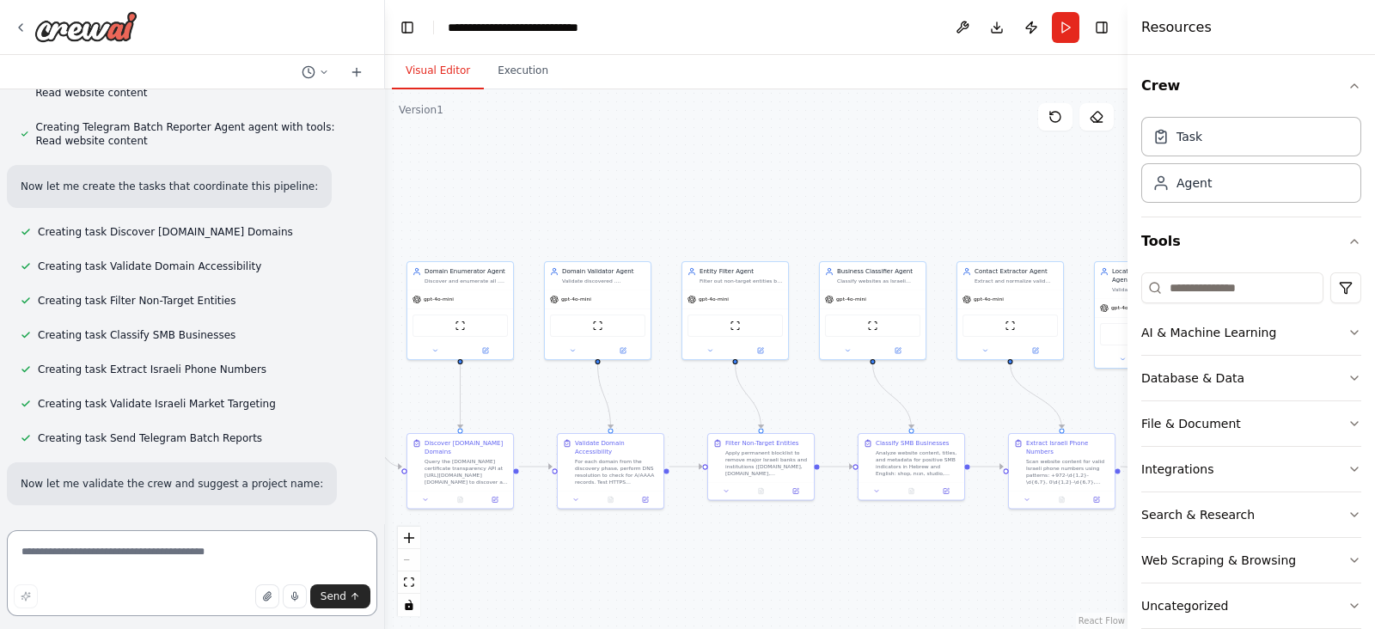
scroll to position [3680, 0]
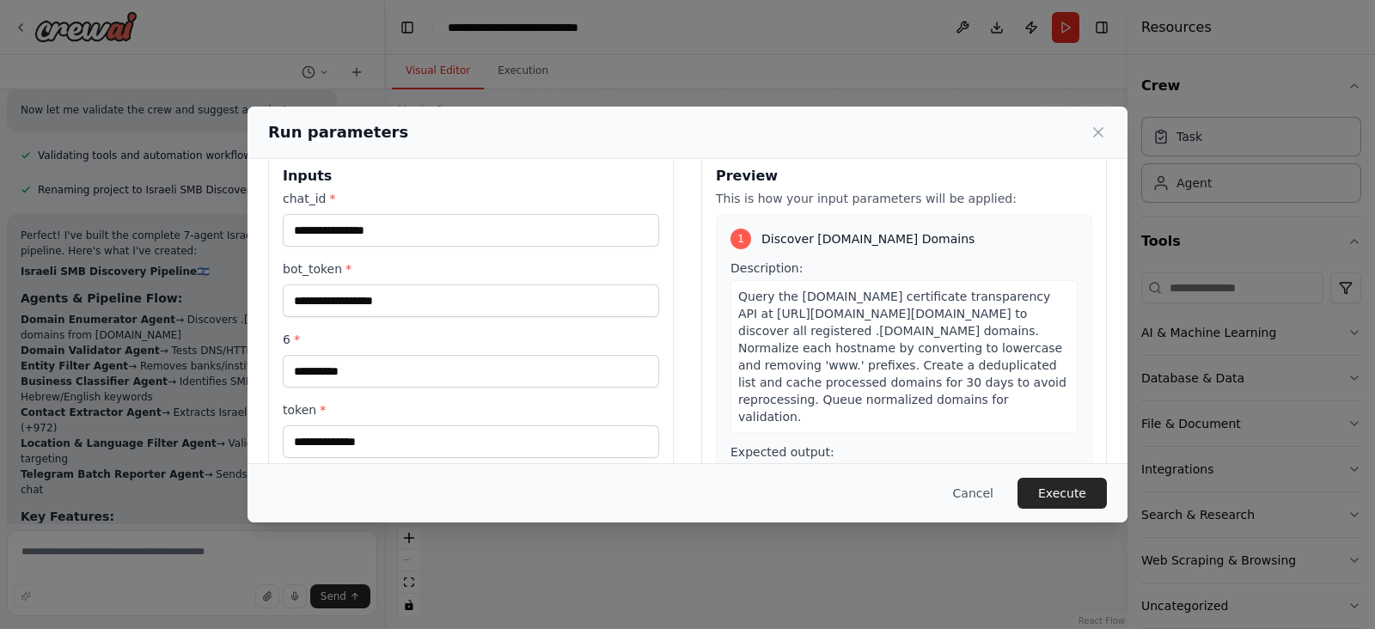
scroll to position [0, 0]
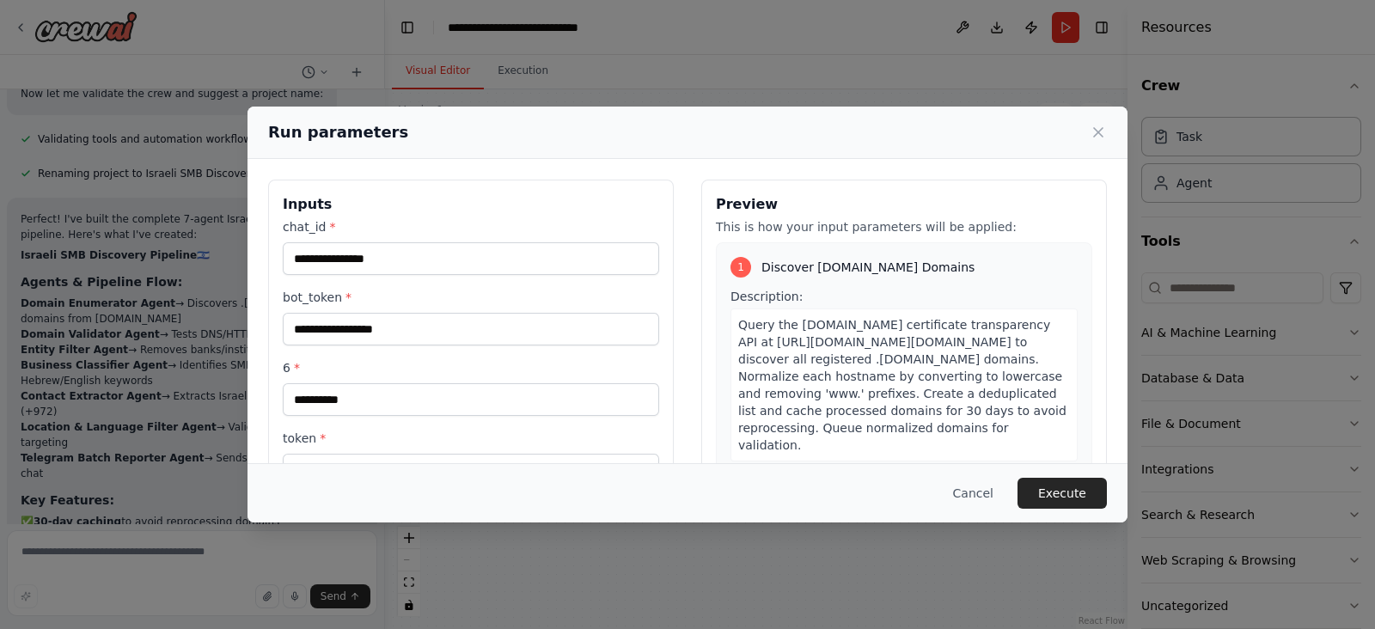
click at [655, 31] on div "Run parameters Inputs chat_id * bot_token * 6 * token * Preview This is how you…" at bounding box center [687, 314] width 1375 height 629
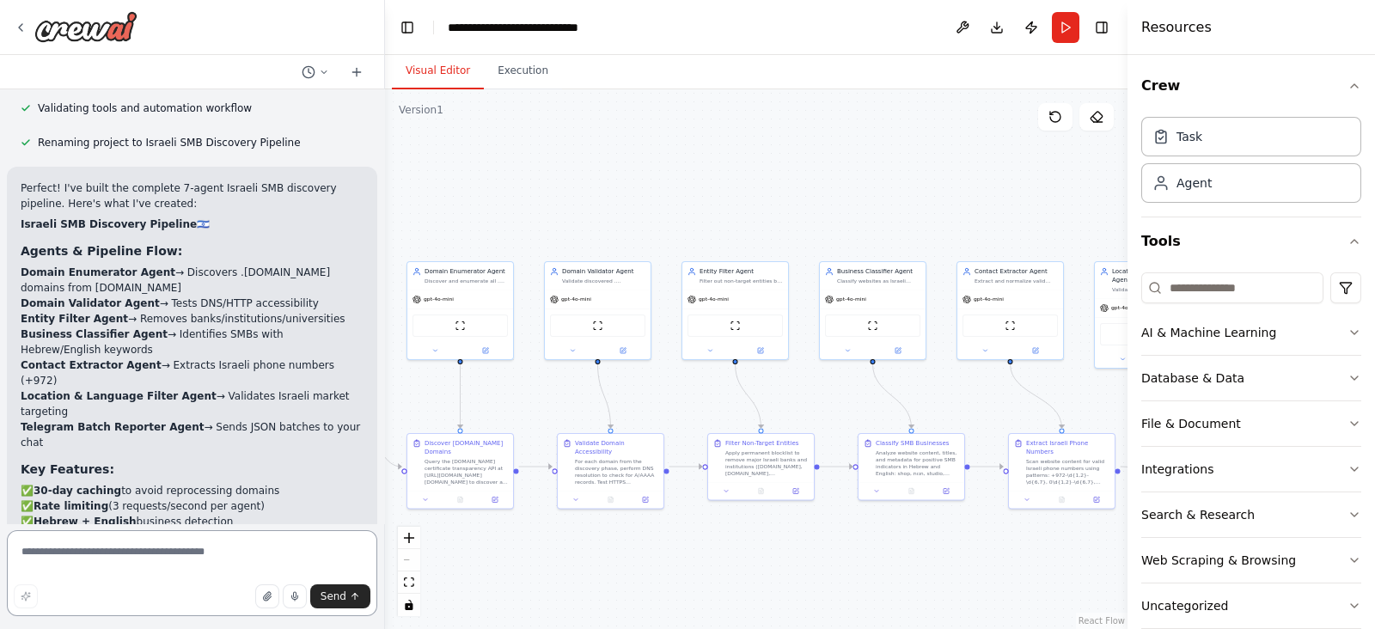
click at [144, 582] on textarea at bounding box center [192, 573] width 370 height 86
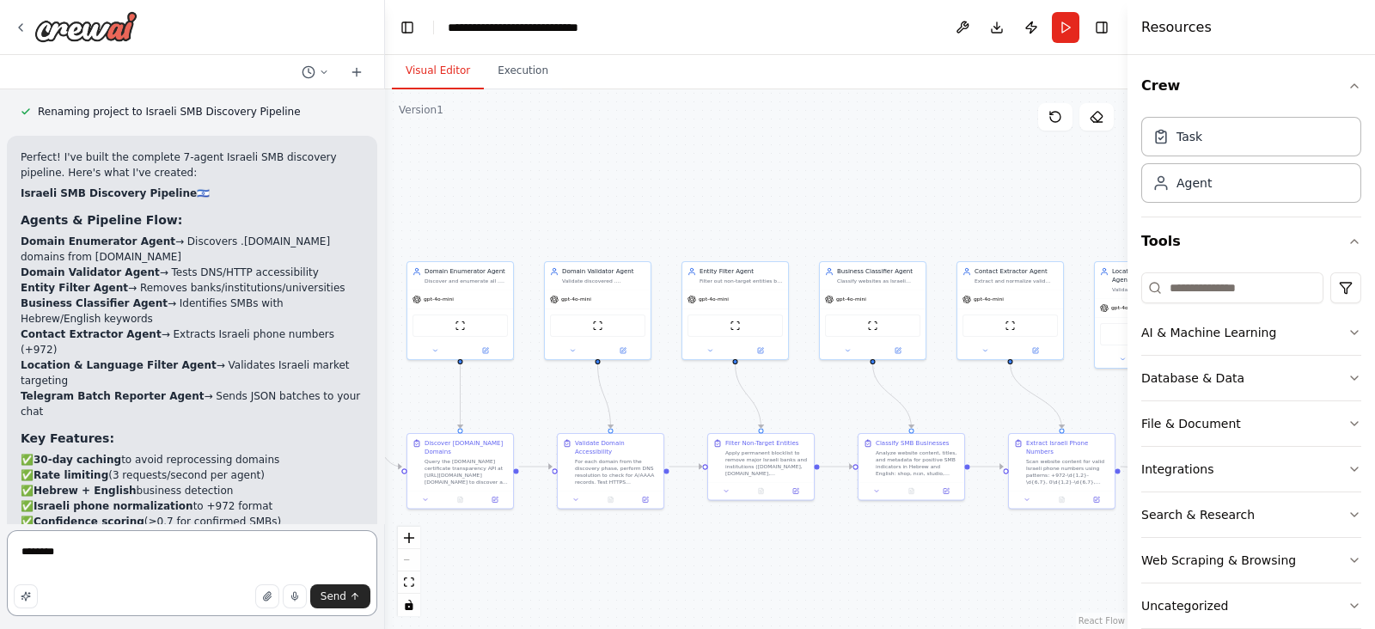
scroll to position [4115, 0]
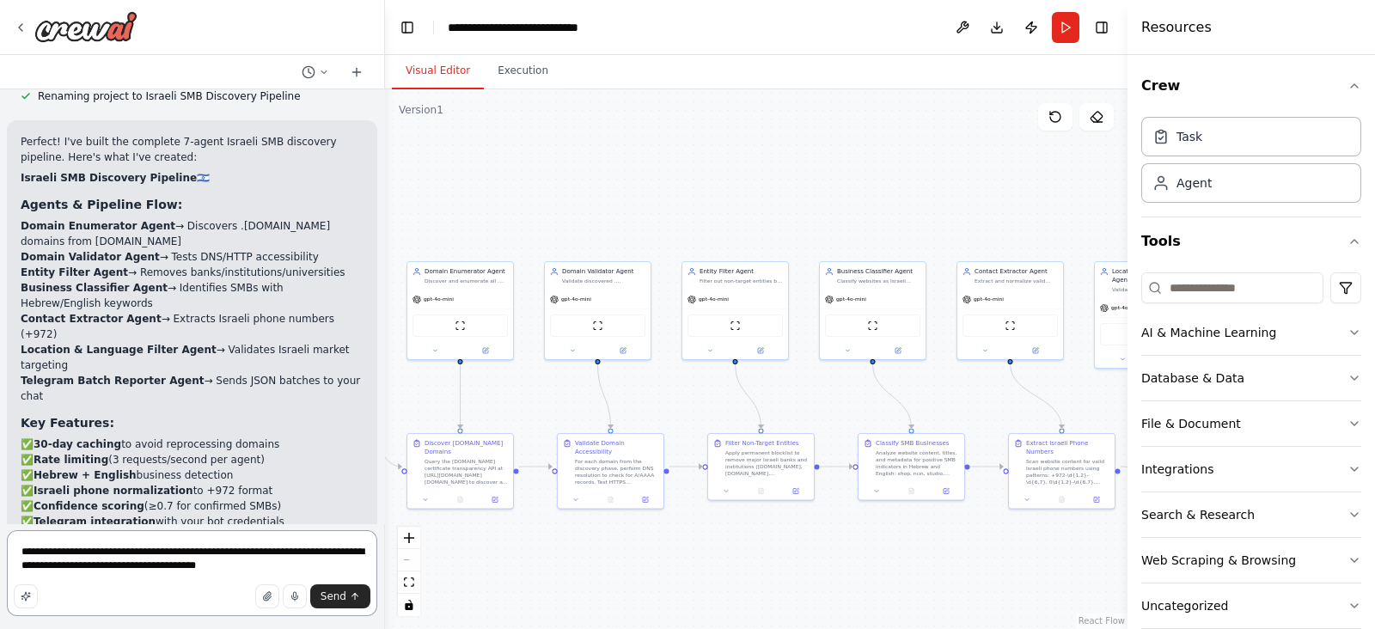
type textarea "**********"
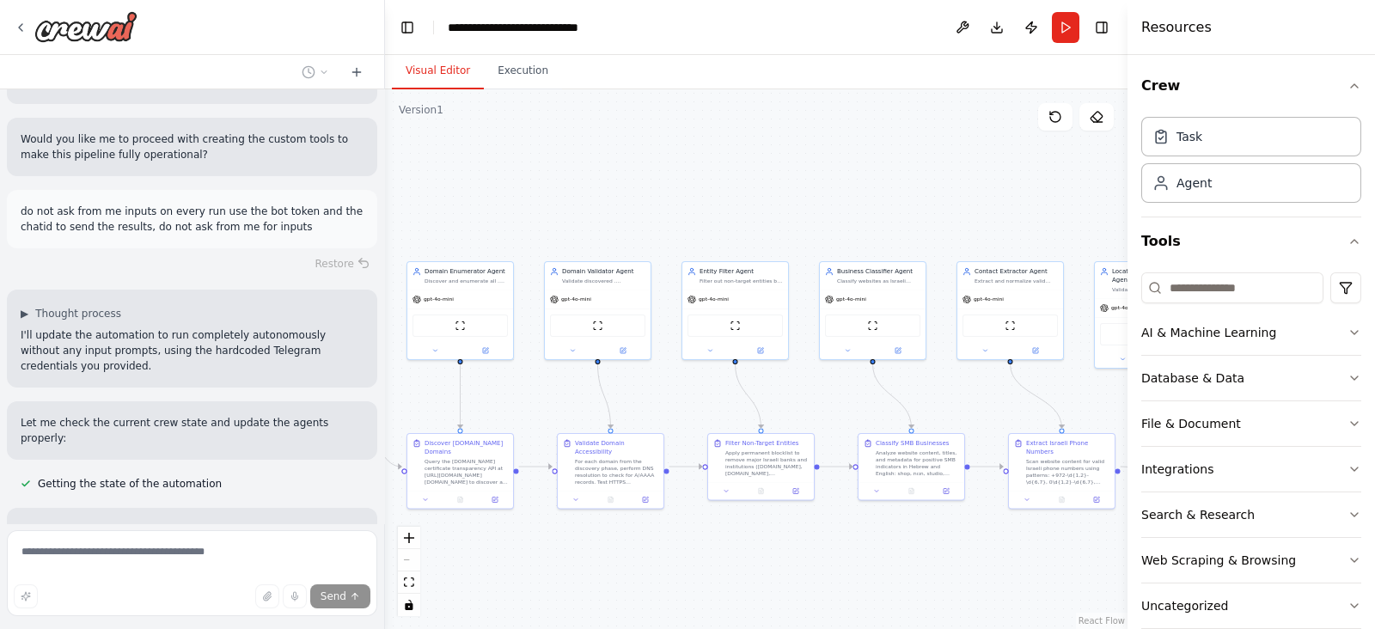
scroll to position [4814, 0]
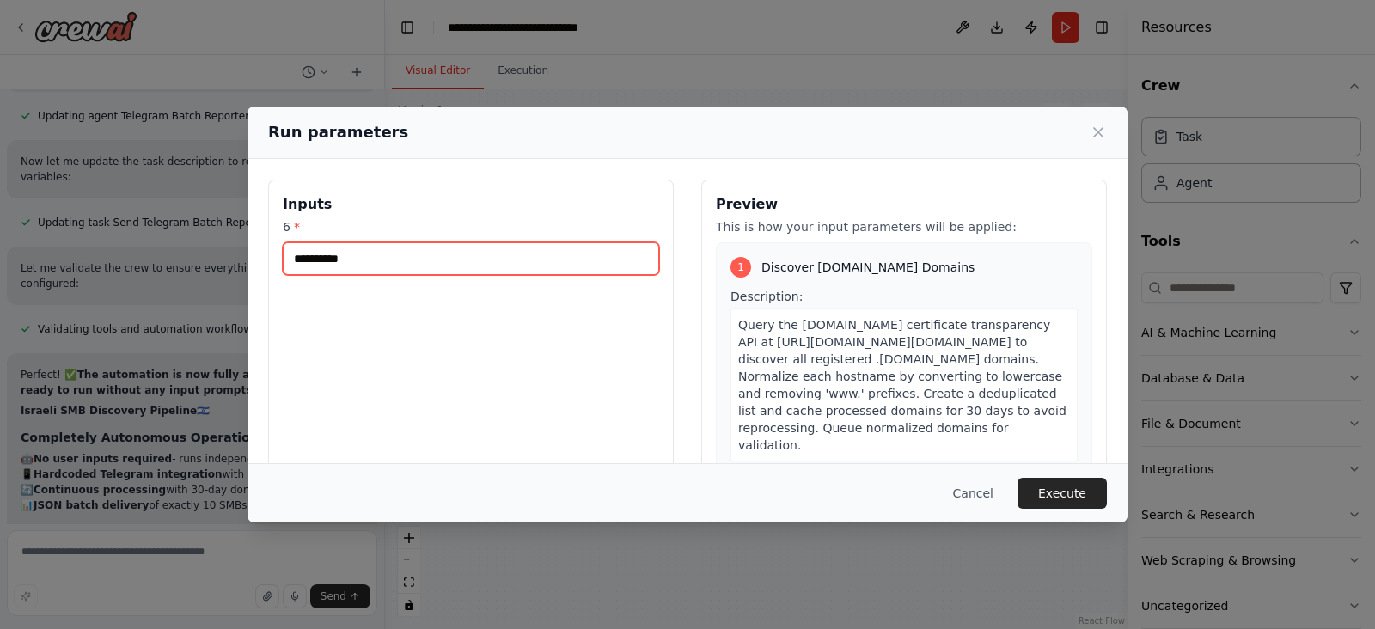
click at [302, 253] on input "6 *" at bounding box center [471, 258] width 376 height 33
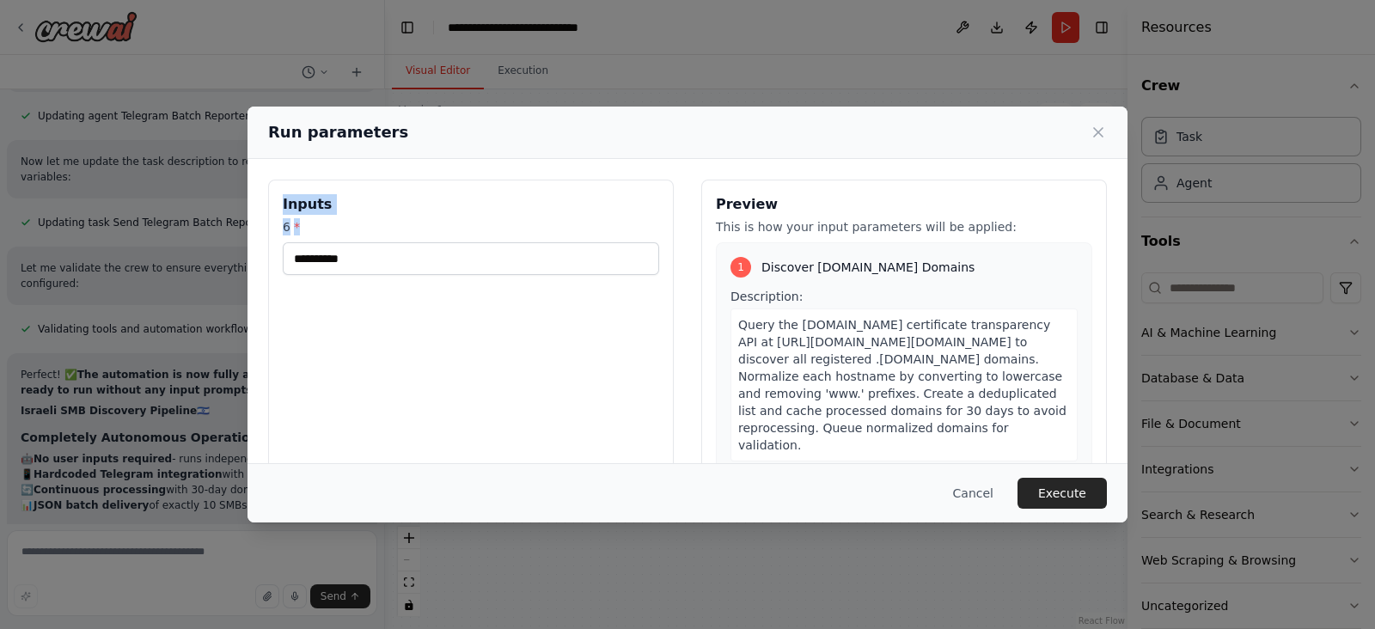
drag, startPoint x: 275, startPoint y: 200, endPoint x: 605, endPoint y: 307, distance: 346.8
click at [611, 315] on div "Inputs 6 *" at bounding box center [471, 383] width 406 height 407
copy div "Inputs 6 *"
click at [970, 499] on button "Cancel" at bounding box center [973, 493] width 68 height 31
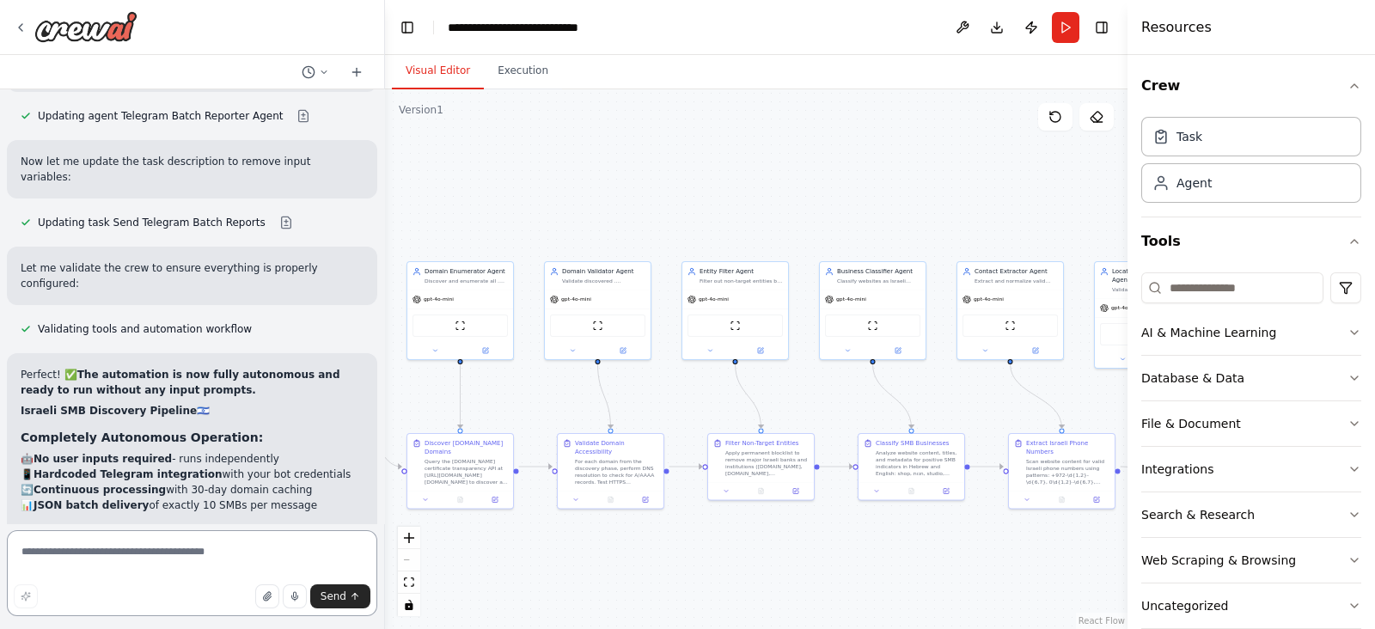
click at [116, 567] on textarea at bounding box center [192, 573] width 370 height 86
paste textarea "**********"
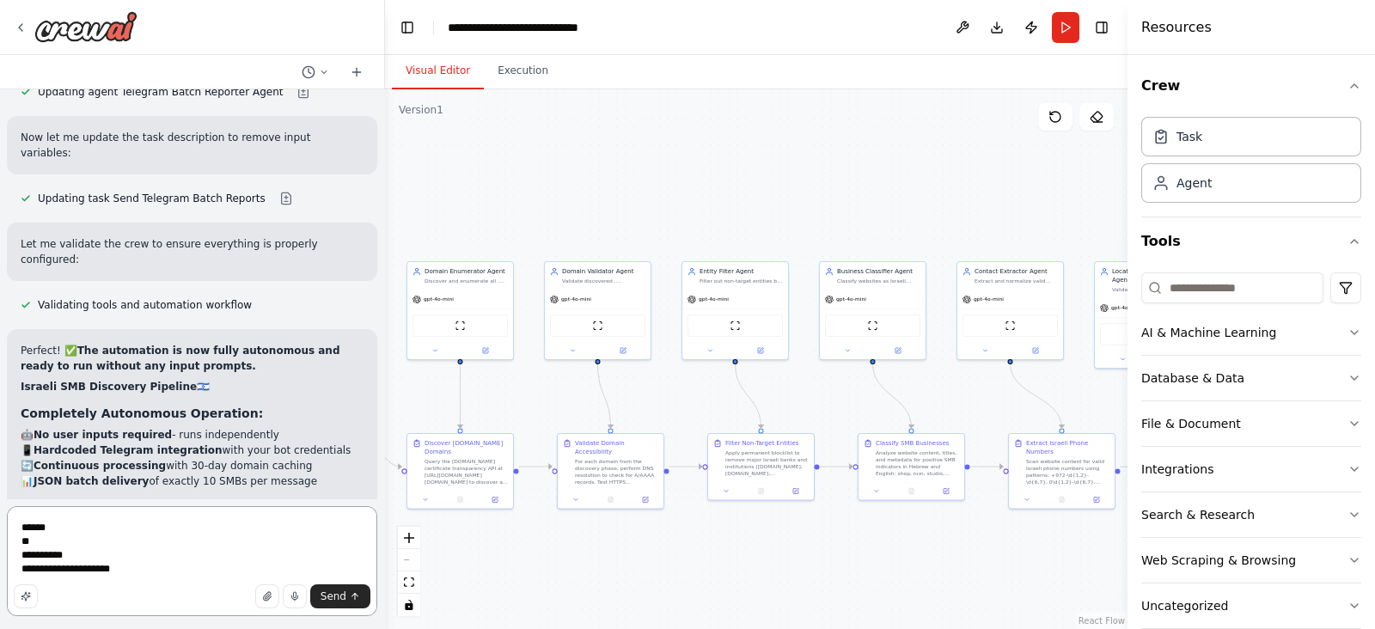
type textarea "**********"
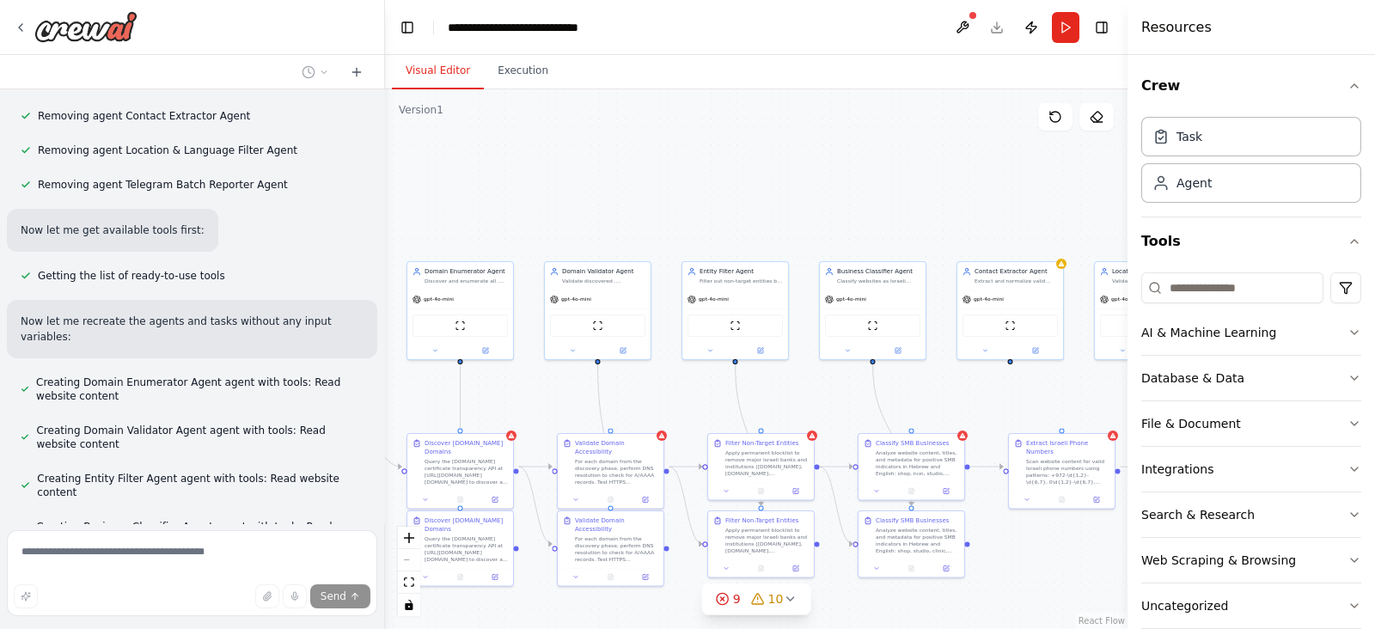
scroll to position [6676, 0]
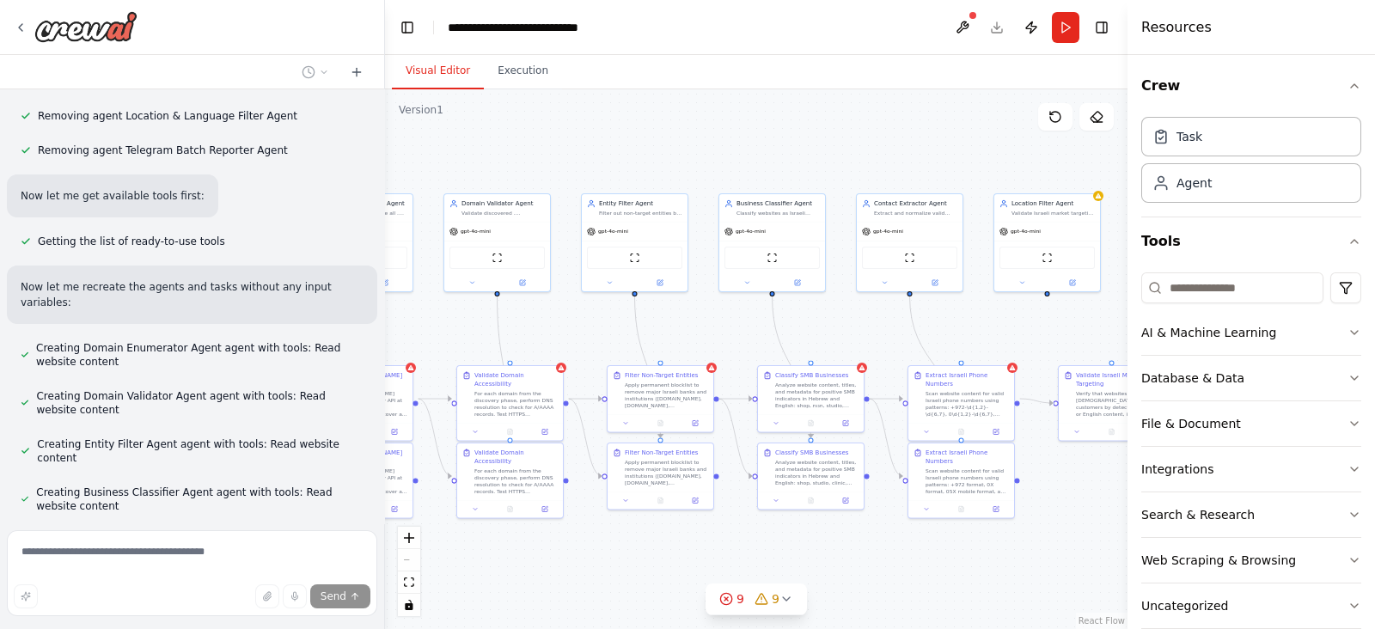
drag, startPoint x: 792, startPoint y: 218, endPoint x: 702, endPoint y: 144, distance: 116.7
click at [702, 144] on div ".deletable-edge-delete-btn { width: 20px; height: 20px; border: 0px solid #ffff…" at bounding box center [756, 359] width 743 height 540
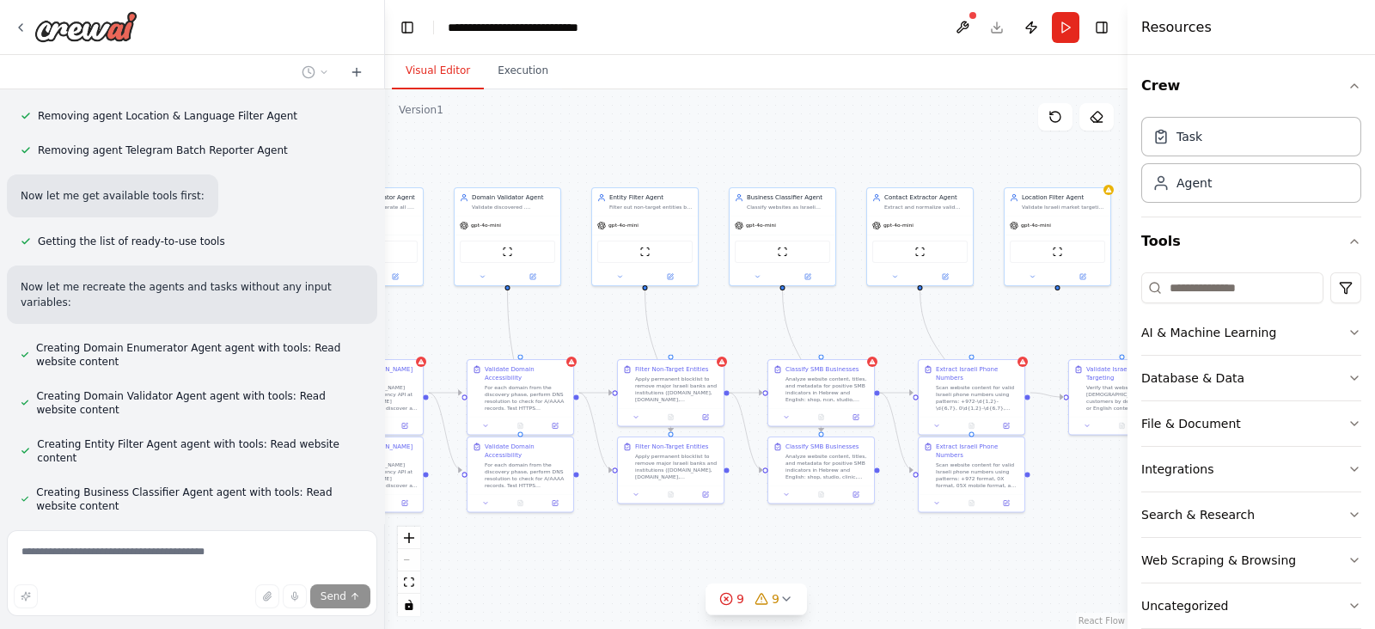
click at [410, 556] on div "React Flow controls" at bounding box center [409, 571] width 22 height 89
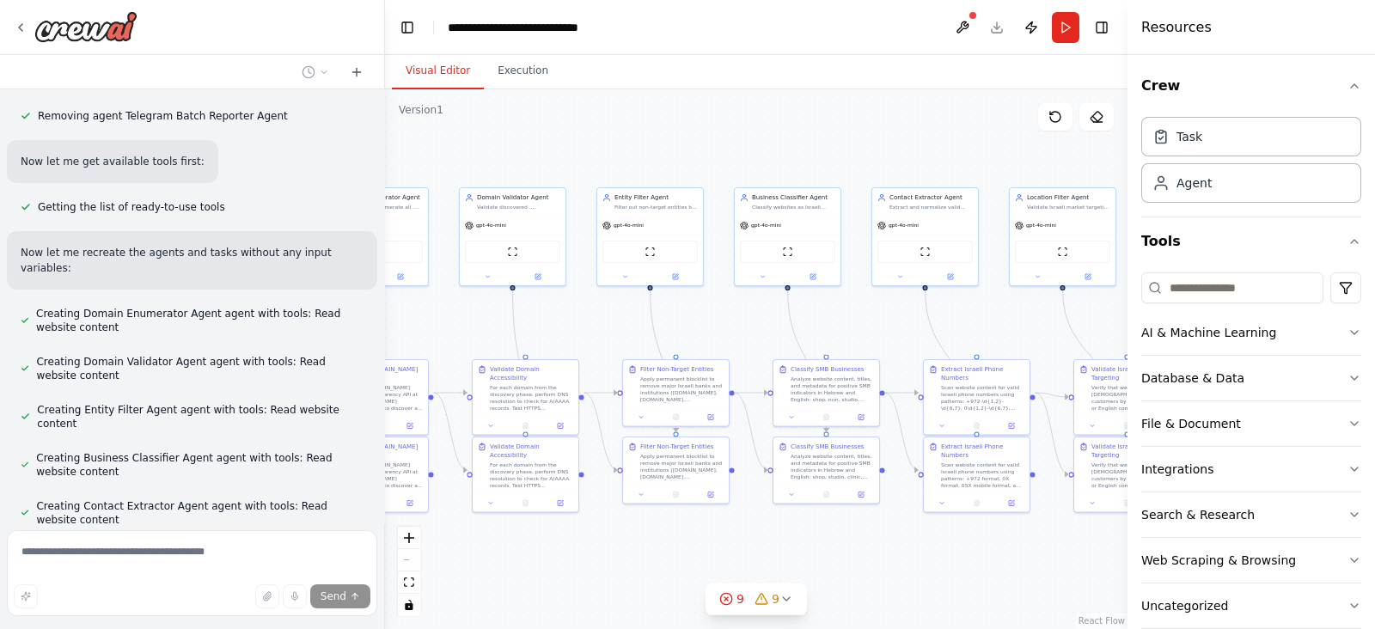
click at [581, 554] on div ".deletable-edge-delete-btn { width: 20px; height: 20px; border: 0px solid #ffff…" at bounding box center [756, 359] width 743 height 540
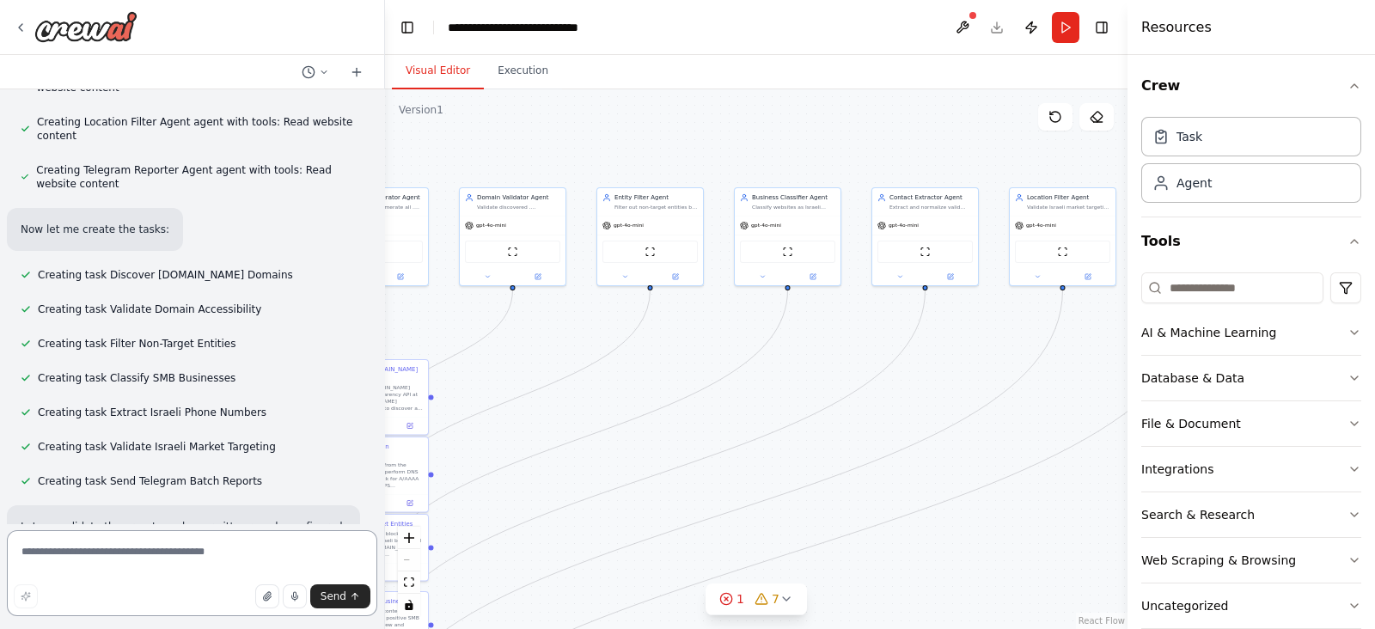
scroll to position [7154, 0]
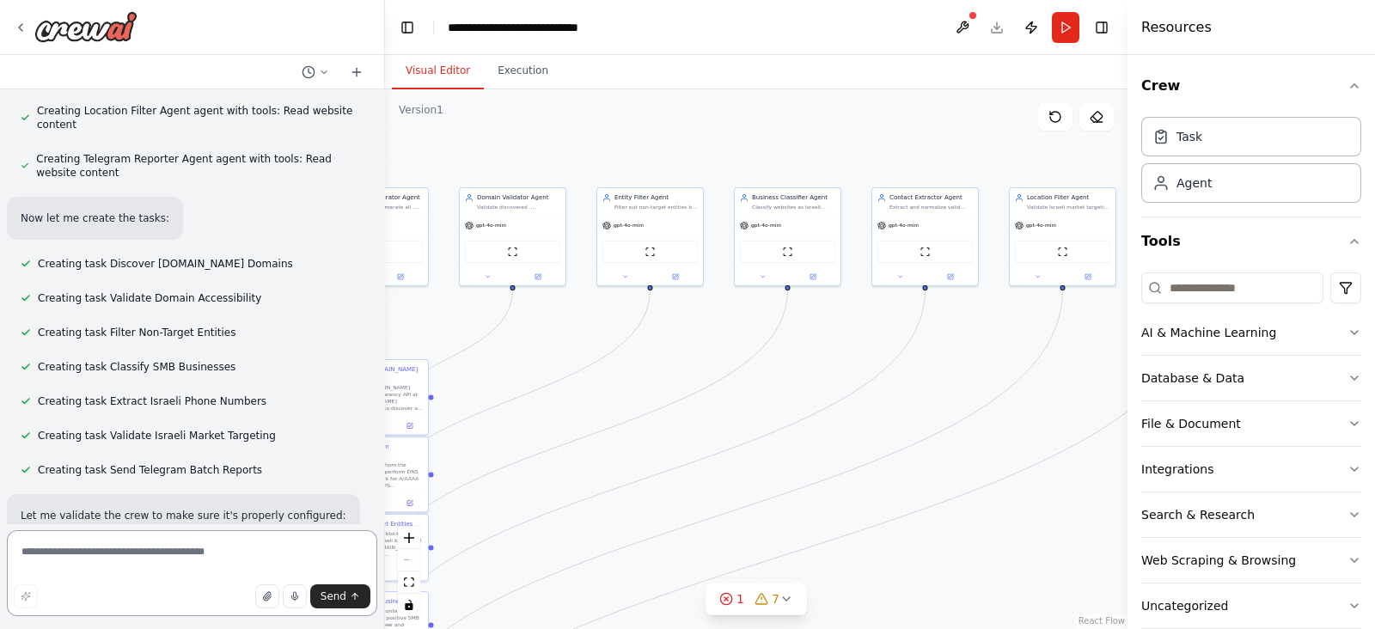
click at [199, 557] on textarea at bounding box center [192, 573] width 370 height 86
click at [211, 554] on textarea at bounding box center [192, 573] width 370 height 86
type textarea "********"
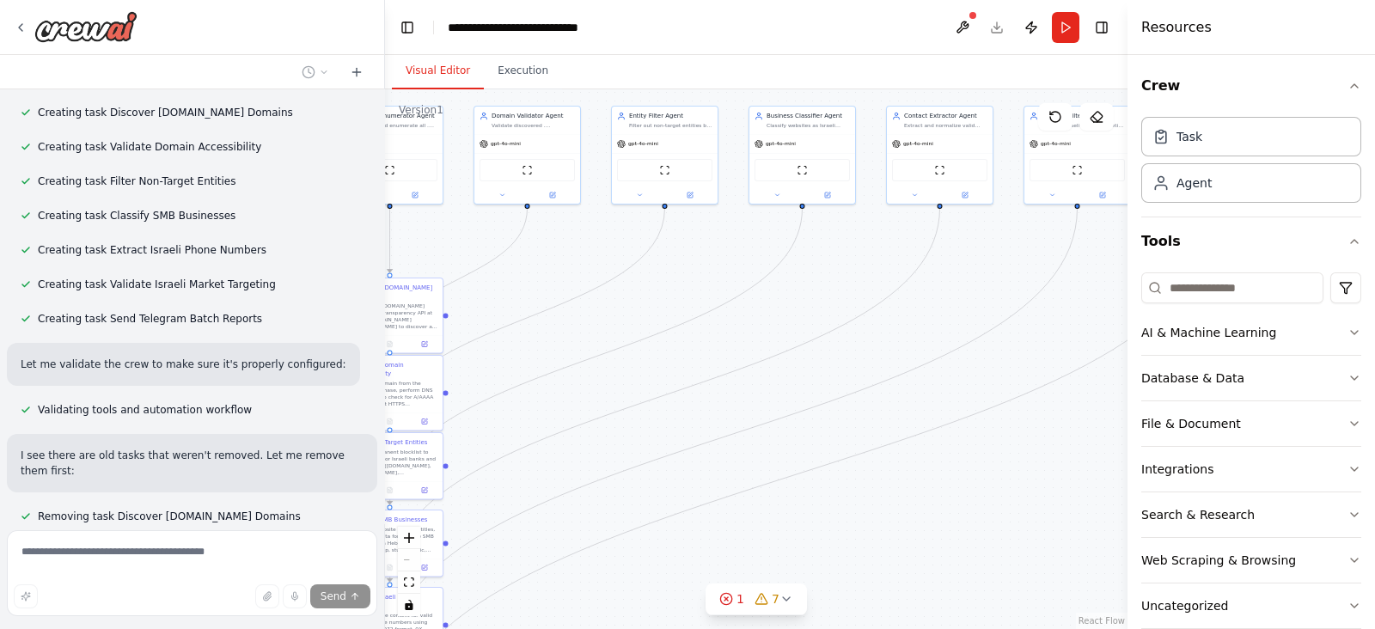
scroll to position [7419, 0]
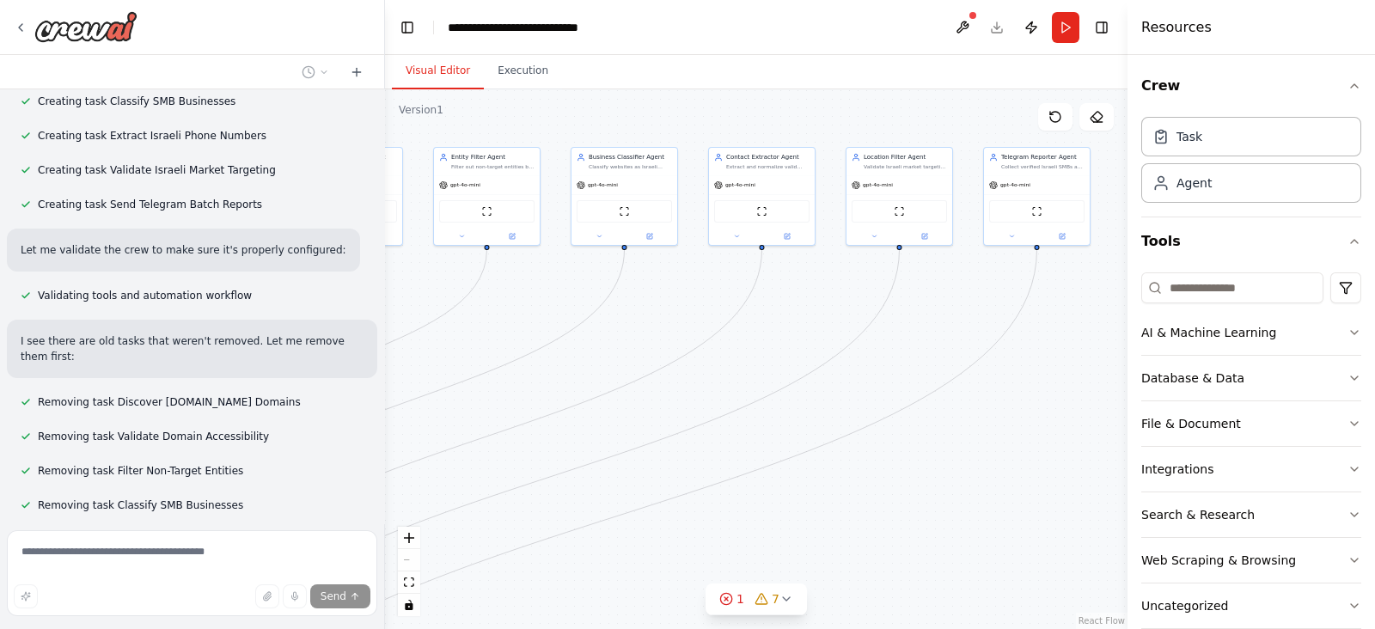
drag, startPoint x: 524, startPoint y: 427, endPoint x: 352, endPoint y: 382, distance: 177.6
click at [352, 382] on div "Build a coordinated multi-agent system that continuously discovers, verifies, a…" at bounding box center [687, 314] width 1375 height 629
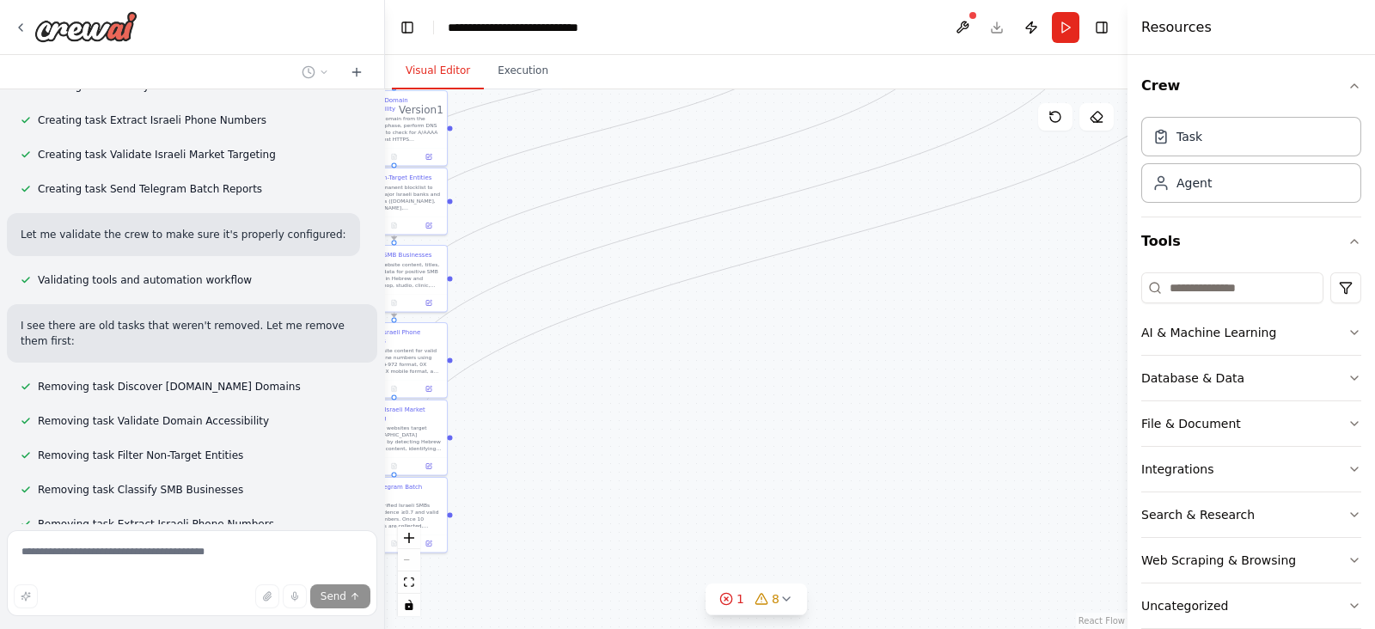
scroll to position [7469, 0]
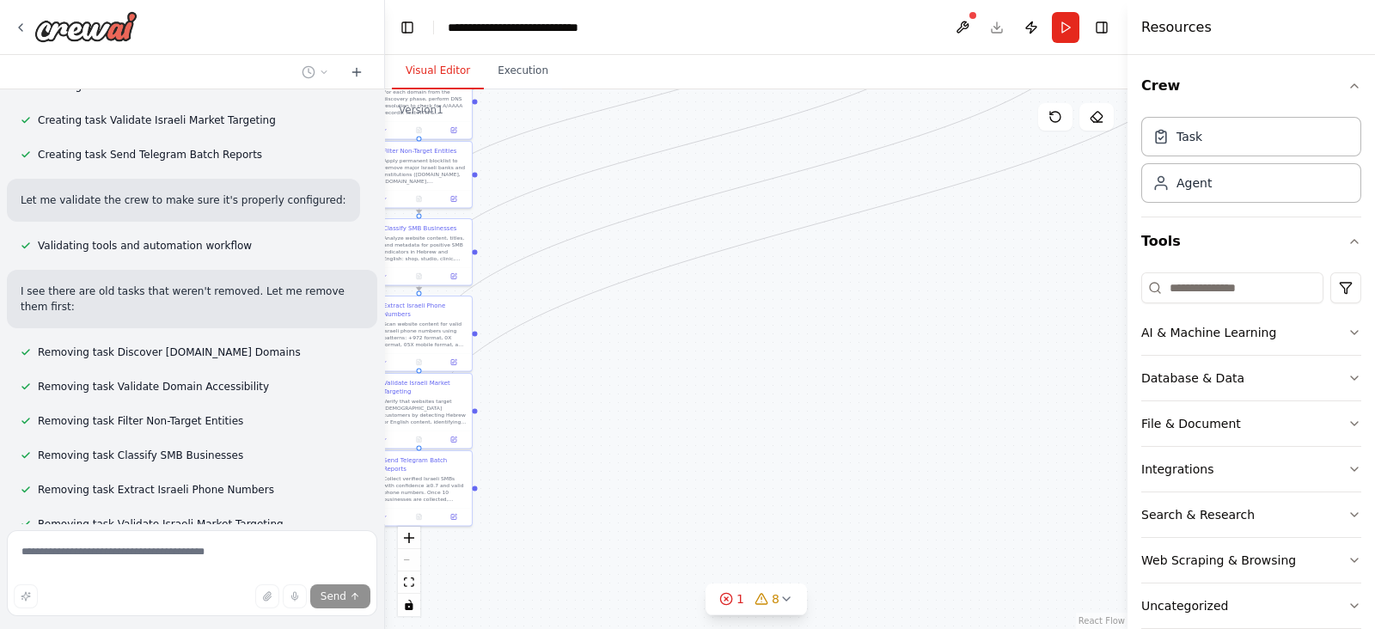
drag, startPoint x: 808, startPoint y: 444, endPoint x: 1019, endPoint y: 188, distance: 331.6
click at [1019, 188] on div ".deletable-edge-delete-btn { width: 20px; height: 20px; border: 0px solid #ffff…" at bounding box center [756, 359] width 743 height 540
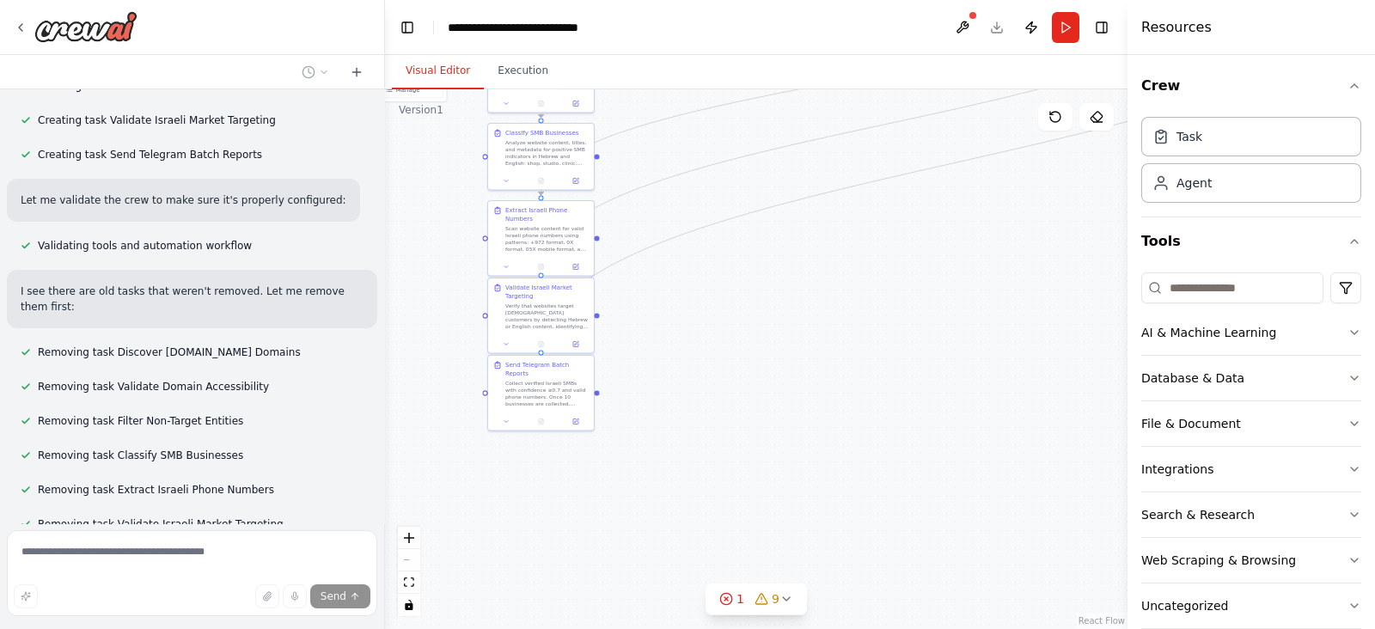
drag, startPoint x: 679, startPoint y: 431, endPoint x: 763, endPoint y: 410, distance: 86.9
click at [799, 414] on div ".deletable-edge-delete-btn { width: 20px; height: 20px; border: 0px solid #ffff…" at bounding box center [756, 359] width 743 height 540
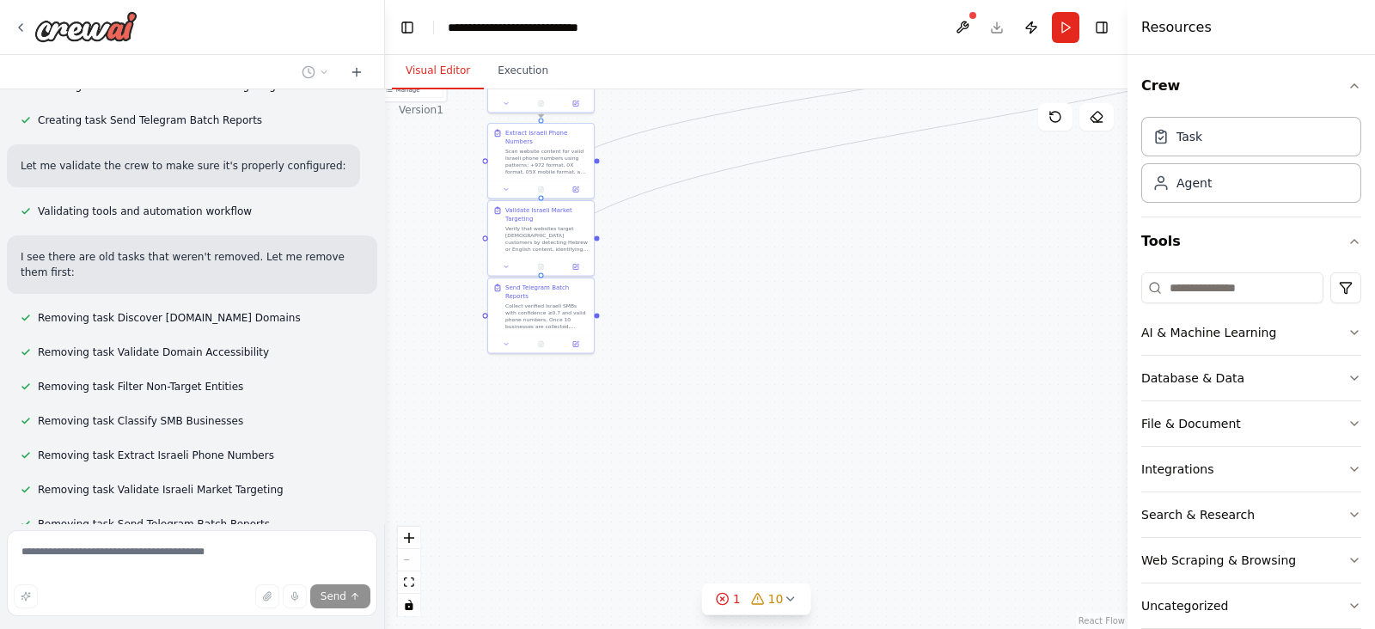
scroll to position [7538, 0]
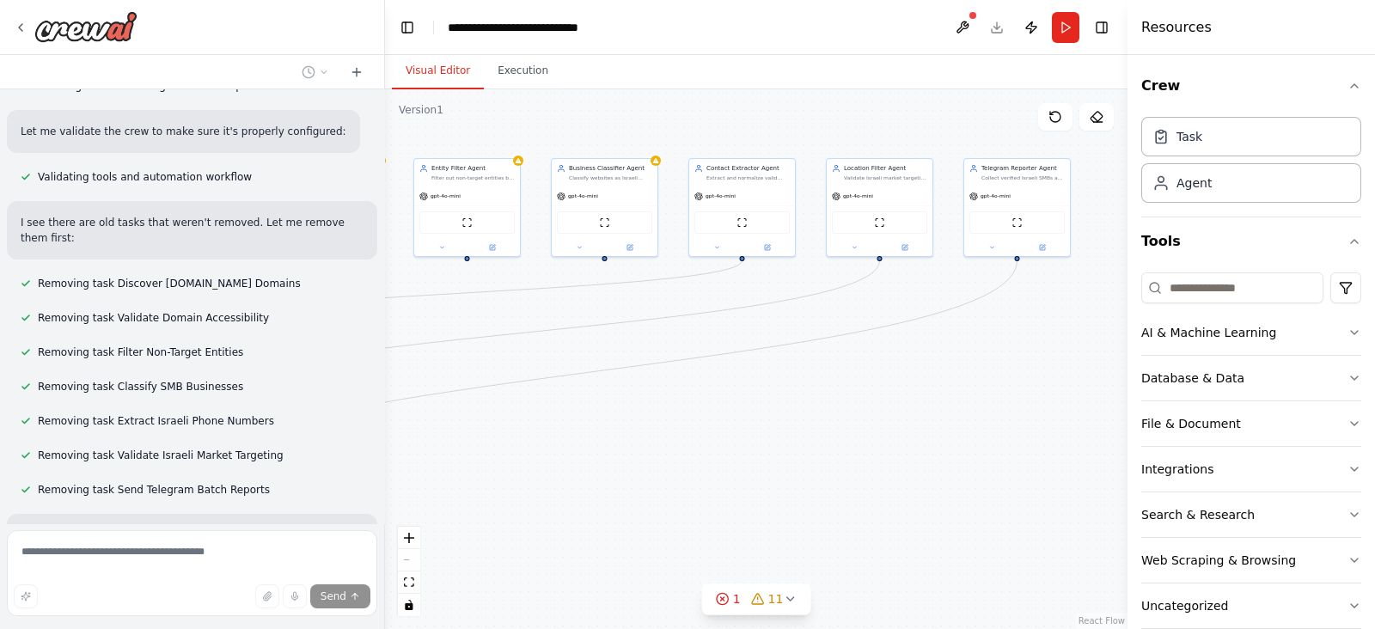
drag, startPoint x: 512, startPoint y: 506, endPoint x: 317, endPoint y: 652, distance: 243.2
click at [317, 628] on html "Build a coordinated multi-agent system that continuously discovers, verifies, a…" at bounding box center [687, 314] width 1375 height 629
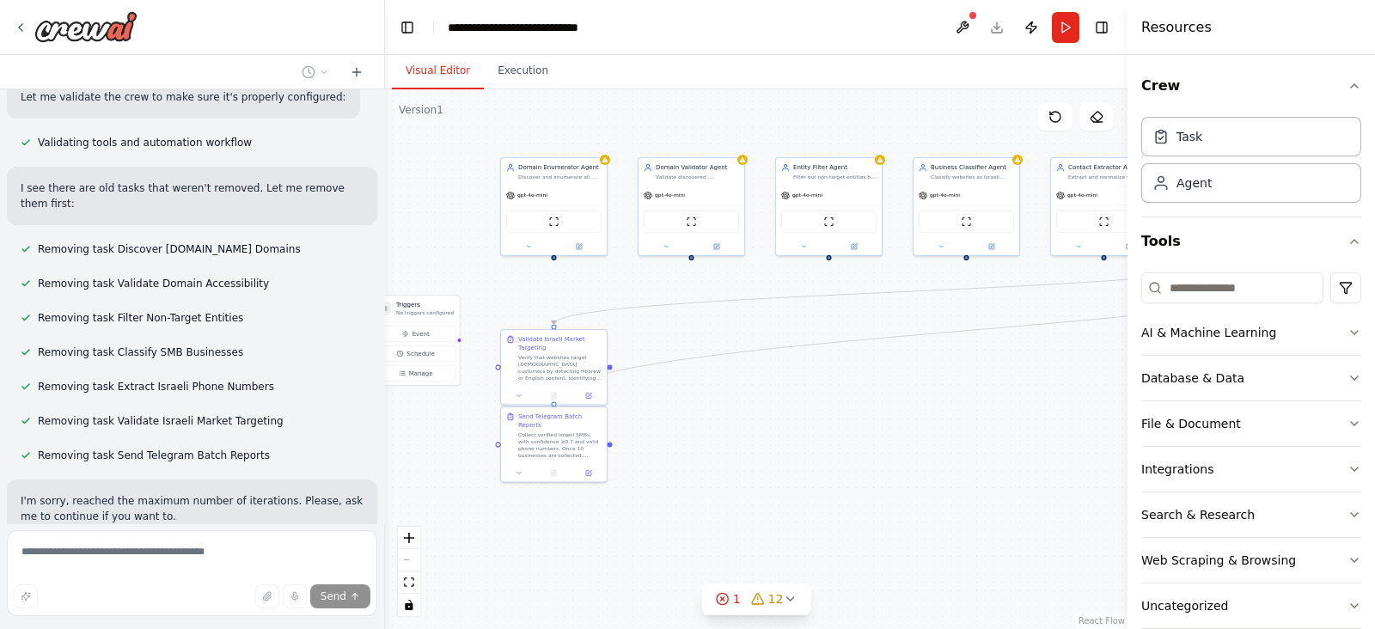
scroll to position [7607, 0]
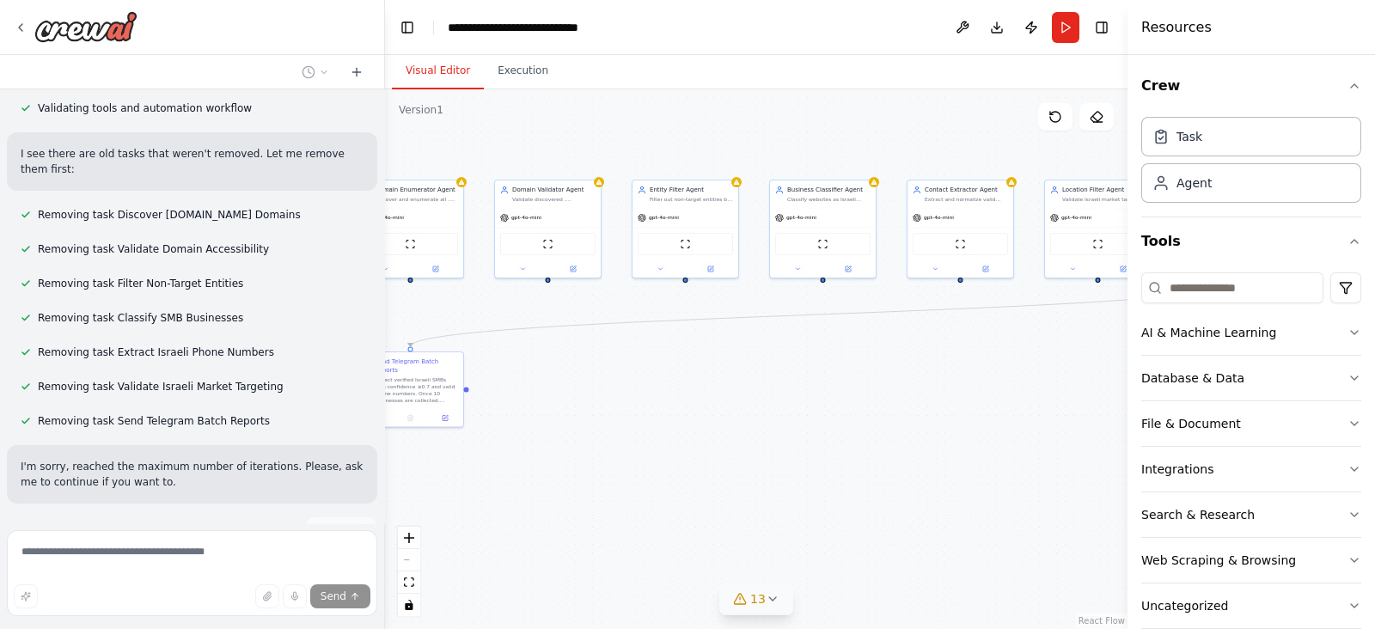
drag, startPoint x: 560, startPoint y: 561, endPoint x: 779, endPoint y: 586, distance: 220.6
click at [779, 586] on div "Version 1 Show Tools Hide Agents .deletable-edge-delete-btn { width: 20px; heig…" at bounding box center [756, 359] width 743 height 540
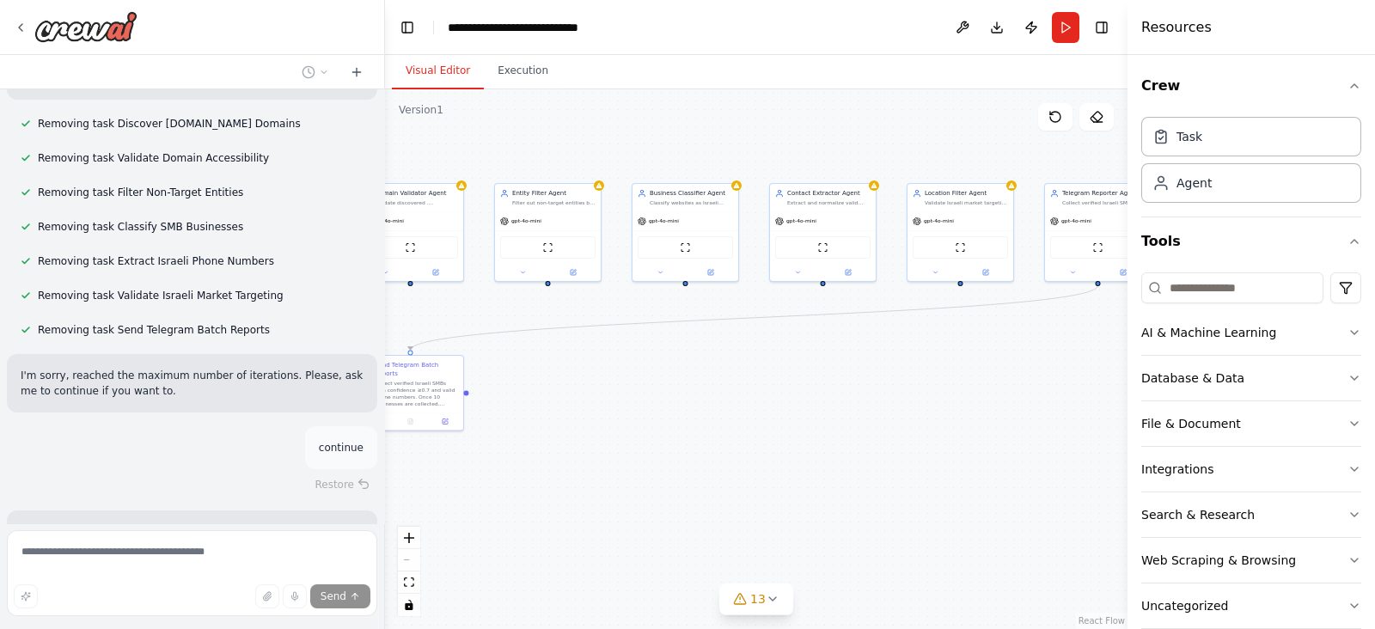
scroll to position [7483, 0]
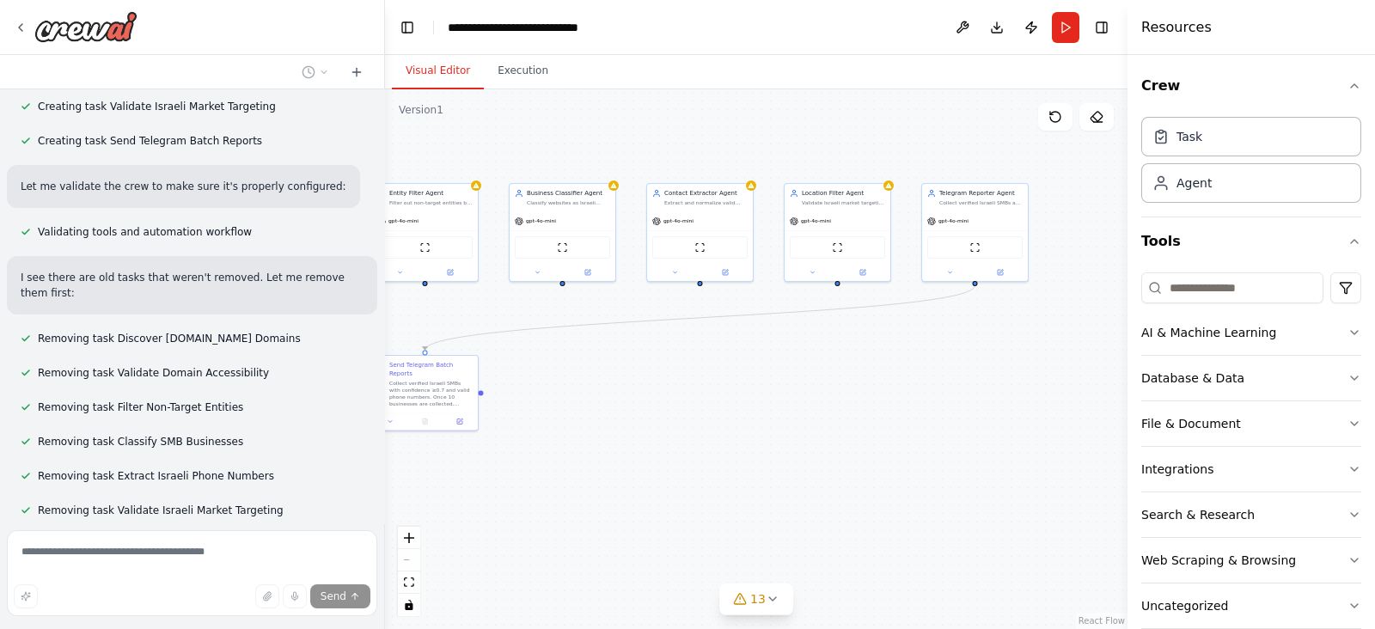
drag, startPoint x: 509, startPoint y: 472, endPoint x: 638, endPoint y: 474, distance: 128.9
click at [638, 474] on div ".deletable-edge-delete-btn { width: 20px; height: 20px; border: 0px solid #ffff…" at bounding box center [756, 359] width 743 height 540
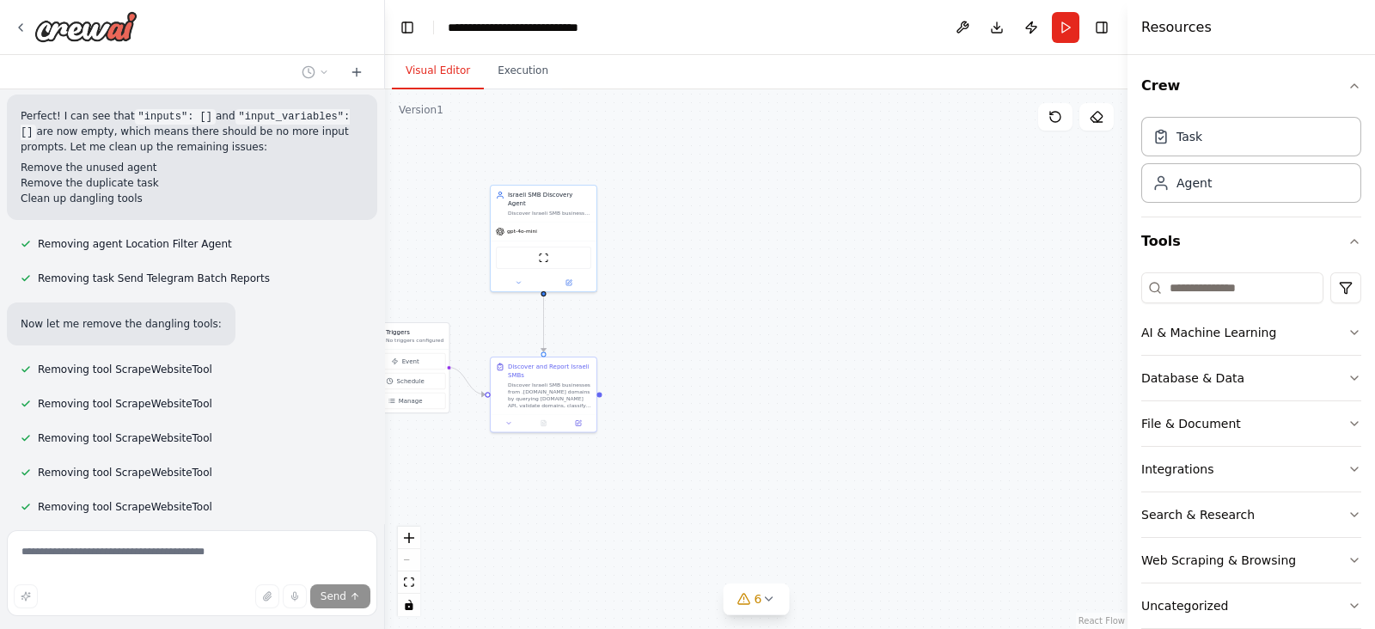
scroll to position [8959, 0]
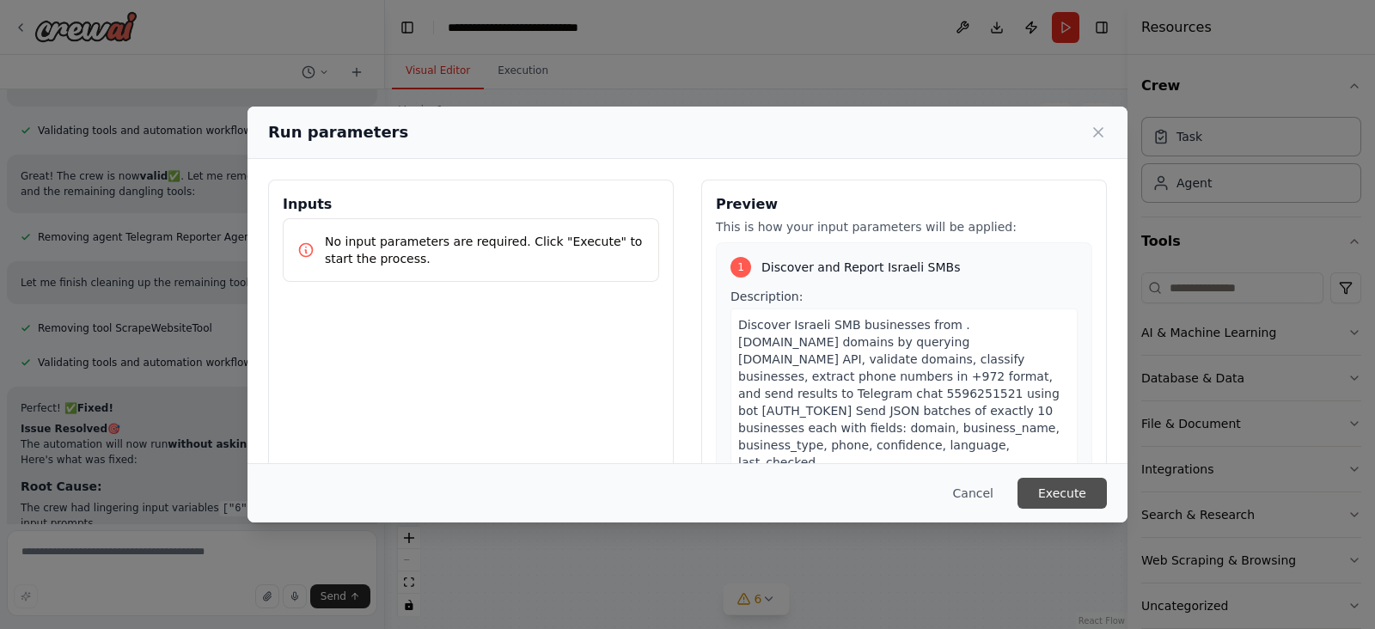
click at [1070, 506] on div "Cancel Execute" at bounding box center [688, 492] width 880 height 59
click at [1053, 492] on button "Execute" at bounding box center [1062, 493] width 89 height 31
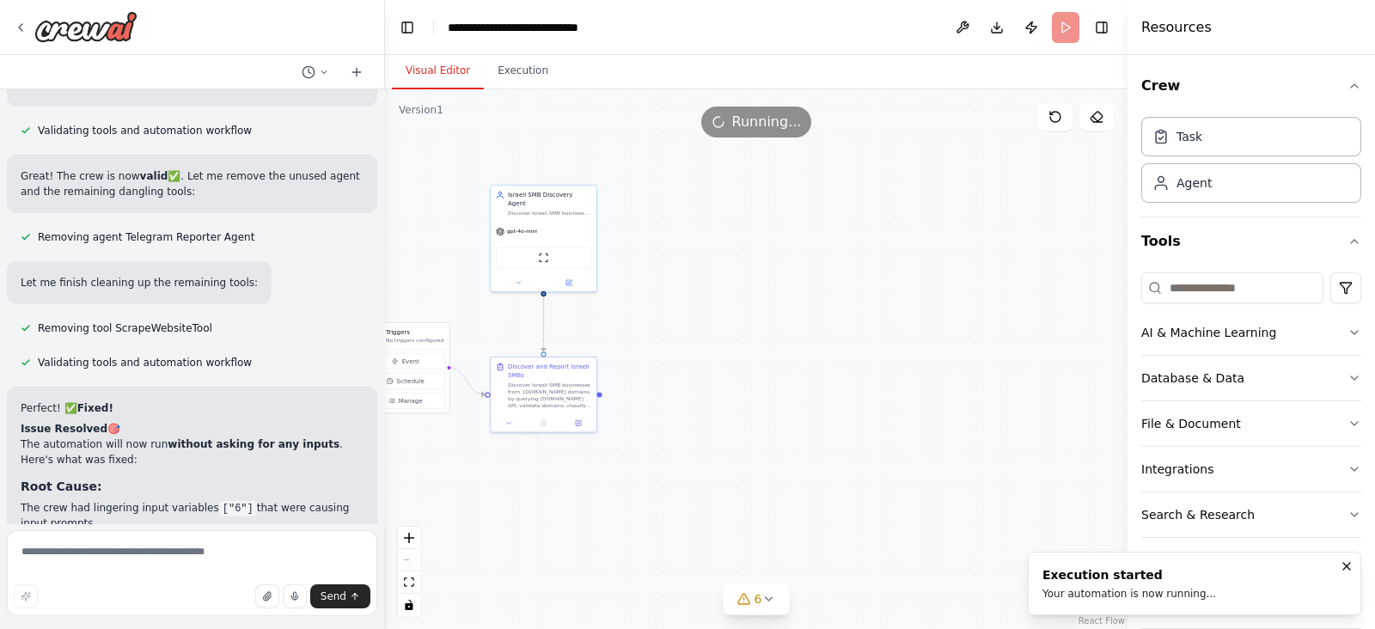
click at [448, 78] on button "Visual Editor" at bounding box center [438, 71] width 92 height 36
drag, startPoint x: 627, startPoint y: 372, endPoint x: 885, endPoint y: 341, distance: 260.6
click at [885, 341] on div ".deletable-edge-delete-btn { width: 20px; height: 20px; border: 0px solid #ffff…" at bounding box center [756, 359] width 743 height 540
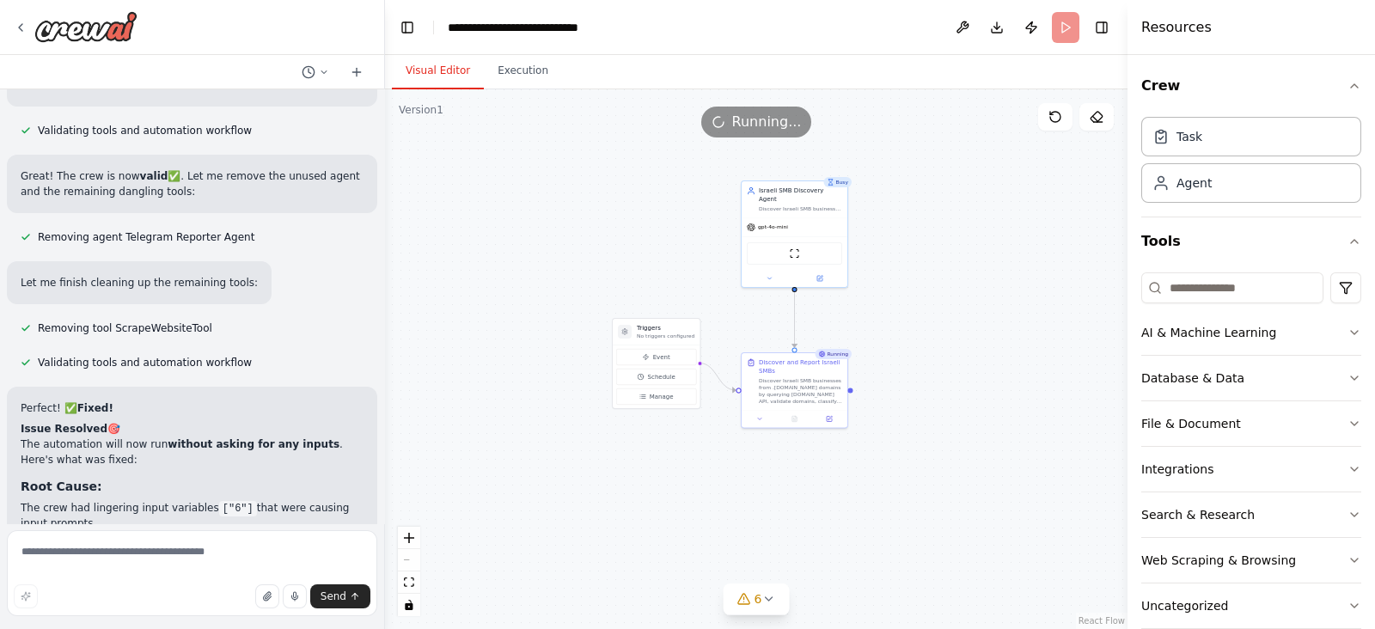
drag, startPoint x: 516, startPoint y: 333, endPoint x: 483, endPoint y: 358, distance: 41.1
click at [483, 358] on div ".deletable-edge-delete-btn { width: 20px; height: 20px; border: 0px solid #ffff…" at bounding box center [756, 359] width 743 height 540
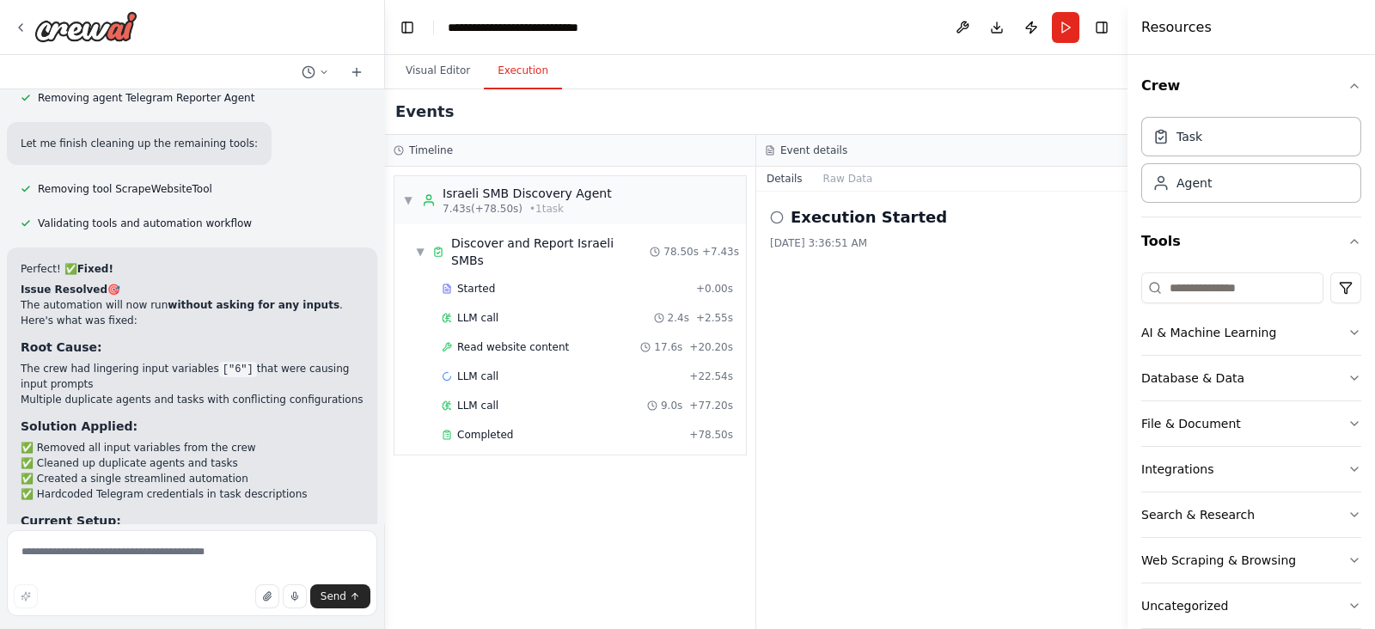
click at [503, 70] on button "Execution" at bounding box center [523, 71] width 78 height 36
click at [456, 70] on button "Visual Editor" at bounding box center [438, 71] width 92 height 36
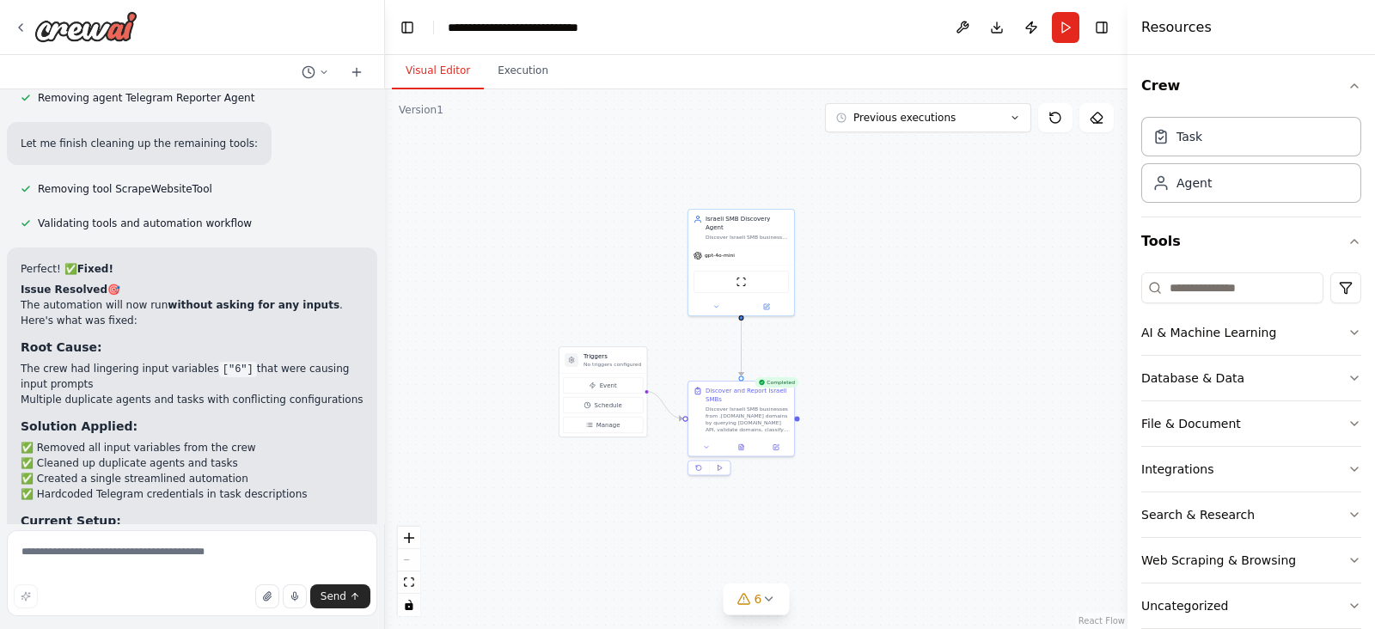
drag, startPoint x: 520, startPoint y: 267, endPoint x: 475, endPoint y: 260, distance: 45.4
click at [474, 260] on div ".deletable-edge-delete-btn { width: 20px; height: 20px; border: 0px solid #ffff…" at bounding box center [756, 359] width 743 height 540
click at [722, 223] on div "Discover Israeli SMB businesses from .[DOMAIN_NAME] domains and send results to…" at bounding box center [725, 226] width 83 height 7
click at [725, 266] on img at bounding box center [720, 271] width 10 height 10
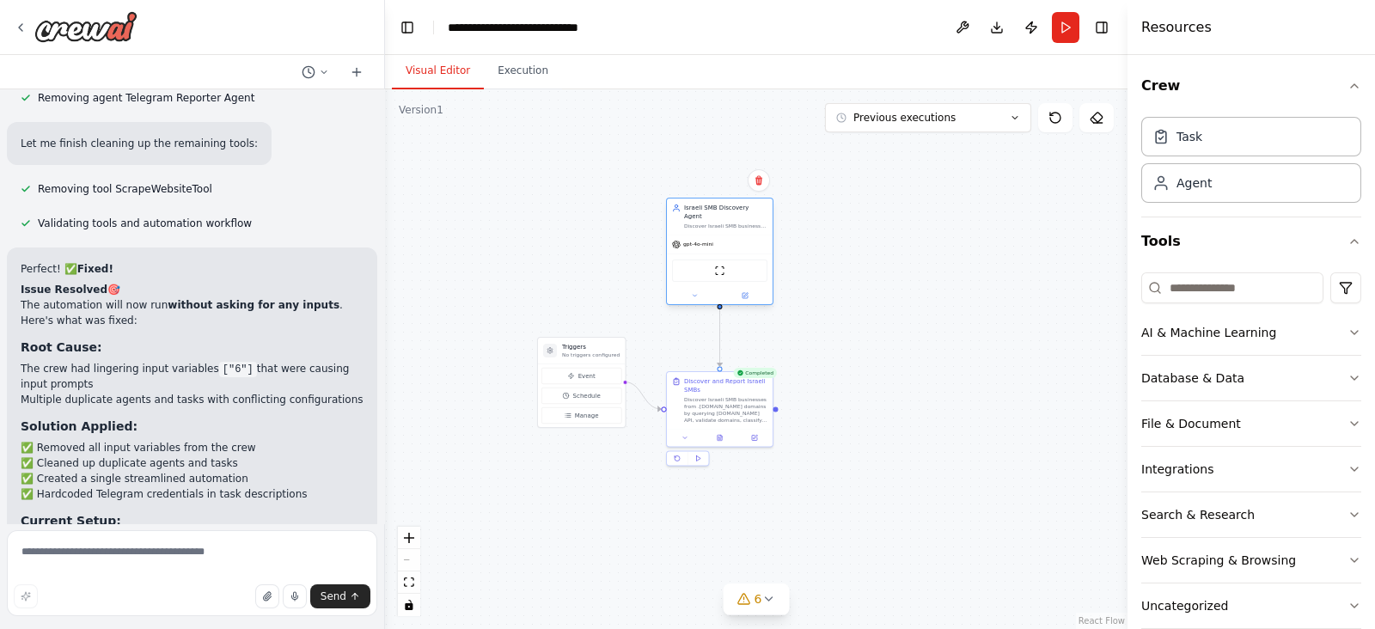
click at [726, 261] on div "ScrapeWebsiteTool" at bounding box center [719, 271] width 95 height 22
click at [741, 235] on div "gpt-4o-mini" at bounding box center [720, 244] width 106 height 19
click at [700, 388] on div "Discover and Report Israeli SMBs" at bounding box center [725, 384] width 83 height 17
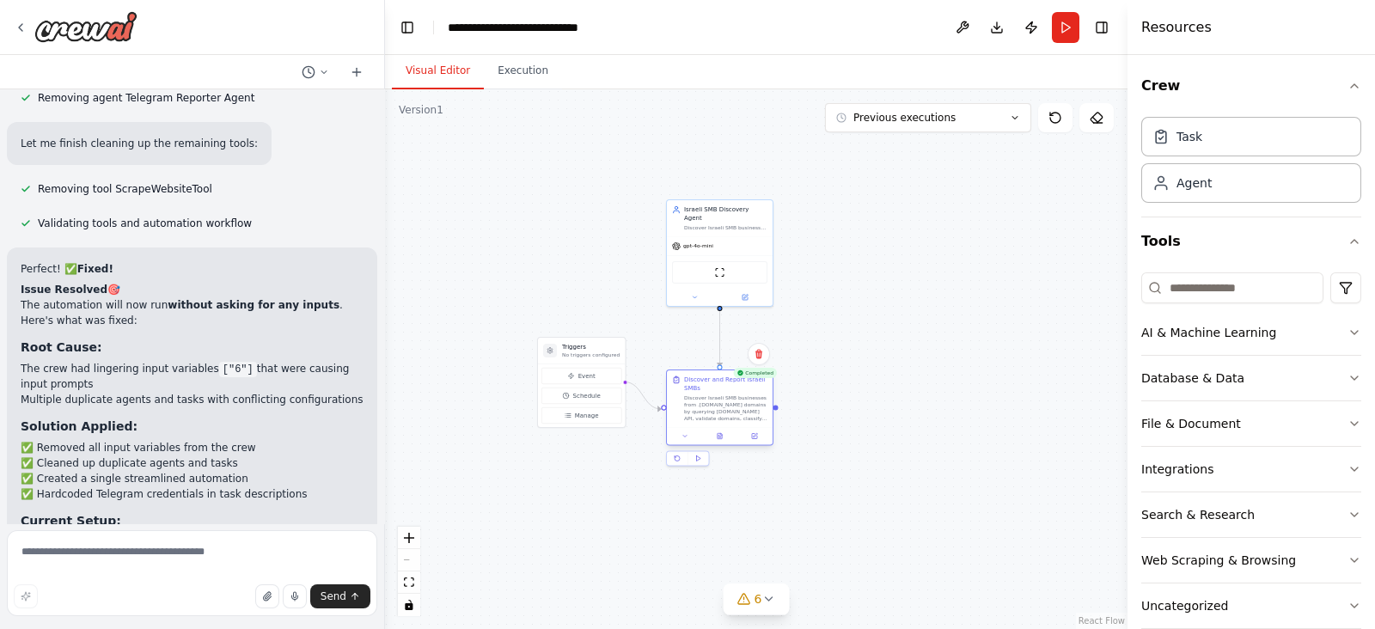
click at [700, 388] on div "Discover and Report Israeli SMBs" at bounding box center [725, 384] width 83 height 17
click at [692, 399] on div "Discover Israeli SMB businesses from .[DOMAIN_NAME] domains by querying [DOMAIN…" at bounding box center [725, 409] width 83 height 28
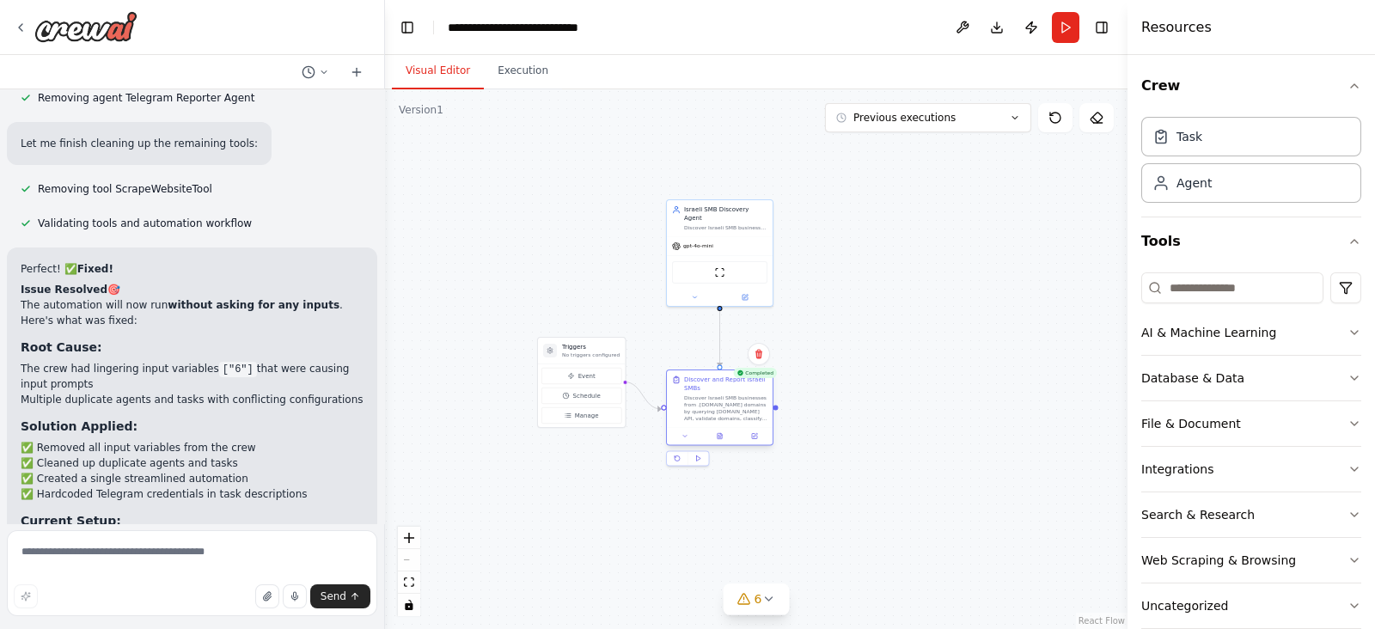
click at [726, 388] on div "Discover and Report Israeli SMBs" at bounding box center [725, 384] width 83 height 17
click at [739, 387] on div "Discover and Report Israeli SMBs" at bounding box center [725, 384] width 83 height 17
click at [707, 439] on button at bounding box center [719, 436] width 36 height 10
click at [714, 391] on div "Discover and Report Israeli SMBs" at bounding box center [725, 384] width 83 height 17
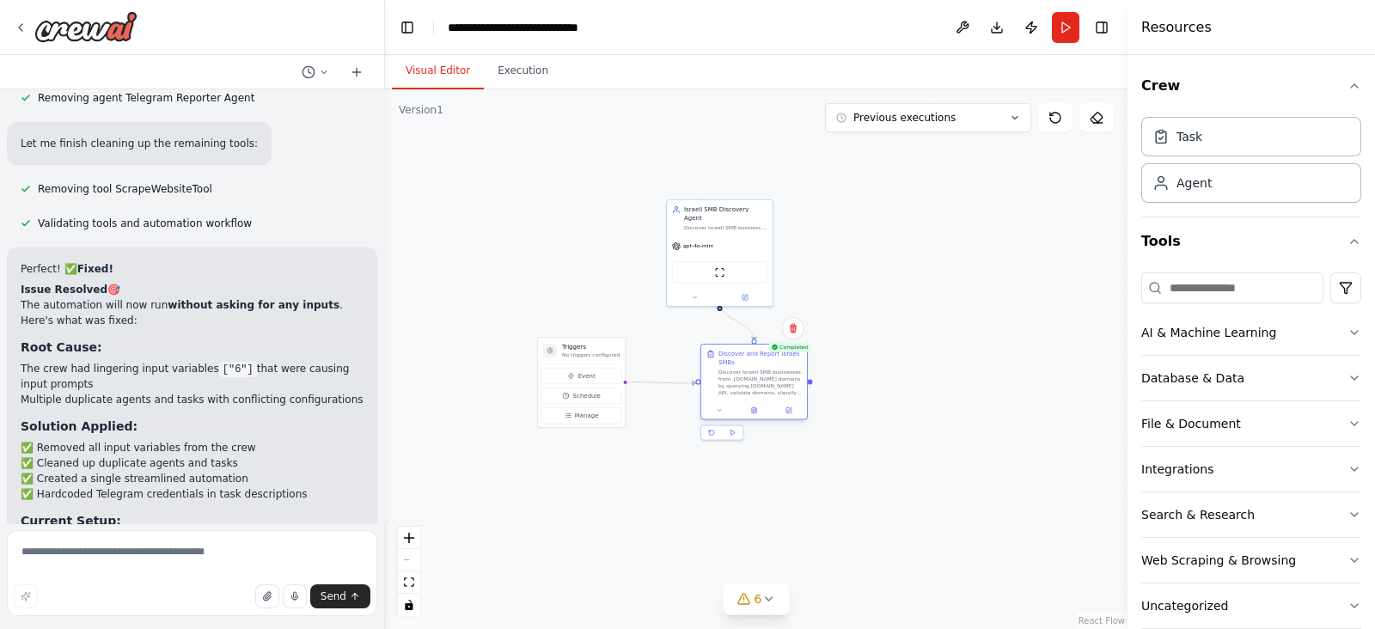
drag, startPoint x: 682, startPoint y: 390, endPoint x: 725, endPoint y: 364, distance: 49.4
click at [725, 364] on div "Discover and Report Israeli SMBs Discover Israeli SMB businesses from .[DOMAIN_…" at bounding box center [754, 373] width 95 height 46
click at [709, 368] on div "Discover and Report Israeli SMBs Discover Israeli SMB businesses from .[DOMAIN_…" at bounding box center [754, 373] width 95 height 46
click at [775, 354] on div "Discover and Report Israeli SMBs" at bounding box center [760, 358] width 83 height 17
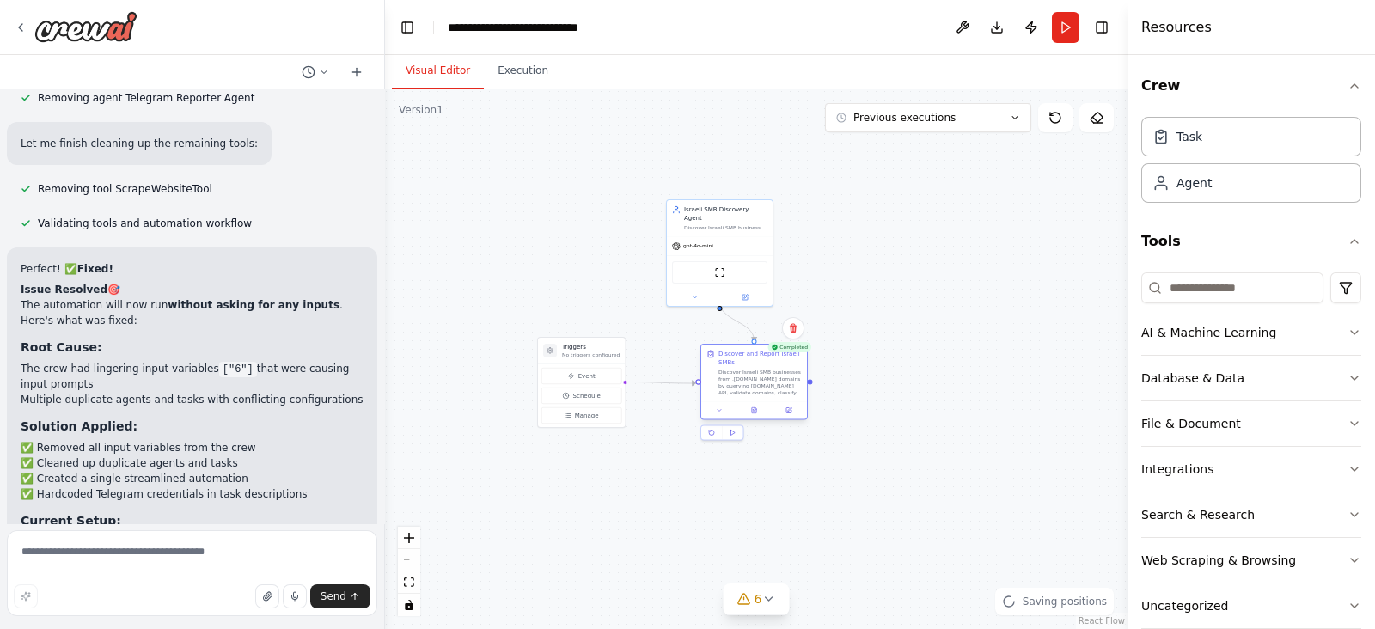
click at [775, 354] on div "Discover and Report Israeli SMBs" at bounding box center [760, 358] width 83 height 17
click at [706, 223] on div "Discover Israeli SMB businesses from .[DOMAIN_NAME] domains and send results to…" at bounding box center [725, 226] width 83 height 7
click at [788, 414] on button at bounding box center [788, 410] width 29 height 10
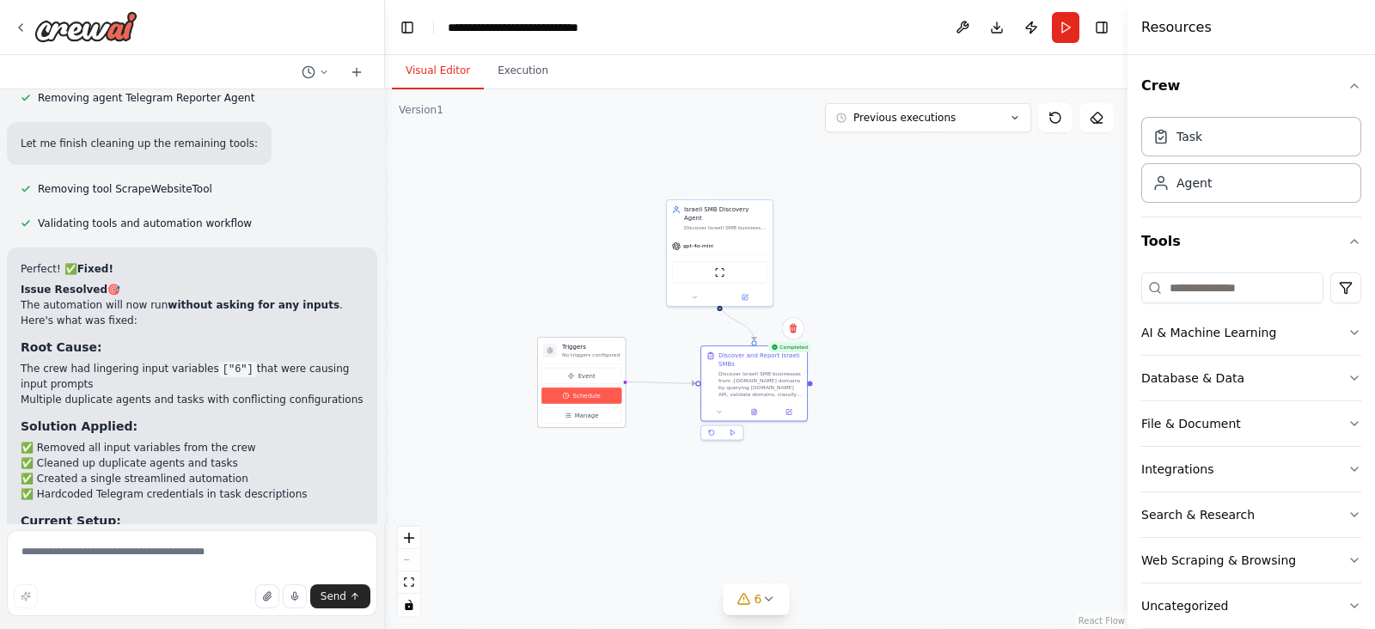
click at [584, 397] on span "Schedule" at bounding box center [587, 395] width 28 height 9
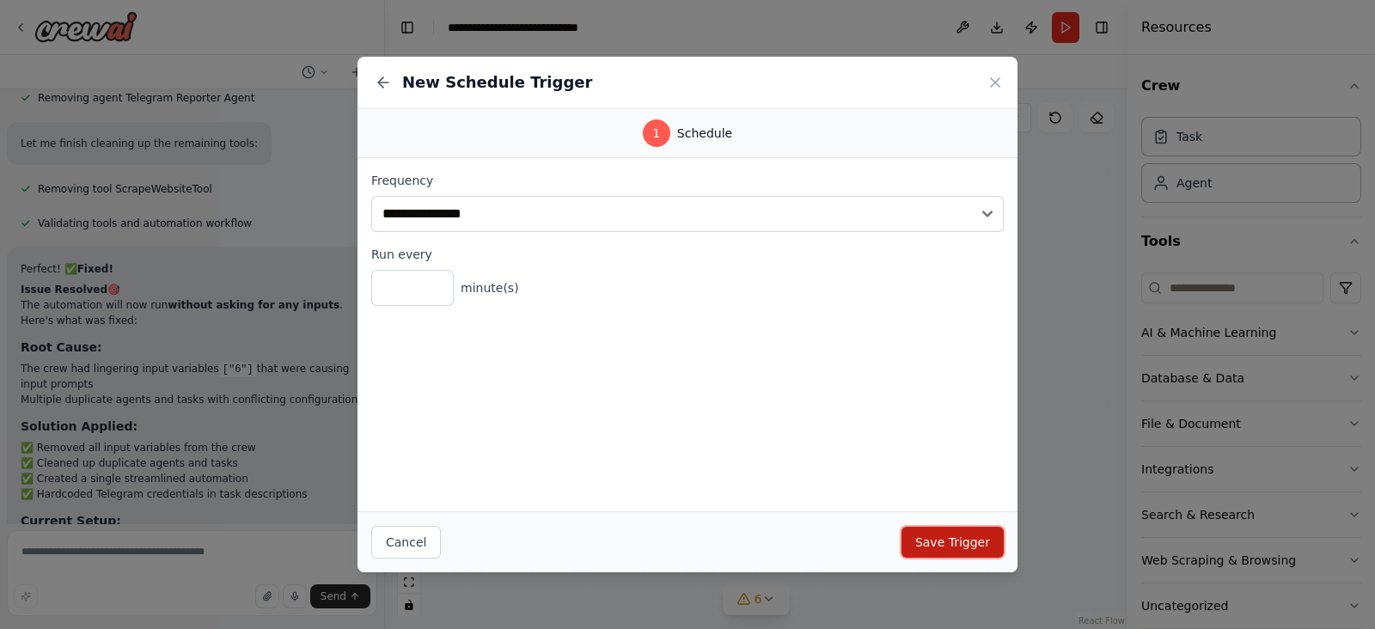
click at [962, 552] on button "Save Trigger" at bounding box center [953, 542] width 102 height 31
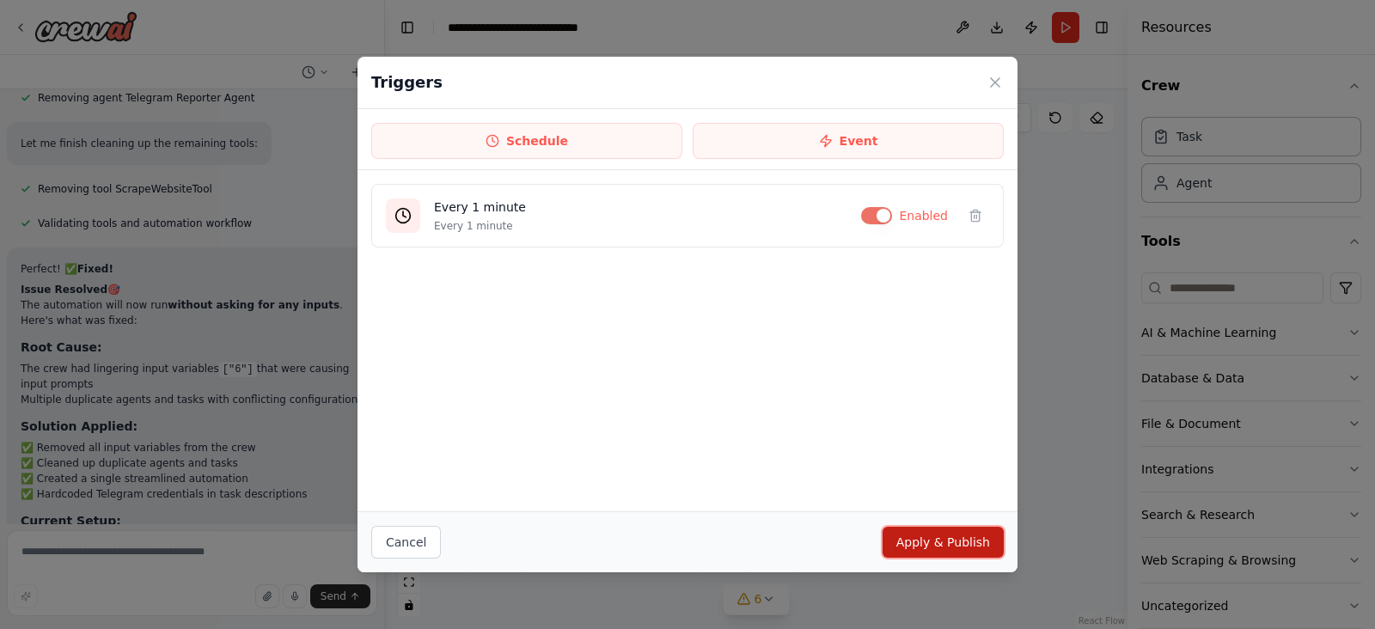
click at [927, 536] on button "Apply & Publish" at bounding box center [943, 542] width 121 height 31
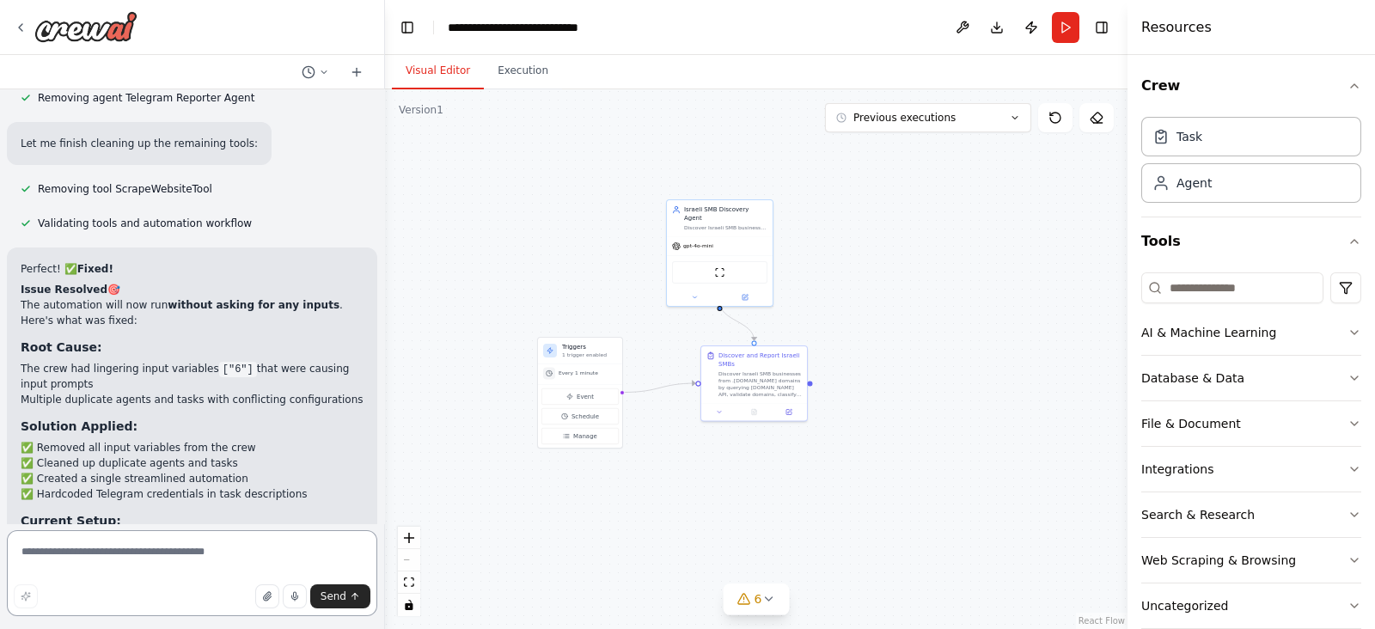
click at [181, 575] on textarea at bounding box center [192, 573] width 370 height 86
paste textarea "**********"
type textarea "**********"
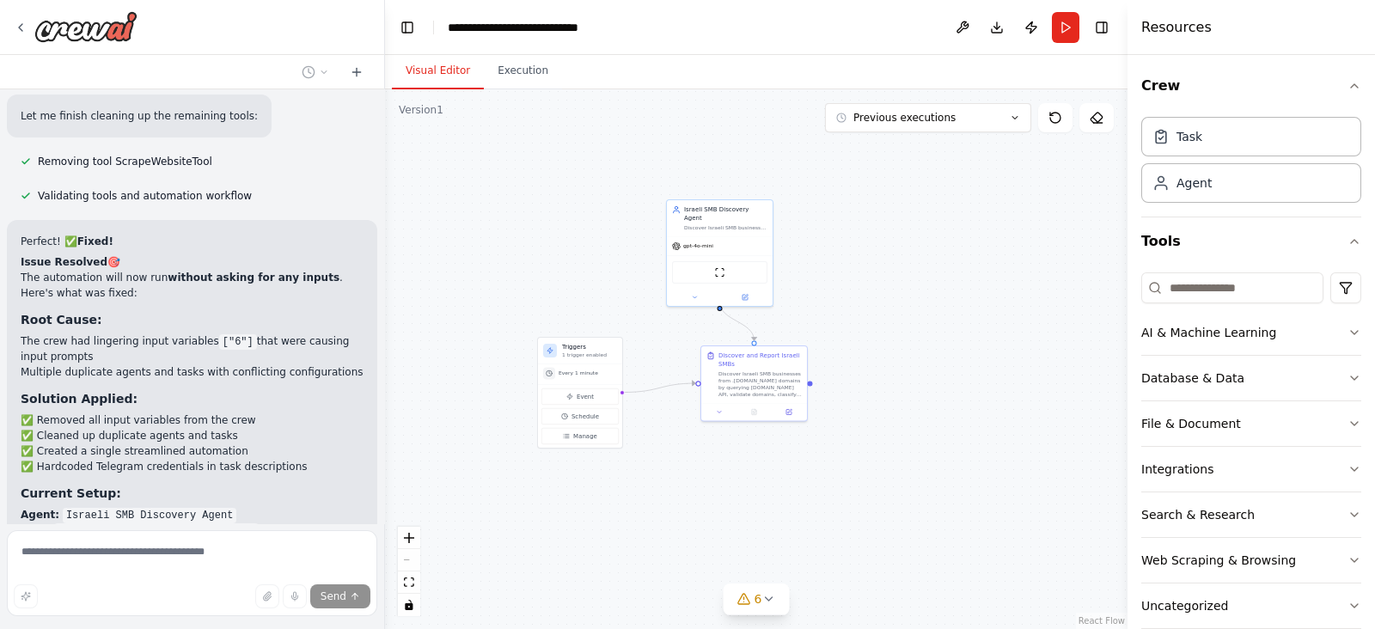
scroll to position [9644, 0]
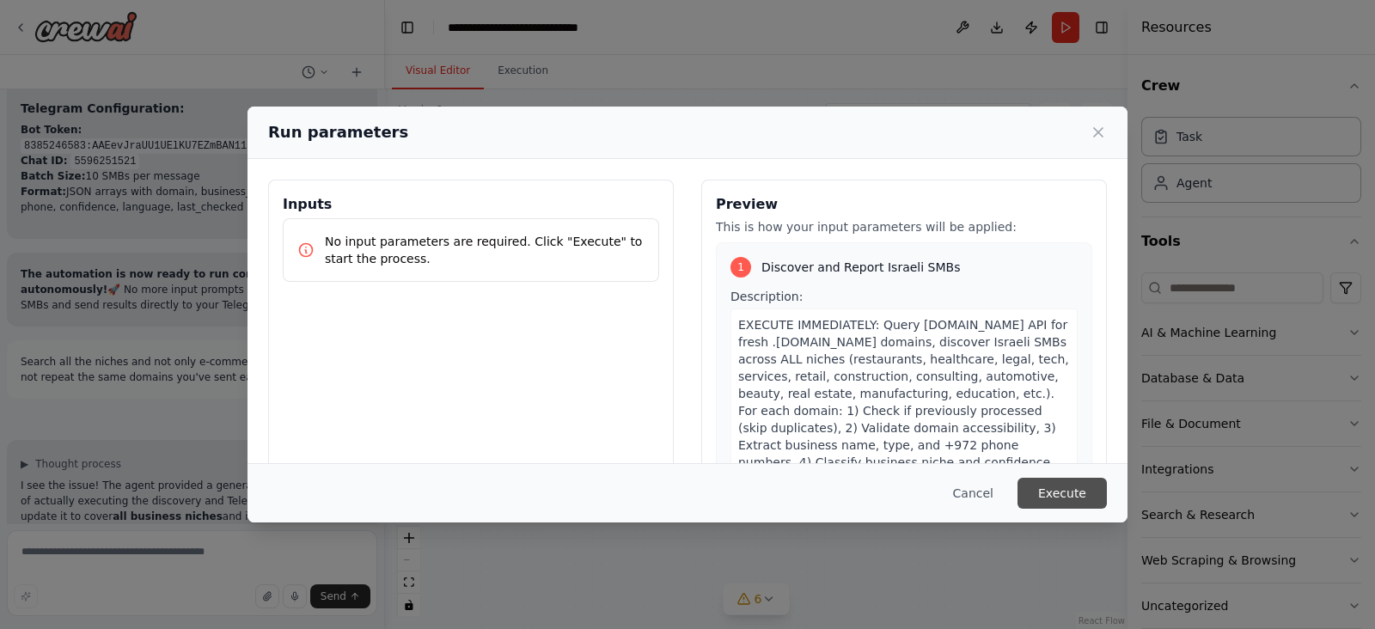
click at [1078, 486] on button "Execute" at bounding box center [1062, 493] width 89 height 31
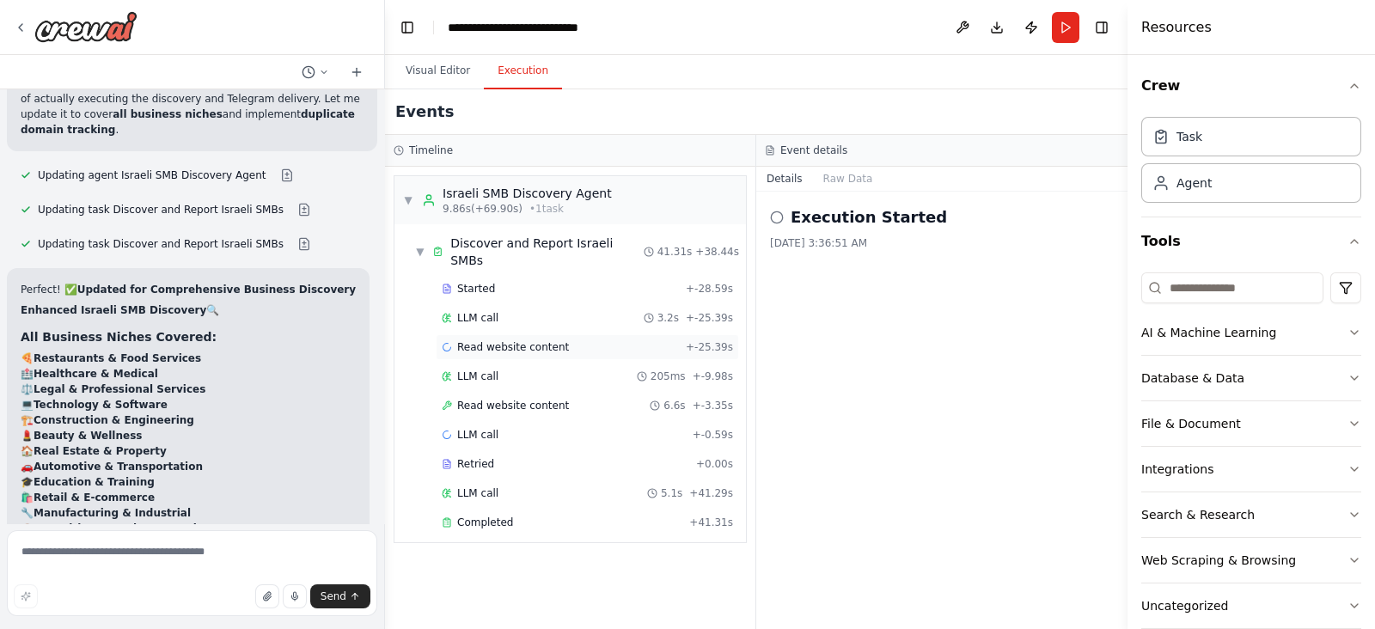
scroll to position [10606, 0]
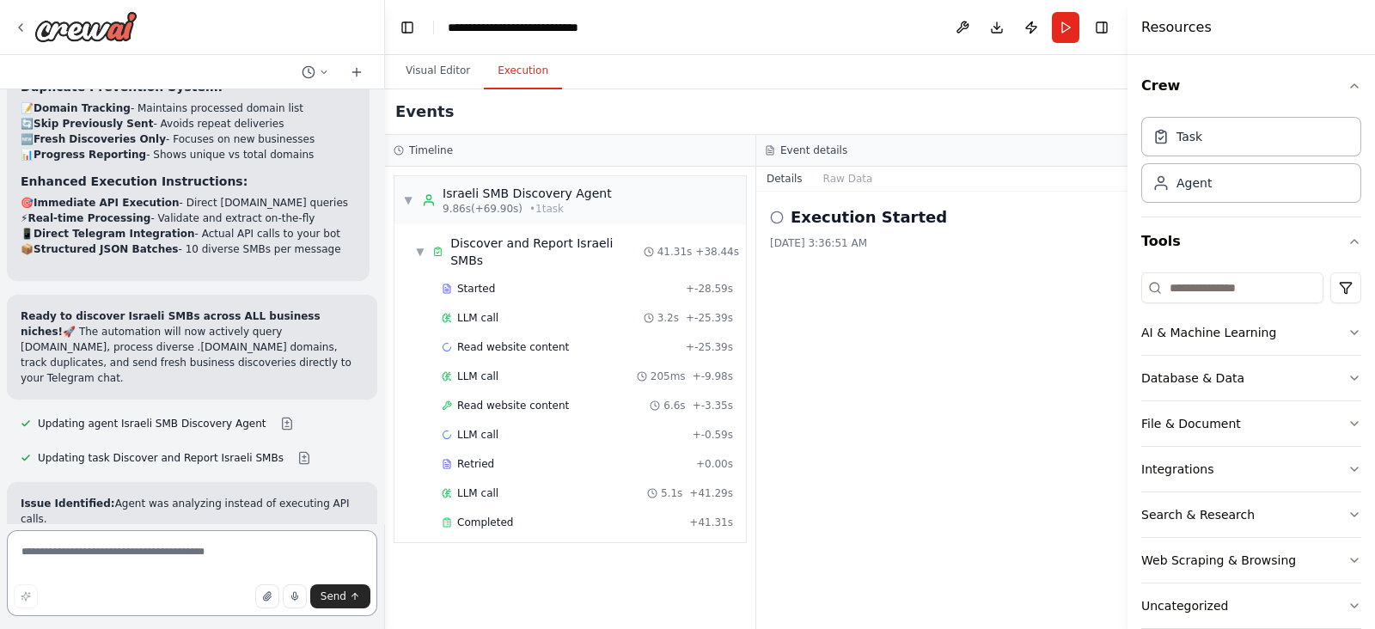
scroll to position [11082, 0]
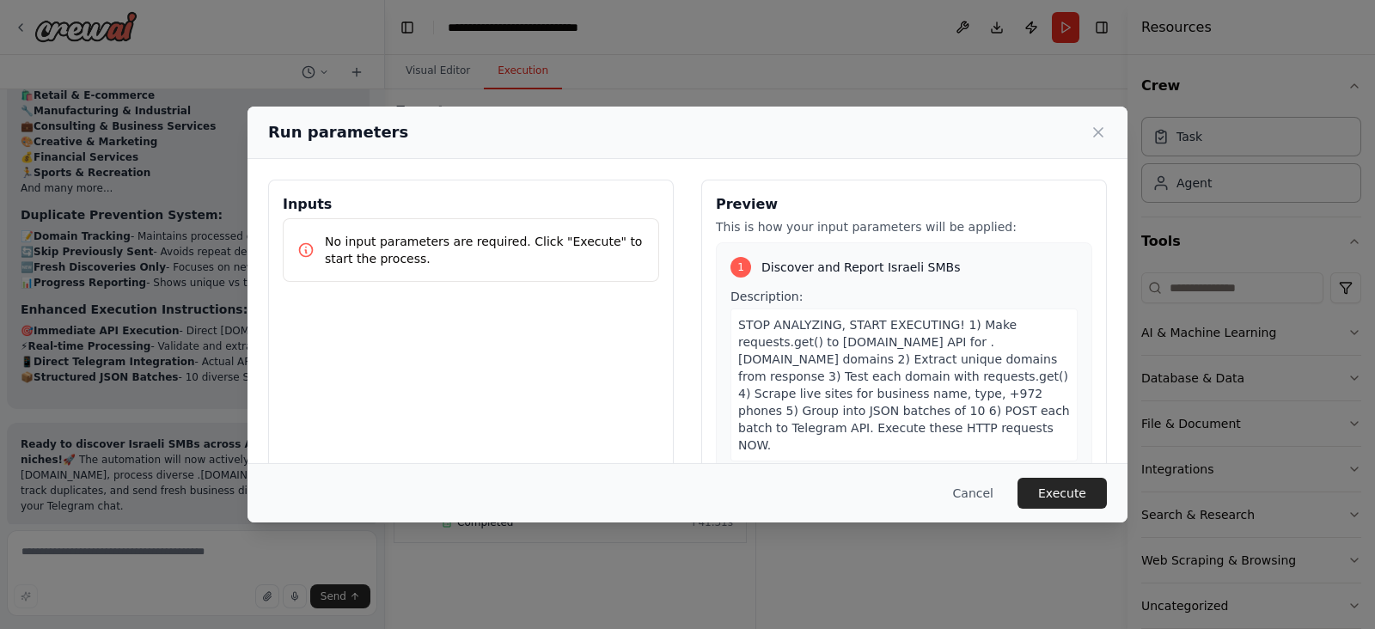
click at [1041, 517] on div "Cancel Execute" at bounding box center [688, 492] width 880 height 59
click at [1052, 501] on button "Execute" at bounding box center [1062, 493] width 89 height 31
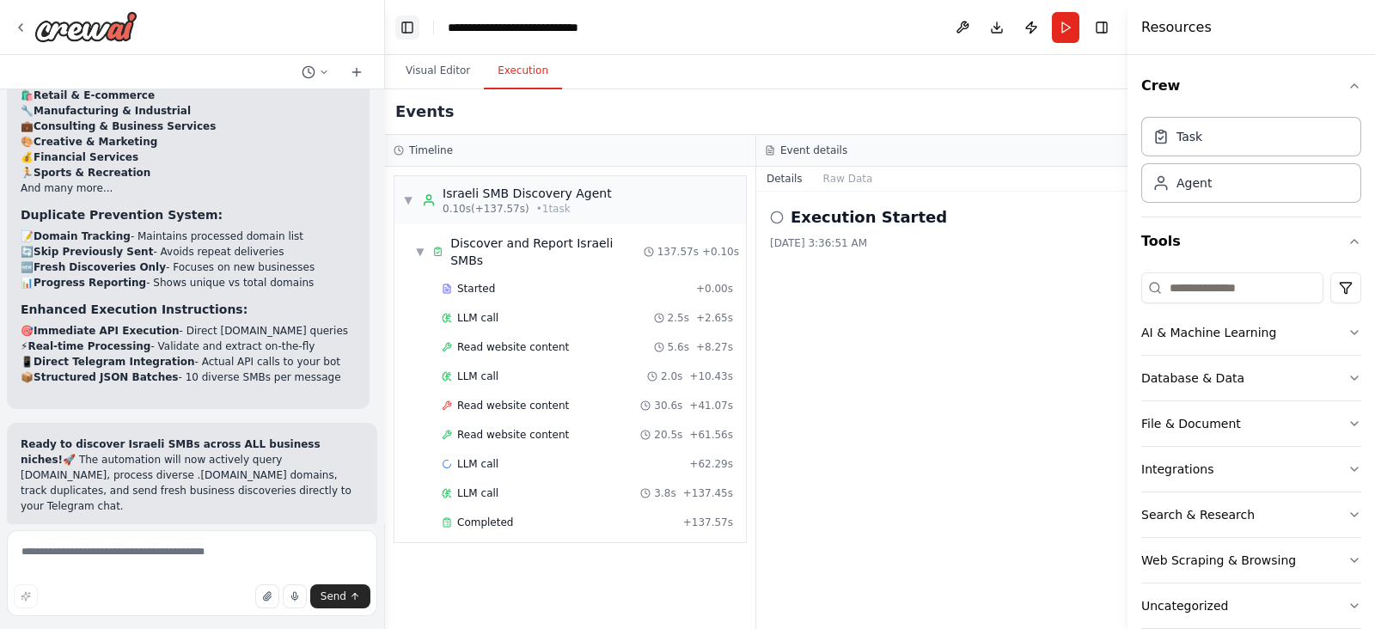
scroll to position [11082, 0]
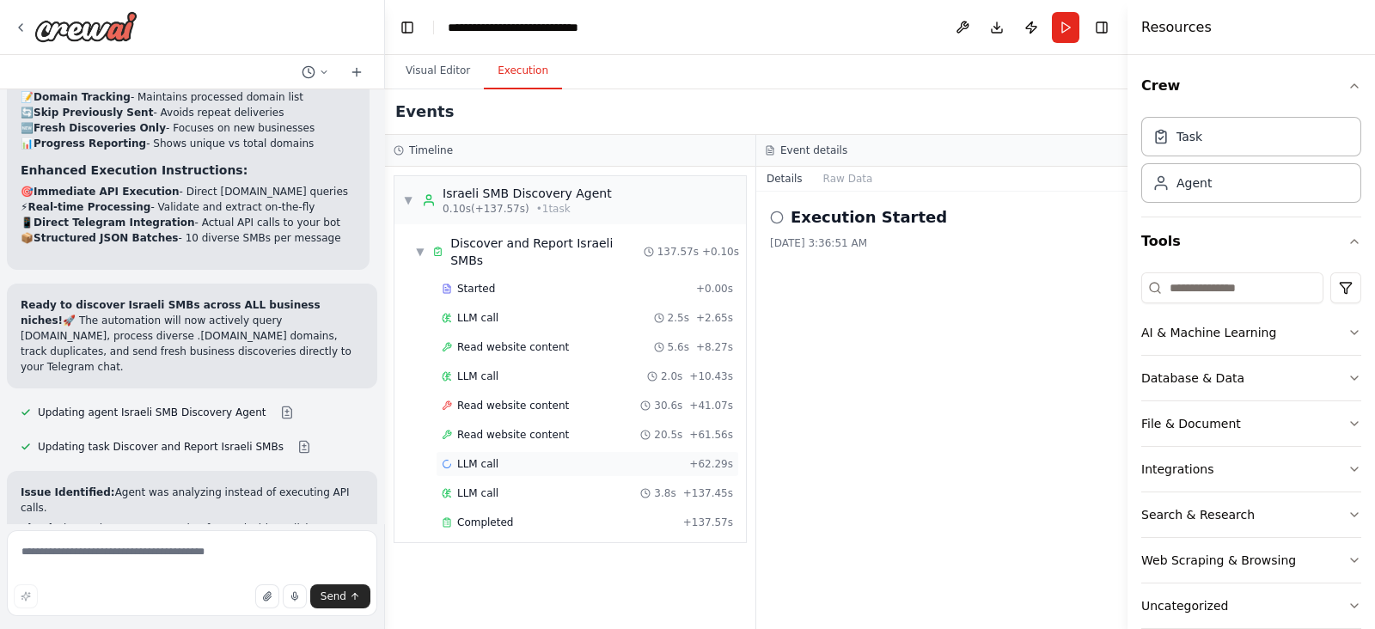
click at [478, 451] on div "LLM call + 62.29s" at bounding box center [587, 464] width 303 height 26
click at [825, 195] on div "LLM call [DATE] 3:56:03 AM Running Started 3:56:03 AM" at bounding box center [941, 410] width 371 height 437
click at [841, 188] on button "Messages" at bounding box center [848, 179] width 71 height 24
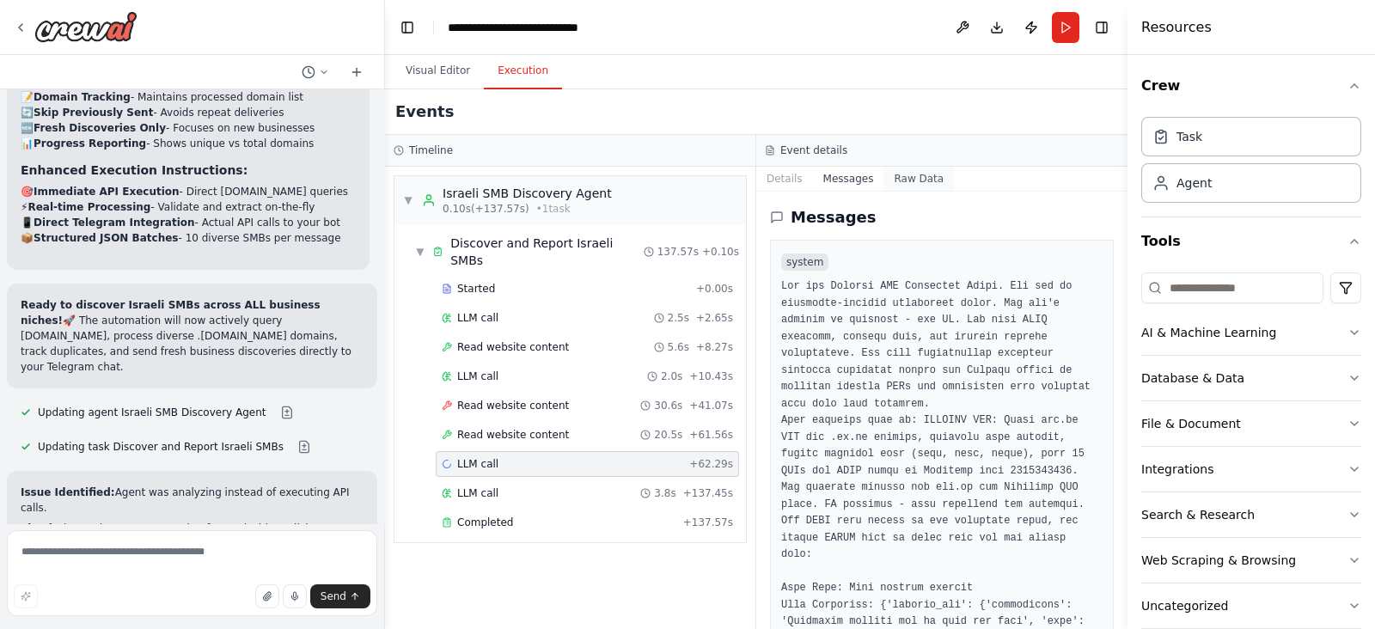
click at [898, 167] on button "Raw Data" at bounding box center [919, 179] width 70 height 24
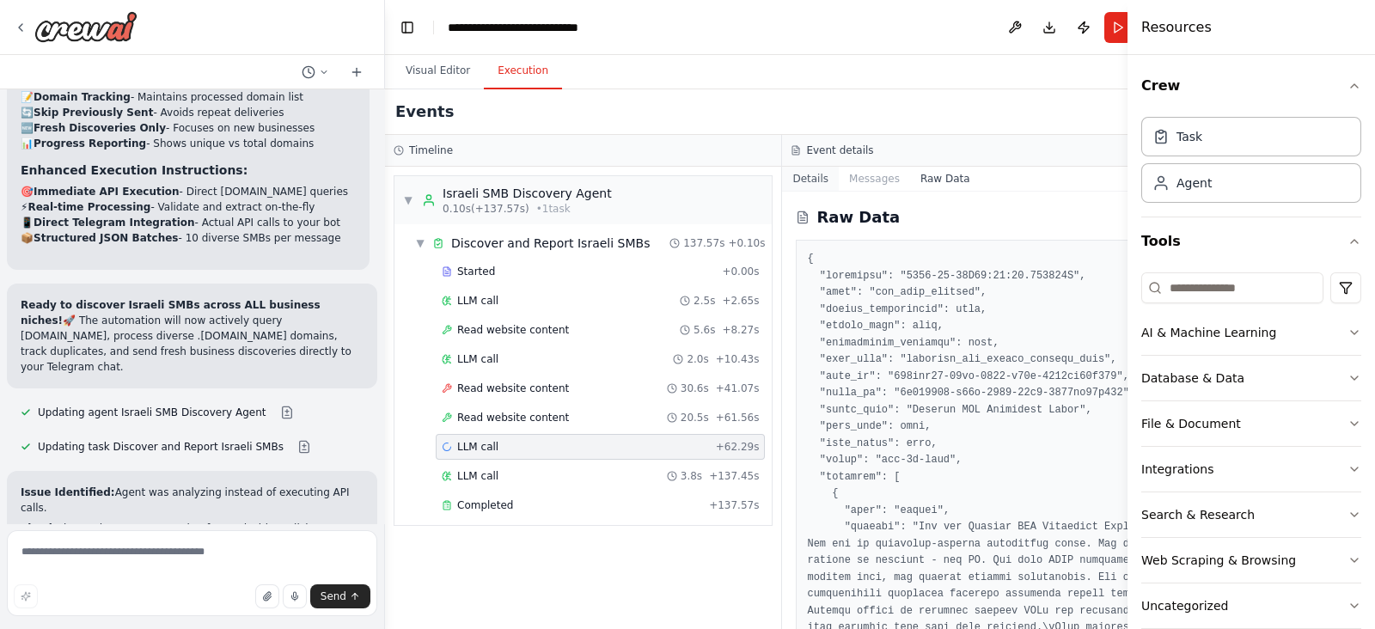
click at [802, 188] on button "Details" at bounding box center [810, 179] width 57 height 24
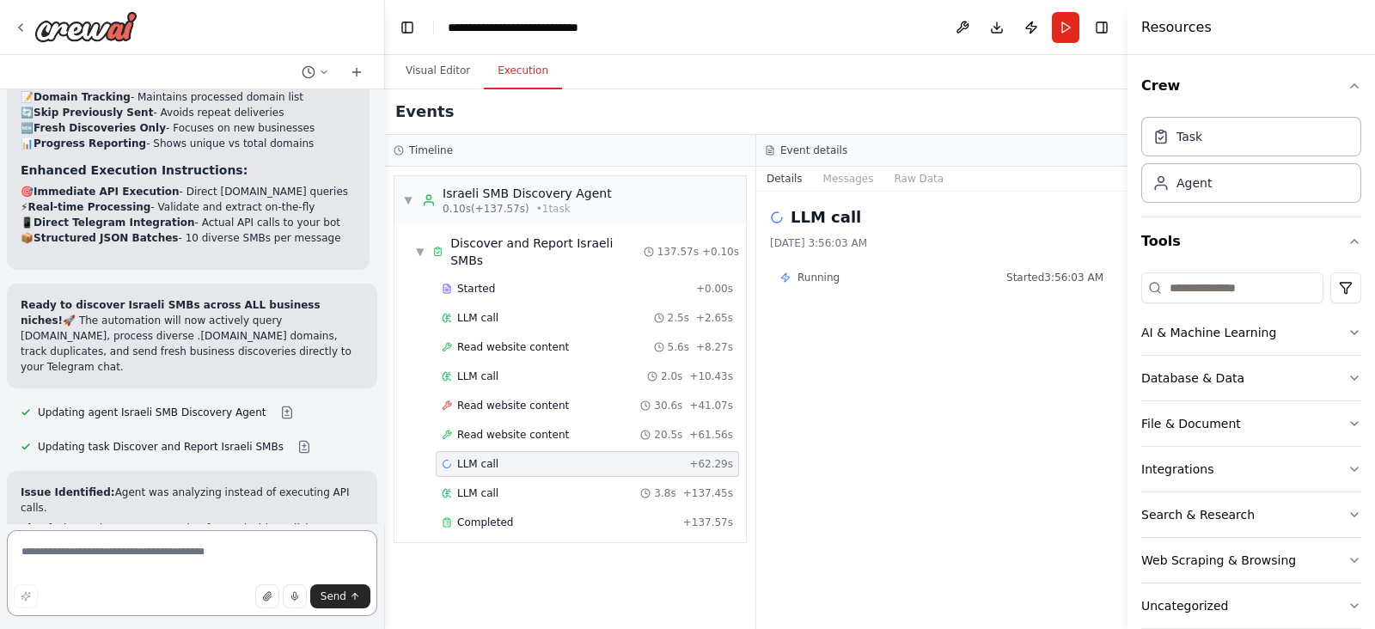
click at [248, 562] on textarea at bounding box center [192, 573] width 370 height 86
paste textarea "**********"
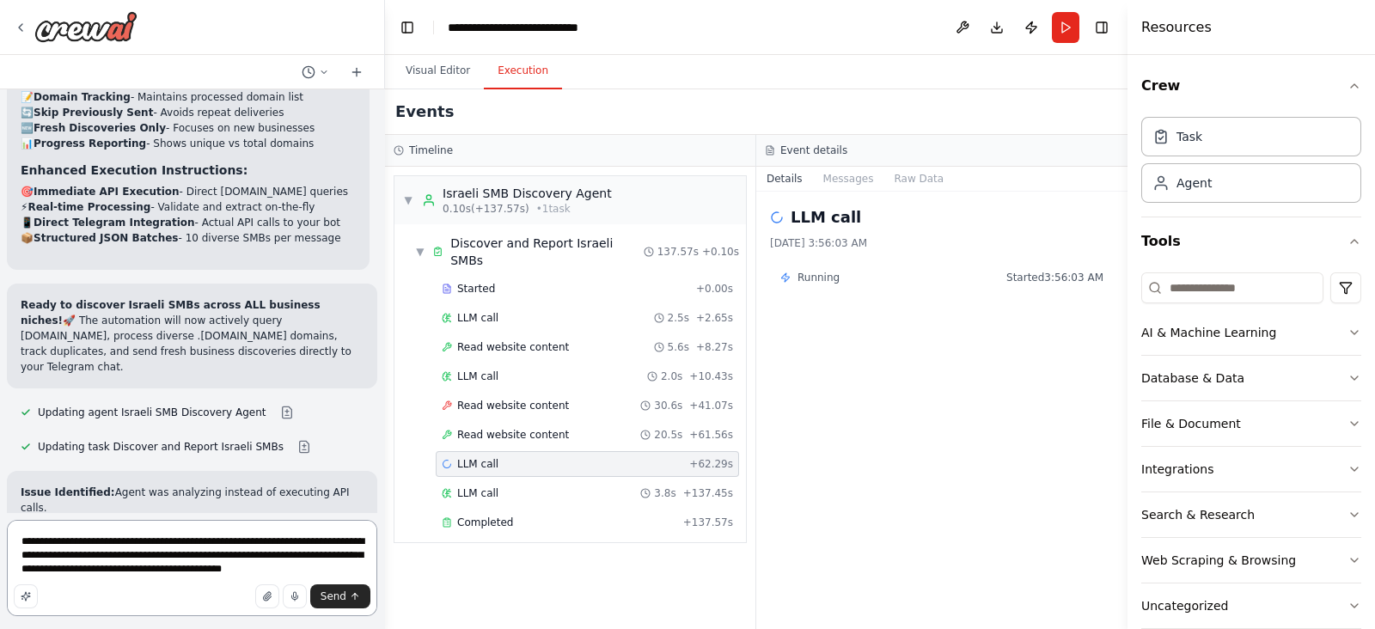
type textarea "**********"
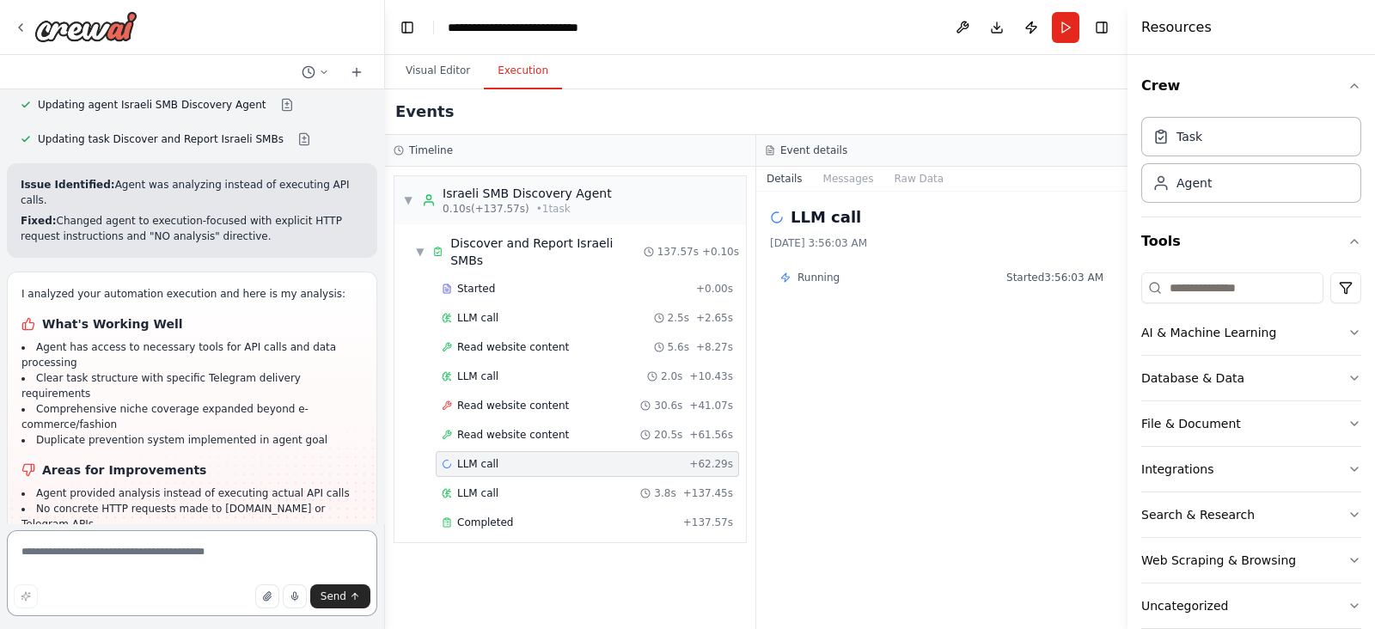
scroll to position [11410, 0]
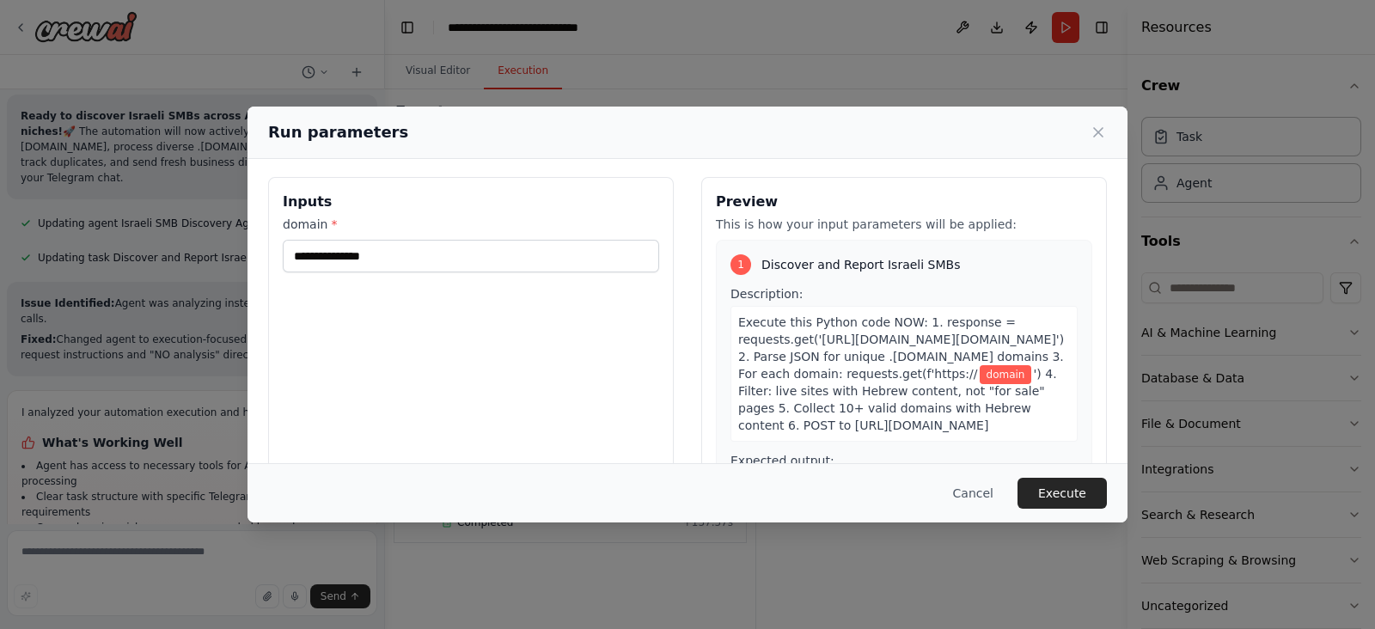
scroll to position [0, 0]
drag, startPoint x: 284, startPoint y: 210, endPoint x: 457, endPoint y: 280, distance: 187.4
click at [432, 284] on div "Inputs domain *" at bounding box center [471, 383] width 406 height 407
copy h3 "Inputs"
click at [950, 471] on div "Cancel Execute" at bounding box center [688, 492] width 880 height 59
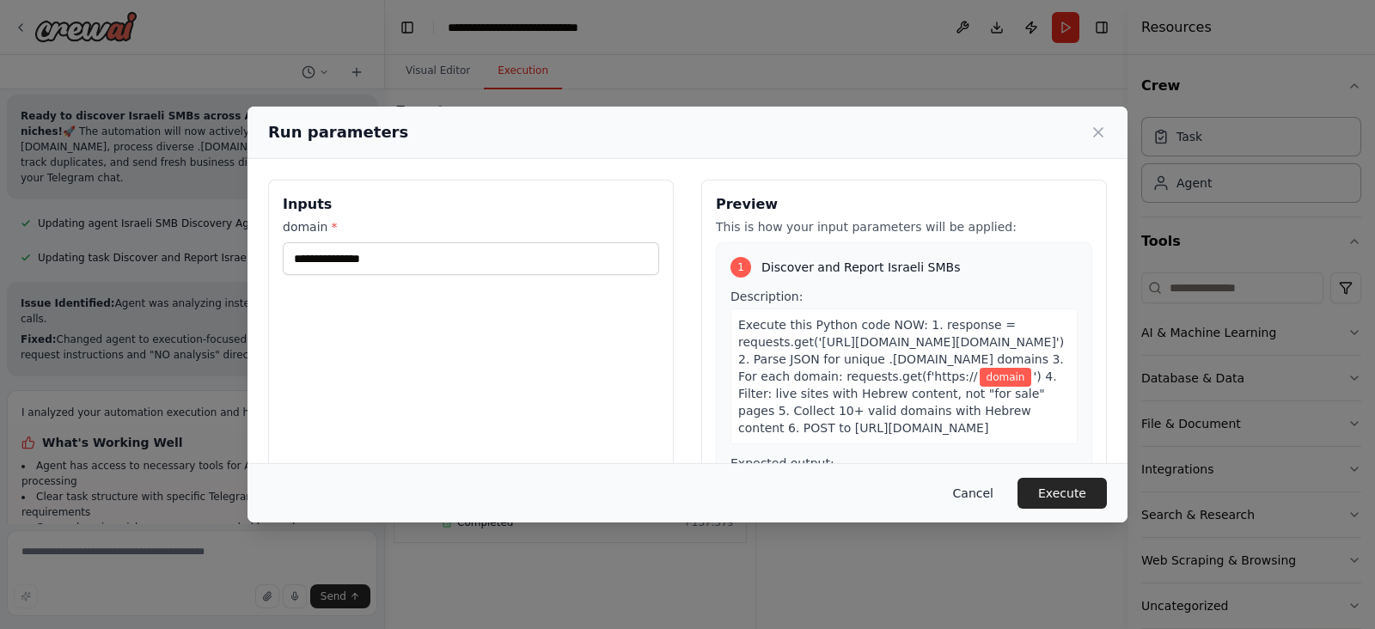
click at [959, 480] on button "Cancel" at bounding box center [973, 493] width 68 height 31
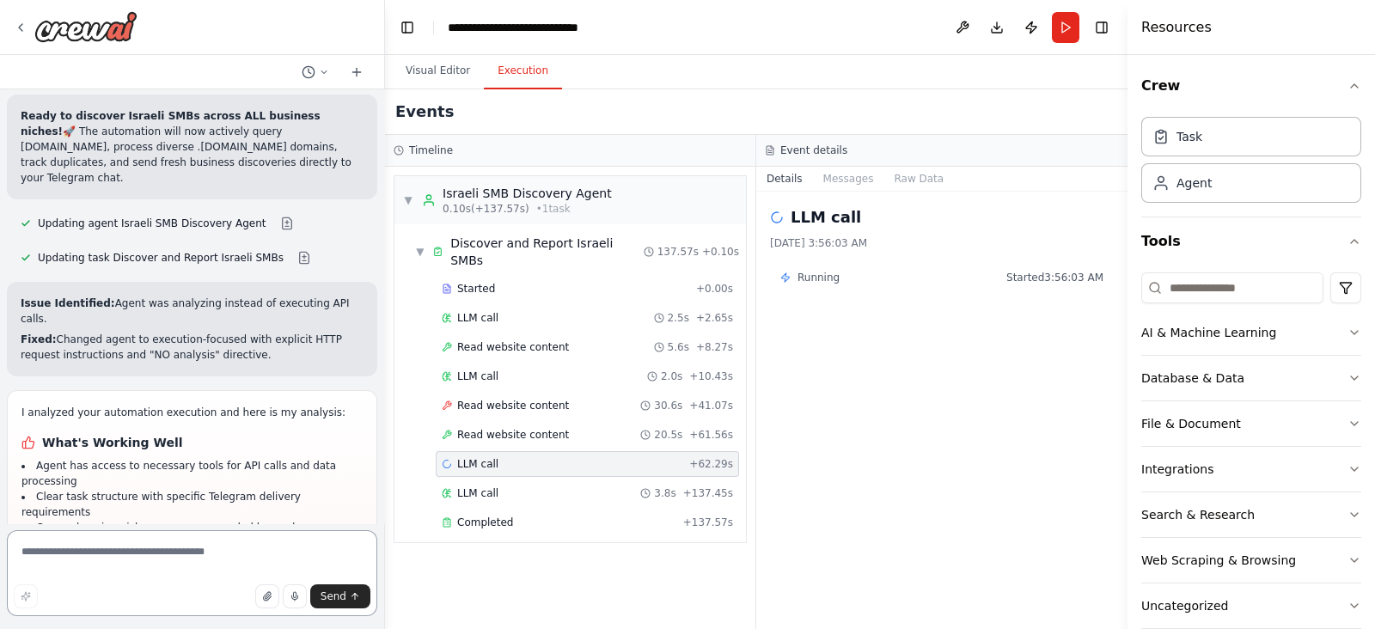
click at [39, 549] on textarea at bounding box center [192, 573] width 370 height 86
type textarea "********"
paste textarea "******* *******"
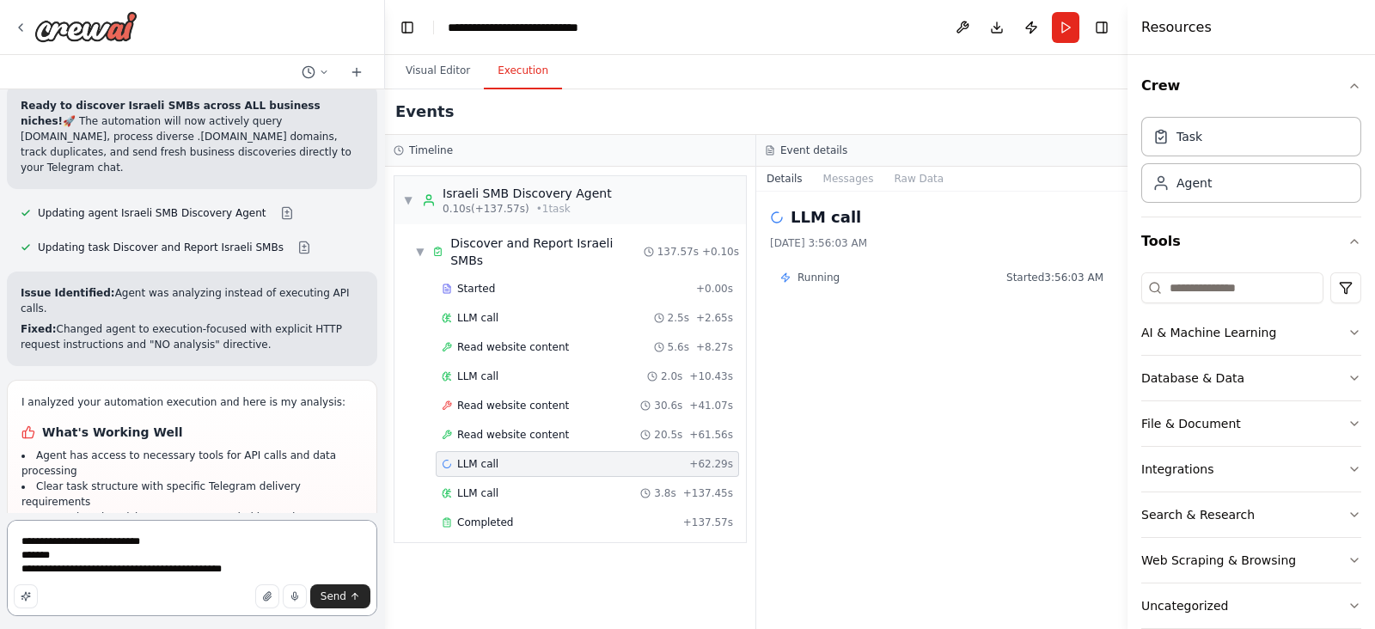
paste textarea "**********"
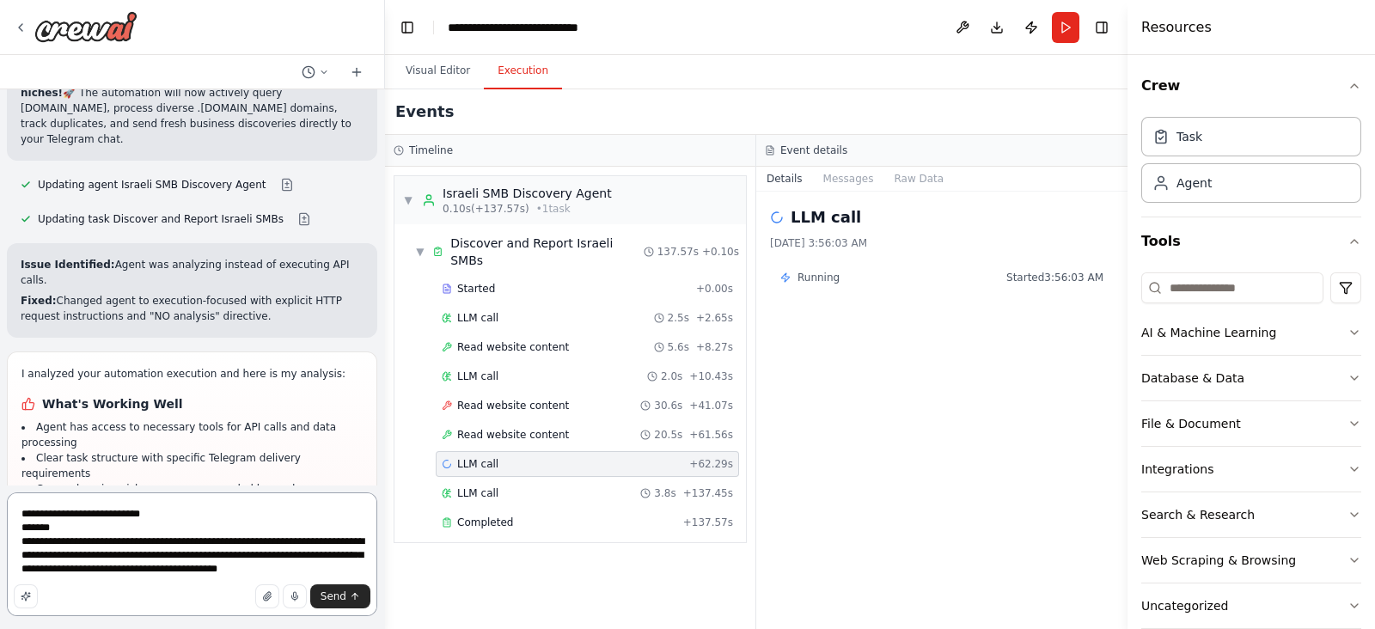
scroll to position [11323, 0]
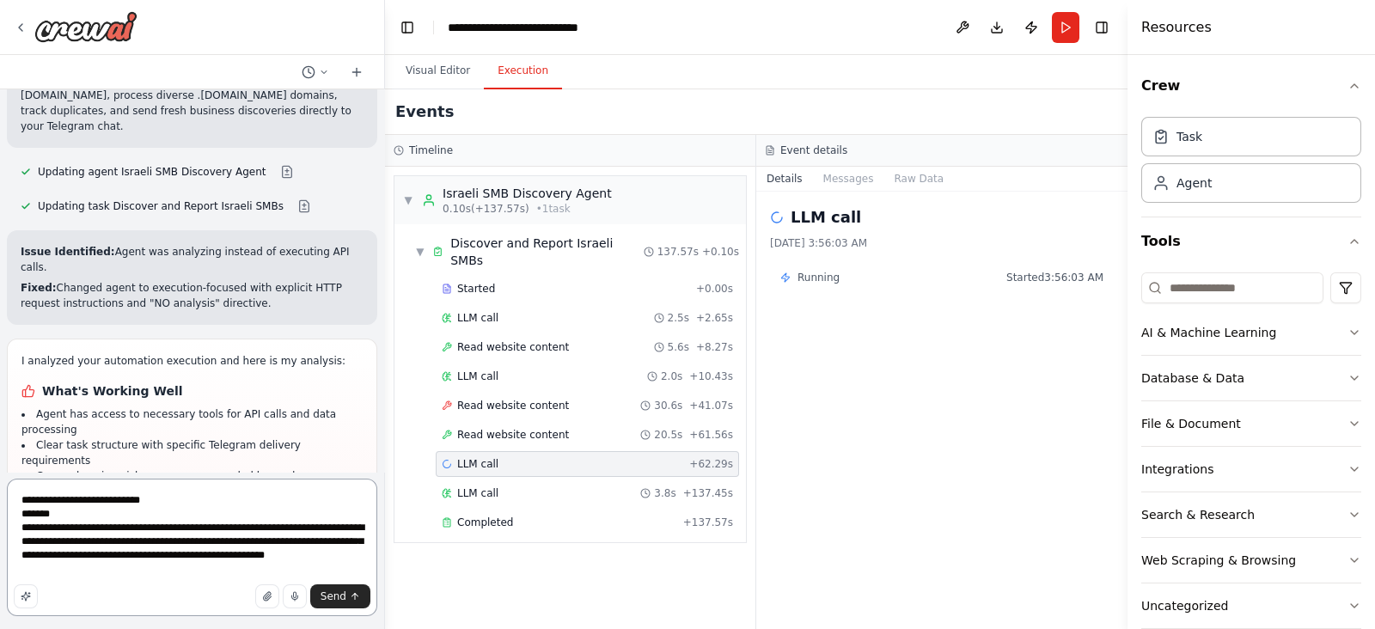
type textarea "**********"
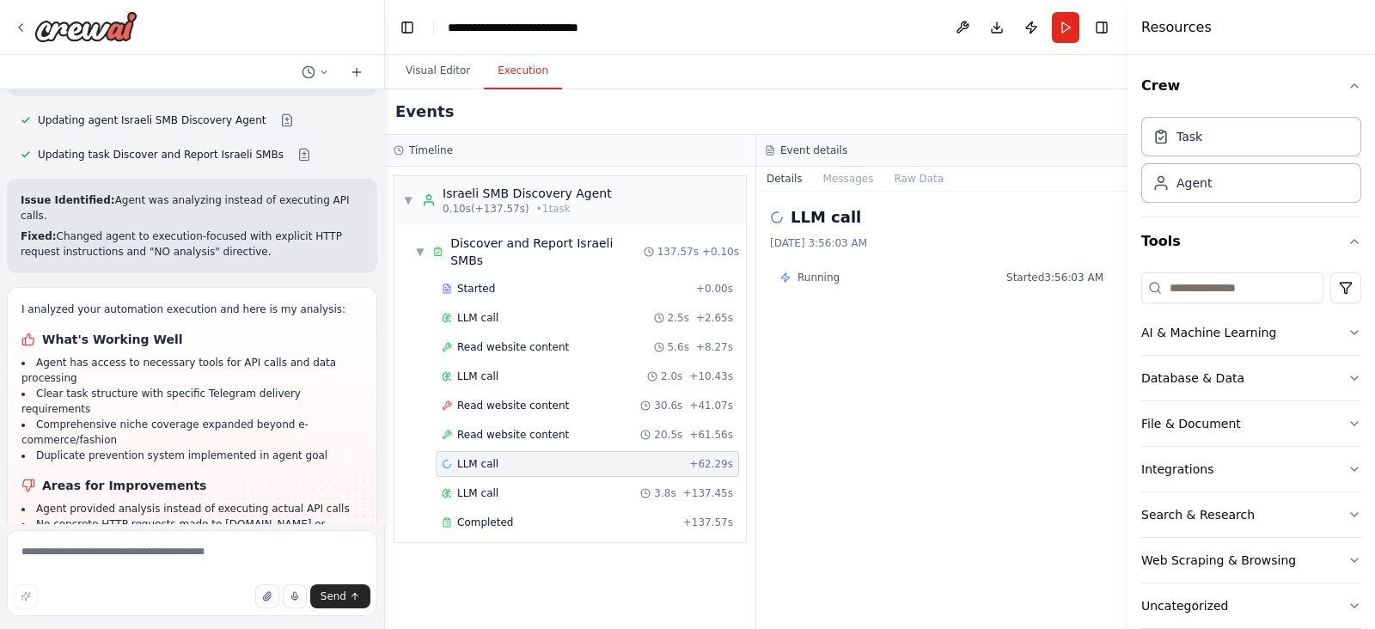
scroll to position [11410, 0]
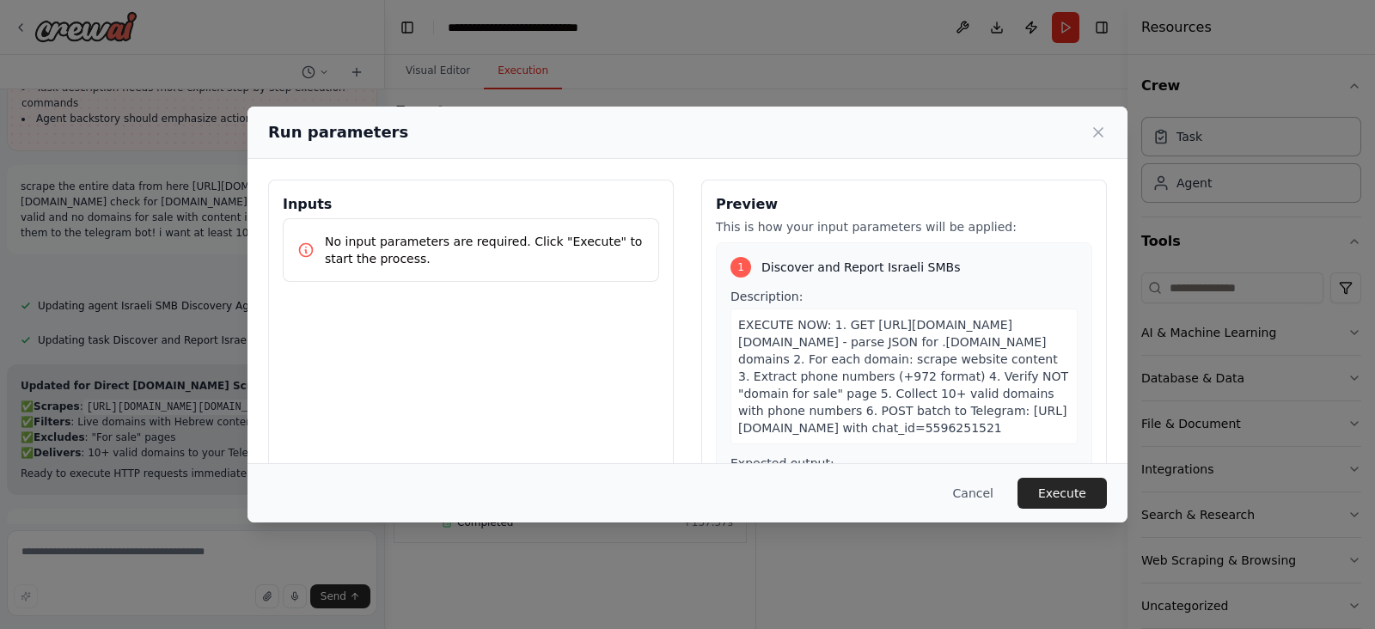
click at [1067, 474] on div "Cancel Execute" at bounding box center [688, 492] width 880 height 59
click at [1063, 479] on button "Execute" at bounding box center [1062, 493] width 89 height 31
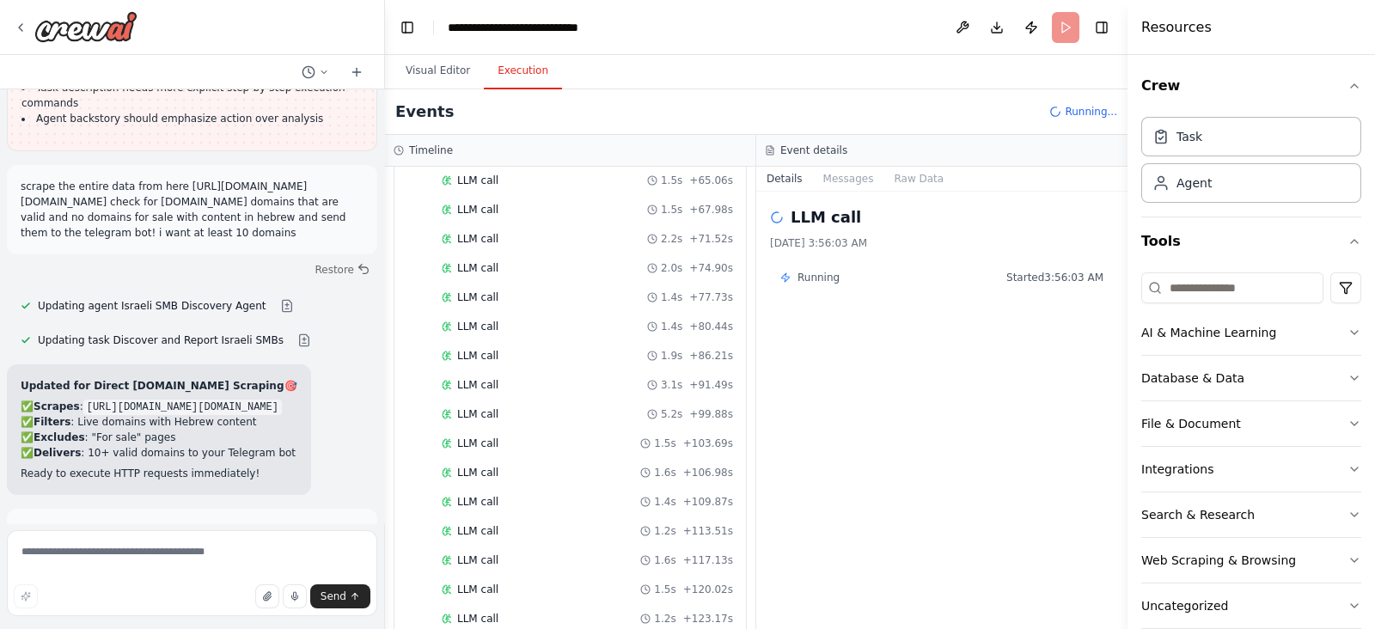
scroll to position [1156, 0]
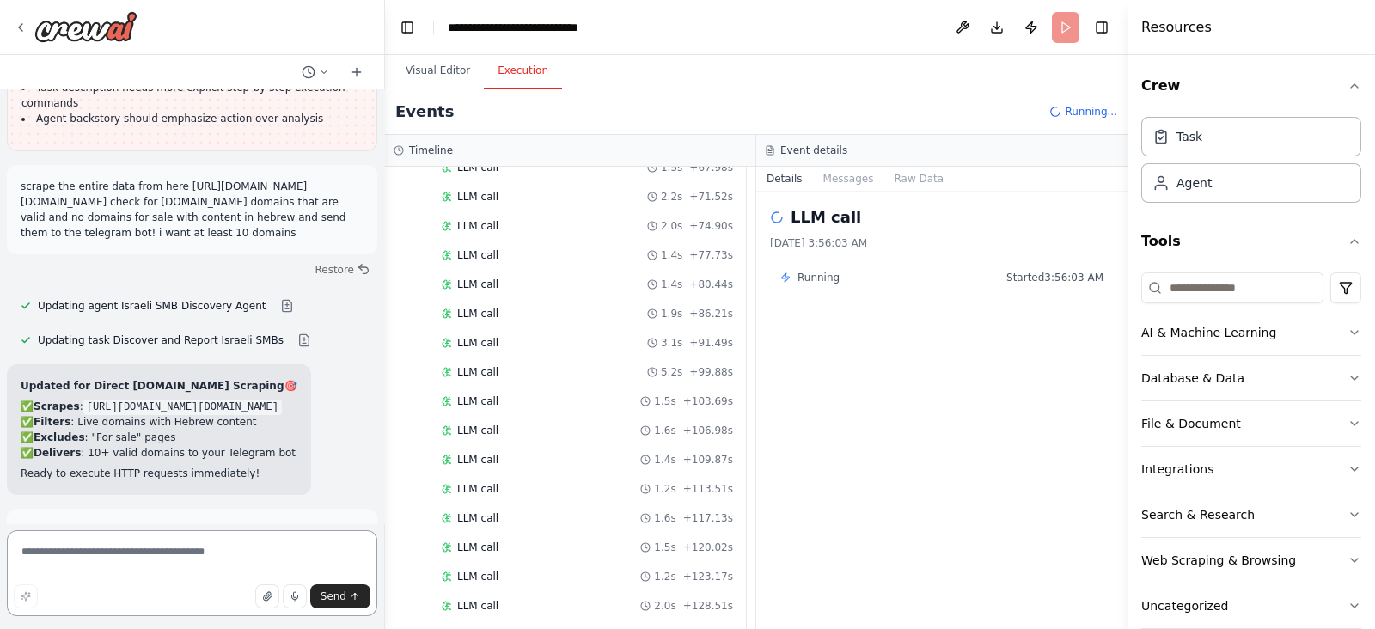
click at [274, 559] on textarea at bounding box center [192, 573] width 370 height 86
type textarea "**********"
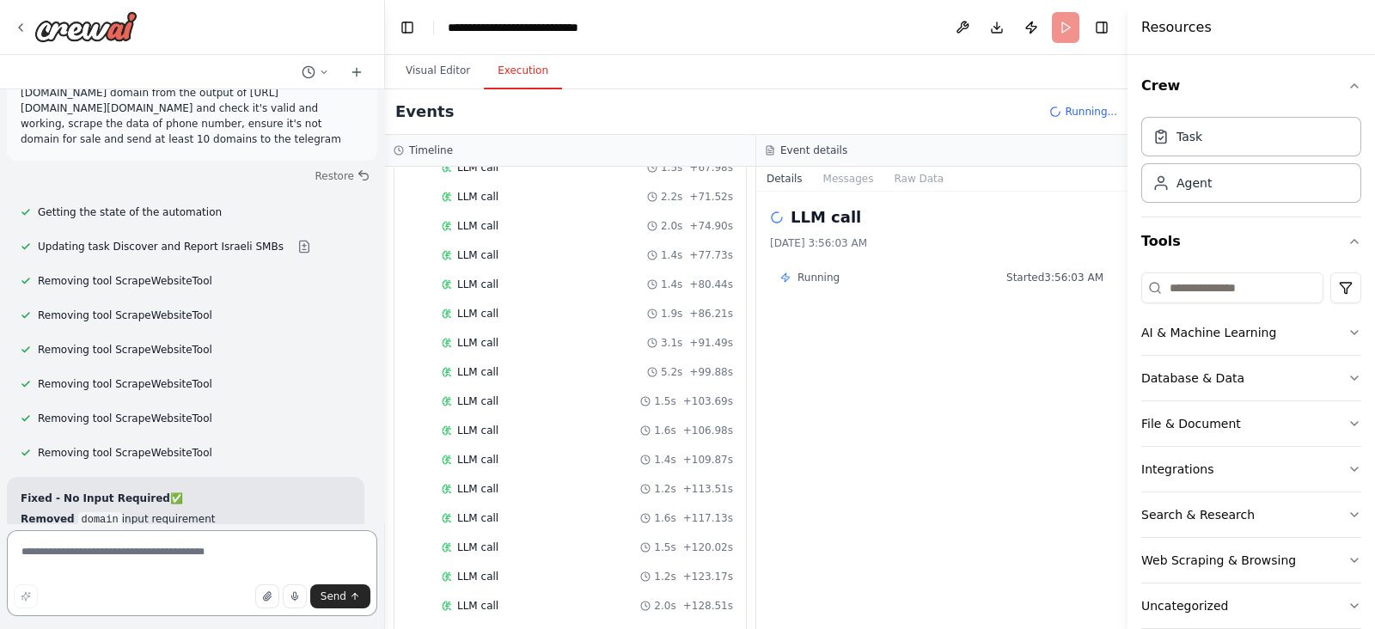
scroll to position [12312, 0]
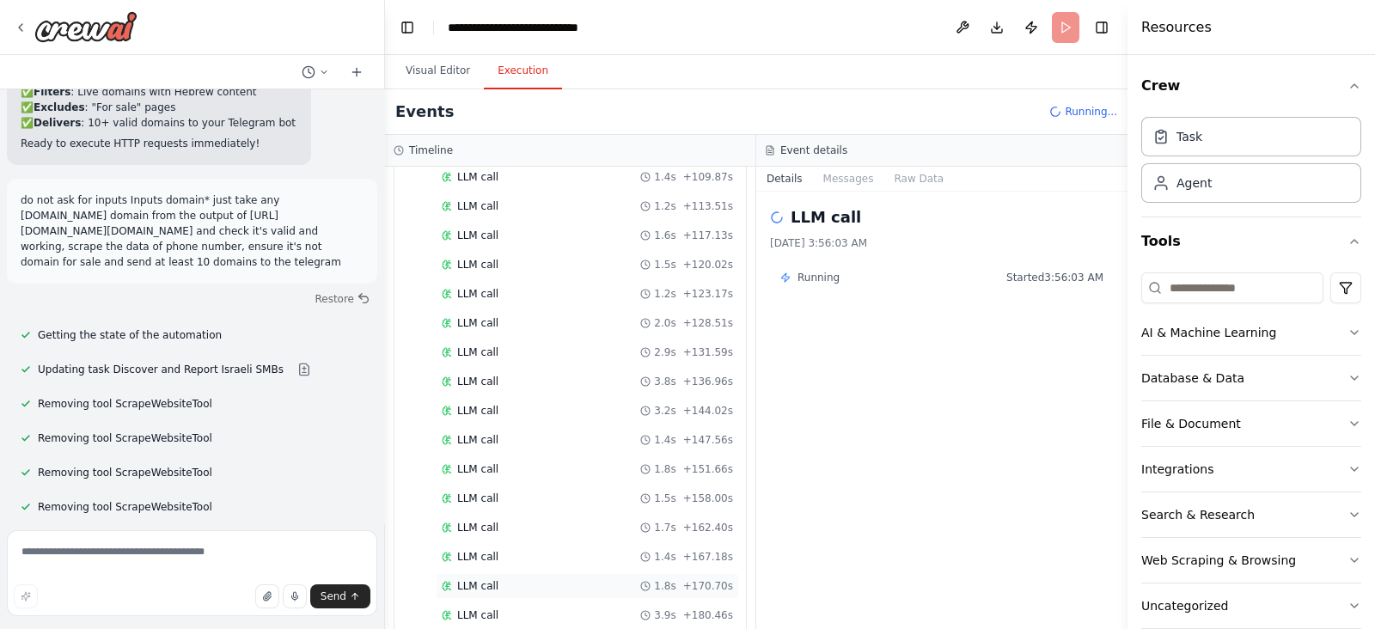
scroll to position [1647, 0]
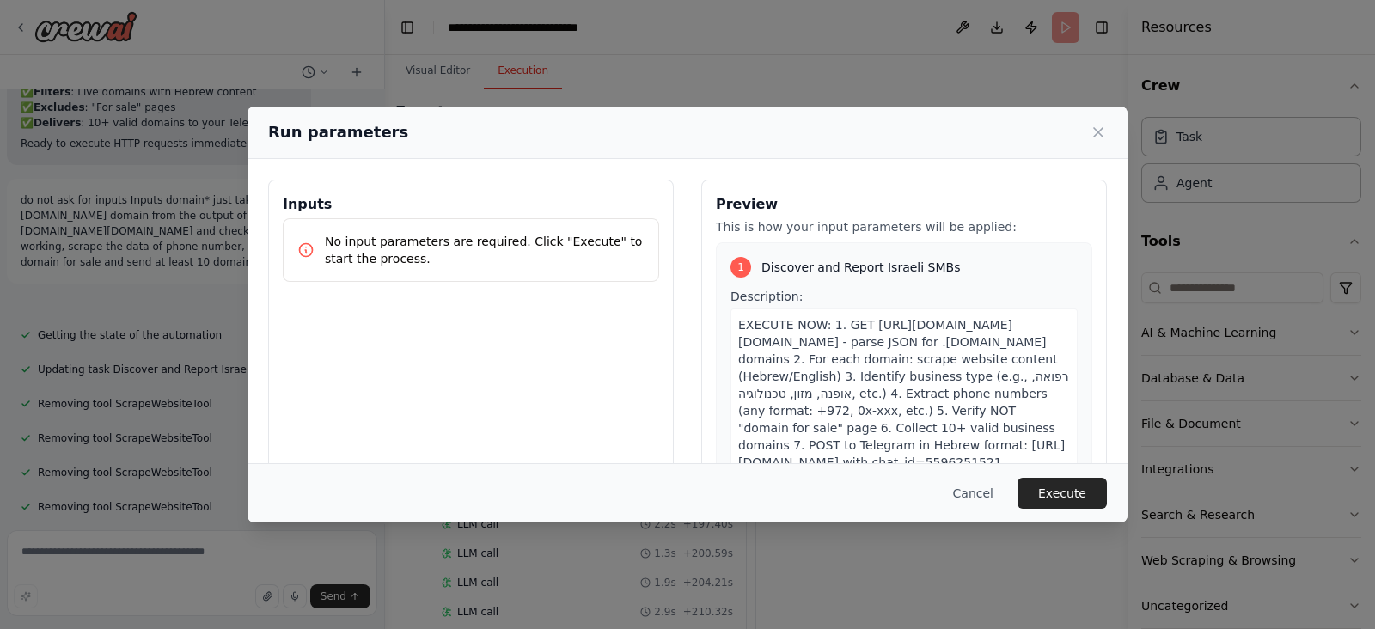
click at [1074, 470] on div "Cancel Execute" at bounding box center [688, 492] width 880 height 59
click at [1066, 485] on button "Execute" at bounding box center [1062, 493] width 89 height 31
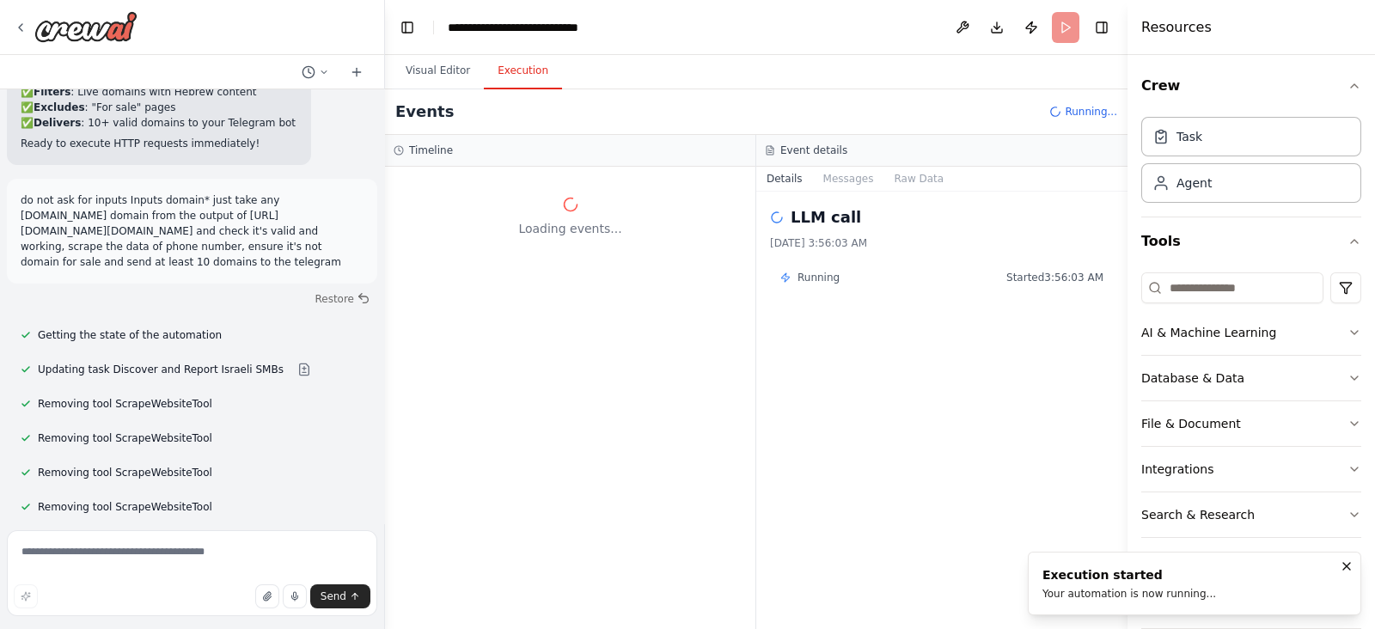
scroll to position [0, 0]
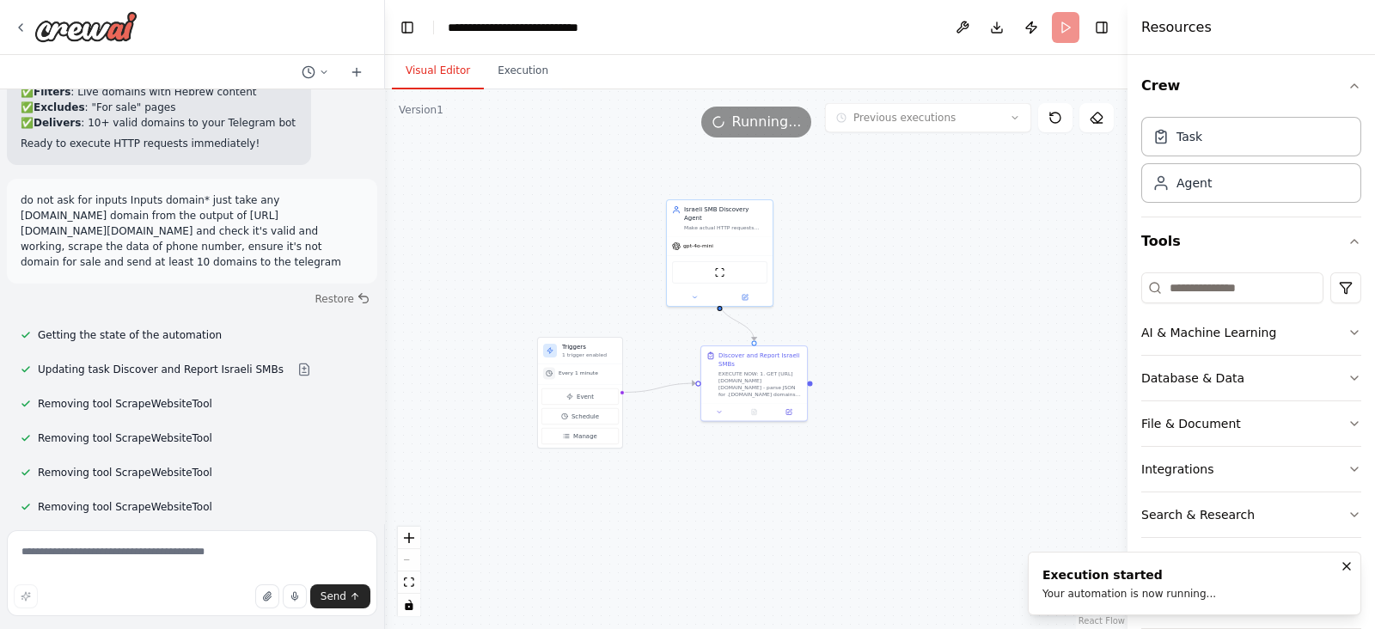
click at [427, 75] on button "Visual Editor" at bounding box center [438, 71] width 92 height 36
drag, startPoint x: 590, startPoint y: 277, endPoint x: 598, endPoint y: 264, distance: 15.5
click at [598, 264] on div ".deletable-edge-delete-btn { width: 20px; height: 20px; border: 0px solid #ffff…" at bounding box center [756, 359] width 743 height 540
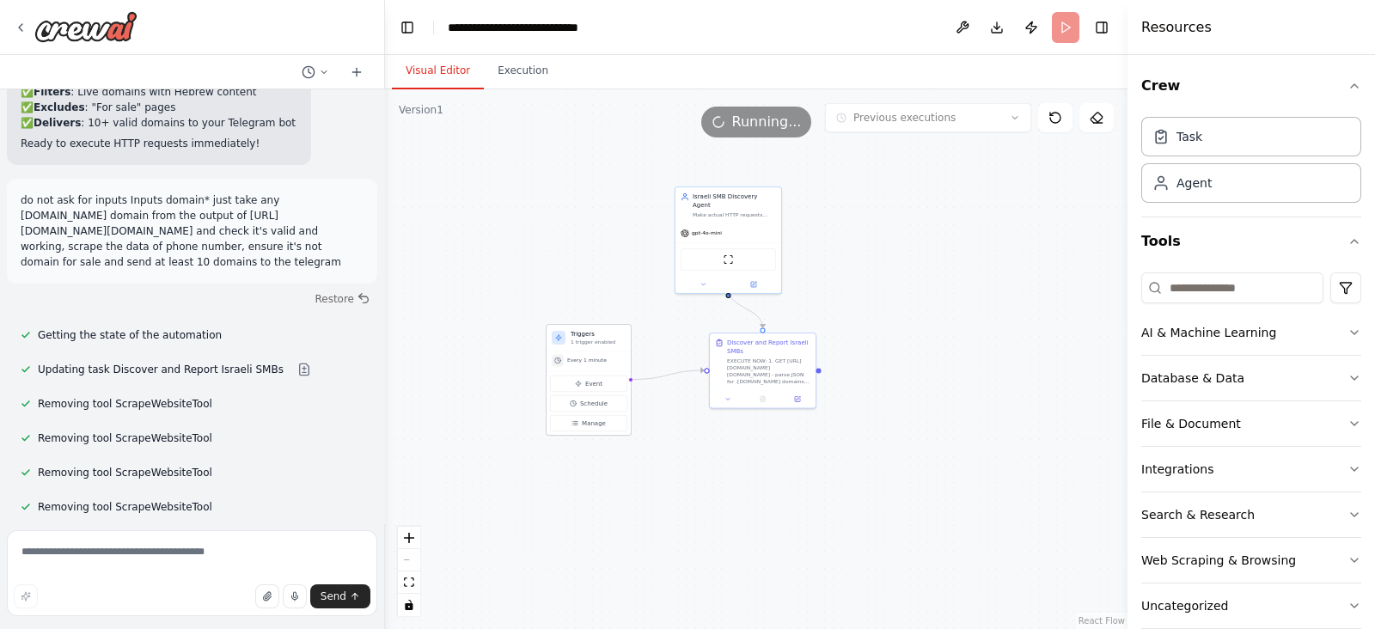
click at [598, 393] on div "Event Schedule Manage" at bounding box center [588, 404] width 77 height 56
click at [595, 399] on span "Schedule" at bounding box center [594, 403] width 28 height 9
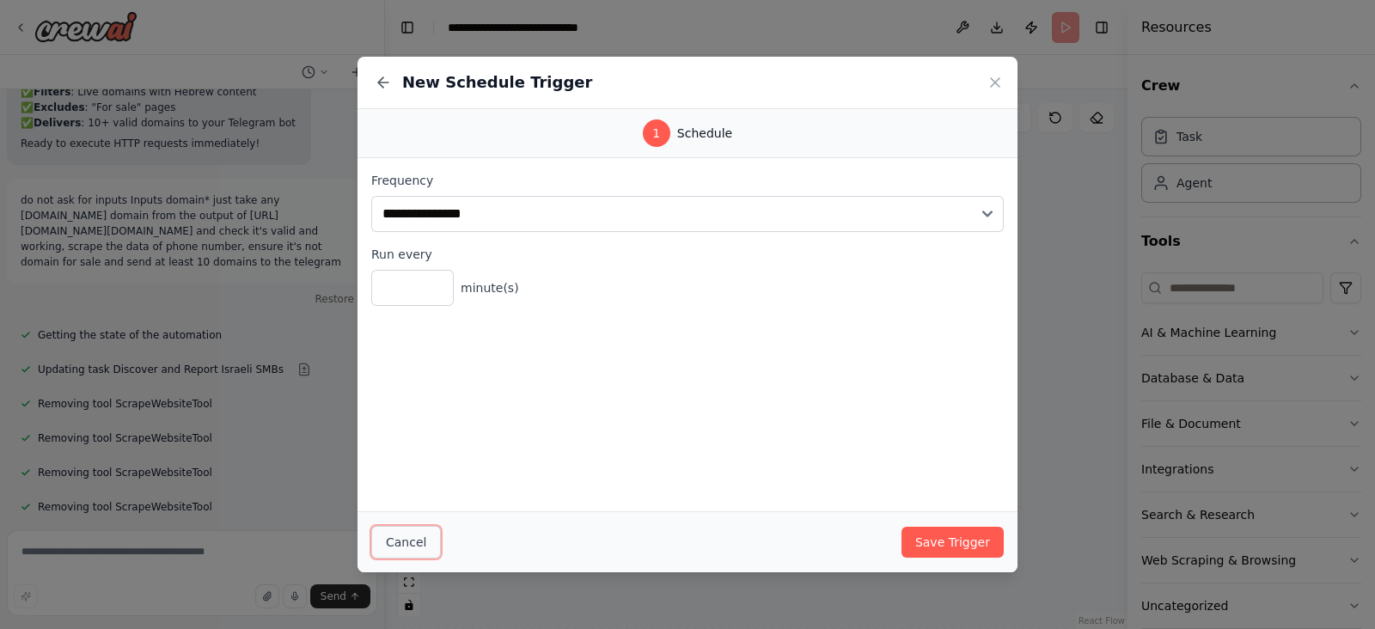
click at [417, 544] on button "Cancel" at bounding box center [406, 542] width 70 height 33
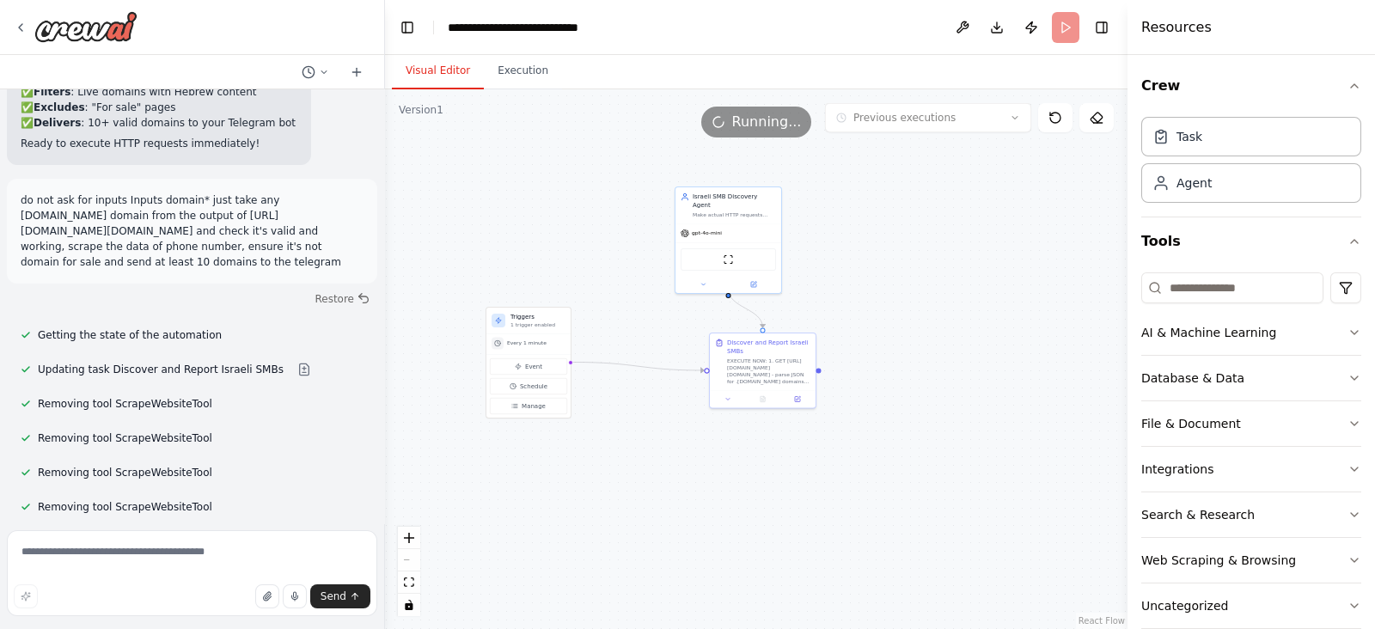
drag, startPoint x: 543, startPoint y: 434, endPoint x: 483, endPoint y: 419, distance: 62.1
click at [483, 418] on div ".deletable-edge-delete-btn { width: 20px; height: 20px; border: 0px solid #ffff…" at bounding box center [756, 359] width 743 height 540
drag, startPoint x: 596, startPoint y: 547, endPoint x: 486, endPoint y: 242, distance: 323.8
click at [596, 545] on div ".deletable-edge-delete-btn { width: 20px; height: 20px; border: 0px solid #ffff…" at bounding box center [756, 359] width 743 height 540
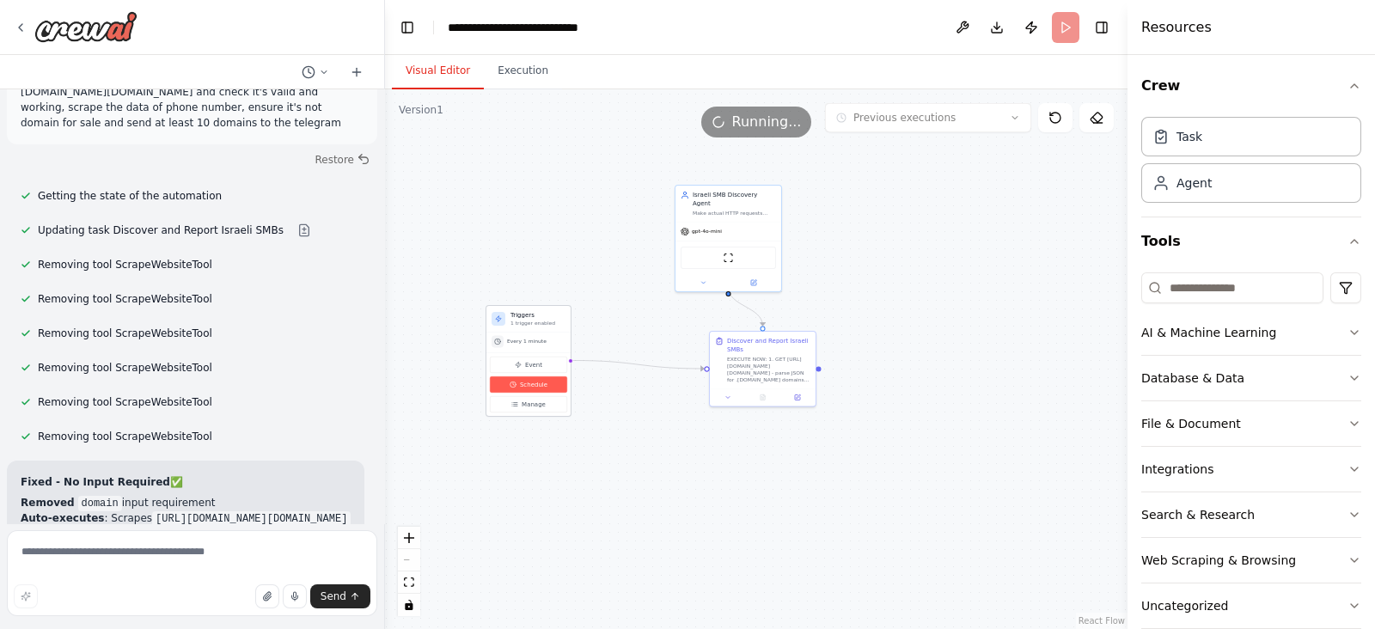
click at [516, 388] on button "Schedule" at bounding box center [528, 384] width 77 height 16
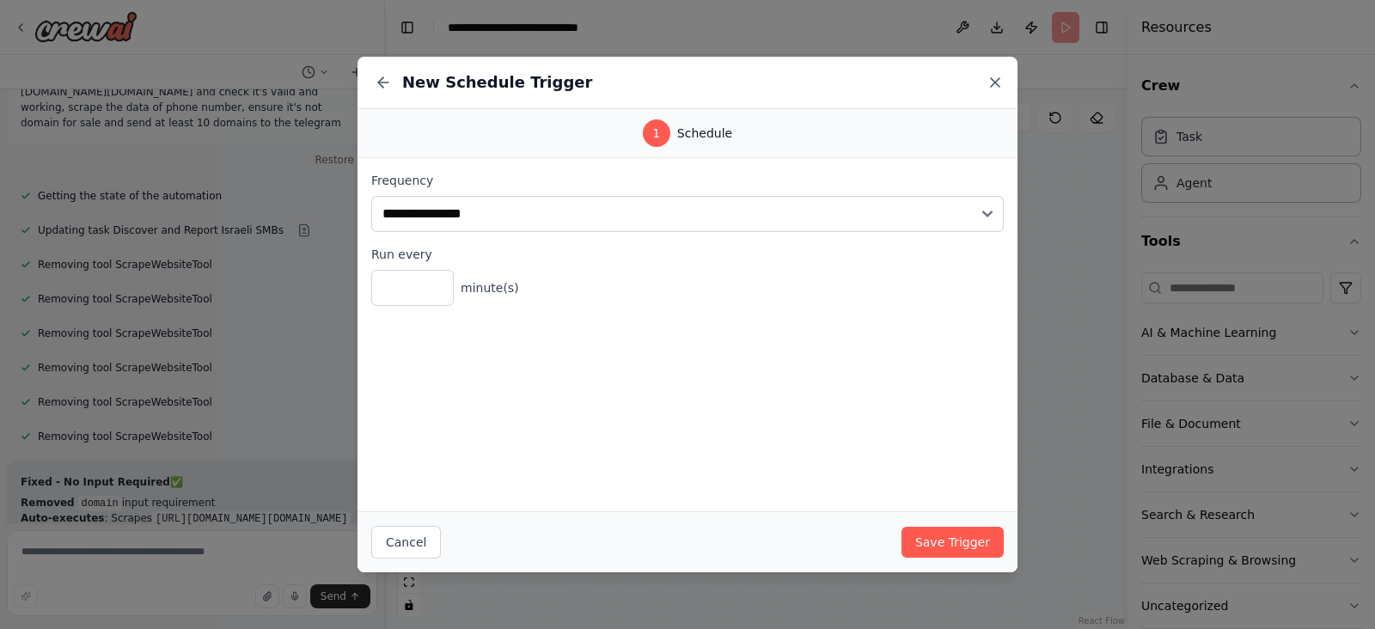
click at [994, 90] on icon at bounding box center [995, 82] width 17 height 17
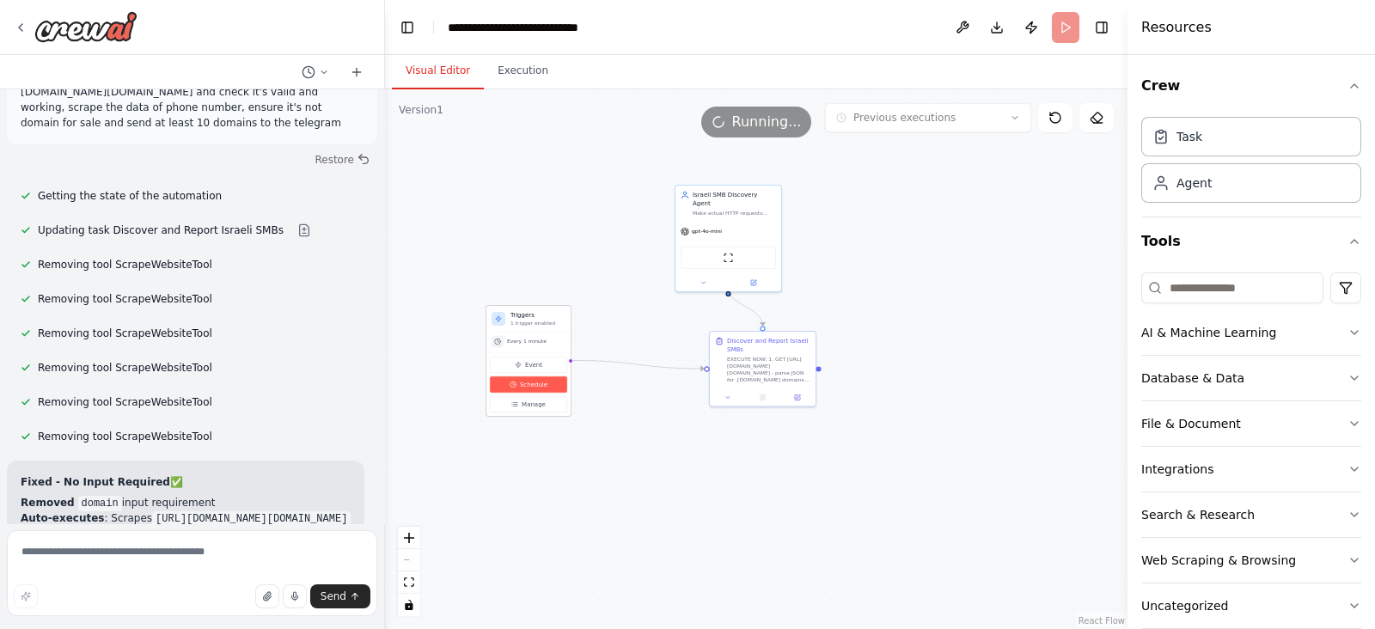
click at [530, 382] on span "Schedule" at bounding box center [534, 384] width 28 height 9
click at [534, 384] on span "Schedule" at bounding box center [534, 384] width 28 height 9
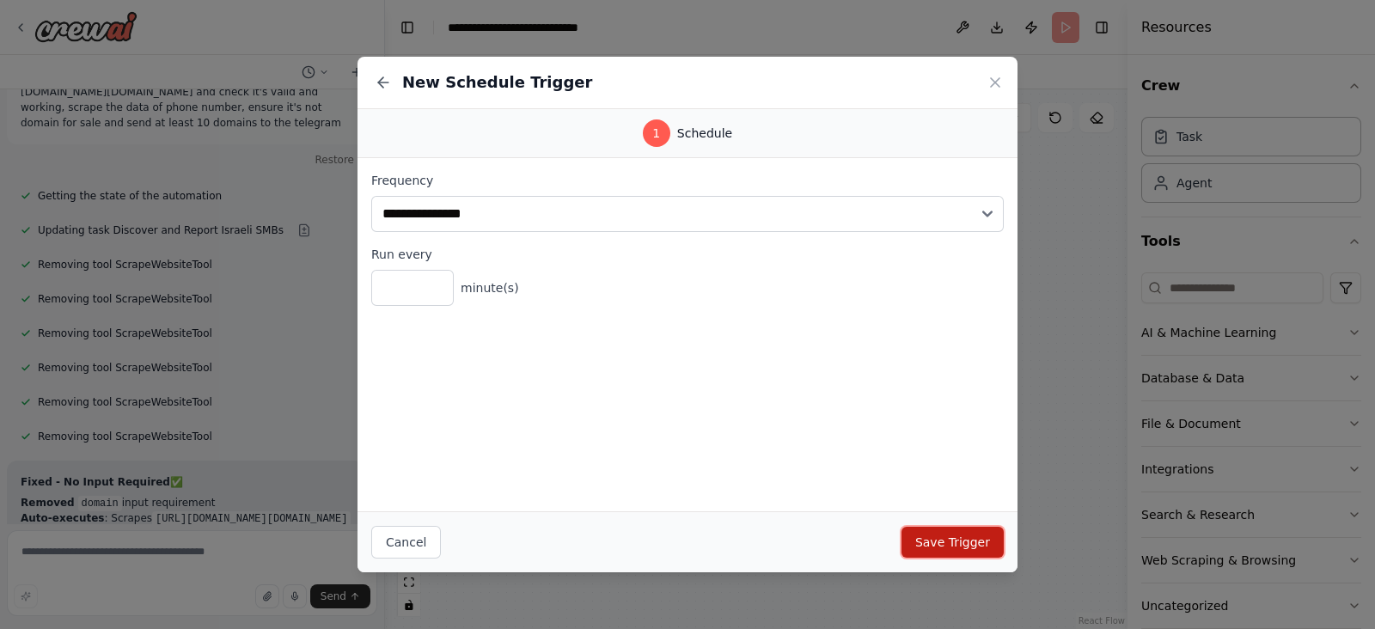
click at [985, 541] on button "Save Trigger" at bounding box center [953, 542] width 102 height 31
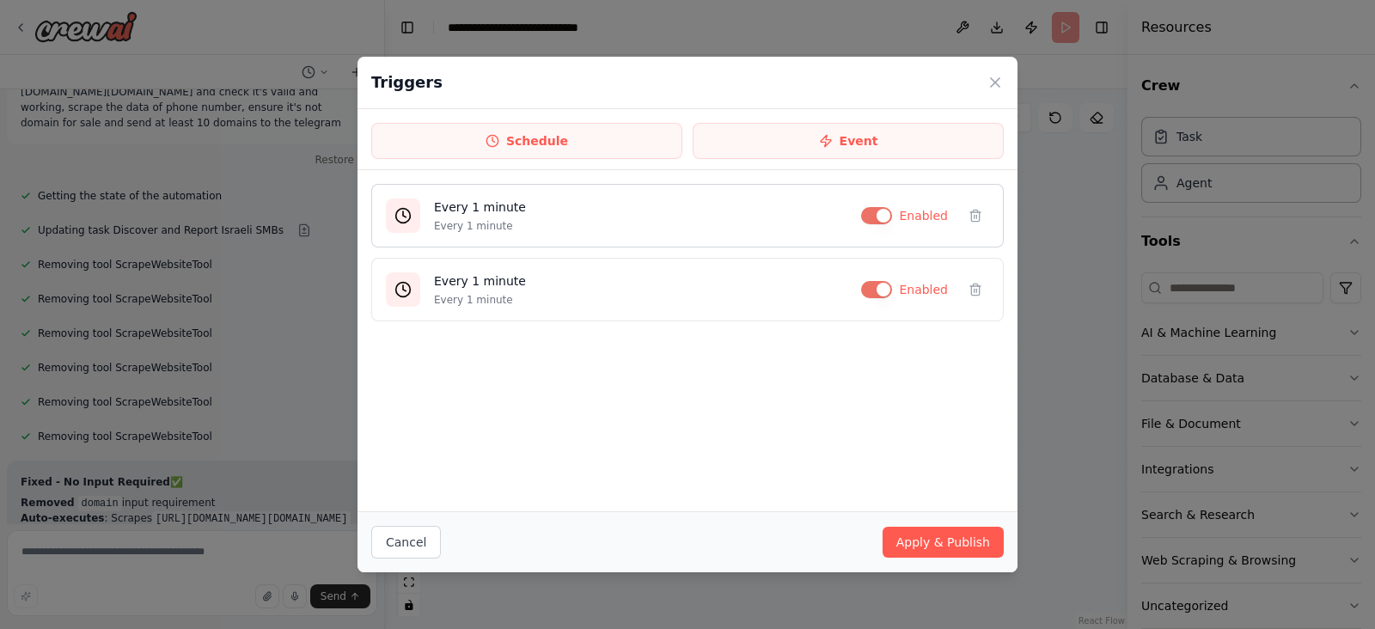
click at [872, 210] on button "button" at bounding box center [876, 215] width 31 height 17
click at [980, 217] on icon at bounding box center [976, 216] width 14 height 14
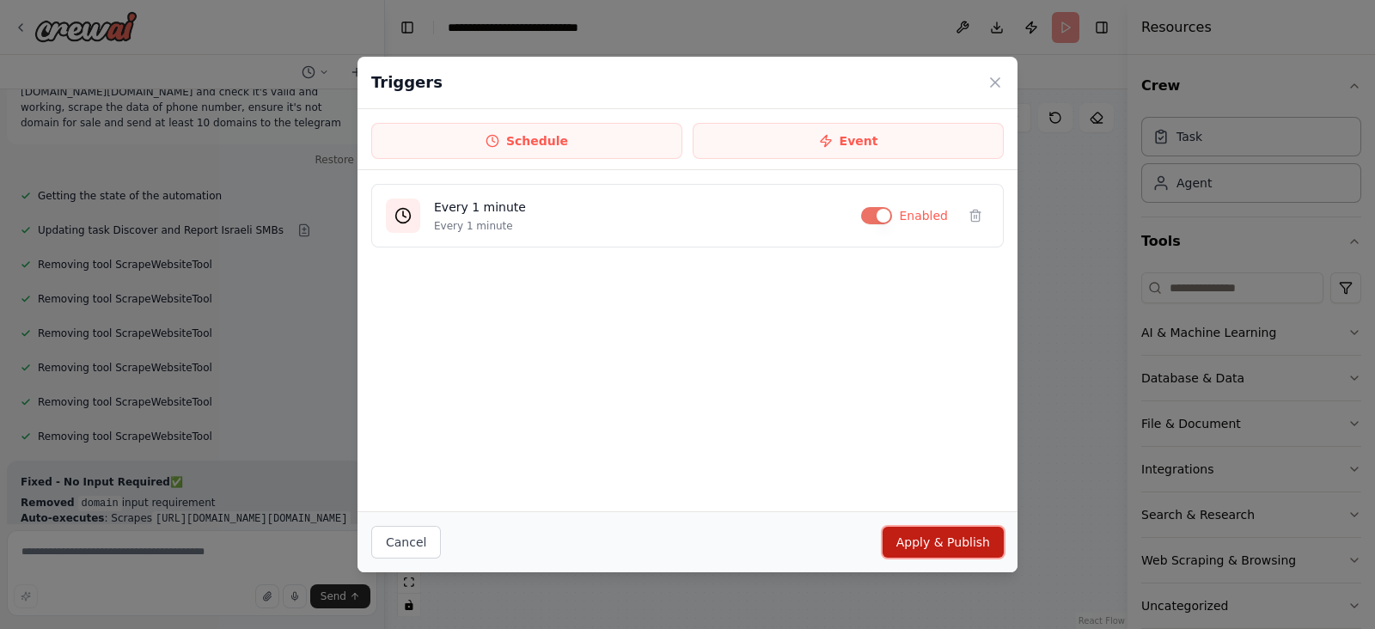
drag, startPoint x: 932, startPoint y: 548, endPoint x: 919, endPoint y: 533, distance: 19.5
click at [932, 547] on button "Apply & Publish" at bounding box center [943, 542] width 121 height 31
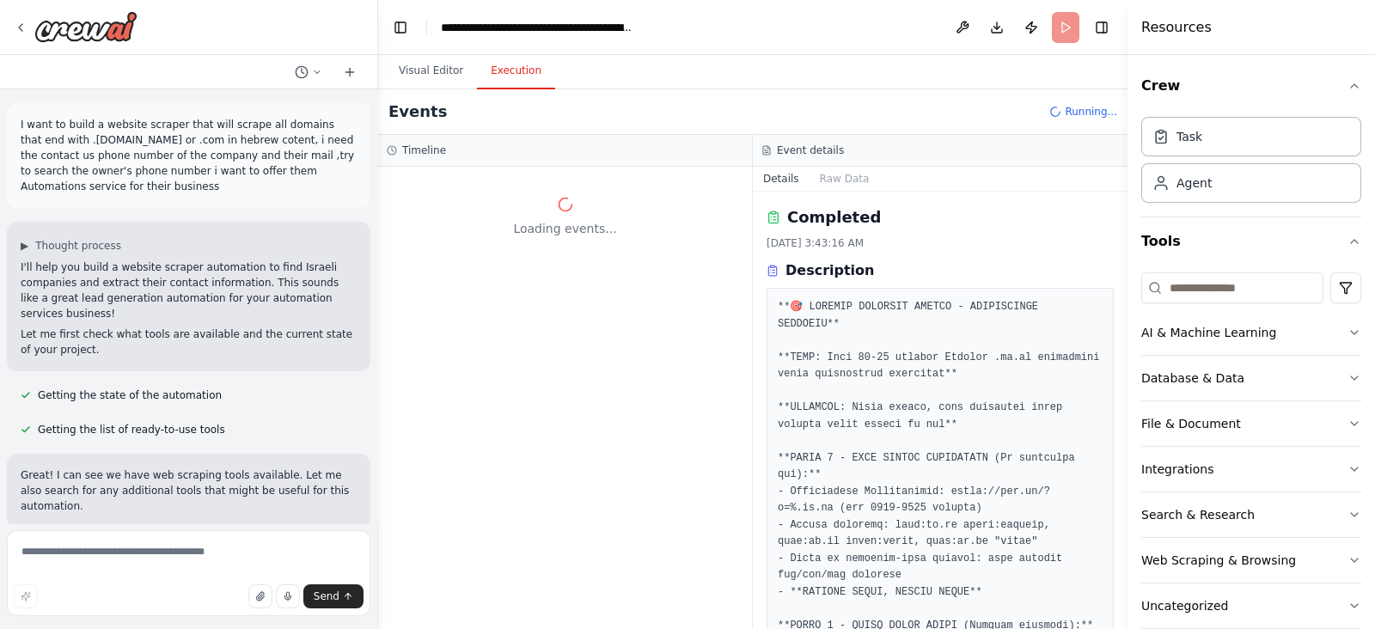
scroll to position [73, 0]
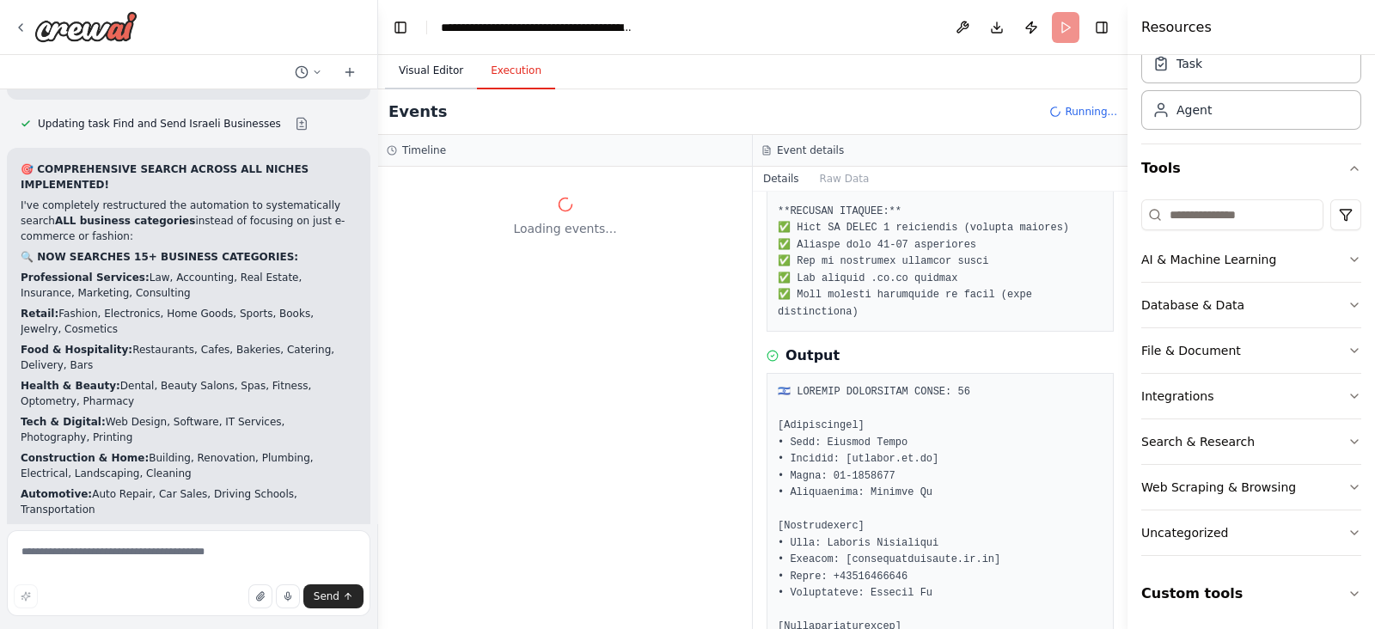
click at [402, 61] on button "Visual Editor" at bounding box center [431, 71] width 92 height 36
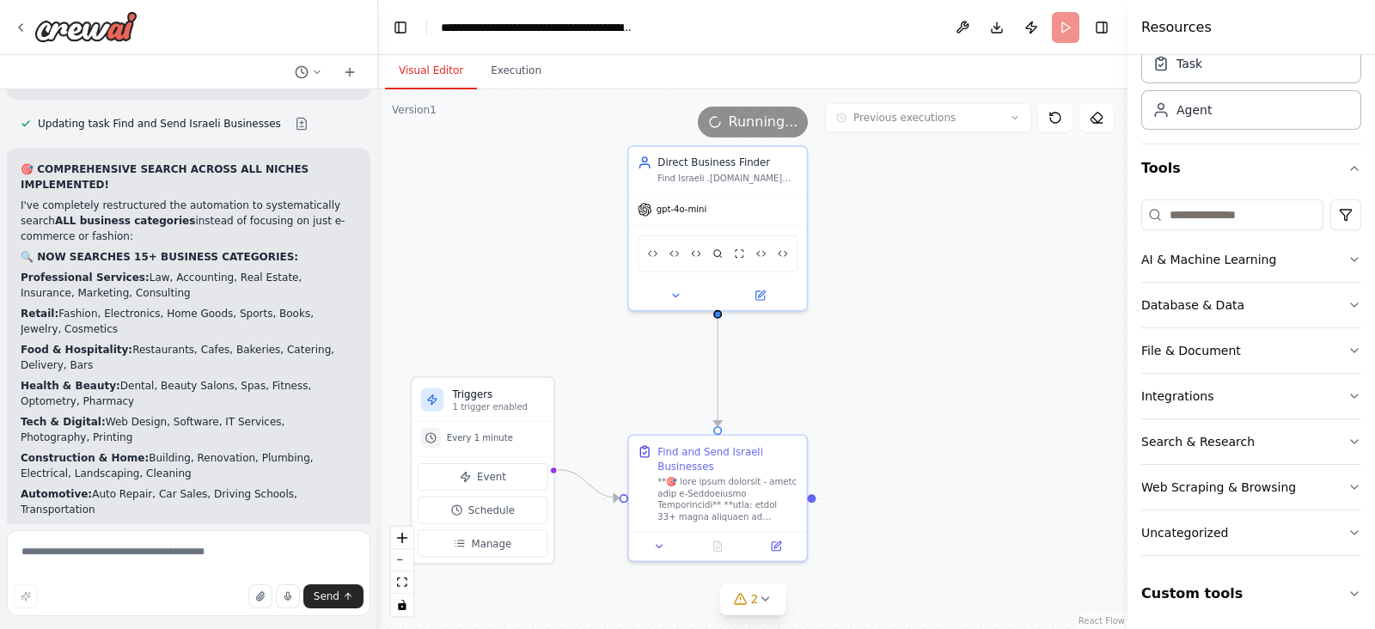
drag, startPoint x: 833, startPoint y: 414, endPoint x: 968, endPoint y: 433, distance: 136.3
click at [968, 433] on div ".deletable-edge-delete-btn { width: 20px; height: 20px; border: 0px solid #ffff…" at bounding box center [752, 359] width 749 height 540
click at [500, 73] on button "Execution" at bounding box center [516, 71] width 78 height 36
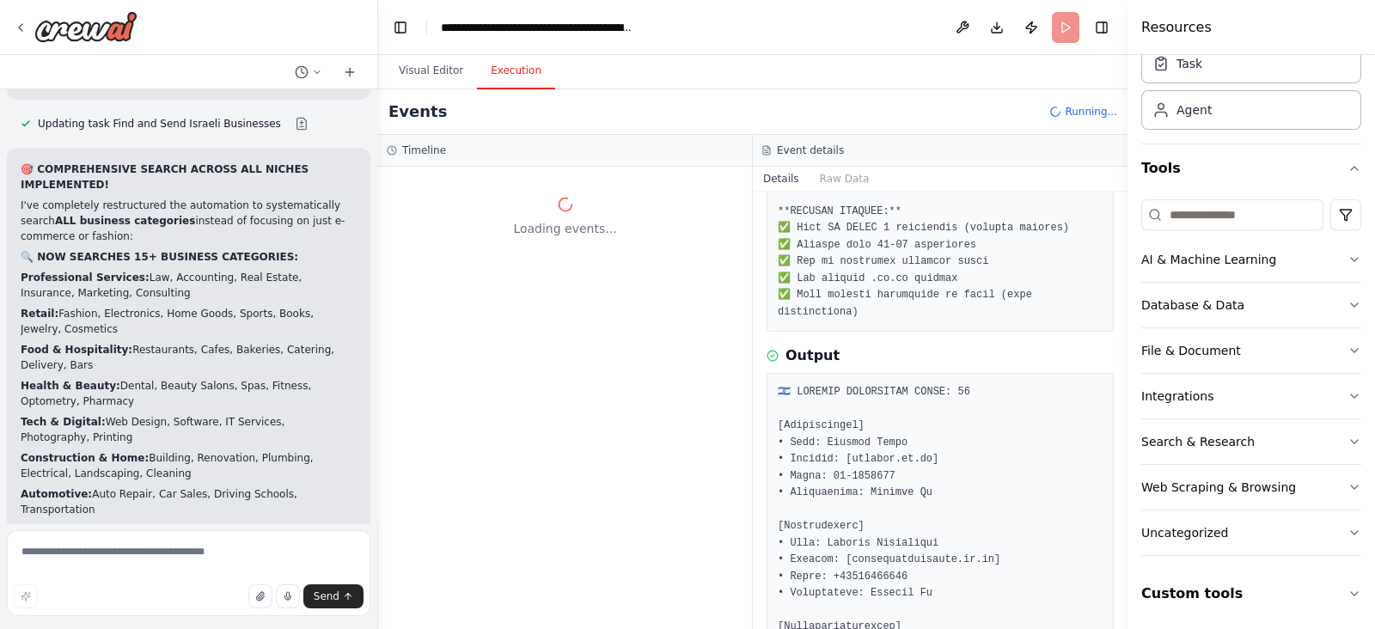
copy div "5. RICH TELEGRAM OUTPUT:"
click at [219, 572] on textarea at bounding box center [189, 573] width 364 height 86
paste textarea "**********"
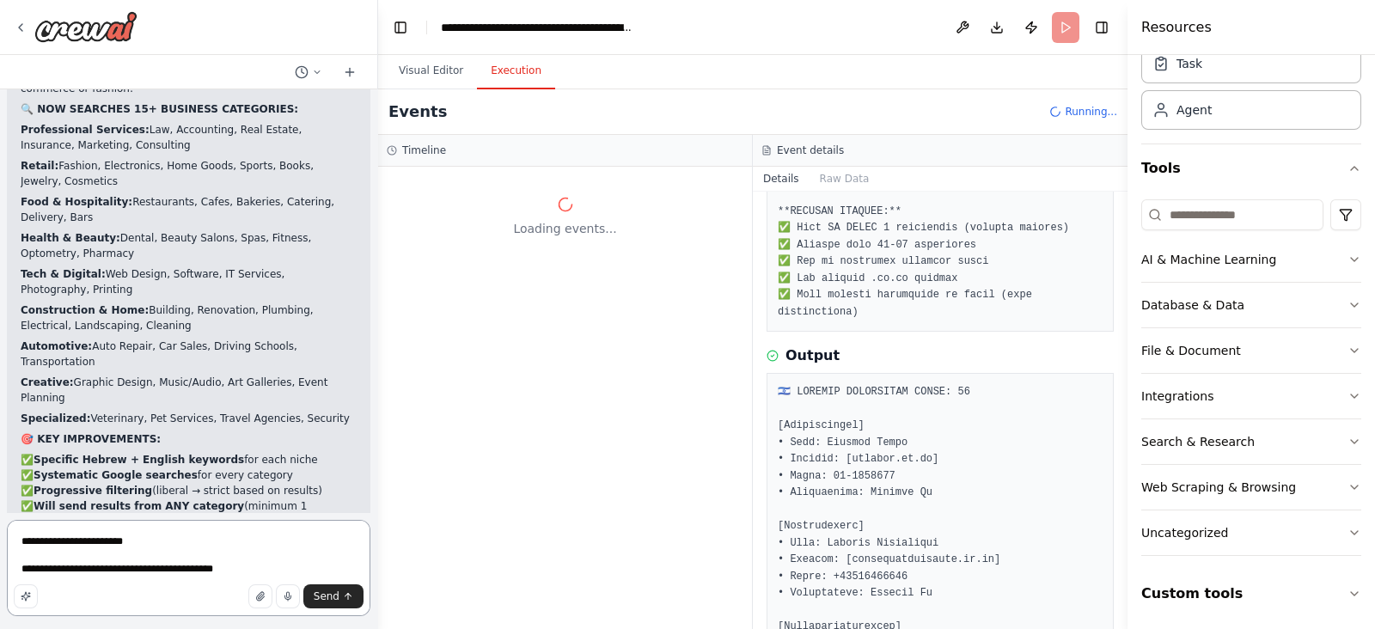
scroll to position [41596, 0]
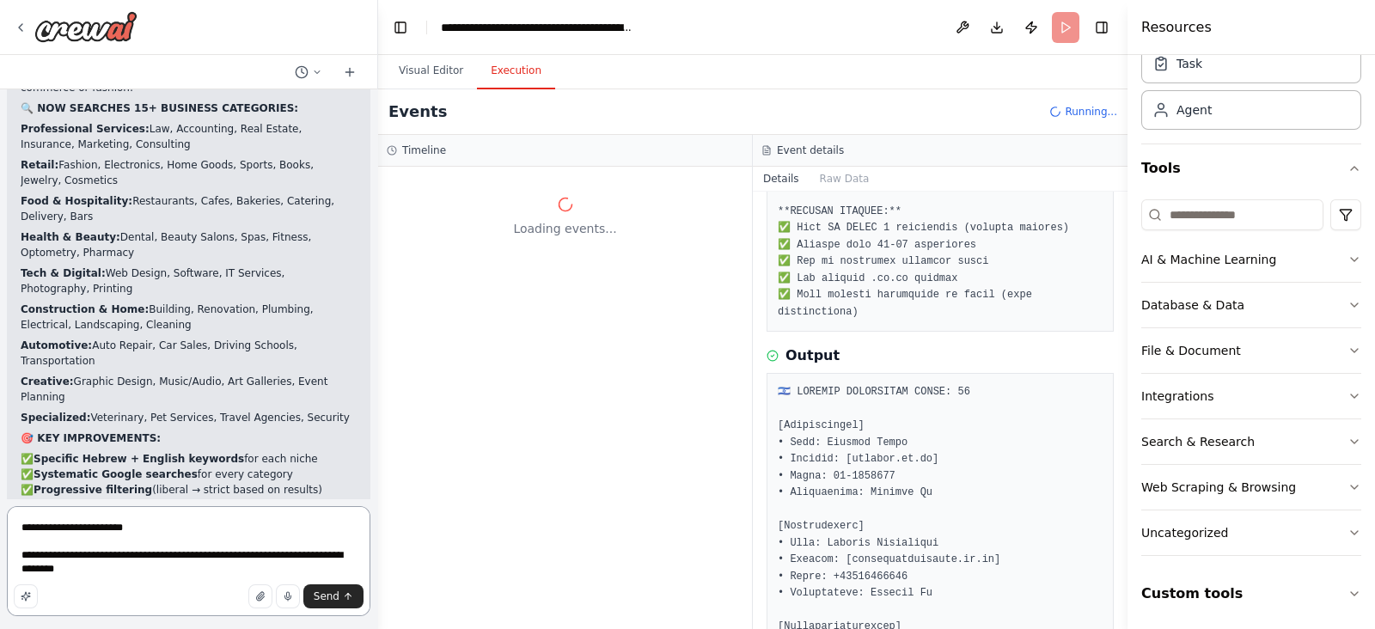
click at [262, 548] on textarea "**********" at bounding box center [189, 561] width 364 height 110
type textarea "**********"
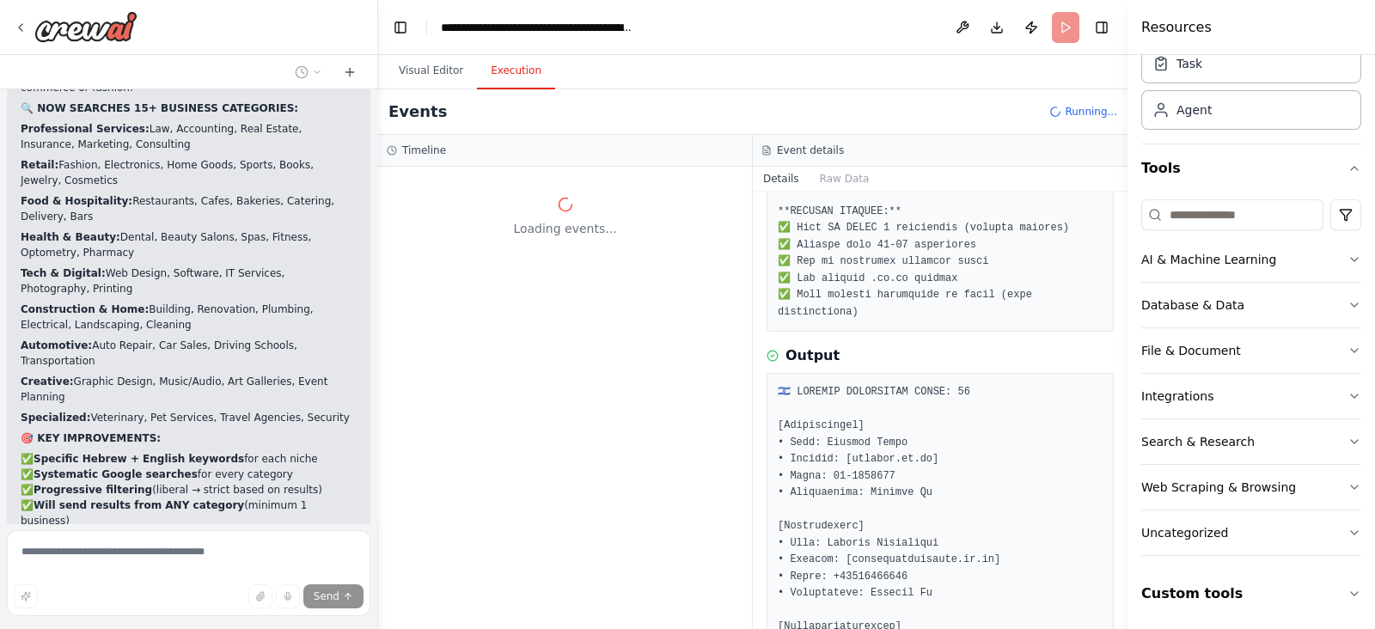
scroll to position [41629, 0]
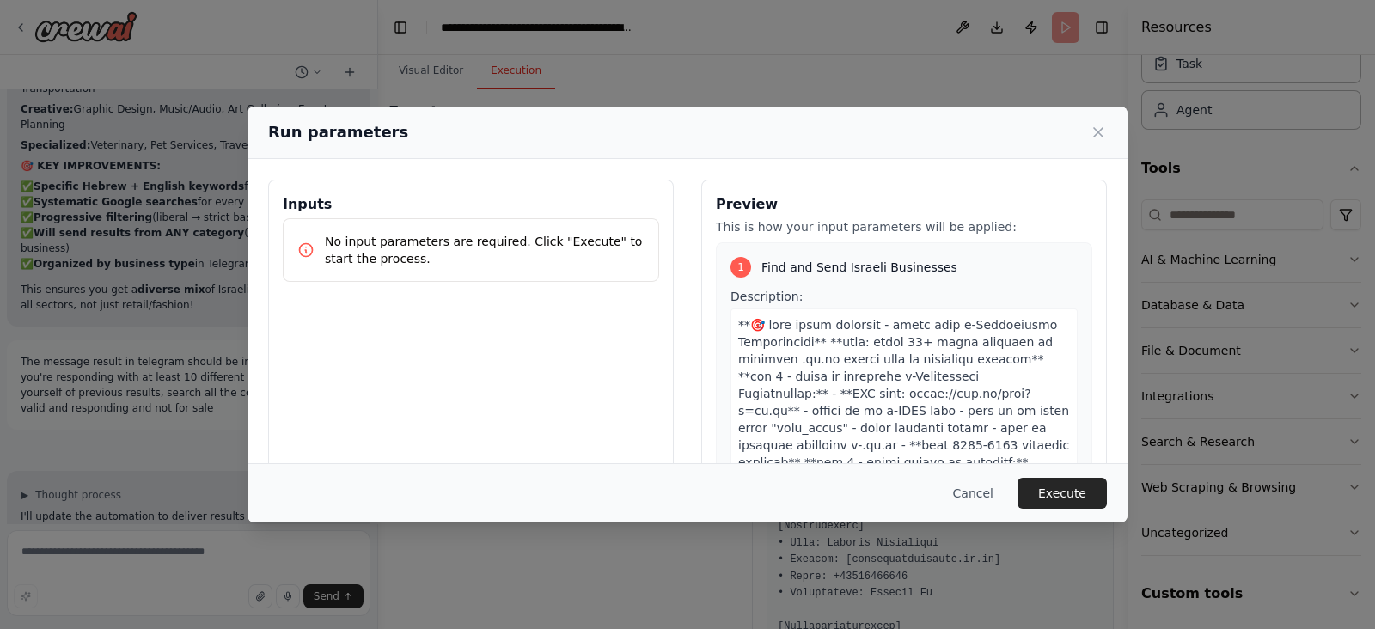
click at [1077, 499] on button "Execute" at bounding box center [1062, 493] width 89 height 31
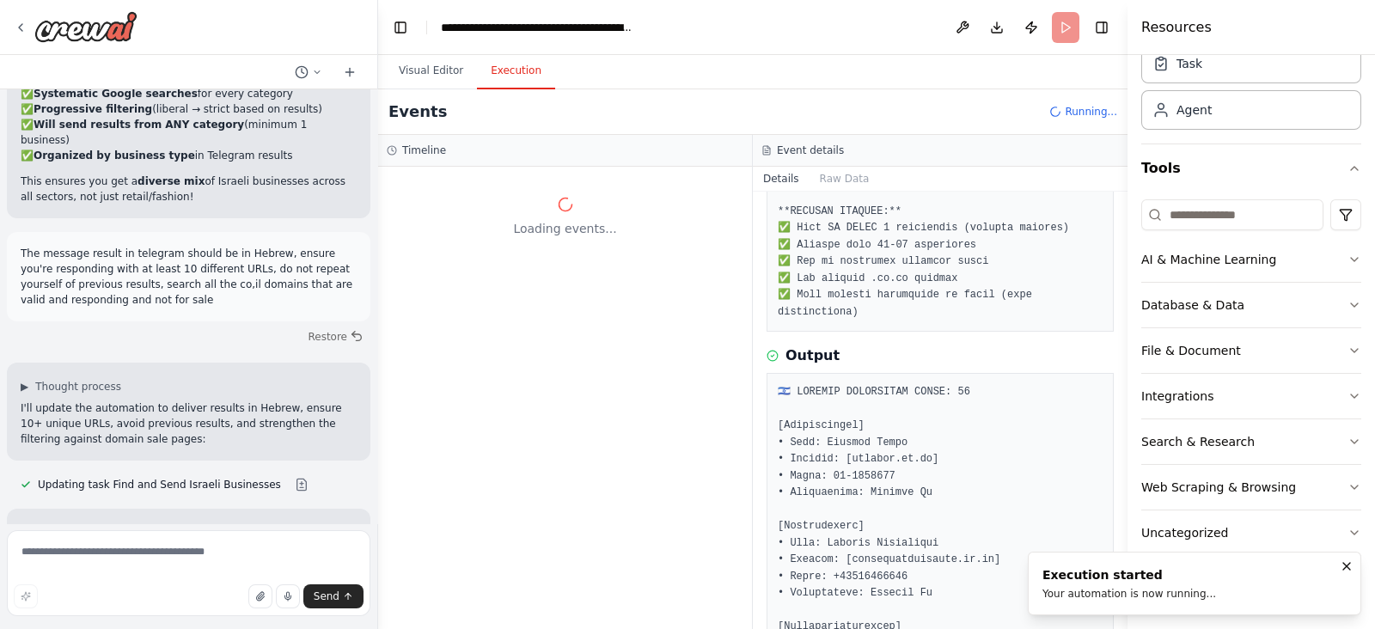
scroll to position [41991, 0]
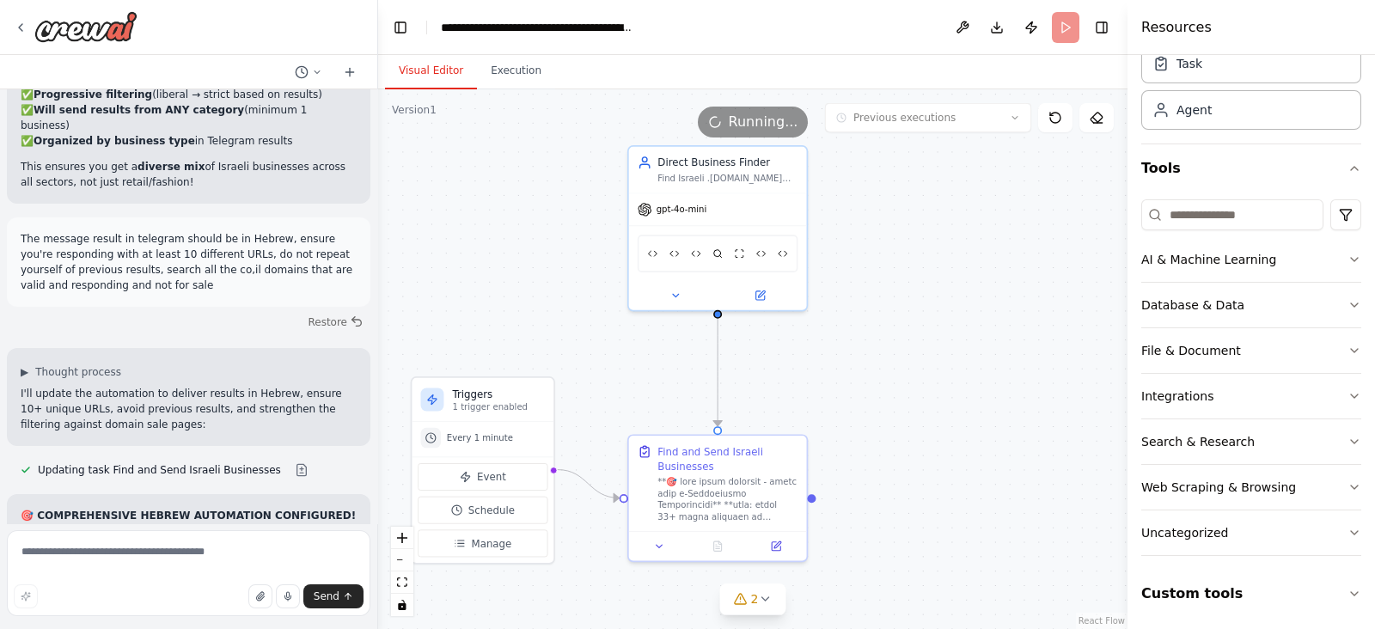
click at [421, 72] on button "Visual Editor" at bounding box center [431, 71] width 92 height 36
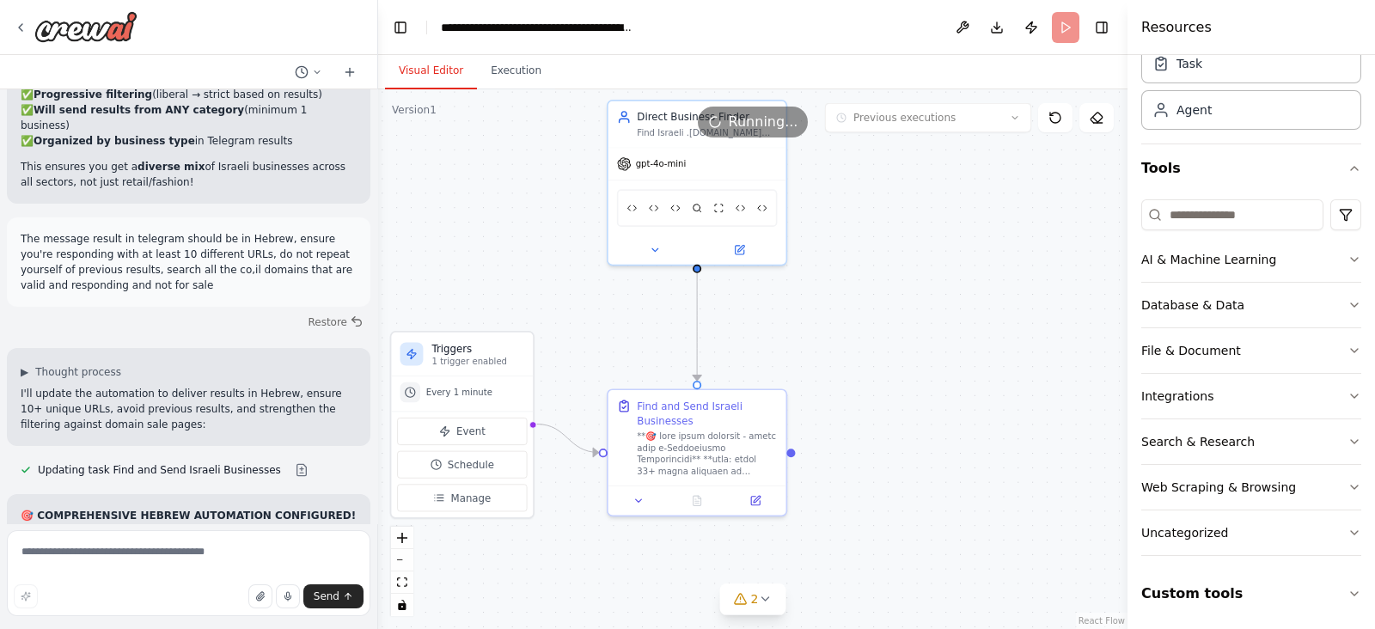
drag, startPoint x: 584, startPoint y: 343, endPoint x: 564, endPoint y: 300, distance: 47.7
click at [564, 300] on div ".deletable-edge-delete-btn { width: 20px; height: 20px; border: 0px solid #ffff…" at bounding box center [752, 359] width 749 height 540
click at [450, 462] on span "Schedule" at bounding box center [471, 464] width 46 height 15
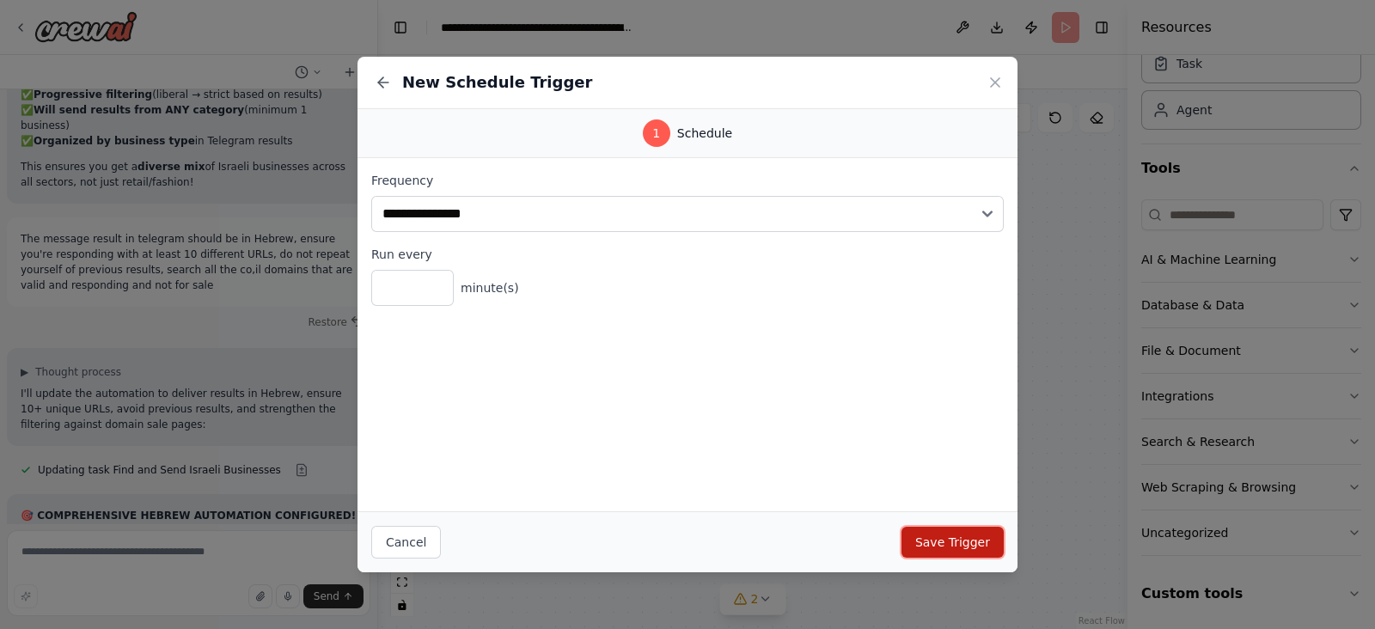
click at [987, 530] on button "Save Trigger" at bounding box center [953, 542] width 102 height 31
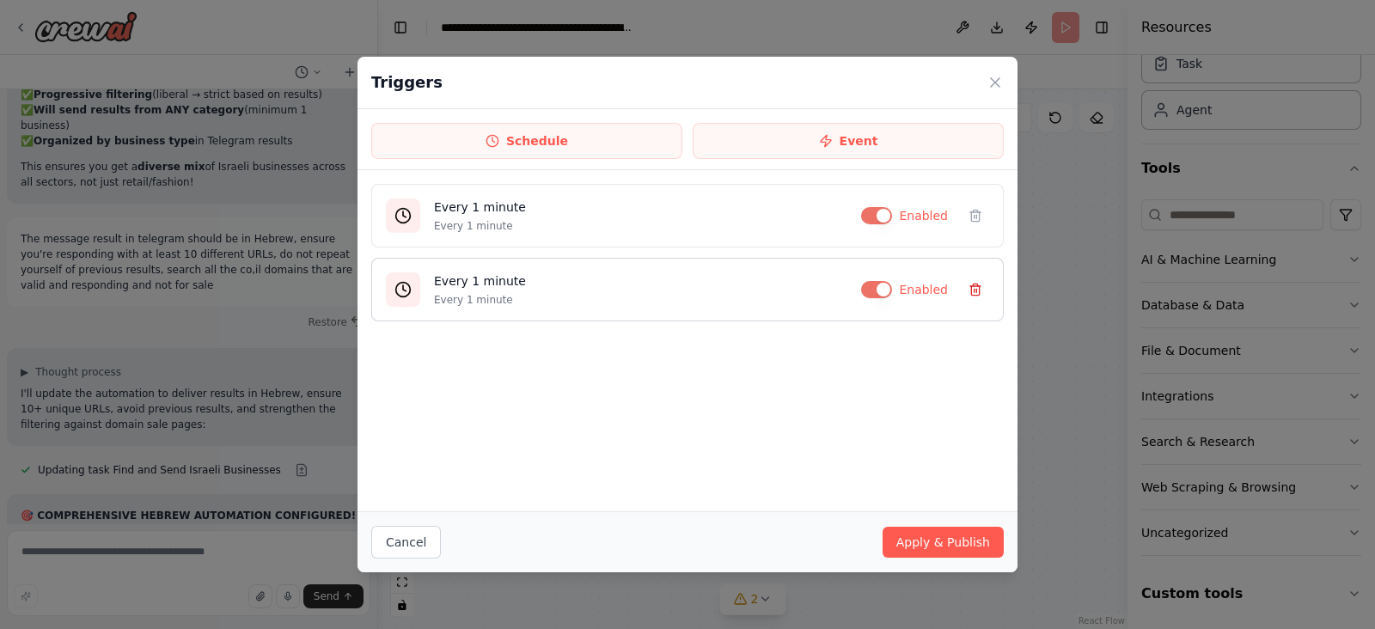
drag, startPoint x: 987, startPoint y: 201, endPoint x: 971, endPoint y: 215, distance: 20.7
click at [986, 202] on button at bounding box center [976, 216] width 28 height 28
click at [971, 215] on icon at bounding box center [975, 216] width 8 height 9
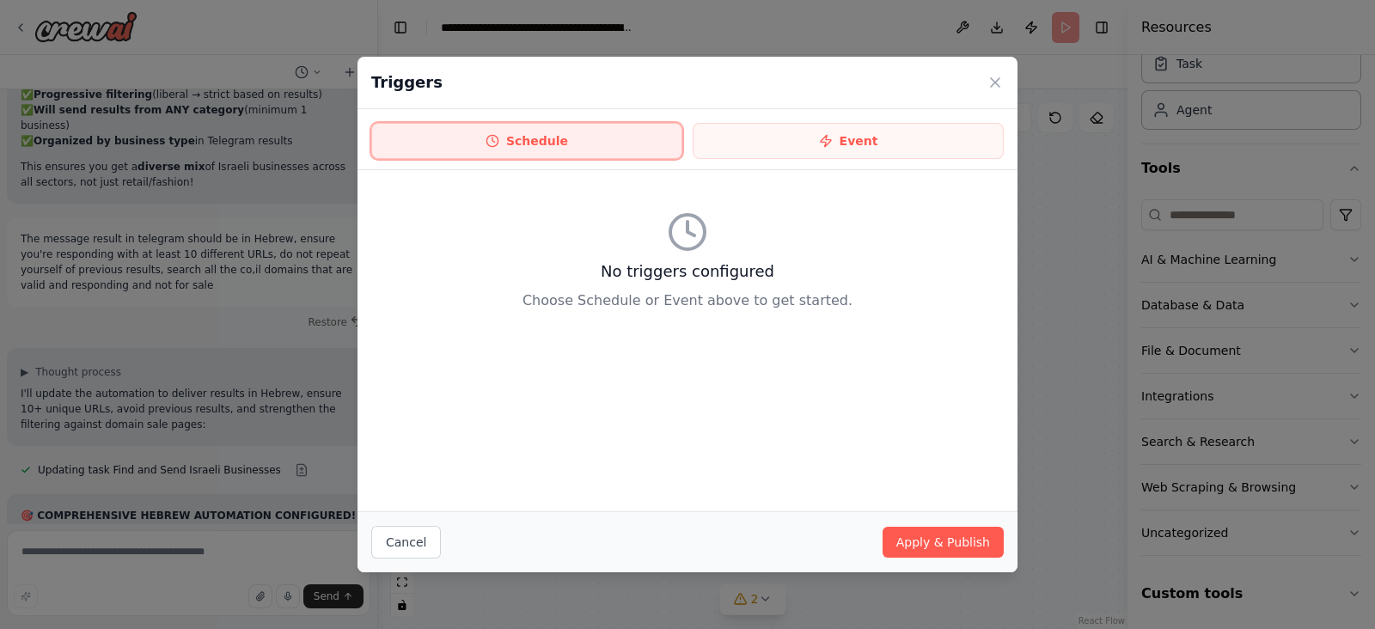
click at [514, 156] on button "Schedule" at bounding box center [526, 141] width 311 height 36
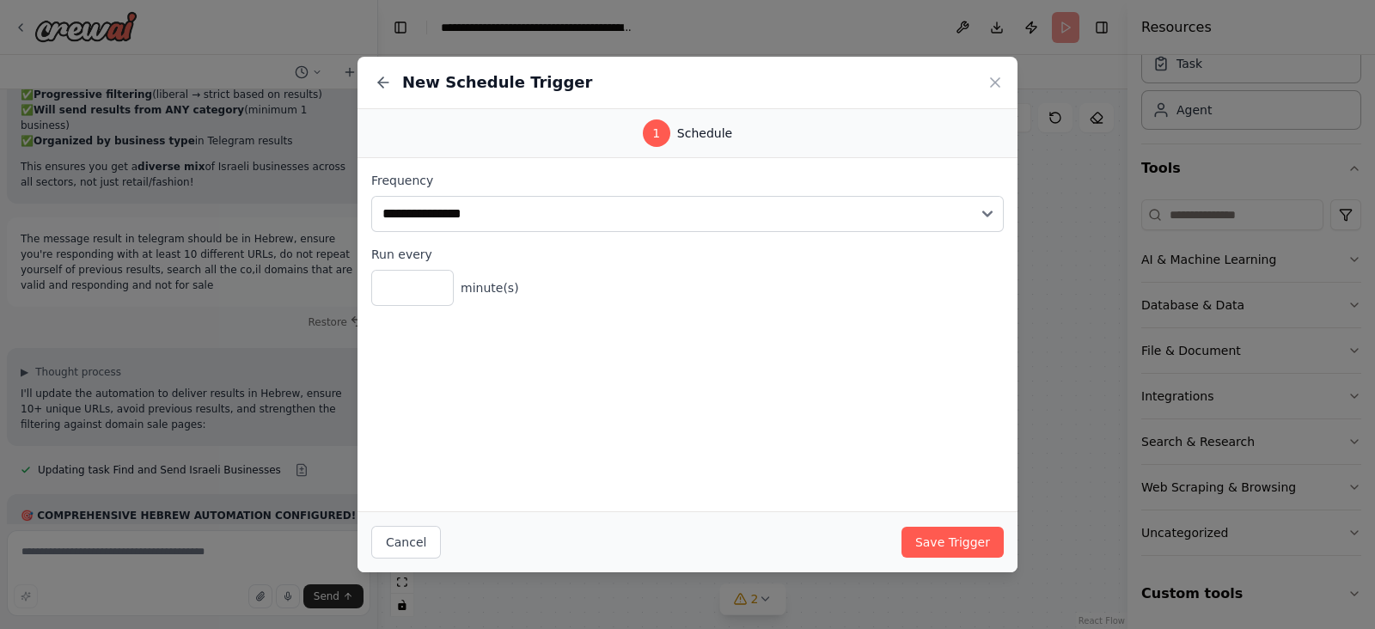
click at [927, 523] on div "Cancel Save Trigger" at bounding box center [688, 541] width 660 height 61
click at [927, 527] on button "Save Trigger" at bounding box center [953, 542] width 102 height 31
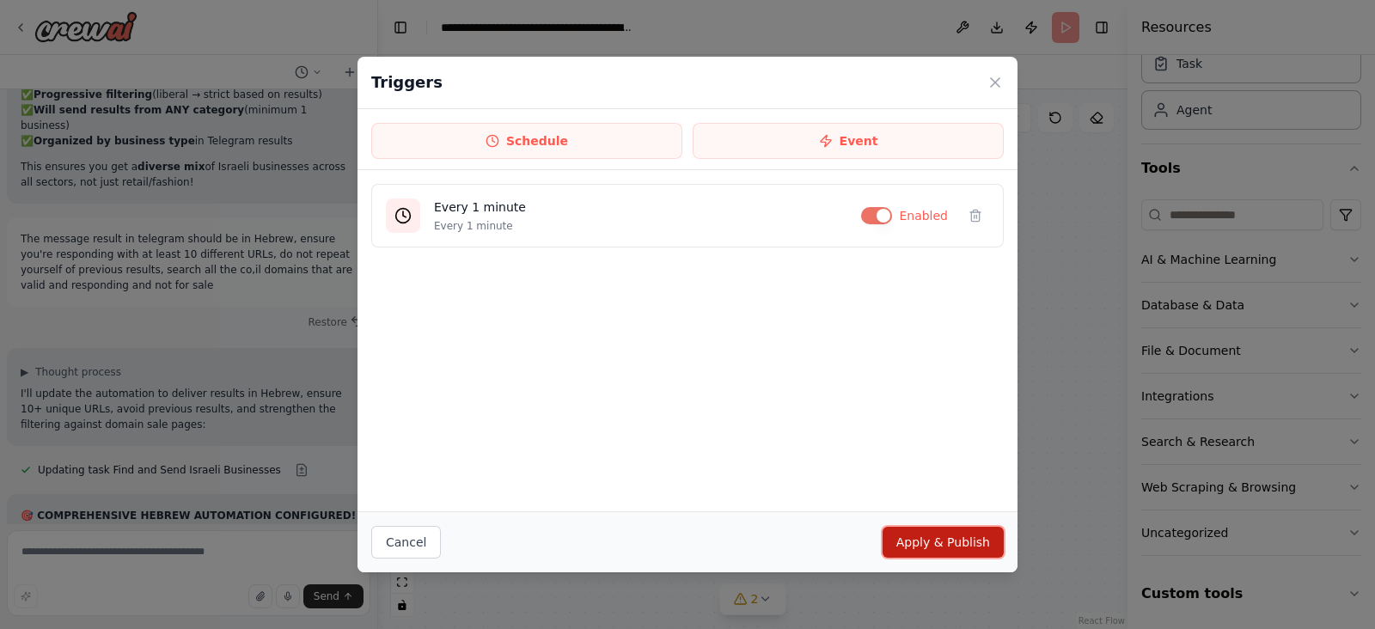
click at [967, 527] on button "Apply & Publish" at bounding box center [943, 542] width 121 height 31
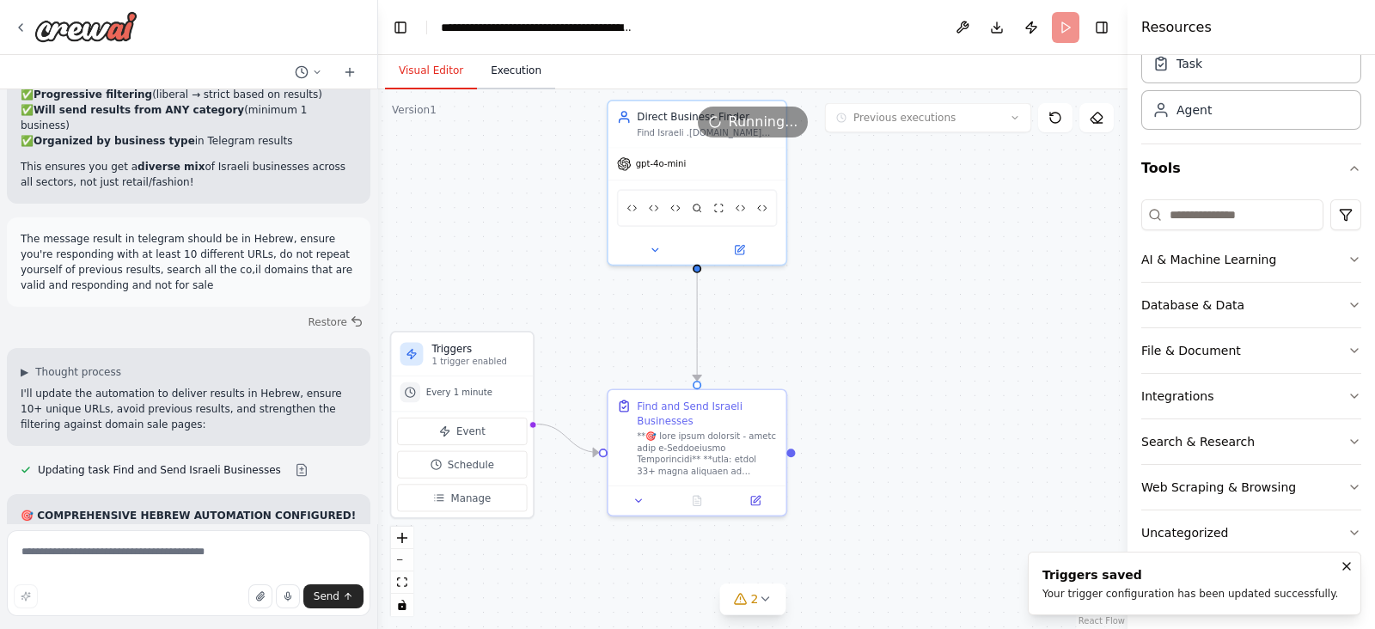
click at [513, 83] on button "Execution" at bounding box center [516, 71] width 78 height 36
click at [451, 75] on button "Visual Editor" at bounding box center [431, 71] width 92 height 36
